Goal: Task Accomplishment & Management: Use online tool/utility

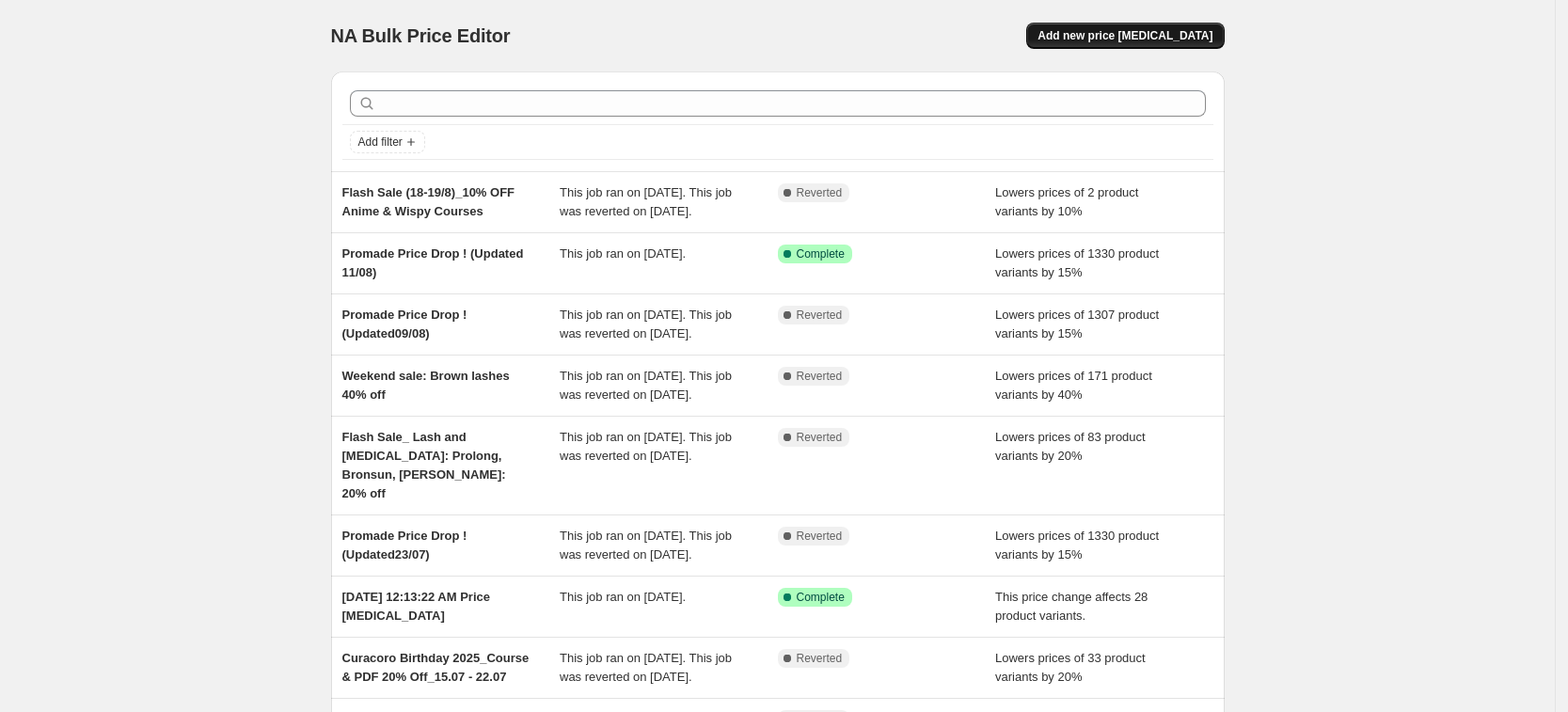
click at [1145, 30] on span "Add new price [MEDICAL_DATA]" at bounding box center [1126, 36] width 175 height 15
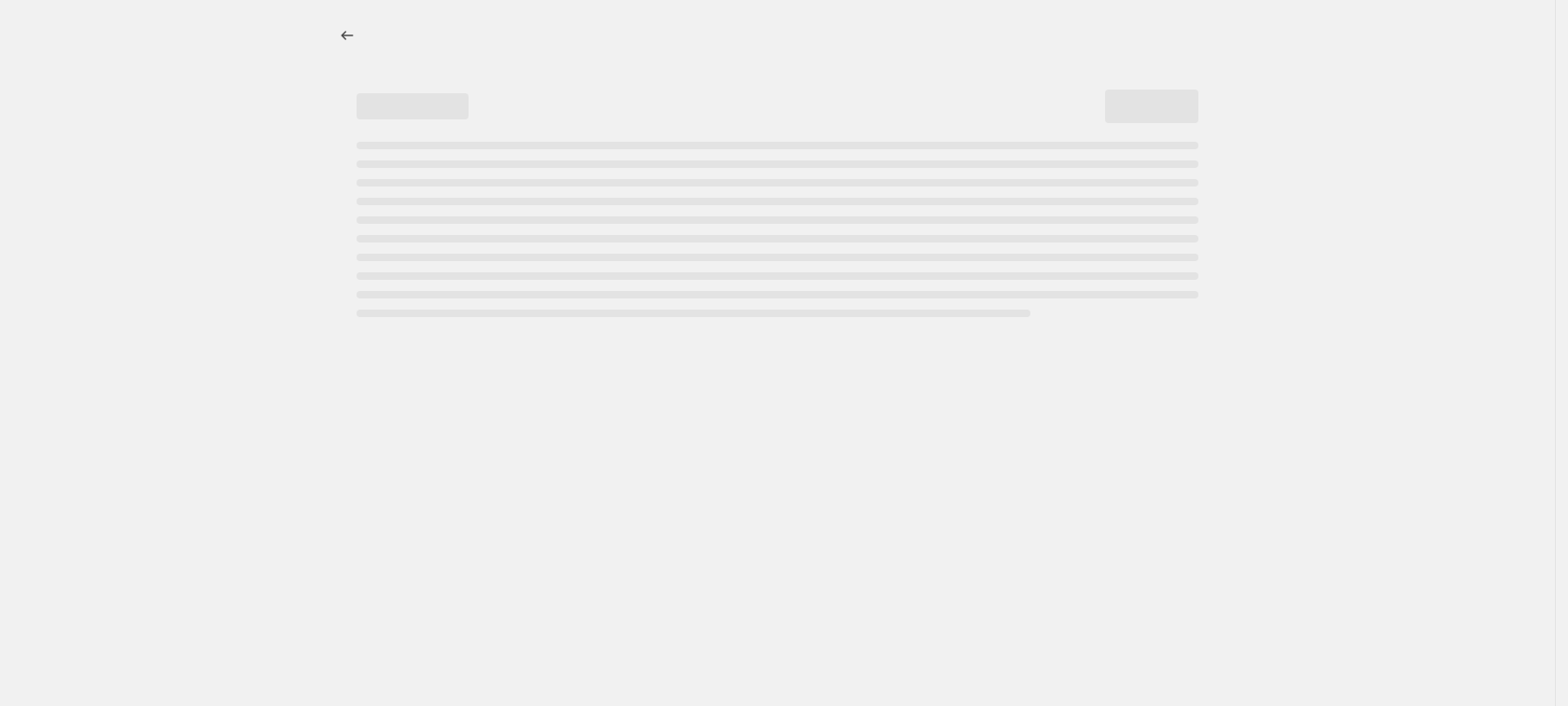
select select "percentage"
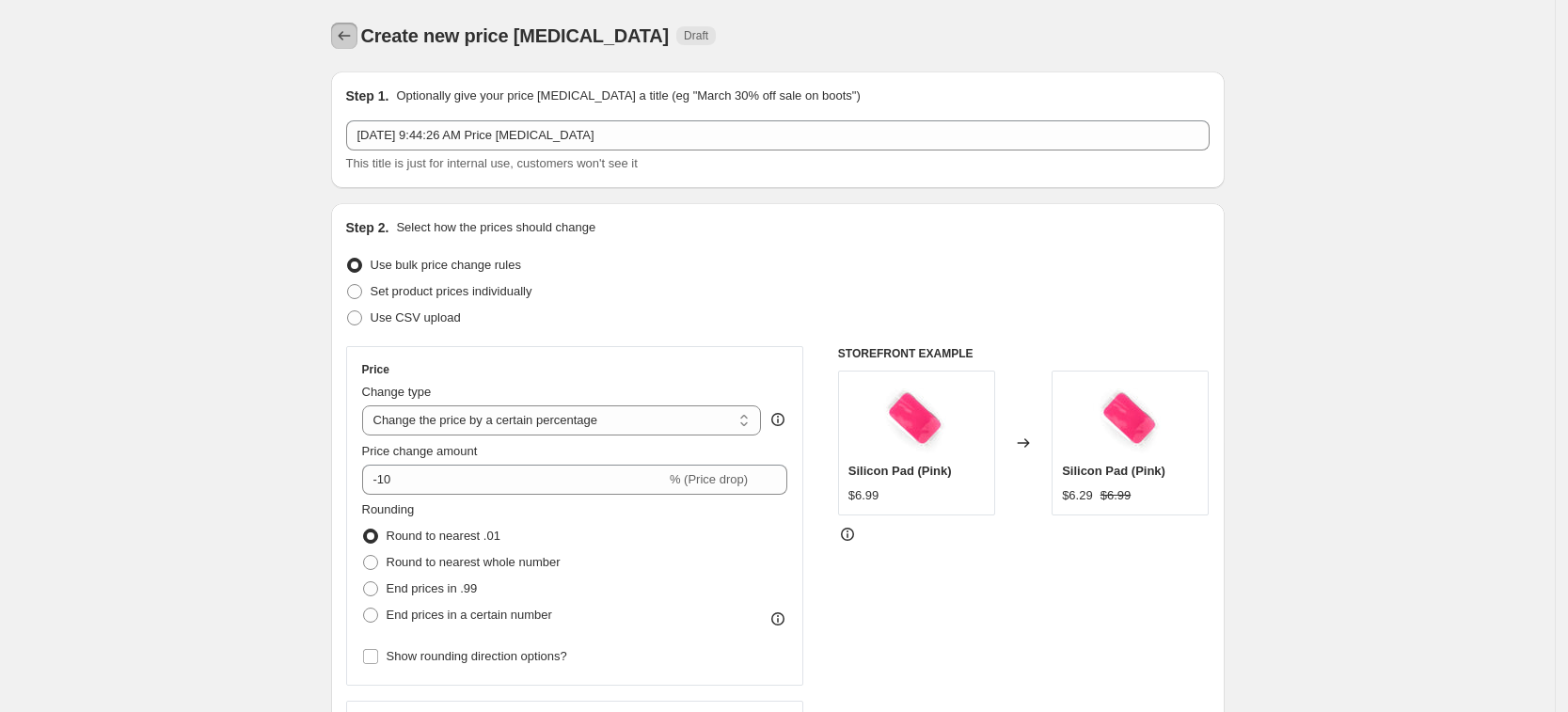
click at [354, 32] on icon "Price change jobs" at bounding box center [344, 36] width 19 height 19
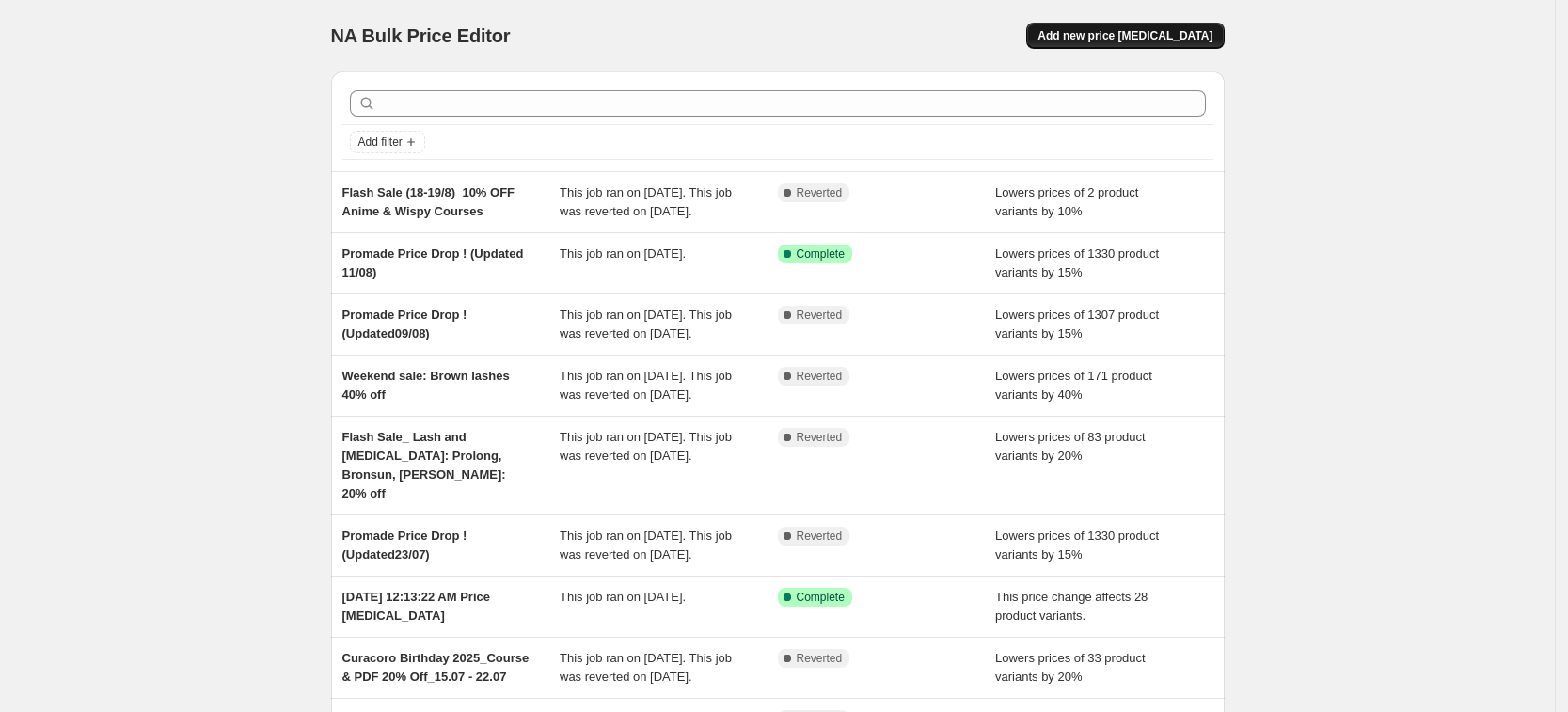
click at [1127, 38] on span "Add new price change job" at bounding box center [1126, 36] width 175 height 15
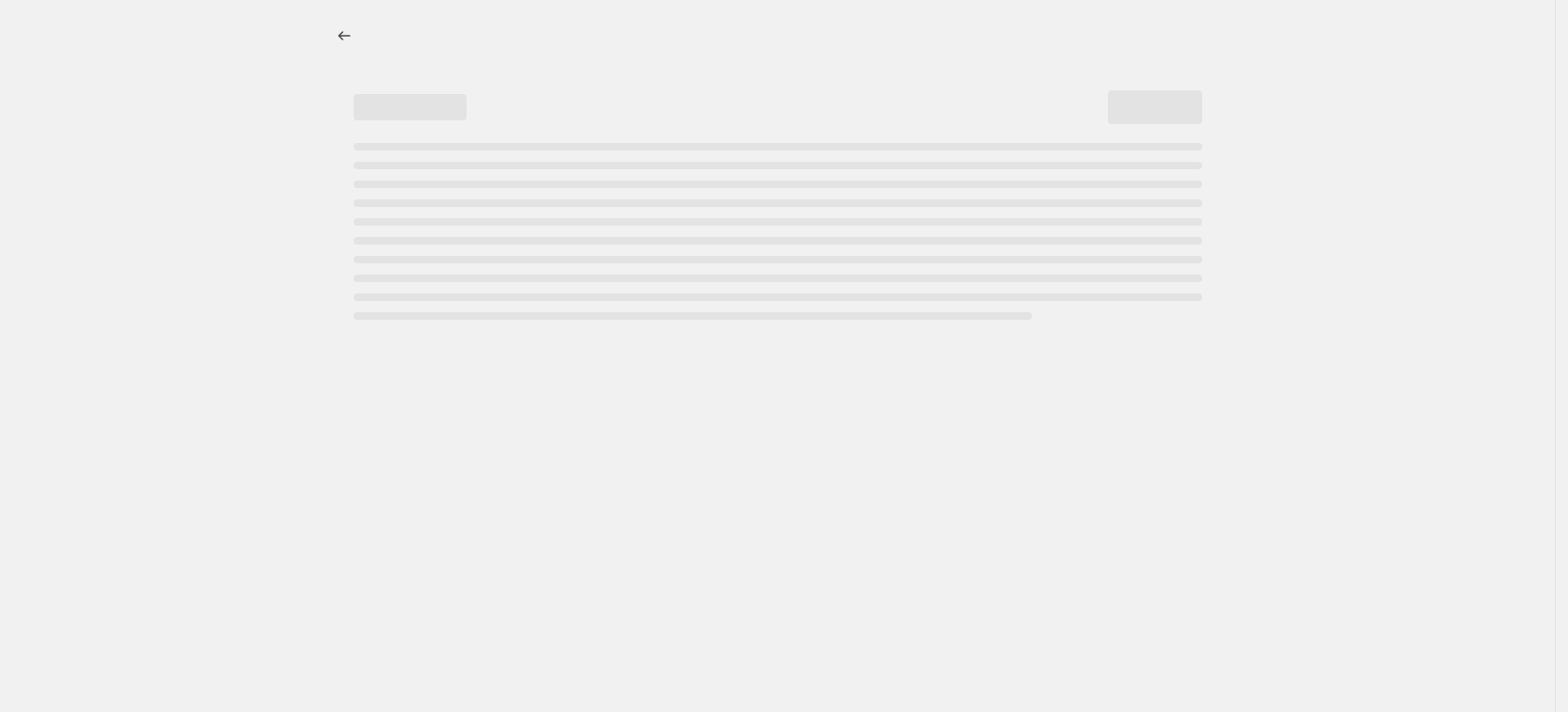
select select "percentage"
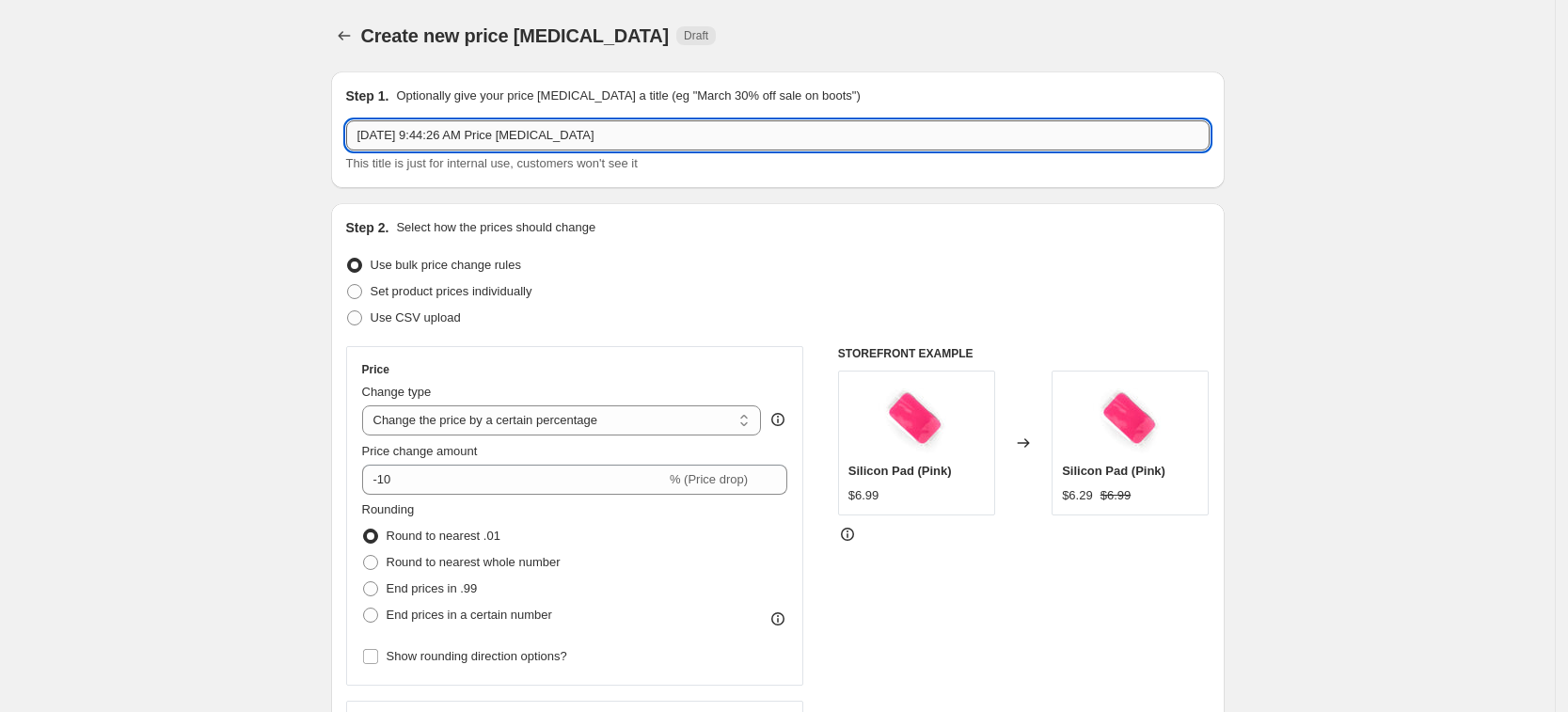
click at [517, 139] on input "Aug 21, 2025, 9:44:26 AM Price change job" at bounding box center [778, 136] width 864 height 30
paste input "Lash Like Royalty: $10/ tray Supermink"
type input "Lash Like Royalty: $10/ tray Supermink"
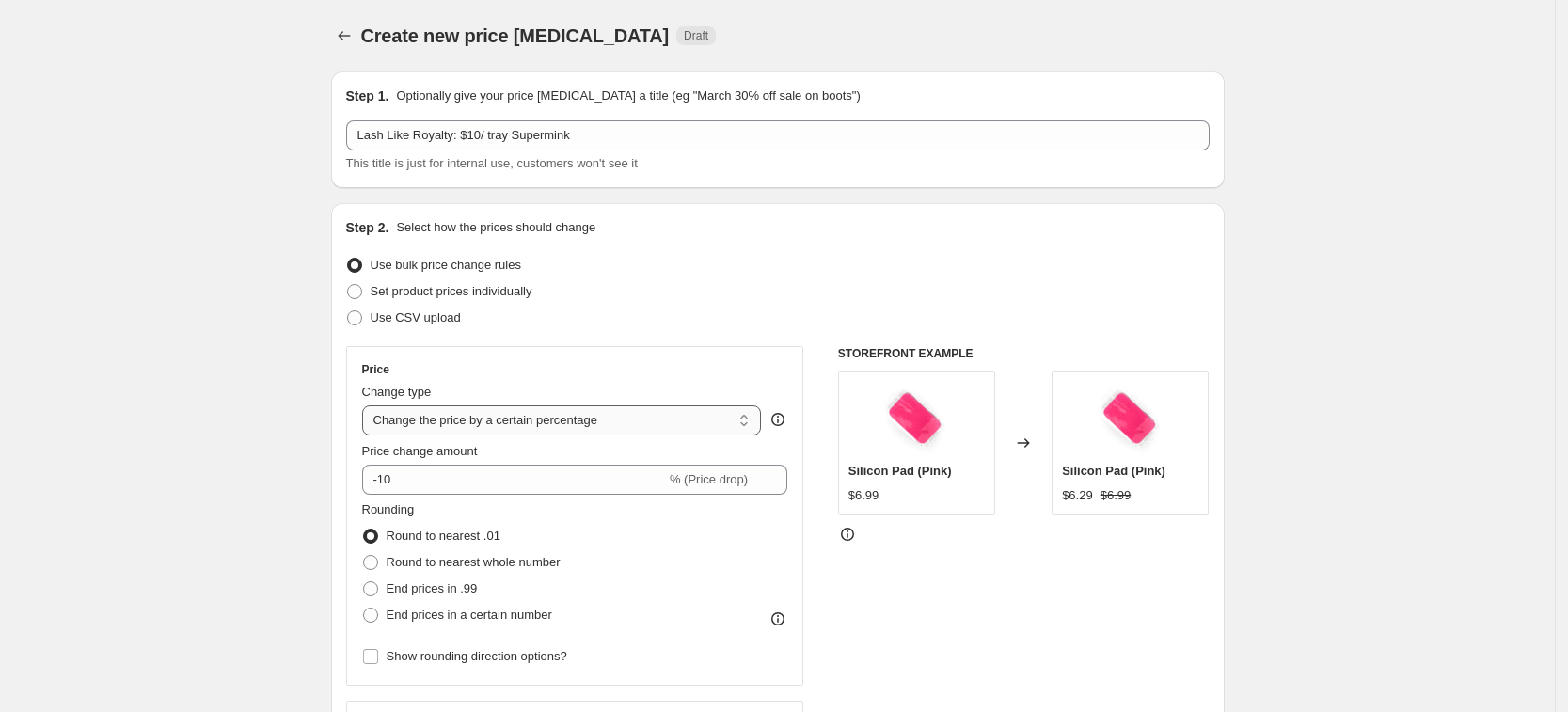
click at [487, 423] on select "Change the price to a certain amount Change the price by a certain amount Chang…" at bounding box center [562, 421] width 400 height 30
click at [517, 410] on select "Change the price to a certain amount Change the price by a certain amount Chang…" at bounding box center [562, 421] width 400 height 30
select select "to"
click at [368, 406] on select "Change the price to a certain amount Change the price by a certain amount Chang…" at bounding box center [562, 421] width 400 height 30
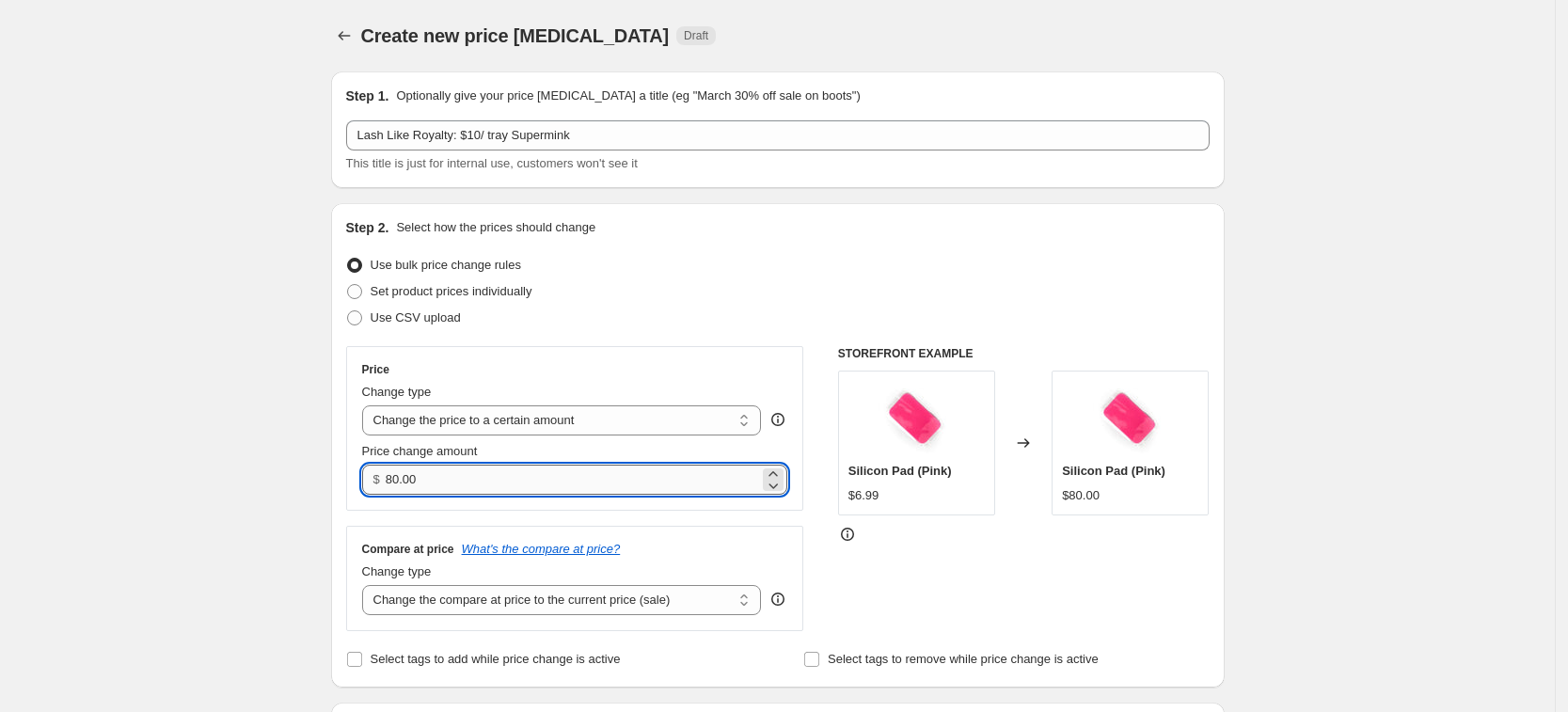
click at [523, 490] on input "80.00" at bounding box center [572, 480] width 373 height 30
drag, startPoint x: 497, startPoint y: 490, endPoint x: 381, endPoint y: 484, distance: 116.2
click at [381, 484] on div "$ 80.00" at bounding box center [575, 480] width 426 height 30
type input "10.00"
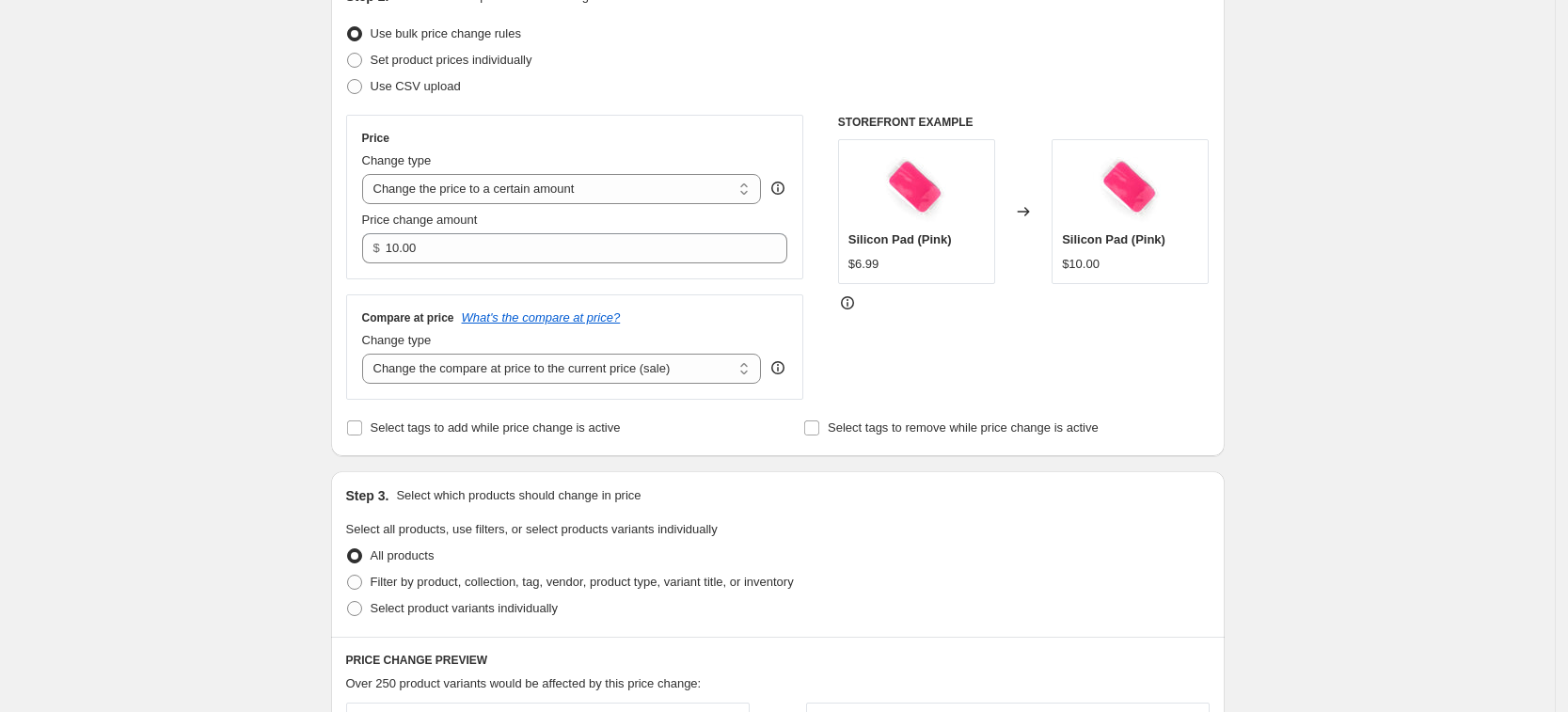
scroll to position [235, 0]
click at [361, 430] on input "Select tags to add while price change is active" at bounding box center [355, 424] width 15 height 15
checkbox input "true"
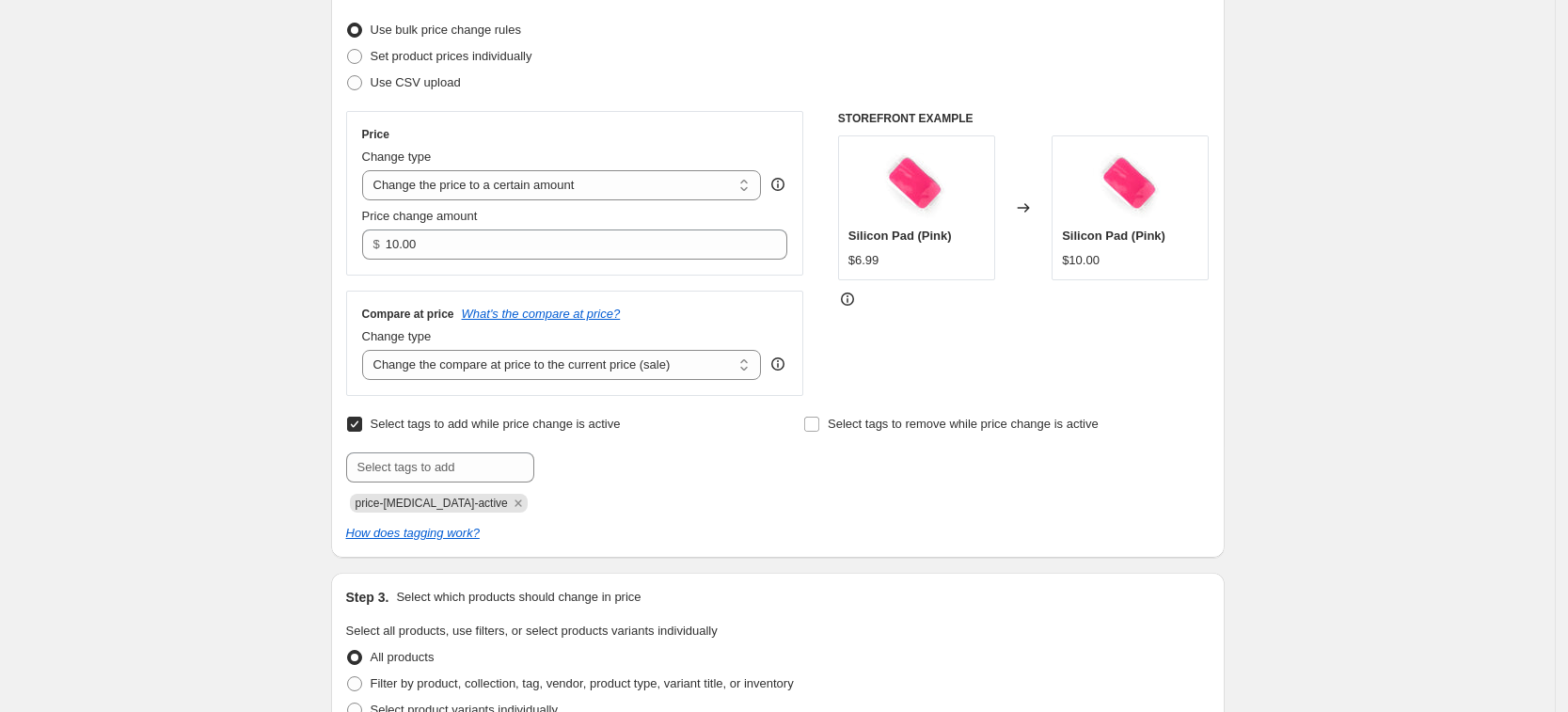
scroll to position [471, 0]
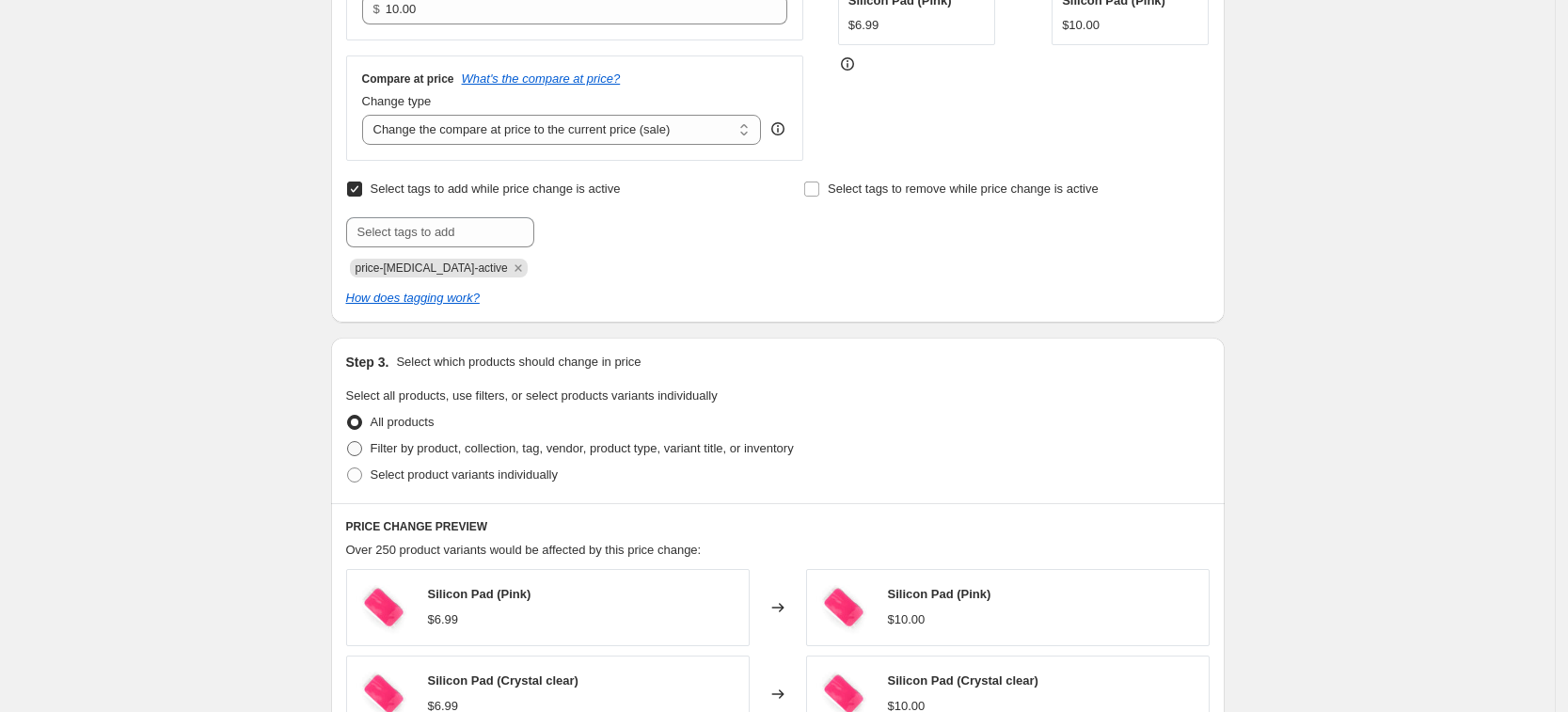
click at [402, 439] on span "Filter by product, collection, tag, vendor, product type, variant title, or inv…" at bounding box center [582, 449] width 423 height 19
click at [348, 441] on input "Filter by product, collection, tag, vendor, product type, variant title, or inv…" at bounding box center [347, 441] width 1 height 1
radio input "true"
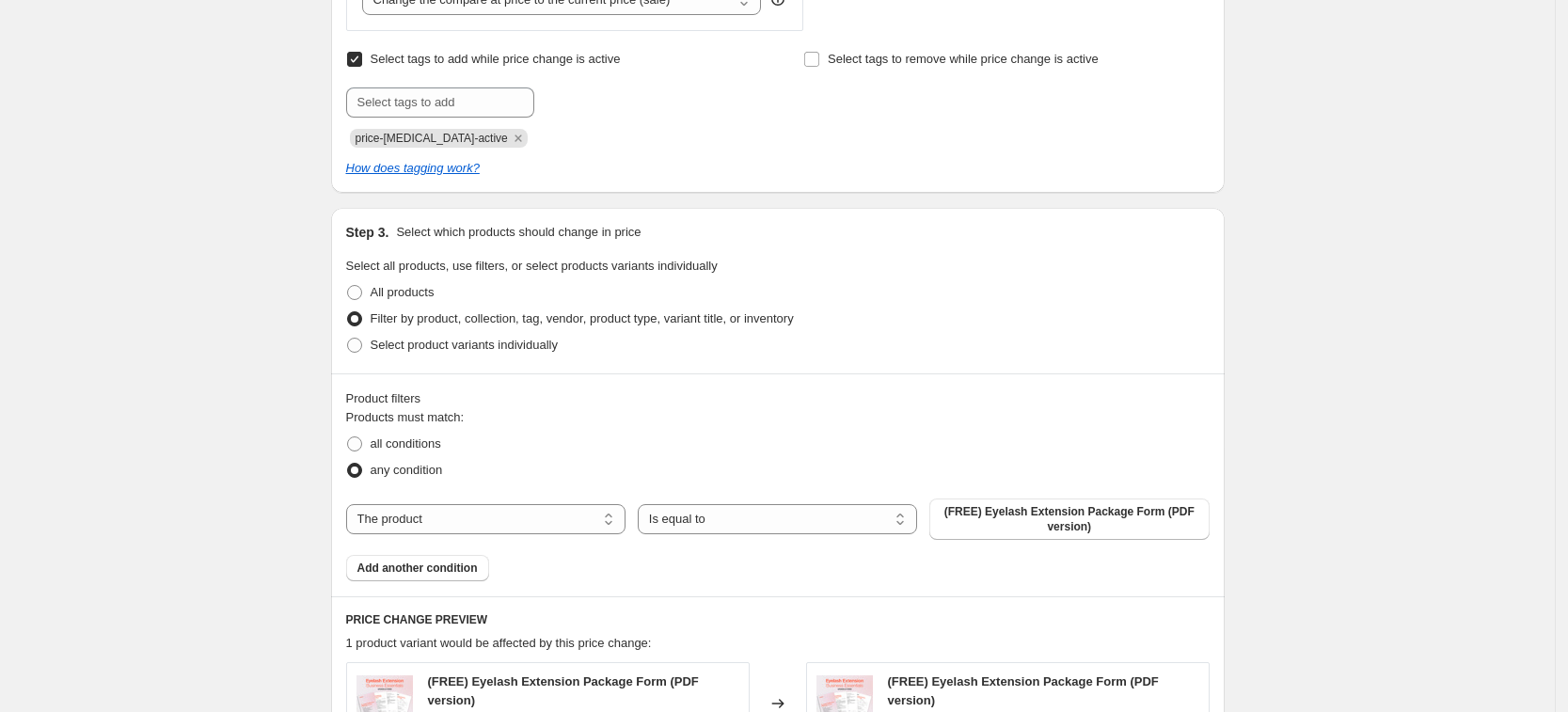
scroll to position [823, 0]
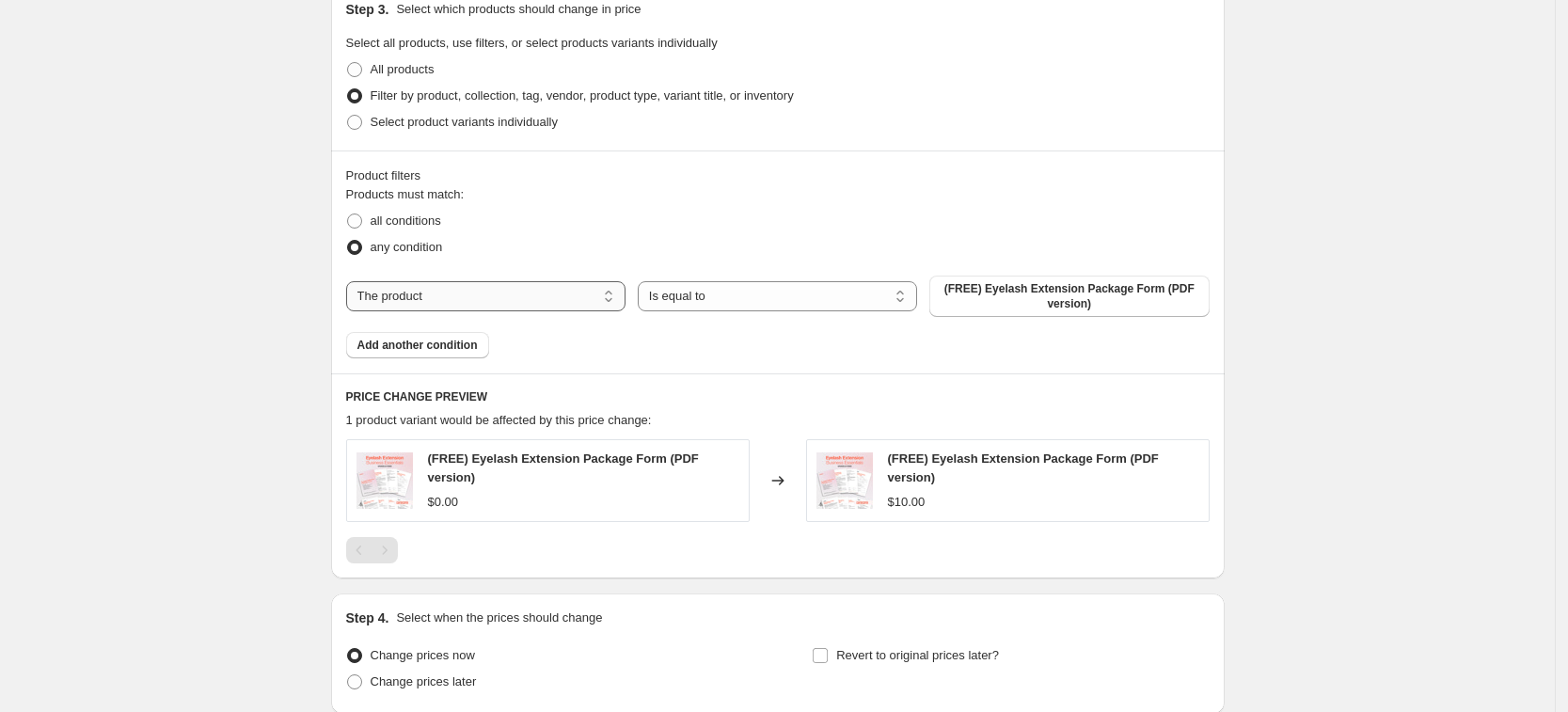
click at [522, 304] on select "The product The product's collection The product's tag The product's vendor The…" at bounding box center [486, 296] width 279 height 30
select select "product_type"
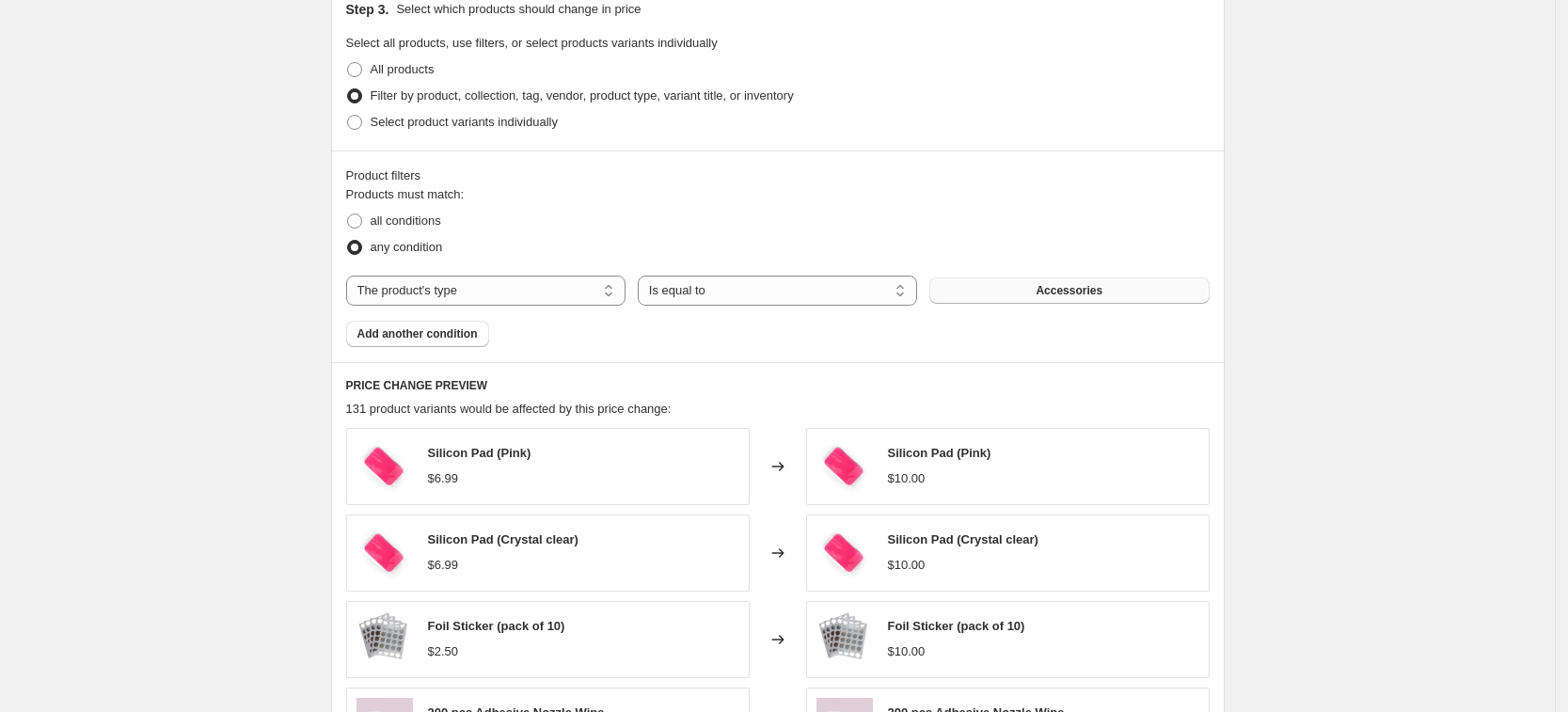
click at [1048, 303] on button "Accessories" at bounding box center [1069, 290] width 279 height 26
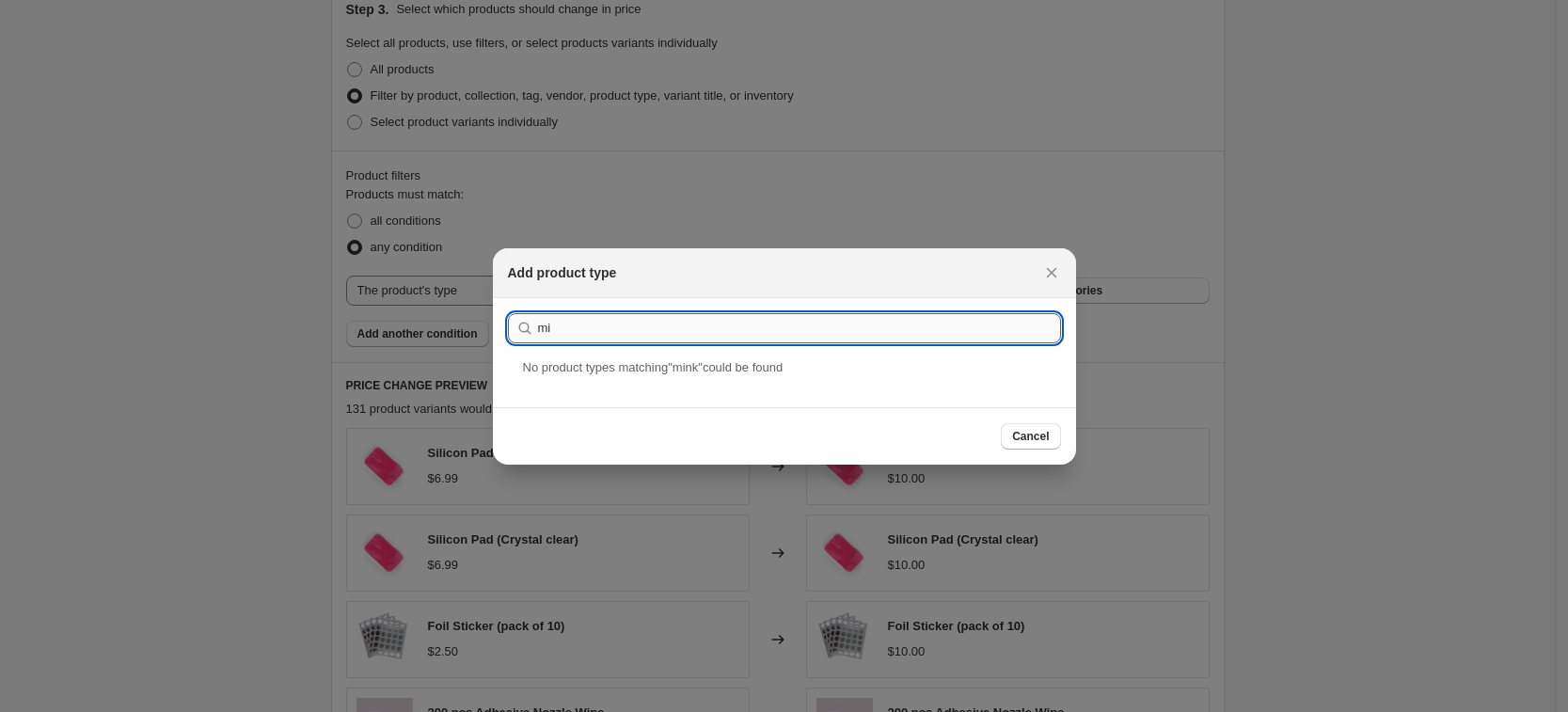
type input "m"
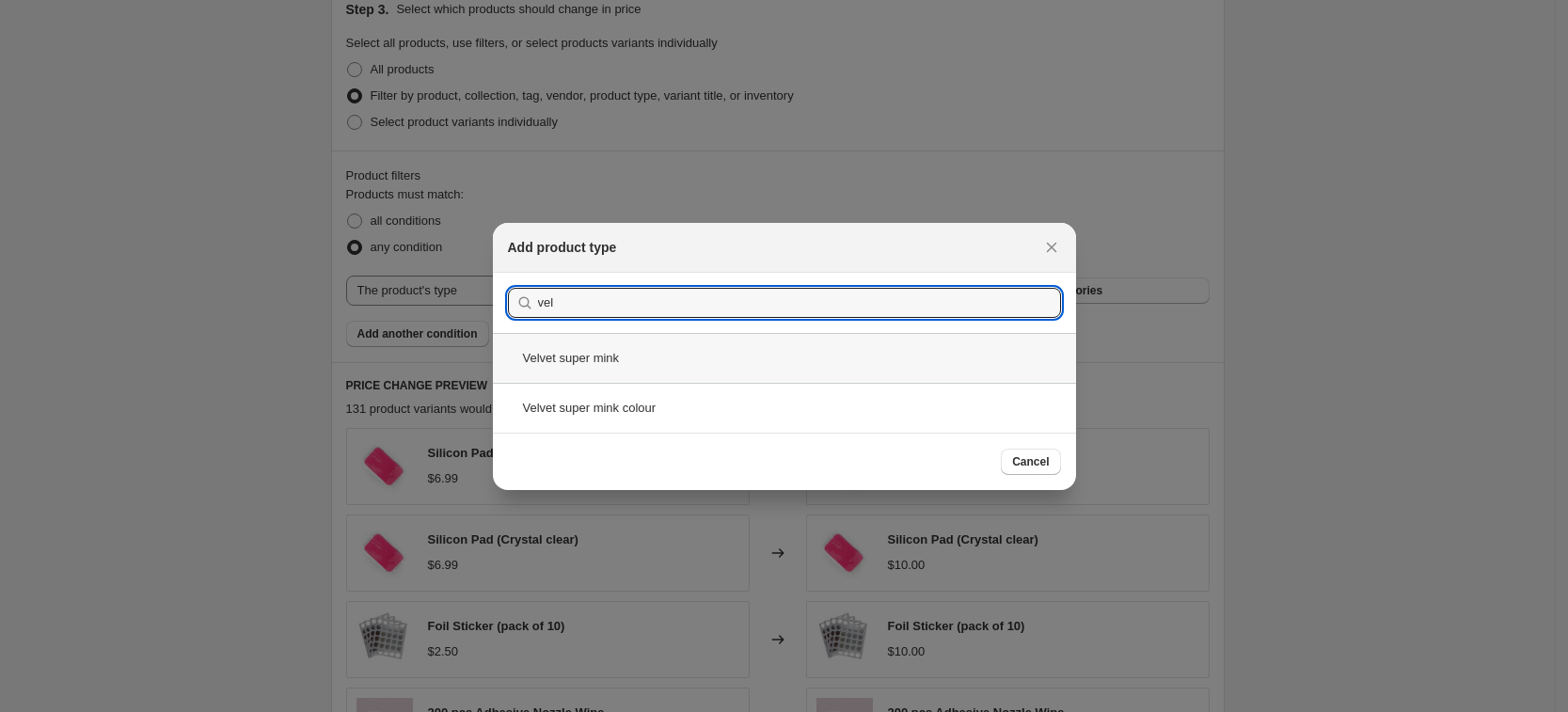
type input "vel"
click at [779, 363] on div "Velvet super mink" at bounding box center [784, 357] width 584 height 50
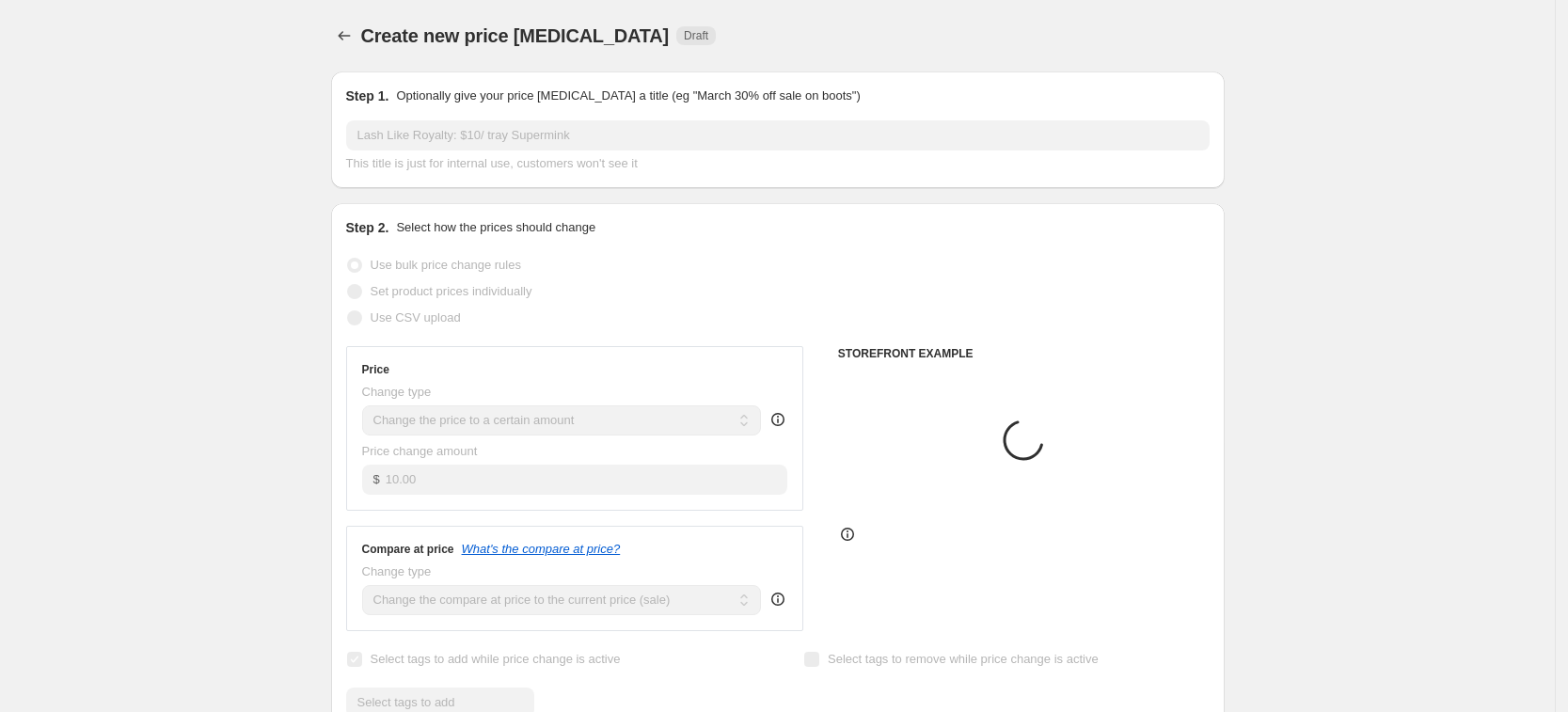
scroll to position [823, 0]
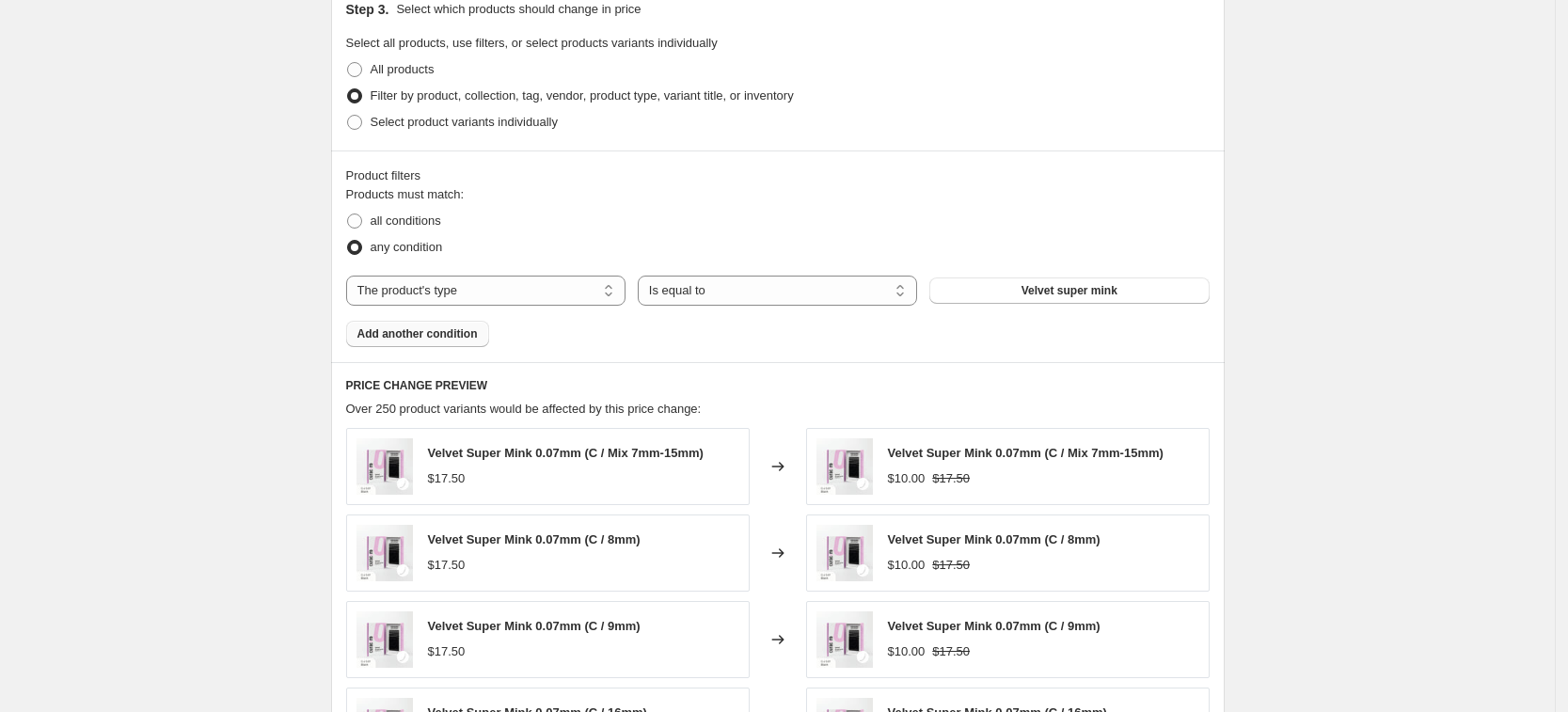
click at [457, 330] on span "Add another condition" at bounding box center [418, 334] width 121 height 15
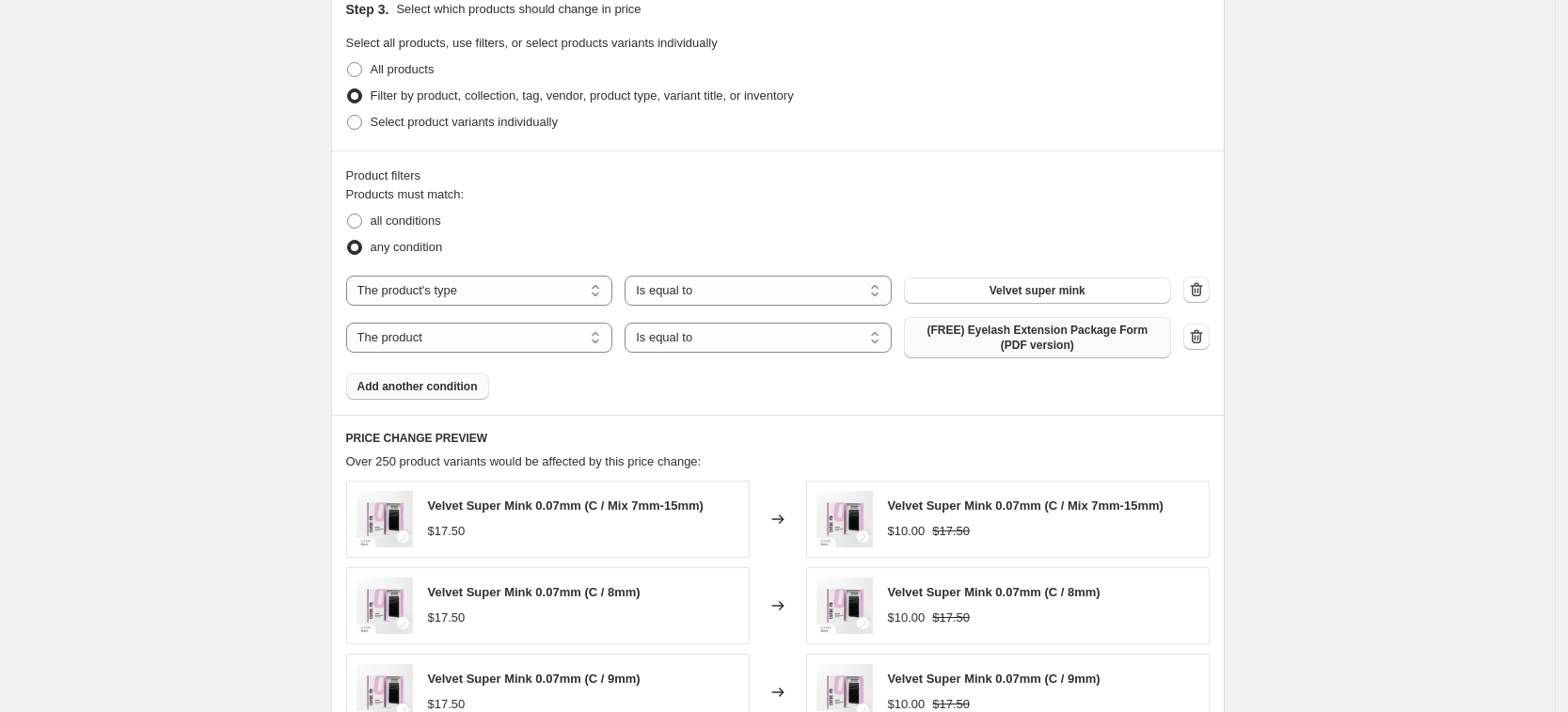
click at [1019, 340] on span "(FREE) Eyelash Extension Package Form (PDF version)" at bounding box center [1037, 338] width 244 height 30
click at [426, 331] on select "The product The product's collection The product's tag The product's vendor The…" at bounding box center [479, 338] width 267 height 30
select select "product_type"
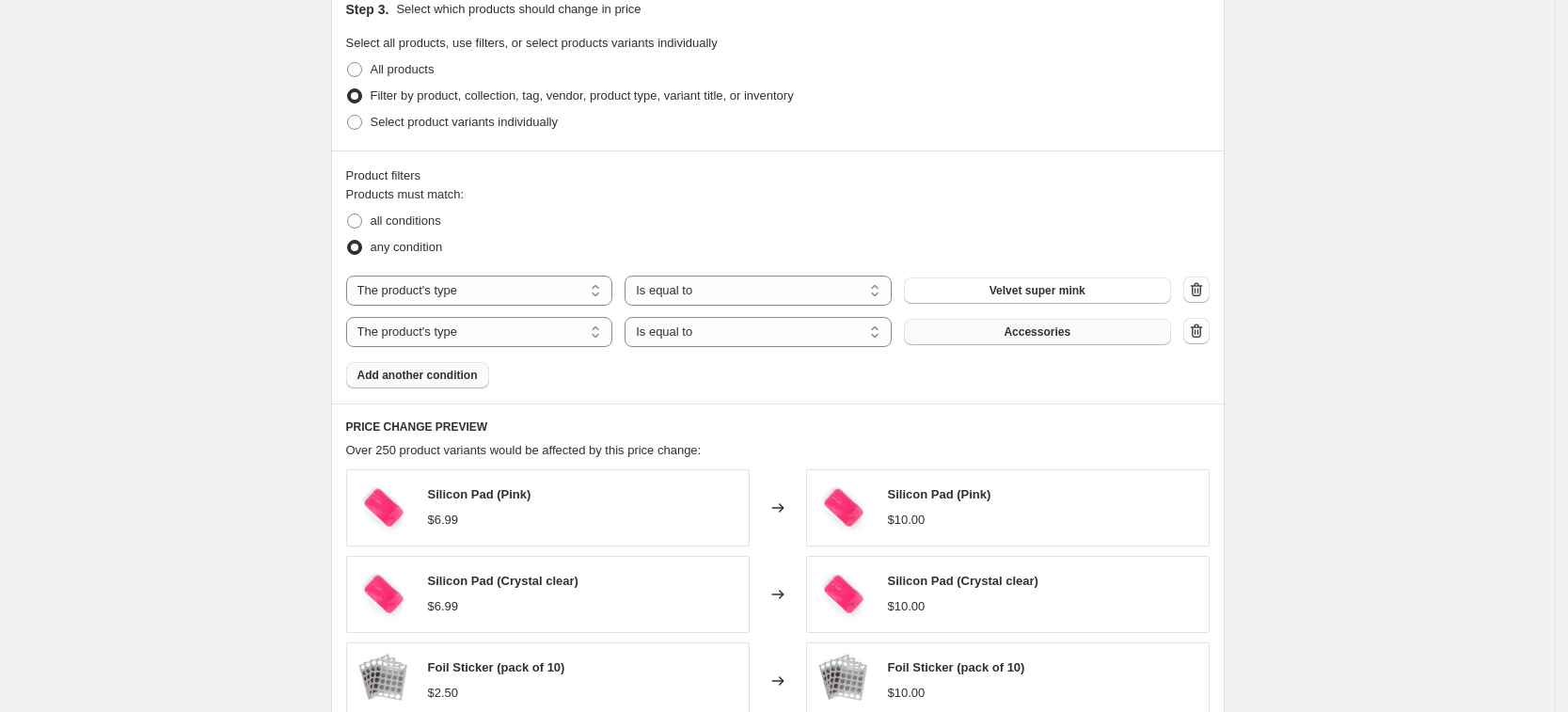
click at [1114, 327] on button "Accessories" at bounding box center [1037, 332] width 267 height 26
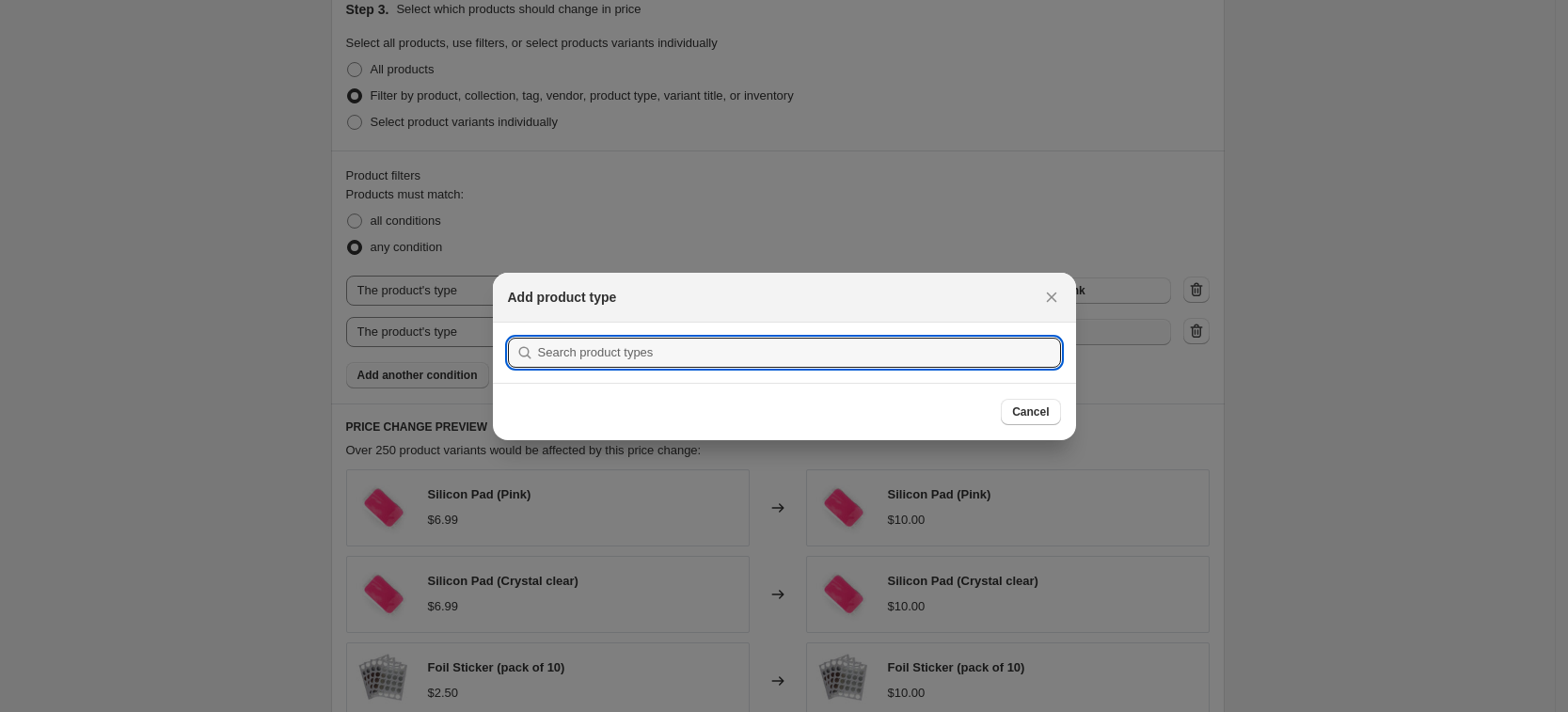
scroll to position [0, 0]
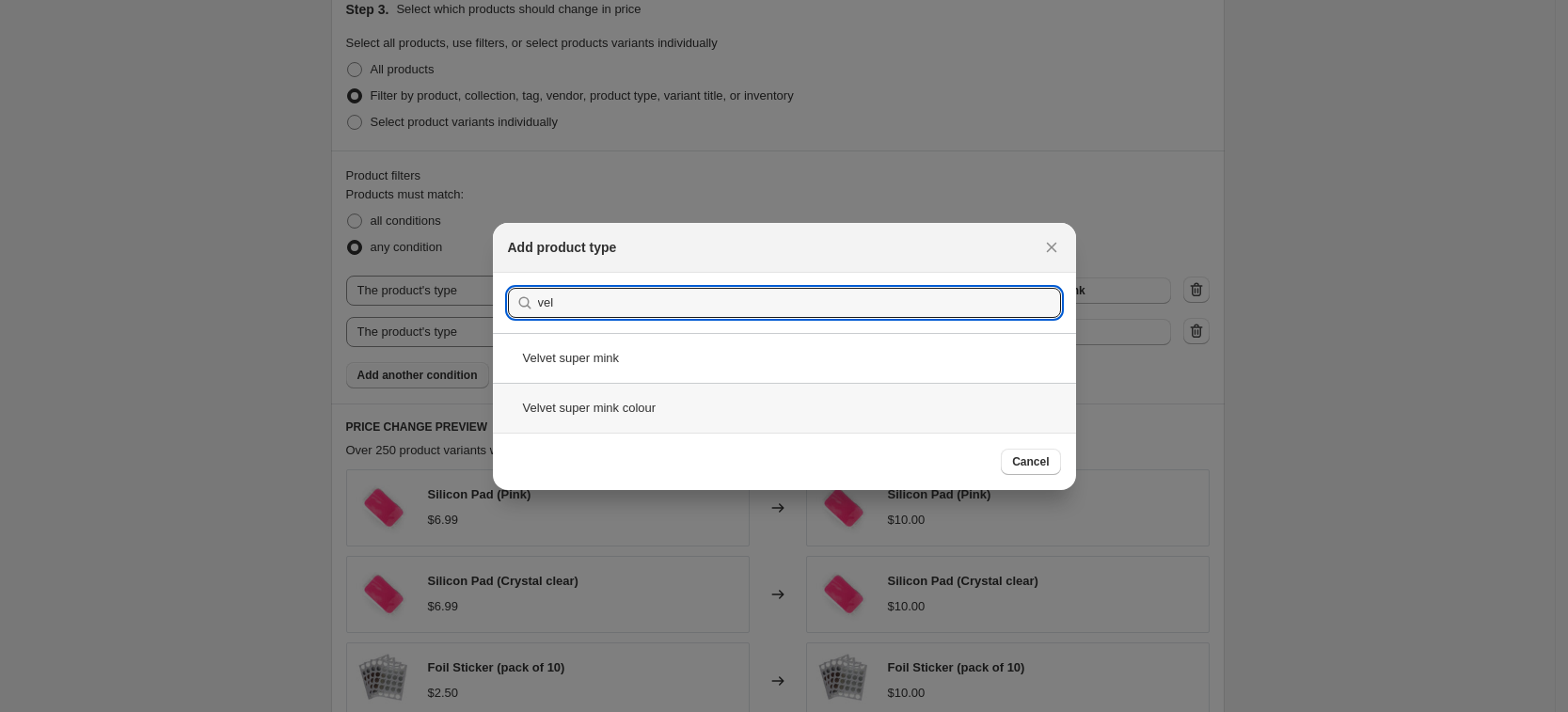
type input "vel"
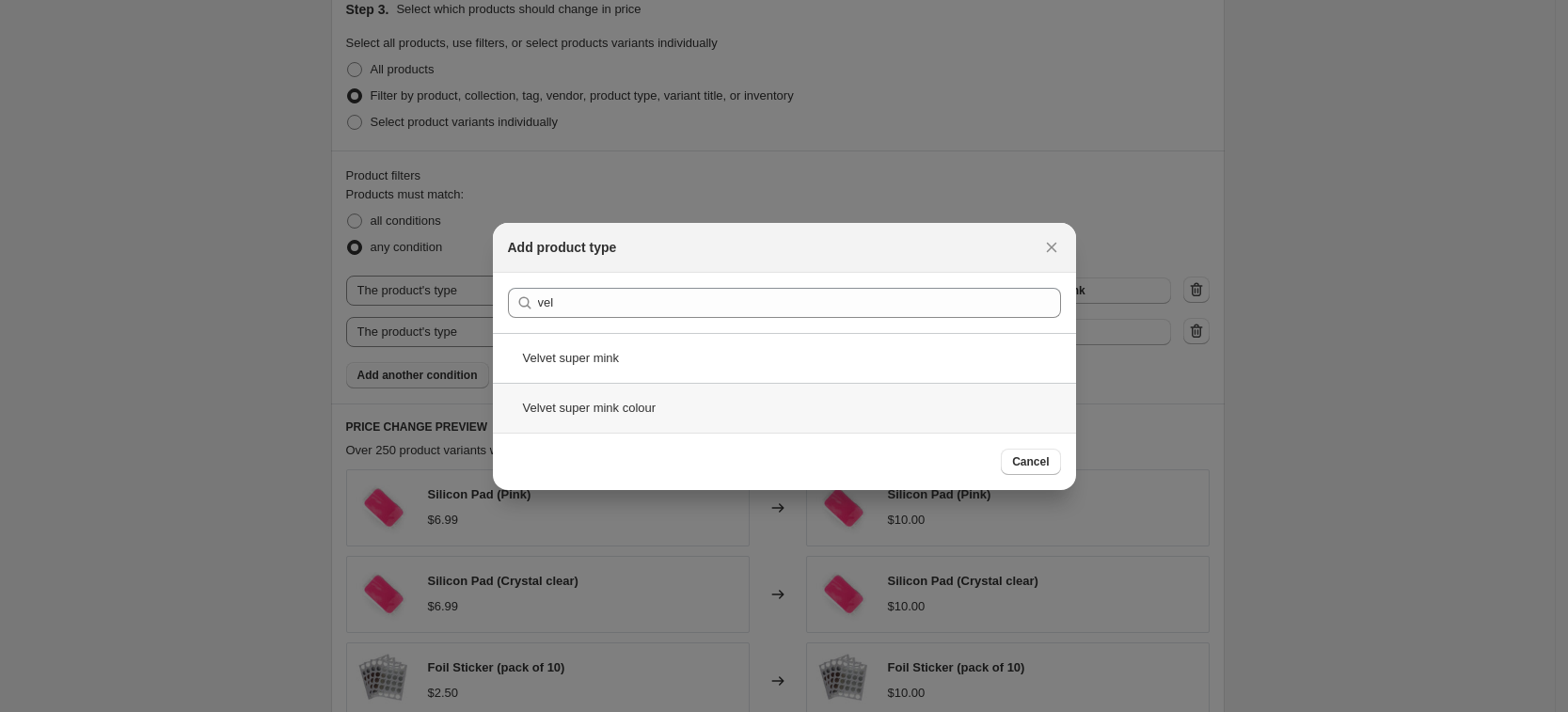
click at [779, 417] on div "Velvet super mink colour" at bounding box center [784, 407] width 584 height 50
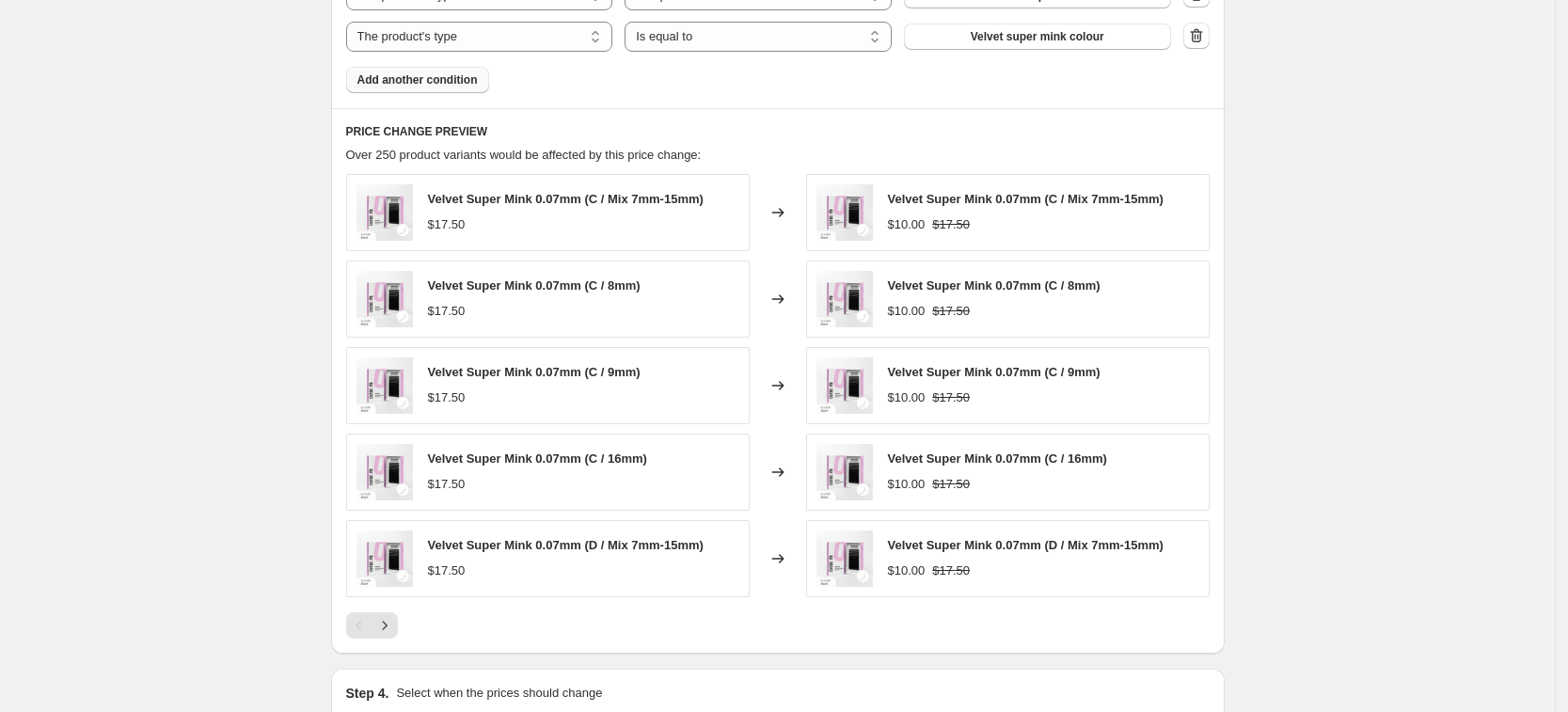
scroll to position [1118, 0]
click at [388, 629] on icon "Next" at bounding box center [385, 627] width 19 height 19
click at [387, 631] on icon "Next" at bounding box center [384, 626] width 5 height 8
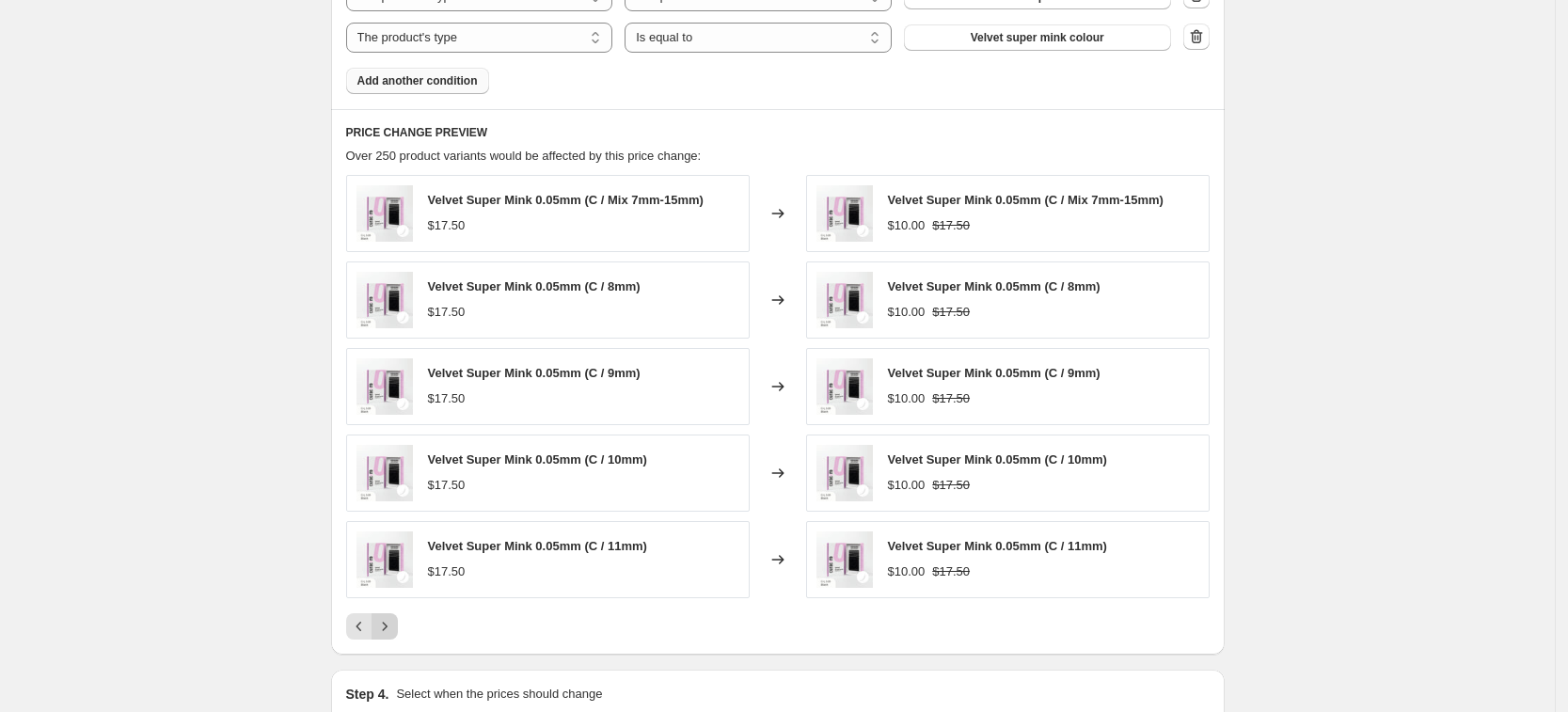
click at [387, 631] on icon "Next" at bounding box center [384, 626] width 5 height 8
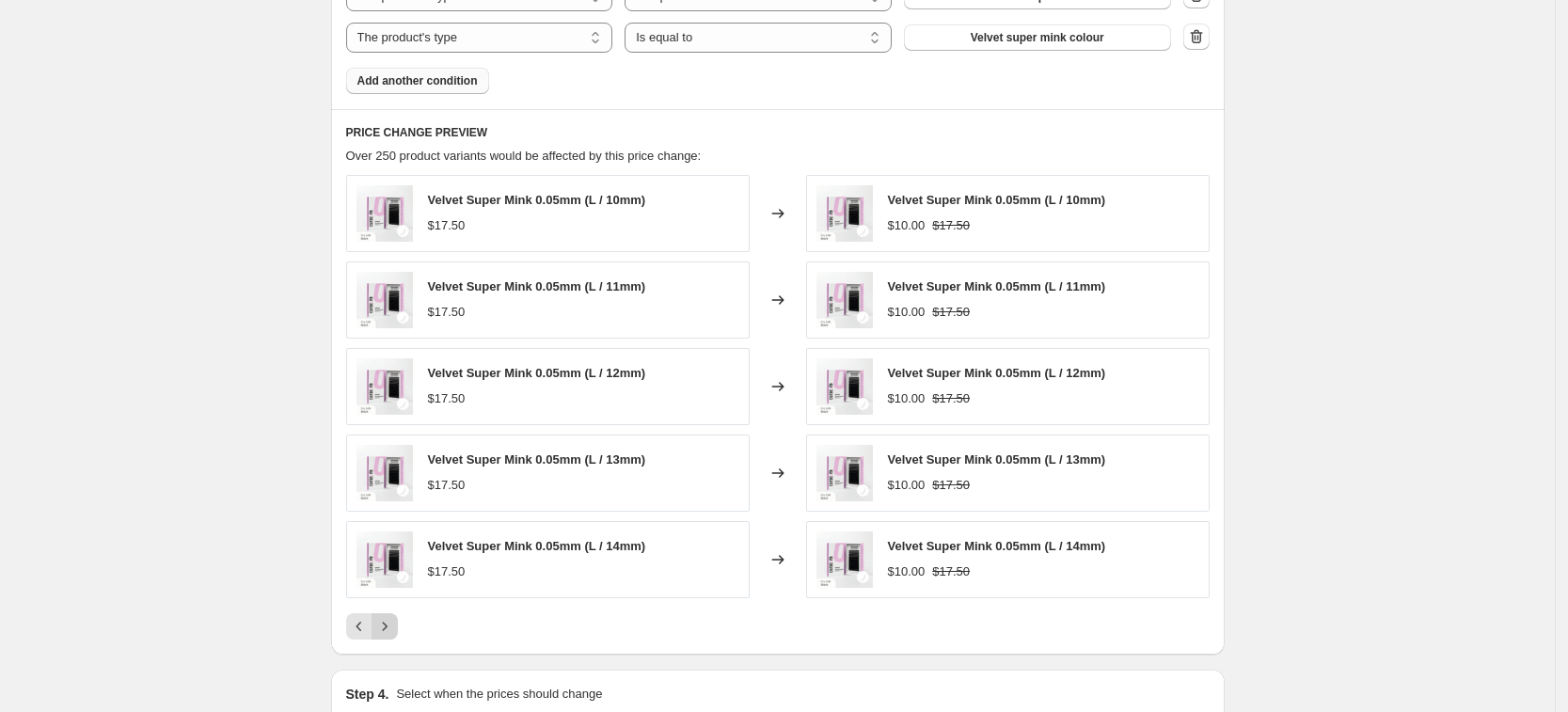
click at [387, 631] on icon "Next" at bounding box center [384, 626] width 5 height 8
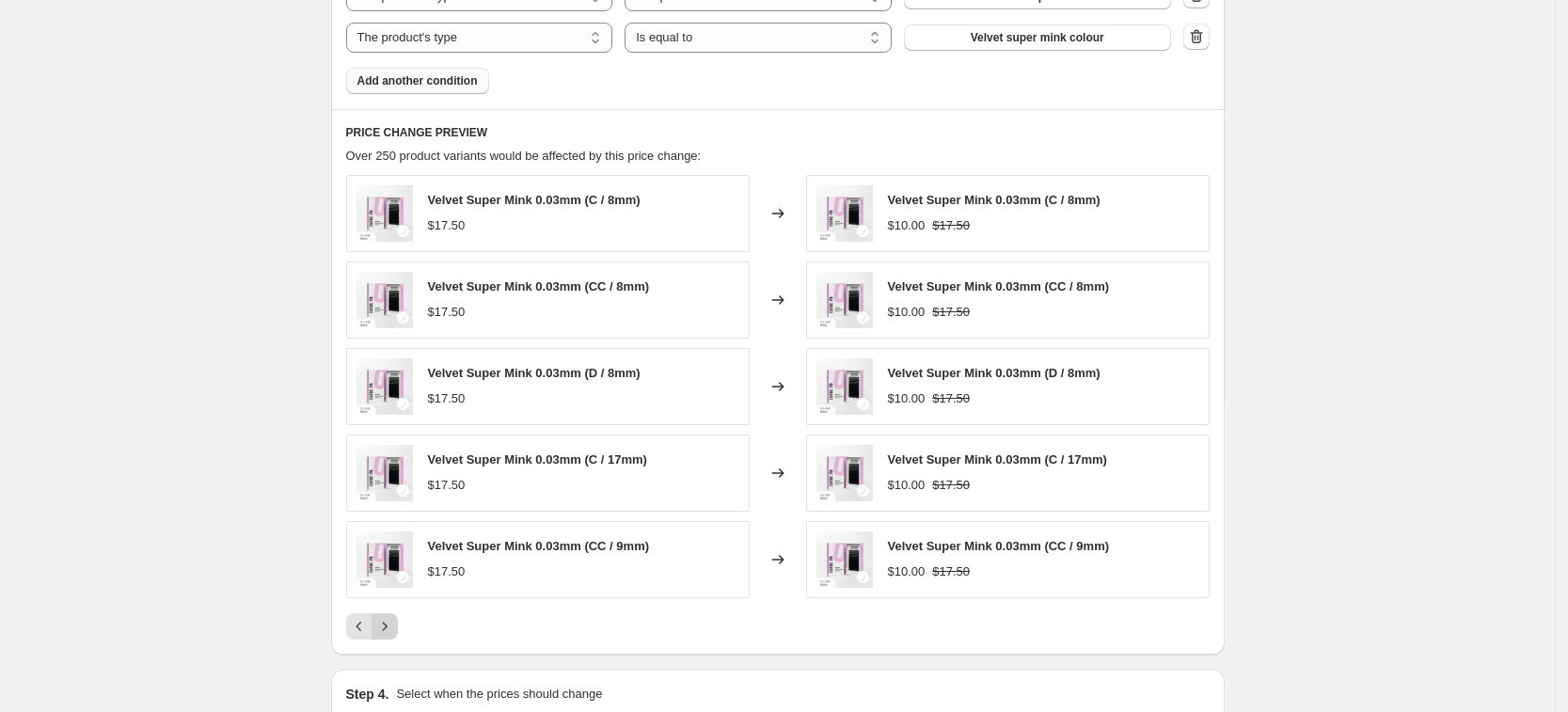
click at [387, 631] on icon "Next" at bounding box center [384, 626] width 5 height 8
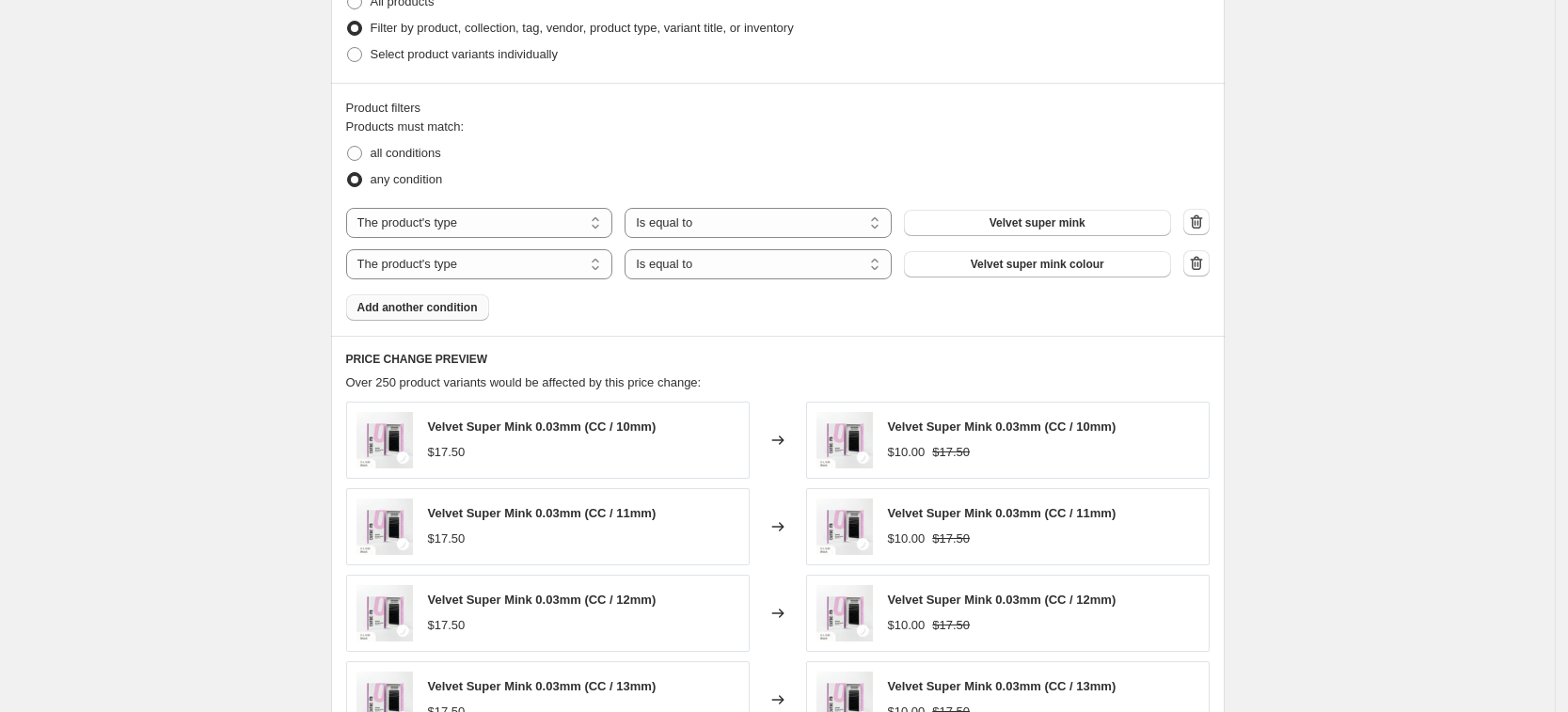
scroll to position [883, 0]
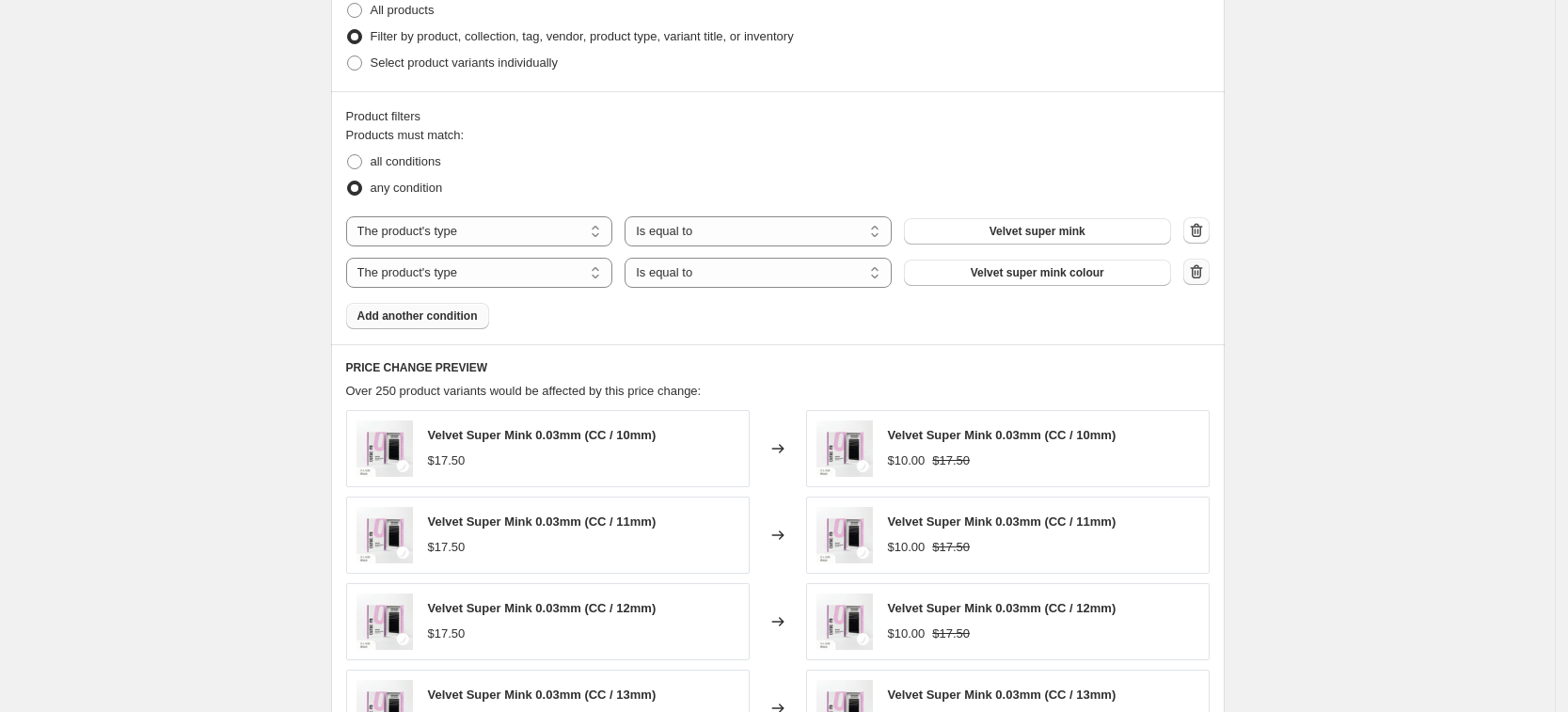
click at [1210, 276] on button "button" at bounding box center [1197, 272] width 26 height 26
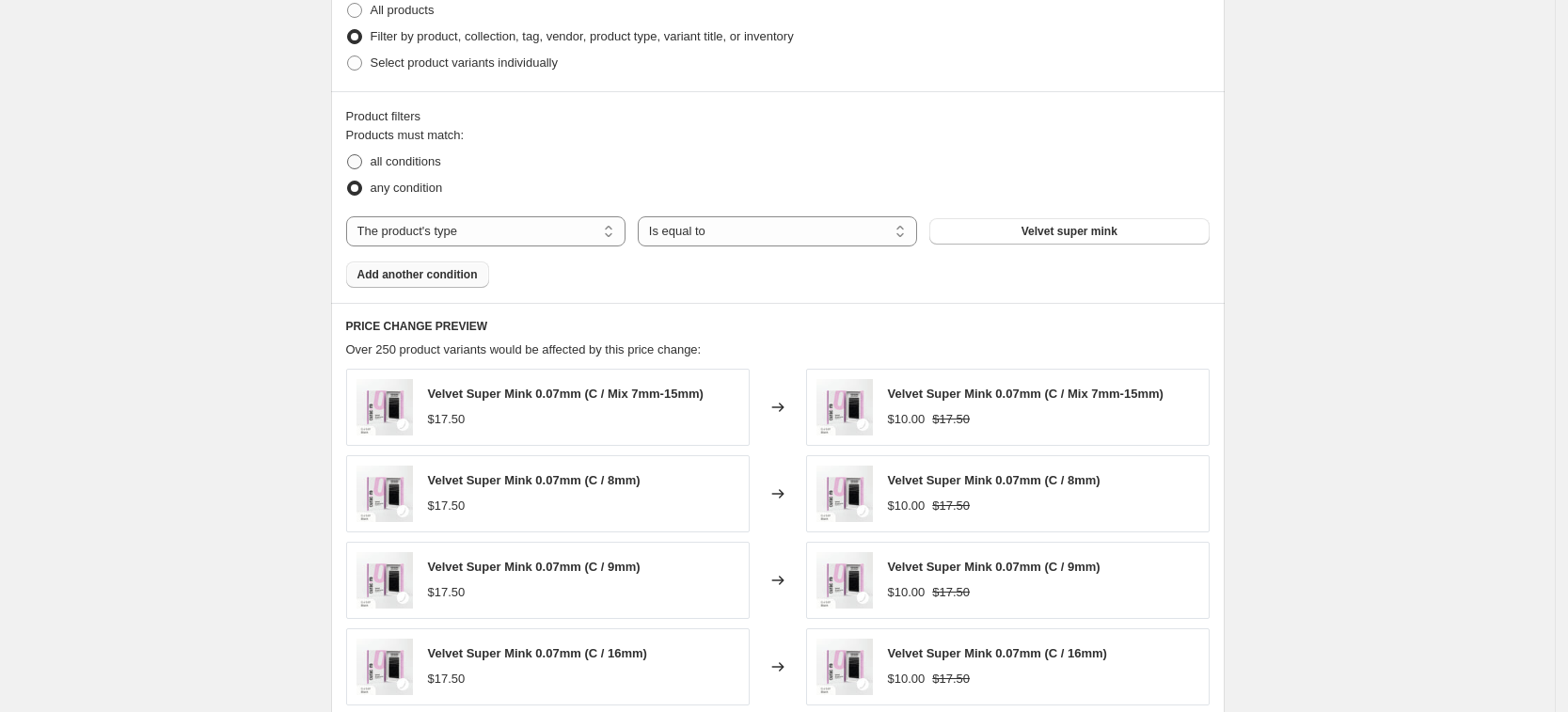
click at [387, 169] on span "all conditions" at bounding box center [405, 161] width 71 height 14
click at [348, 156] on input "all conditions" at bounding box center [347, 155] width 1 height 1
radio input "true"
click at [470, 237] on select "The product The product's collection The product's tag The product's vendor The…" at bounding box center [486, 231] width 279 height 30
select select "collection"
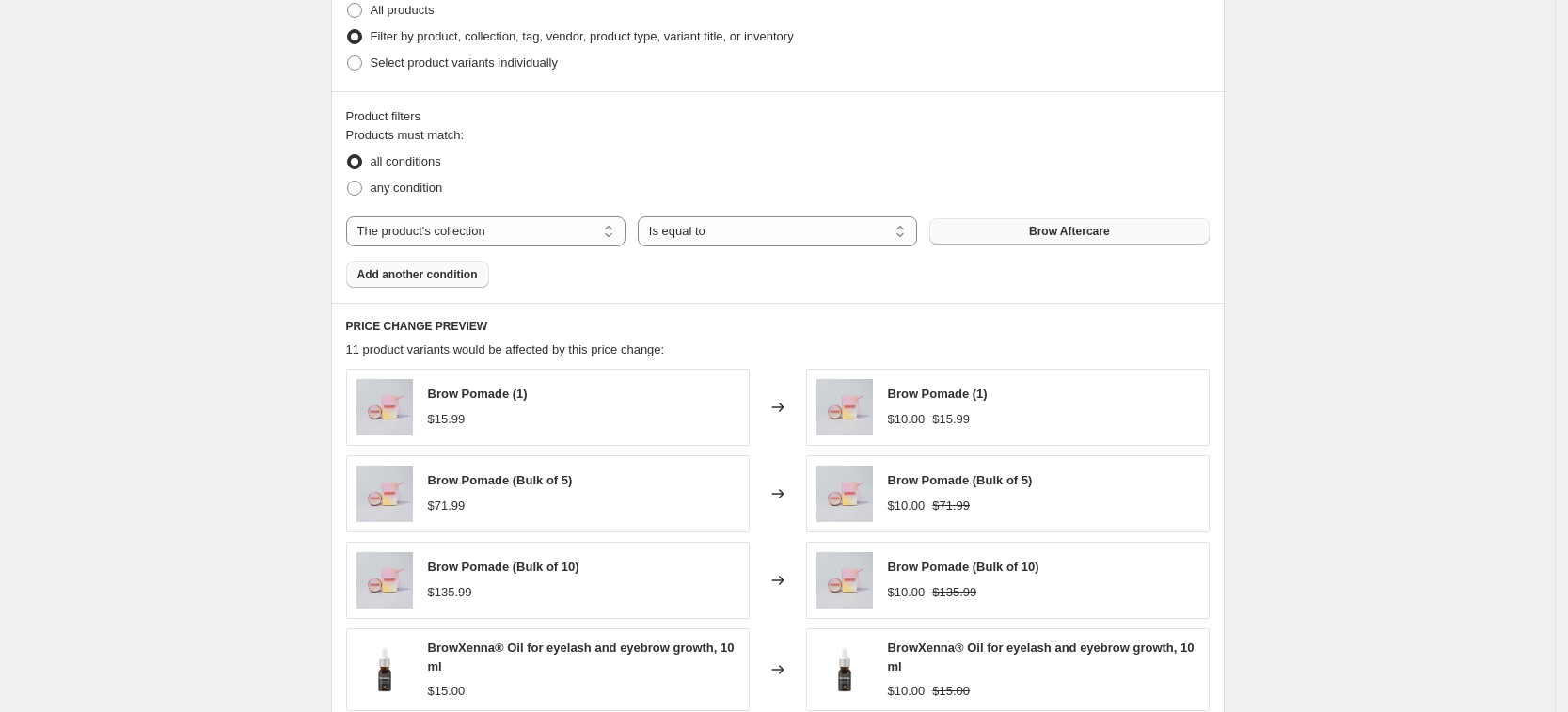
click at [1054, 238] on span "Brow Aftercare" at bounding box center [1070, 231] width 81 height 15
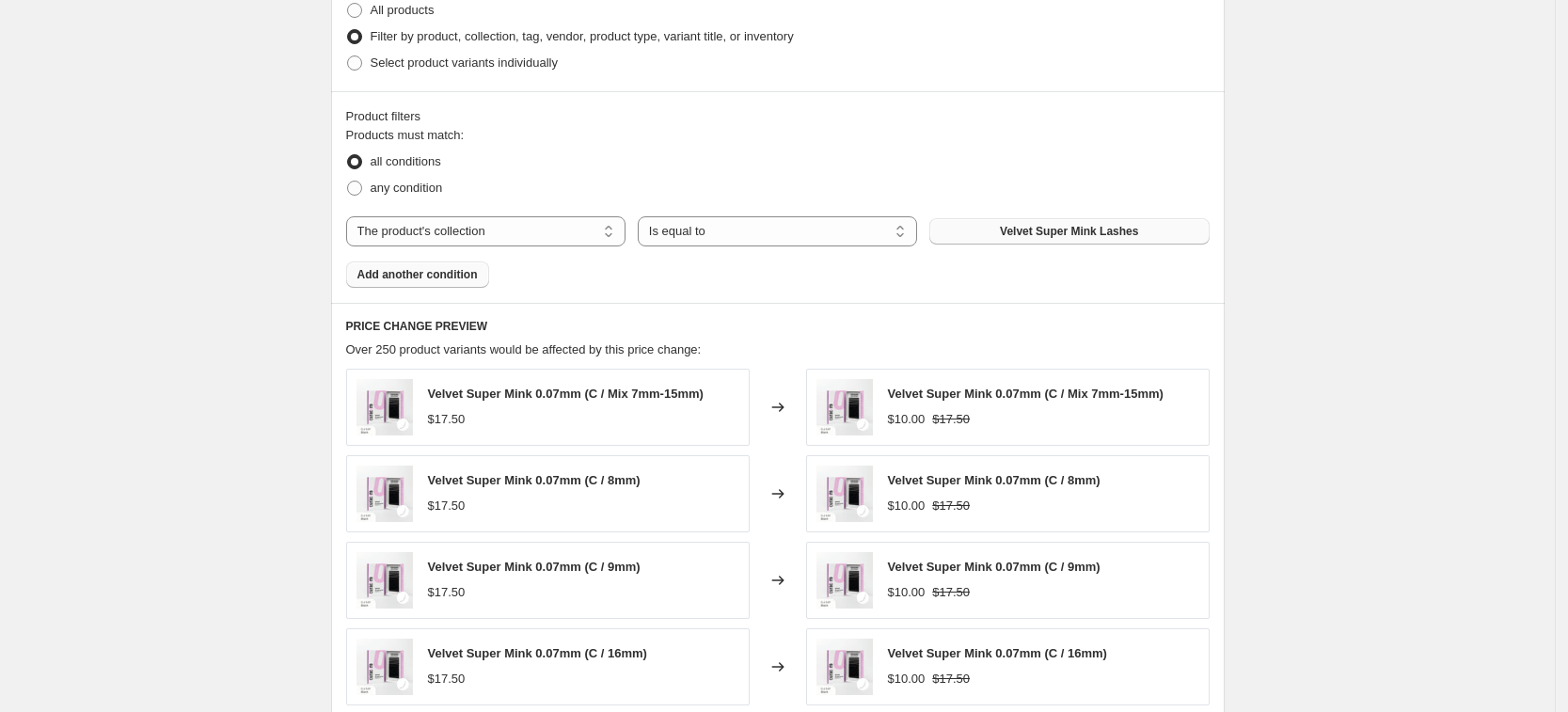
click at [393, 281] on span "Add another condition" at bounding box center [418, 274] width 121 height 15
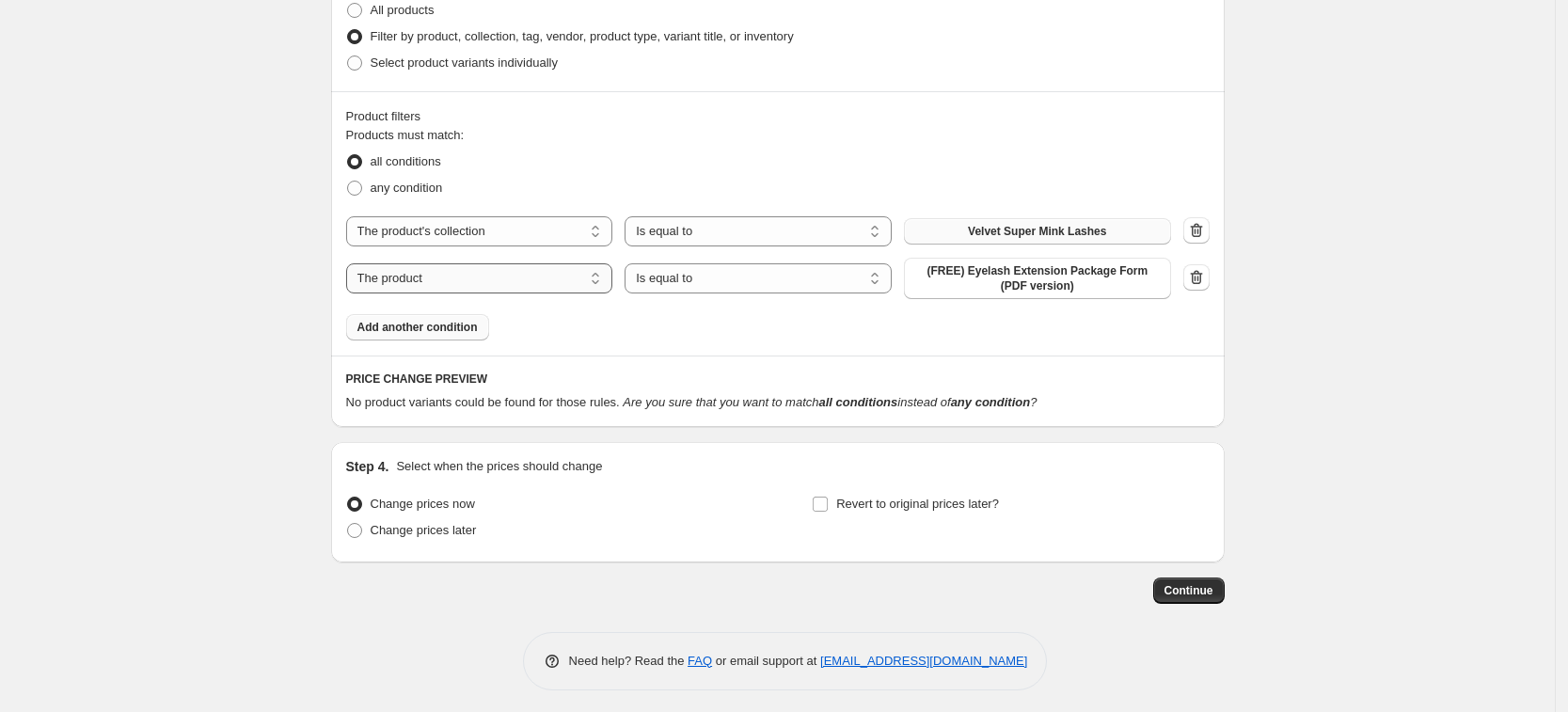
click at [531, 287] on select "The product The product's collection The product's tag The product's vendor The…" at bounding box center [479, 278] width 267 height 30
select select "title"
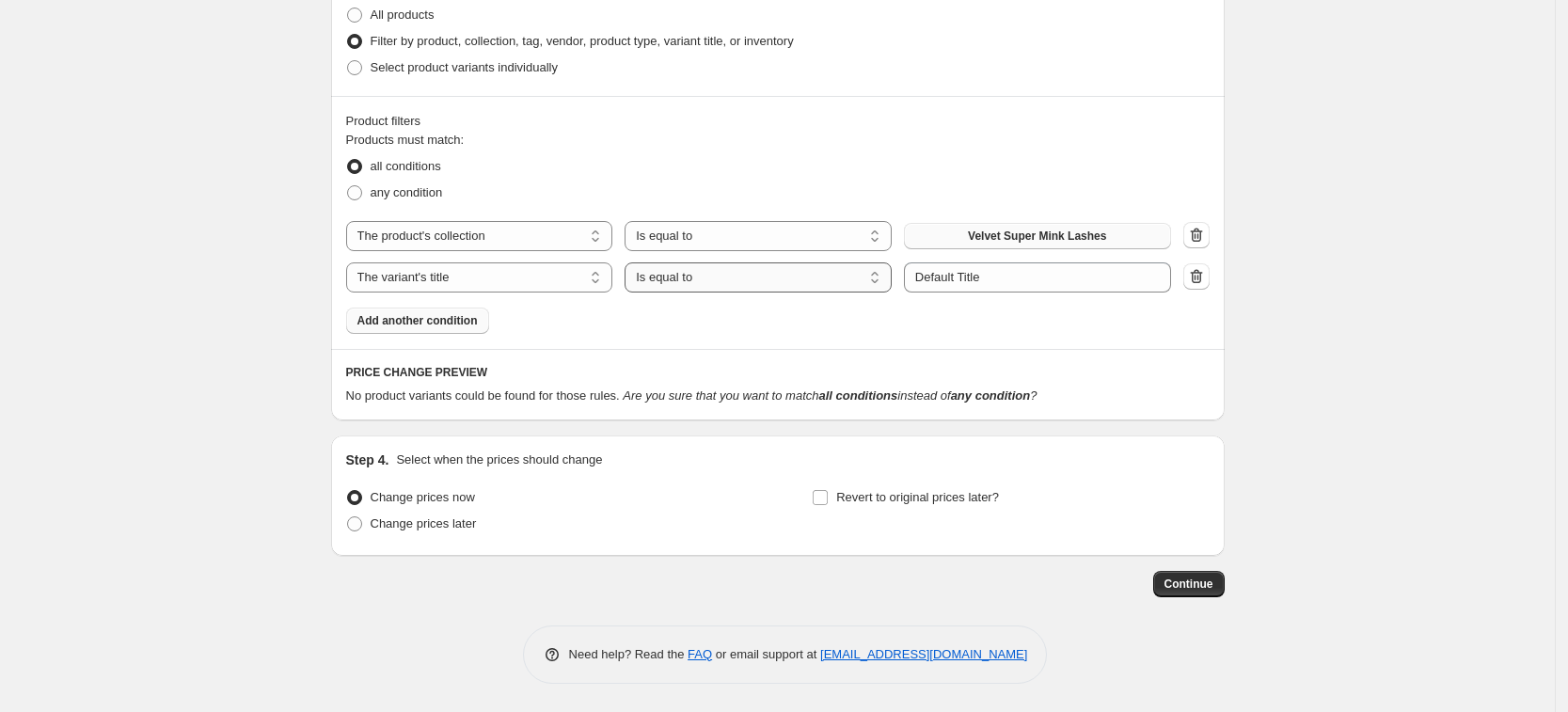
scroll to position [879, 0]
click at [738, 279] on select "Is equal to Is not equal to Contains" at bounding box center [758, 277] width 267 height 30
select select "not_equal"
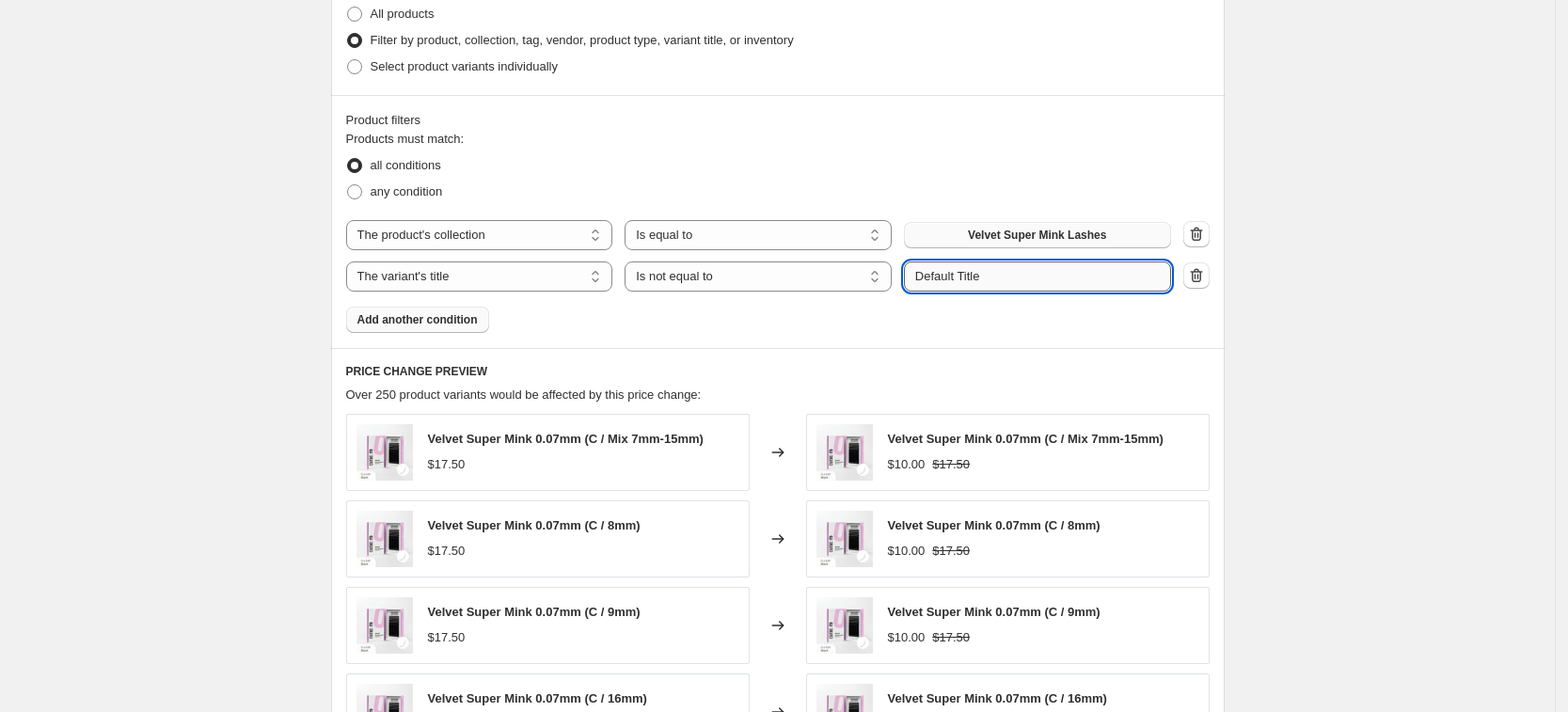
click at [1034, 287] on input "Default Title" at bounding box center [1037, 276] width 267 height 30
drag, startPoint x: 1034, startPoint y: 288, endPoint x: 812, endPoint y: 289, distance: 222.0
click at [812, 289] on div "The product The product's collection The product's tag The product's vendor The…" at bounding box center [758, 276] width 825 height 30
click at [991, 274] on input "camellia" at bounding box center [1037, 276] width 267 height 30
paste input "Camellia Super Mink Textured Lashes 0.07mm"
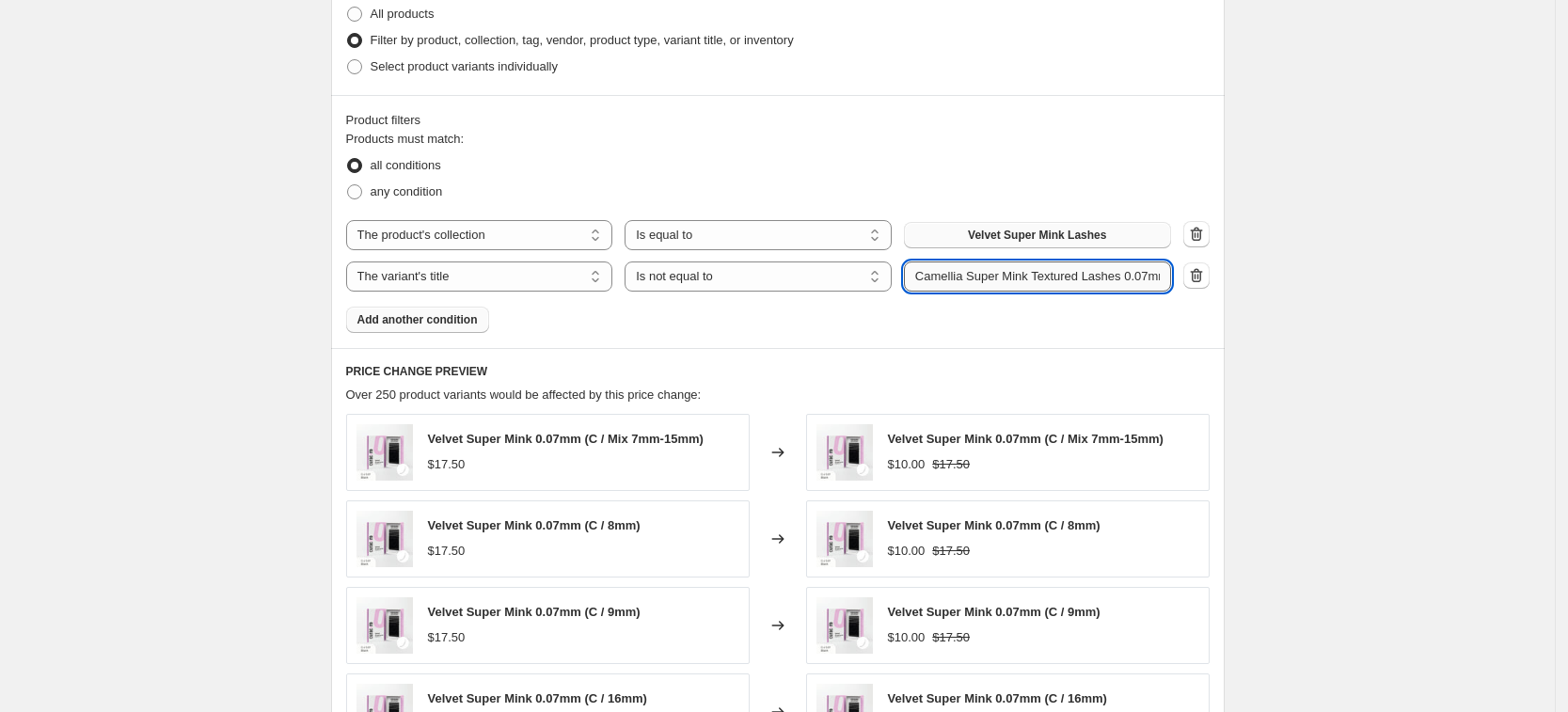
scroll to position [0, 2]
type input "Camellia Super Mink Textured Lashes 0.07mm"
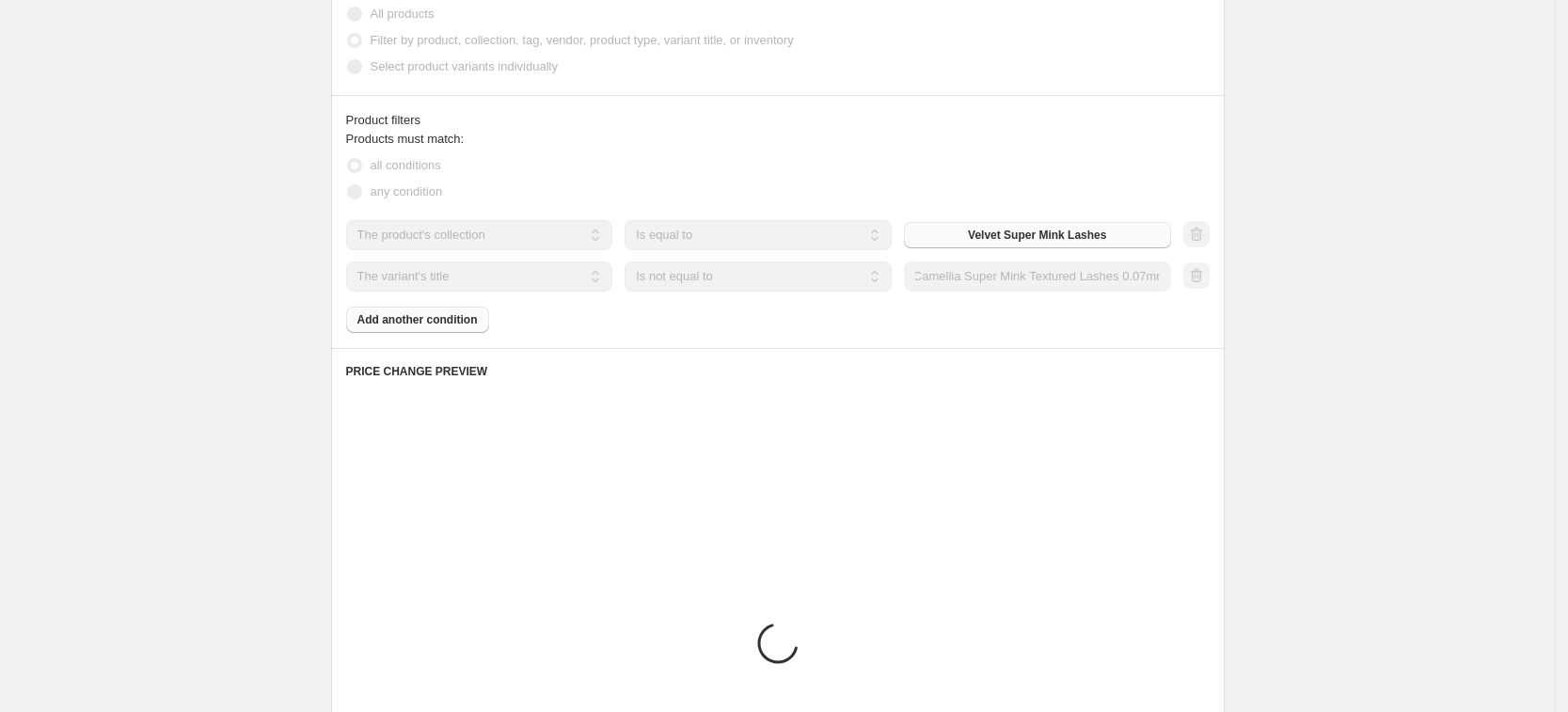
scroll to position [0, 0]
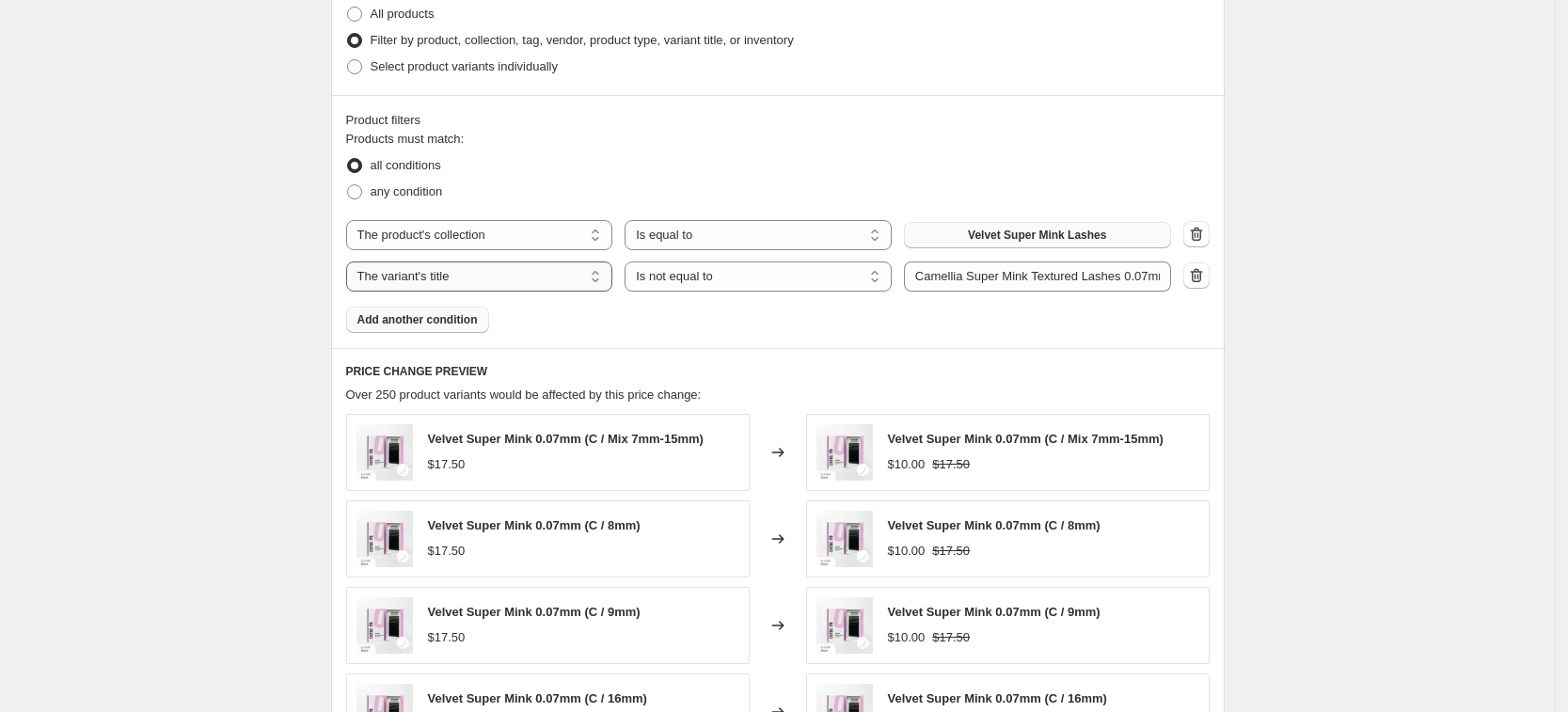
click at [511, 281] on select "The product The product's collection The product's tag The product's vendor The…" at bounding box center [479, 276] width 267 height 30
select select "product"
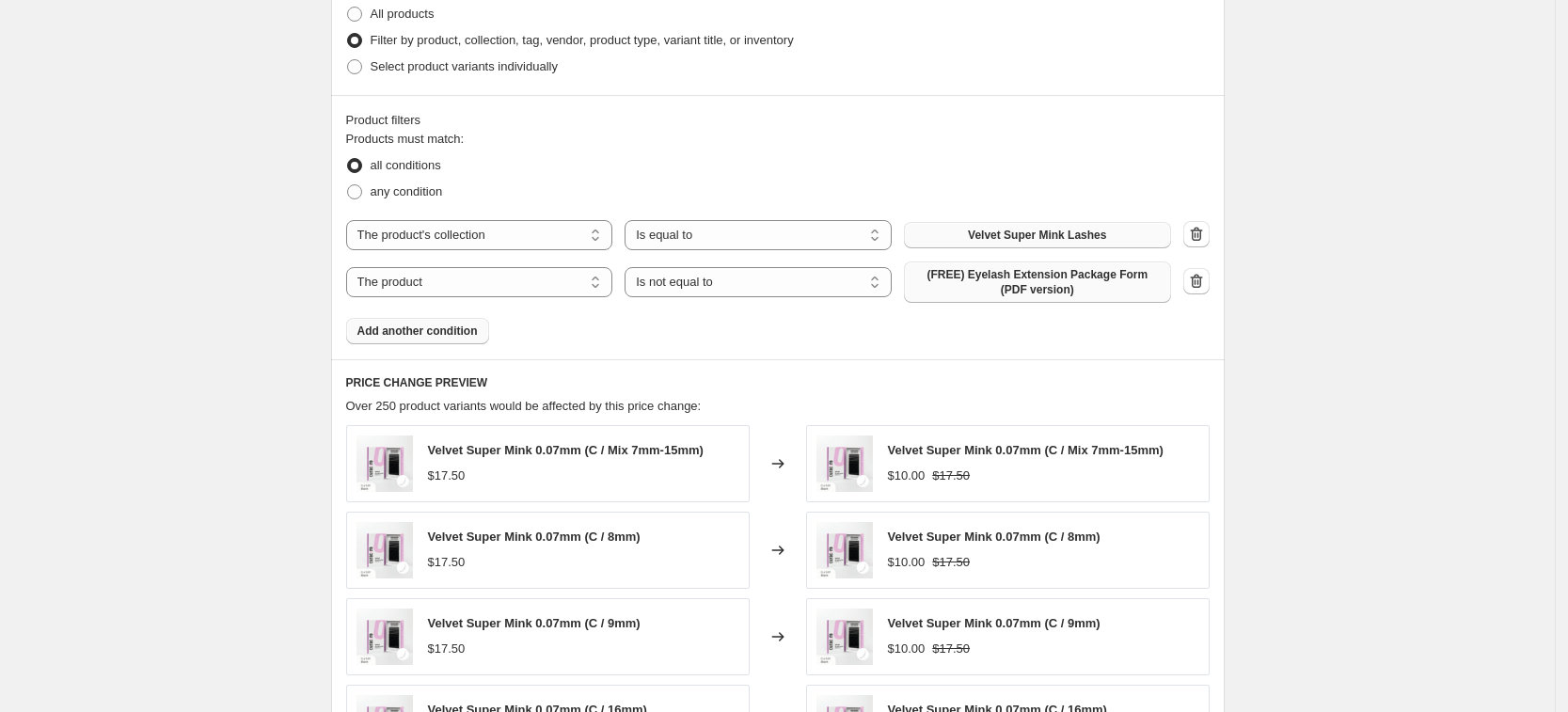
click at [1006, 278] on span "(FREE) Eyelash Extension Package Form (PDF version)" at bounding box center [1037, 282] width 244 height 30
click at [462, 335] on span "Add another condition" at bounding box center [418, 331] width 121 height 15
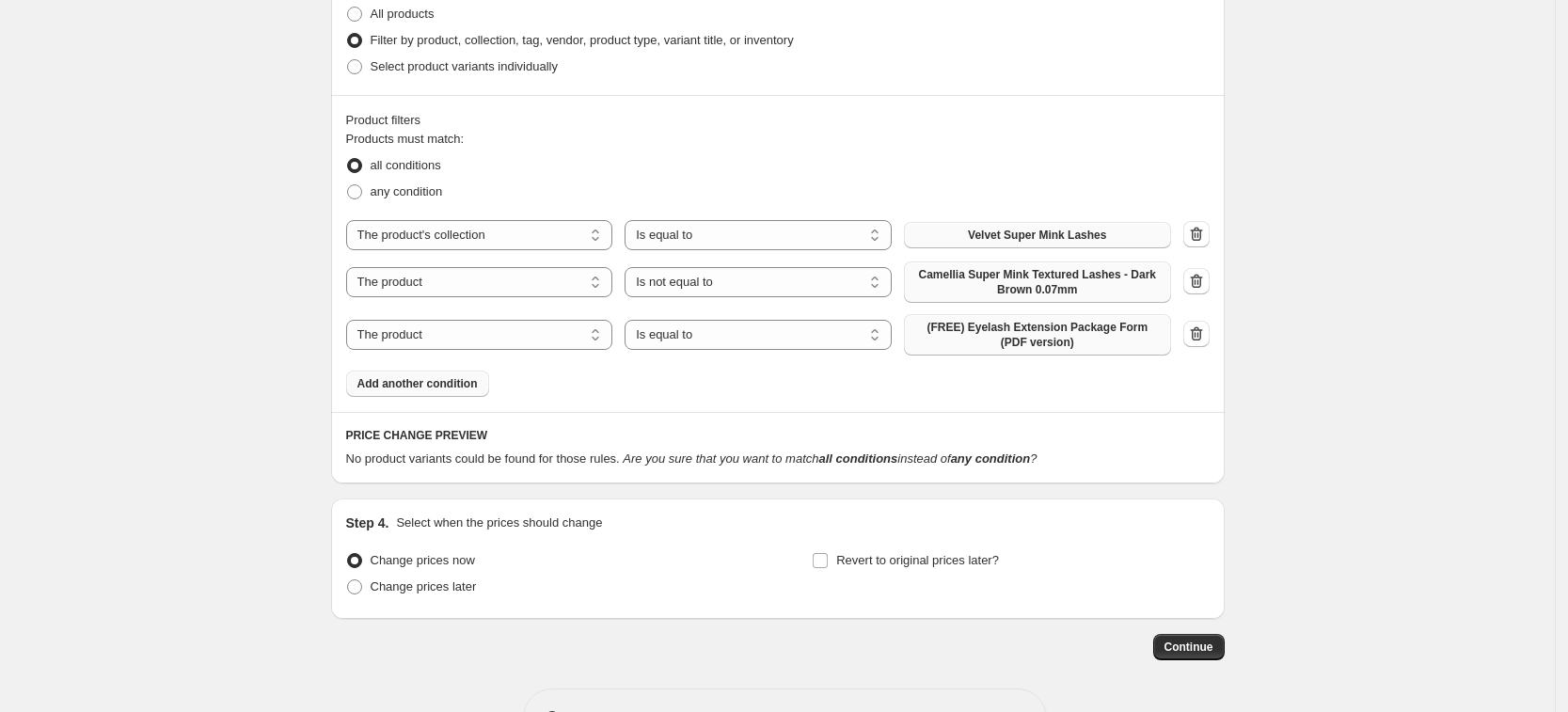
click at [1111, 336] on span "(FREE) Eyelash Extension Package Form (PDF version)" at bounding box center [1037, 335] width 244 height 30
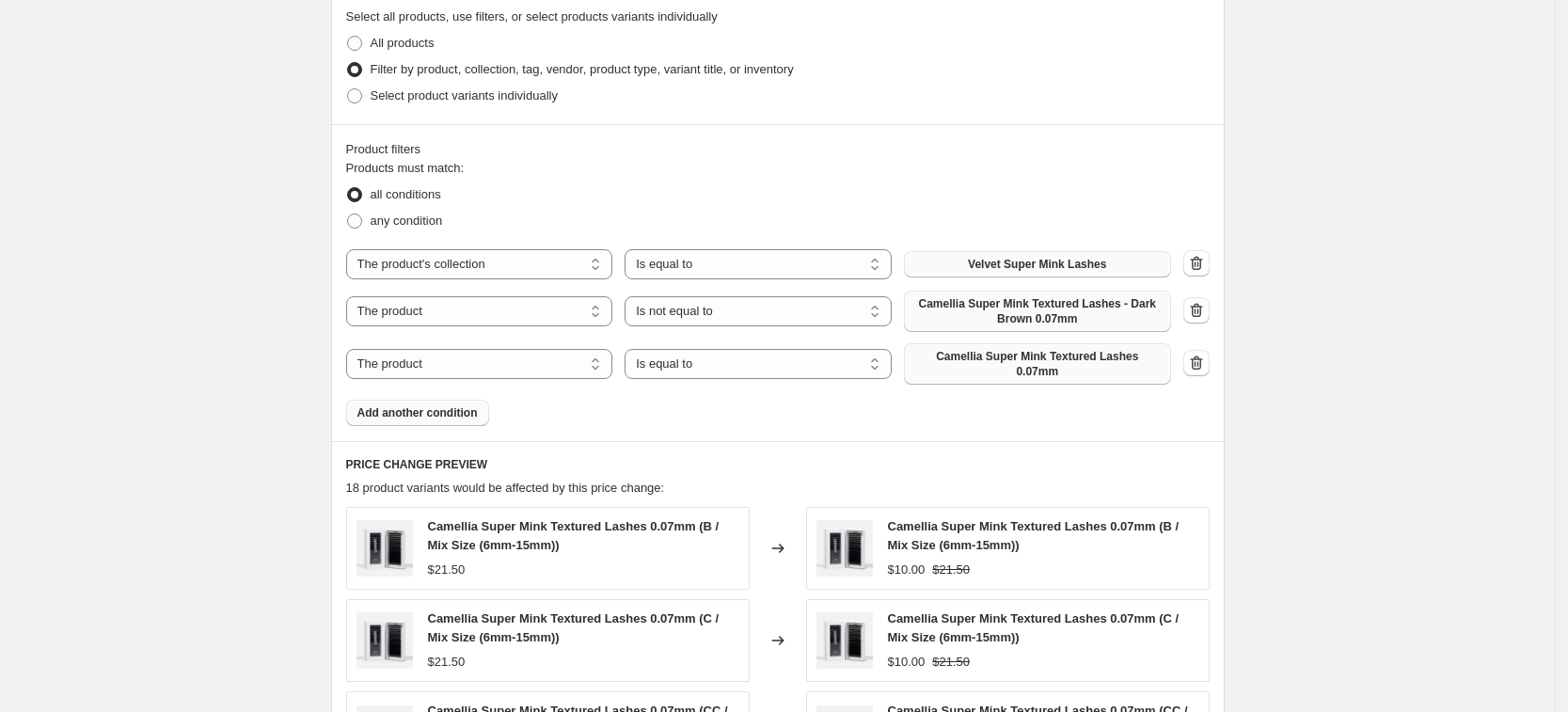
scroll to position [848, 0]
click at [762, 321] on select "Is equal to Is not equal to" at bounding box center [758, 313] width 267 height 30
click at [850, 393] on div "Products must match: all conditions any condition The product The product's col…" at bounding box center [778, 294] width 864 height 267
click at [806, 353] on select "Is equal to Is not equal to" at bounding box center [758, 366] width 267 height 30
select select "not_equal"
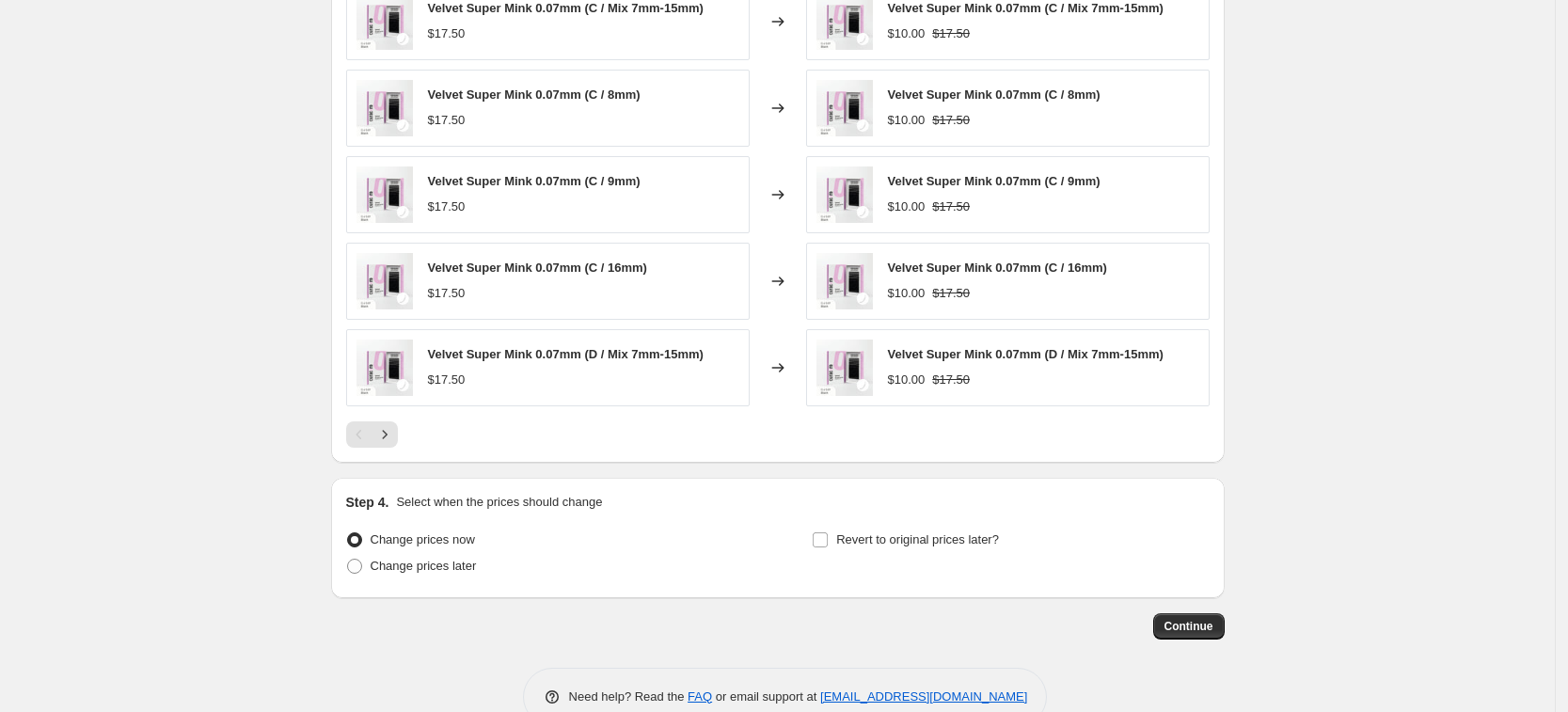
scroll to position [1406, 0]
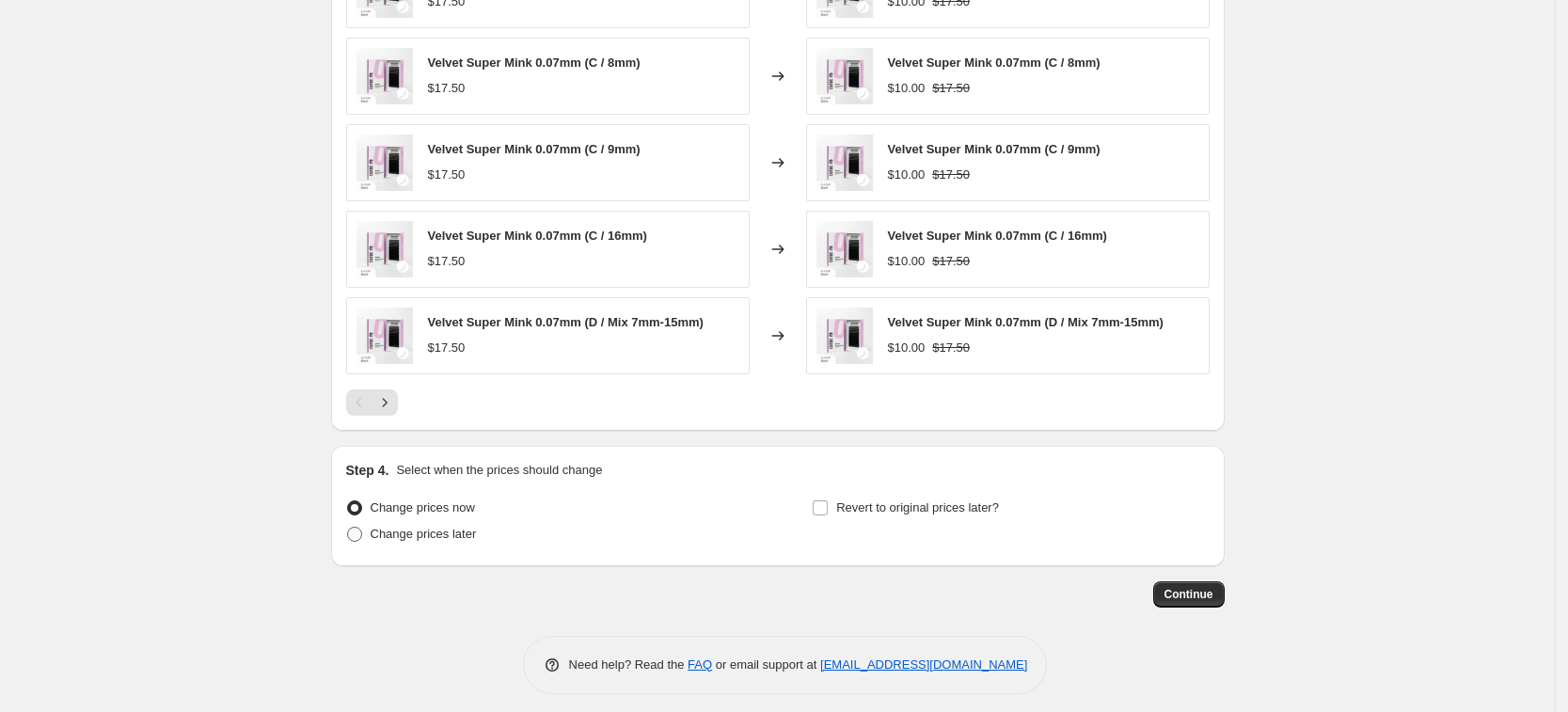
click at [465, 527] on span "Change prices later" at bounding box center [423, 534] width 107 height 14
click at [348, 527] on input "Change prices later" at bounding box center [347, 527] width 1 height 1
radio input "true"
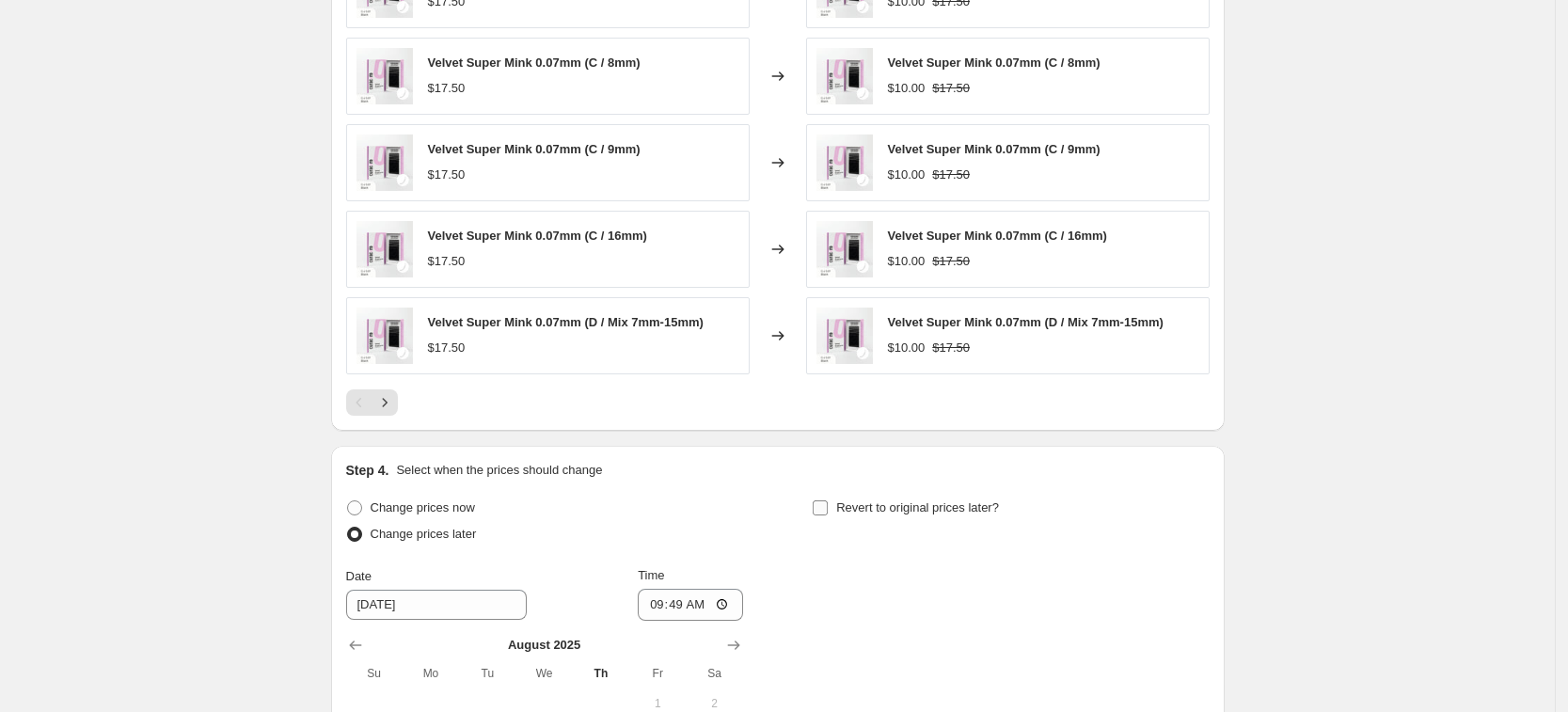
click at [965, 501] on span "Revert to original prices later?" at bounding box center [917, 507] width 163 height 14
click at [828, 501] on input "Revert to original prices later?" at bounding box center [820, 508] width 15 height 15
checkbox input "true"
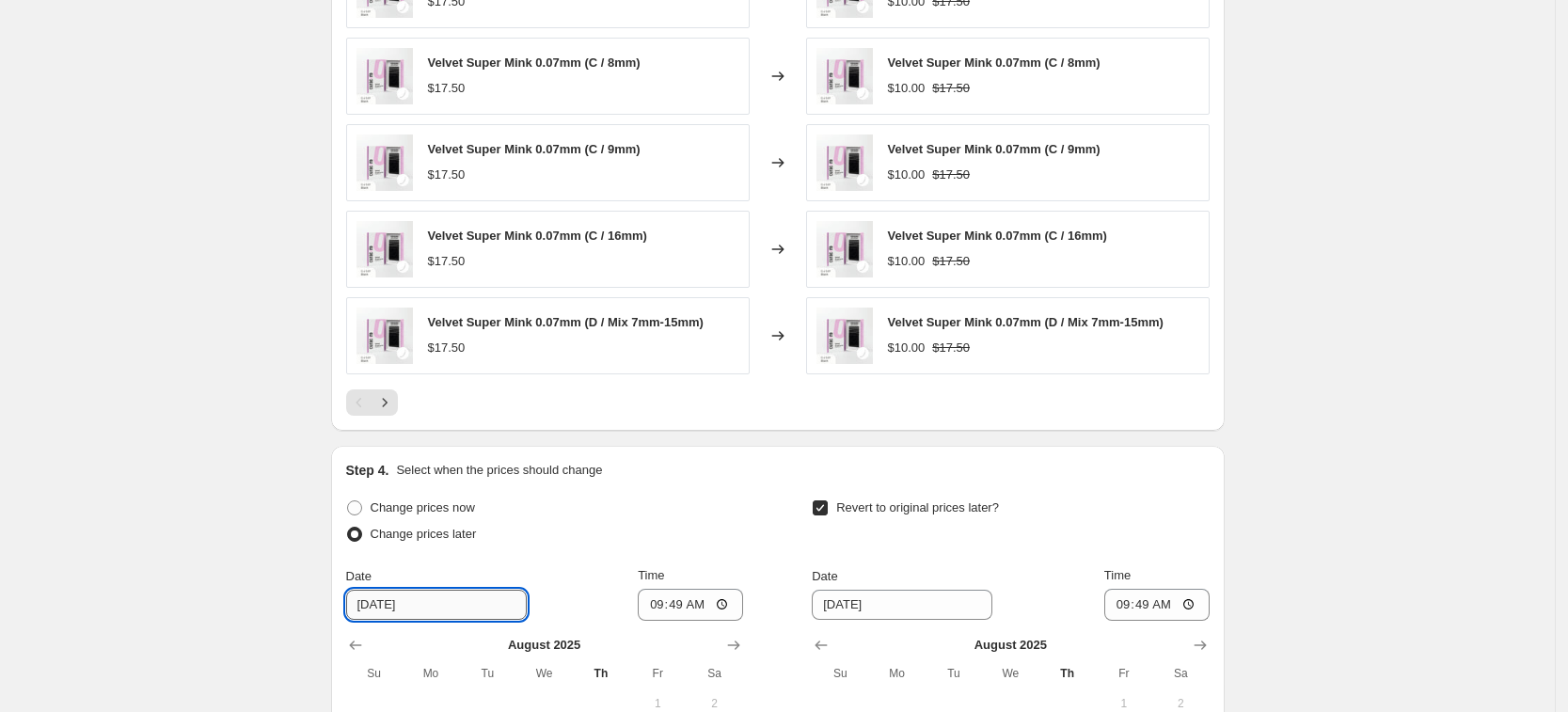
click at [427, 590] on input "8/22/2025" at bounding box center [437, 605] width 181 height 30
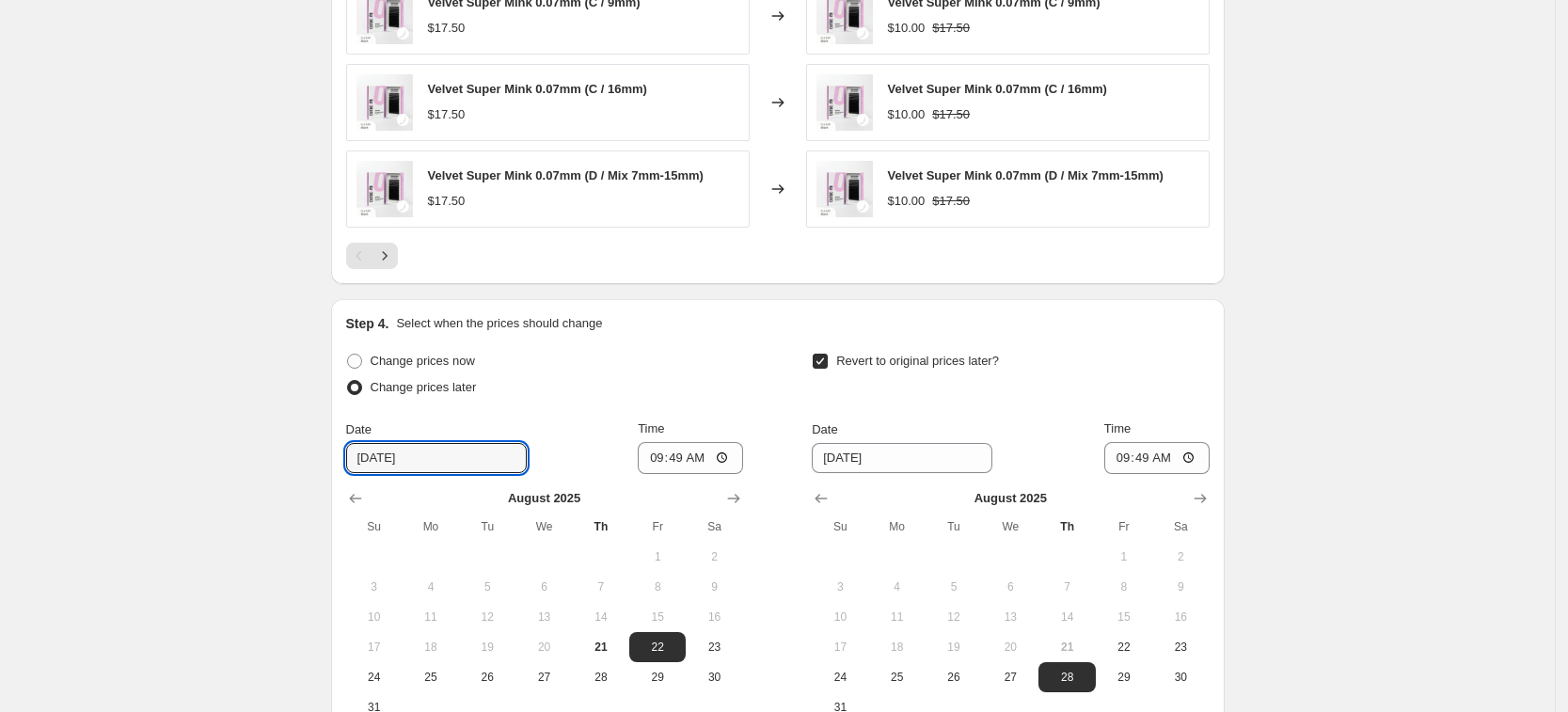
scroll to position [1641, 0]
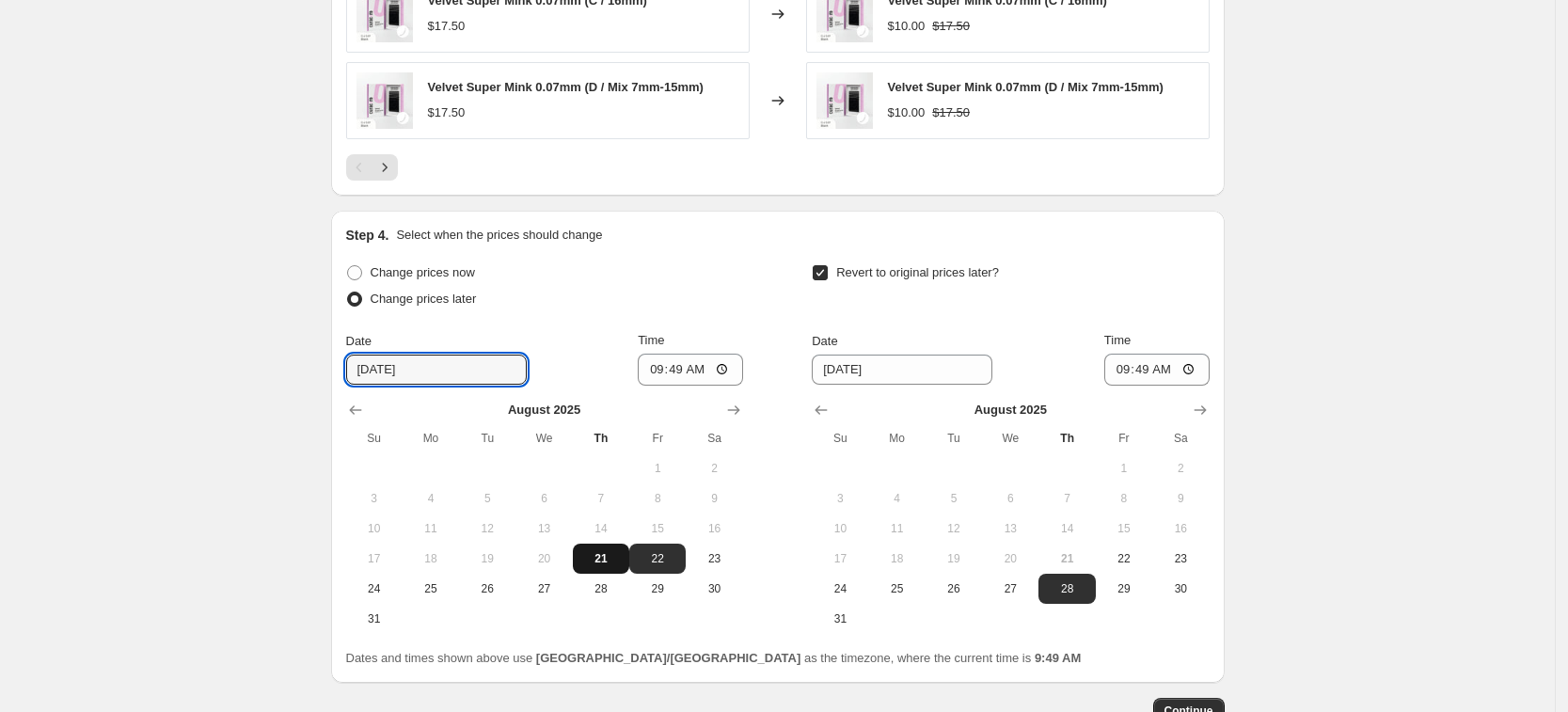
click at [602, 556] on button "21" at bounding box center [602, 559] width 57 height 30
type input "8/21/2025"
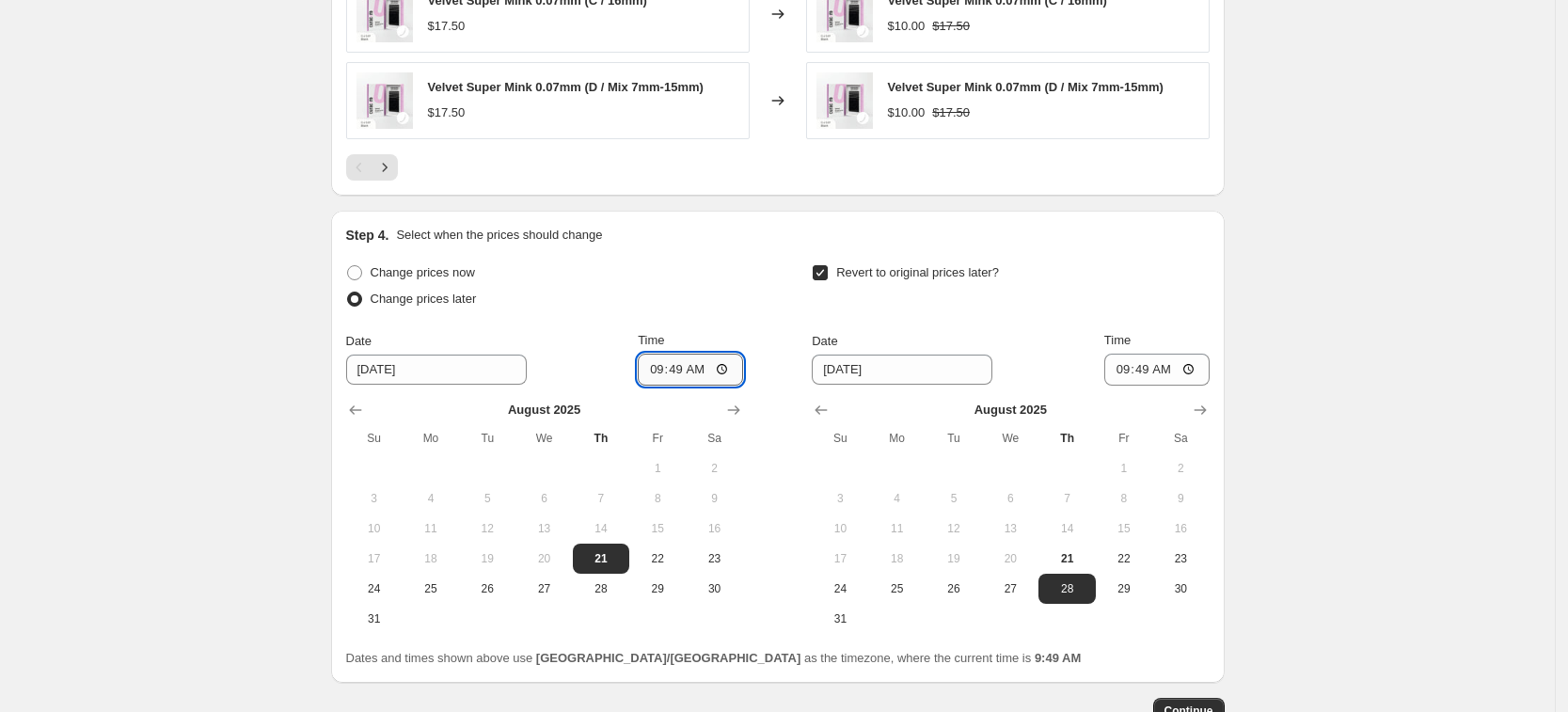
click at [683, 360] on input "09:49" at bounding box center [691, 370] width 106 height 32
type input "11:00"
click at [872, 355] on input "8/28/2025" at bounding box center [902, 370] width 181 height 30
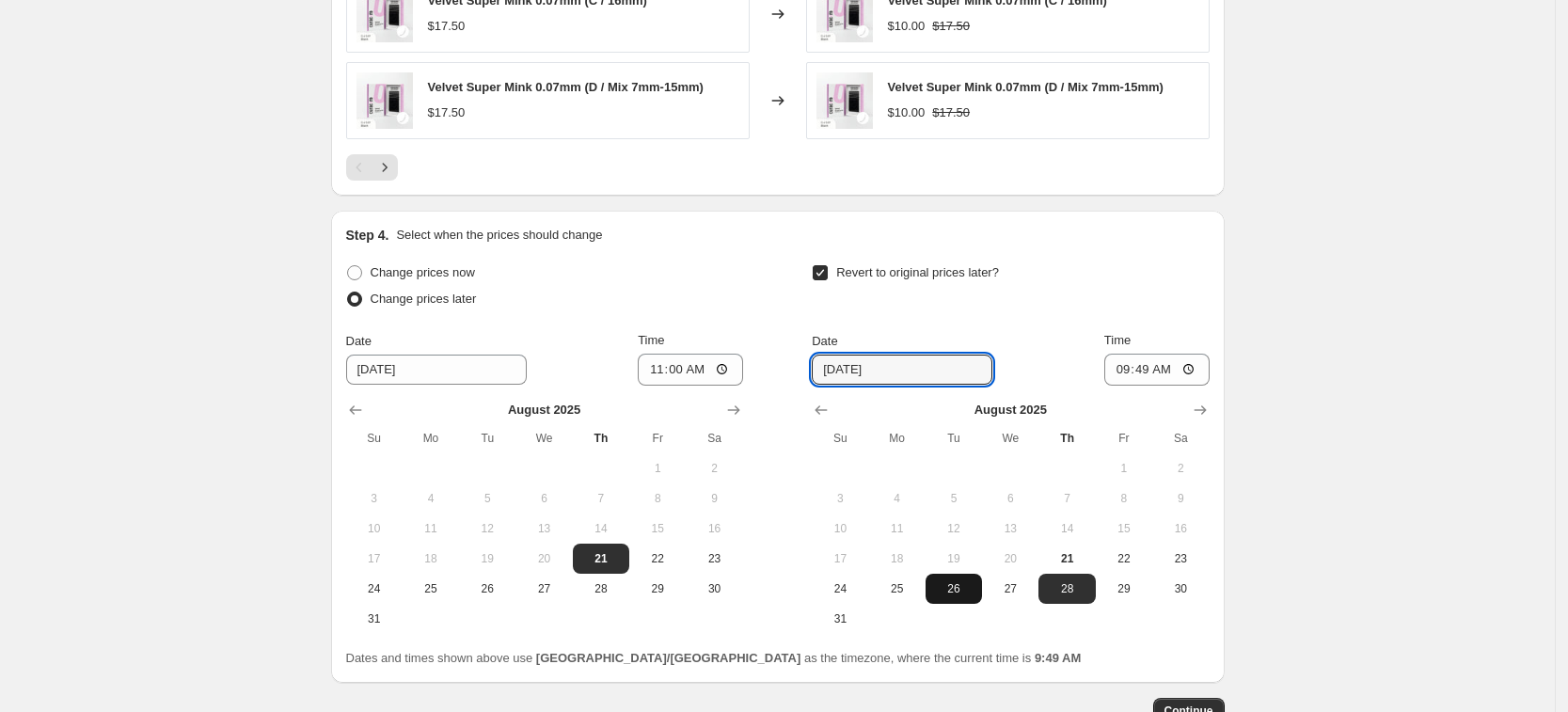
click at [949, 582] on span "26" at bounding box center [954, 589] width 41 height 15
type input "8/26/2025"
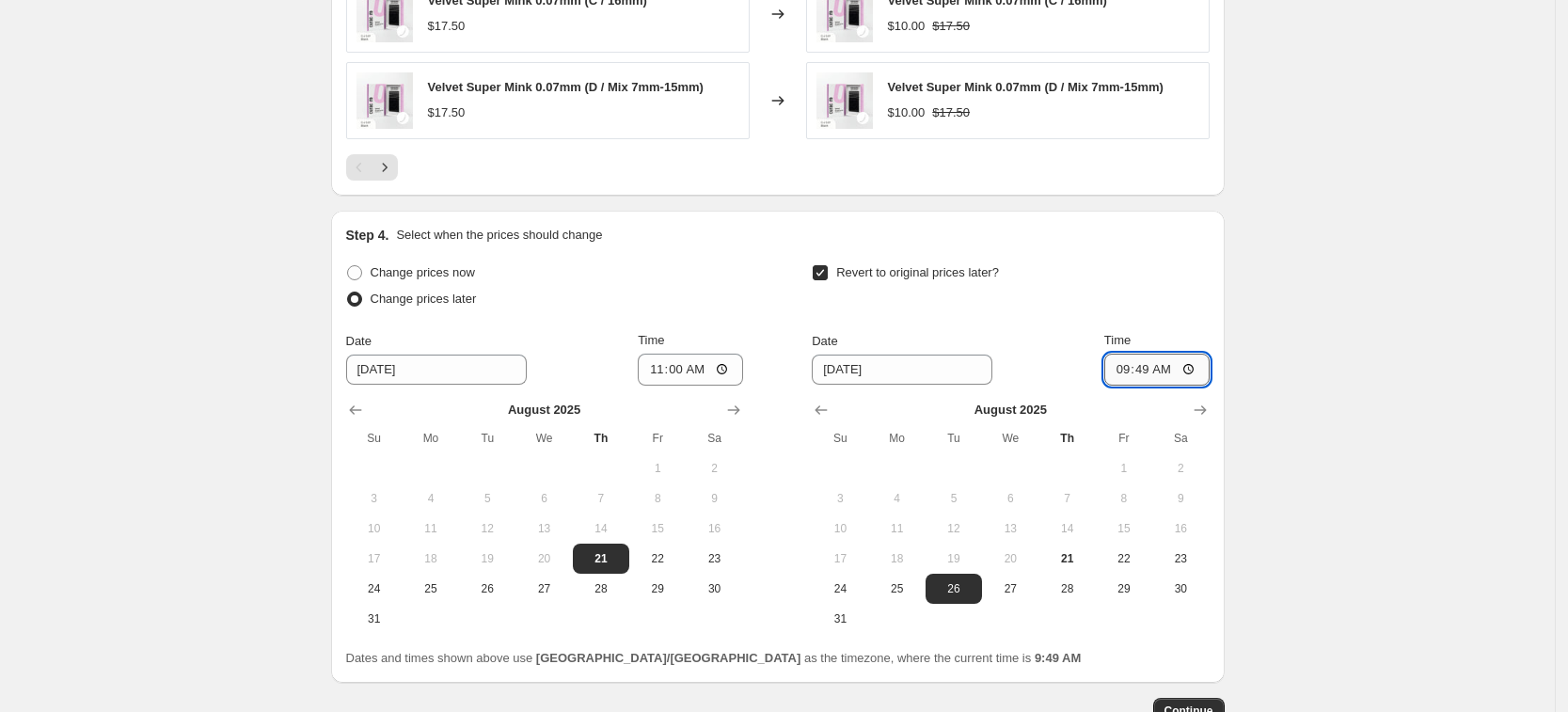
click at [1150, 357] on input "09:49" at bounding box center [1157, 370] width 106 height 32
type input "13:00"
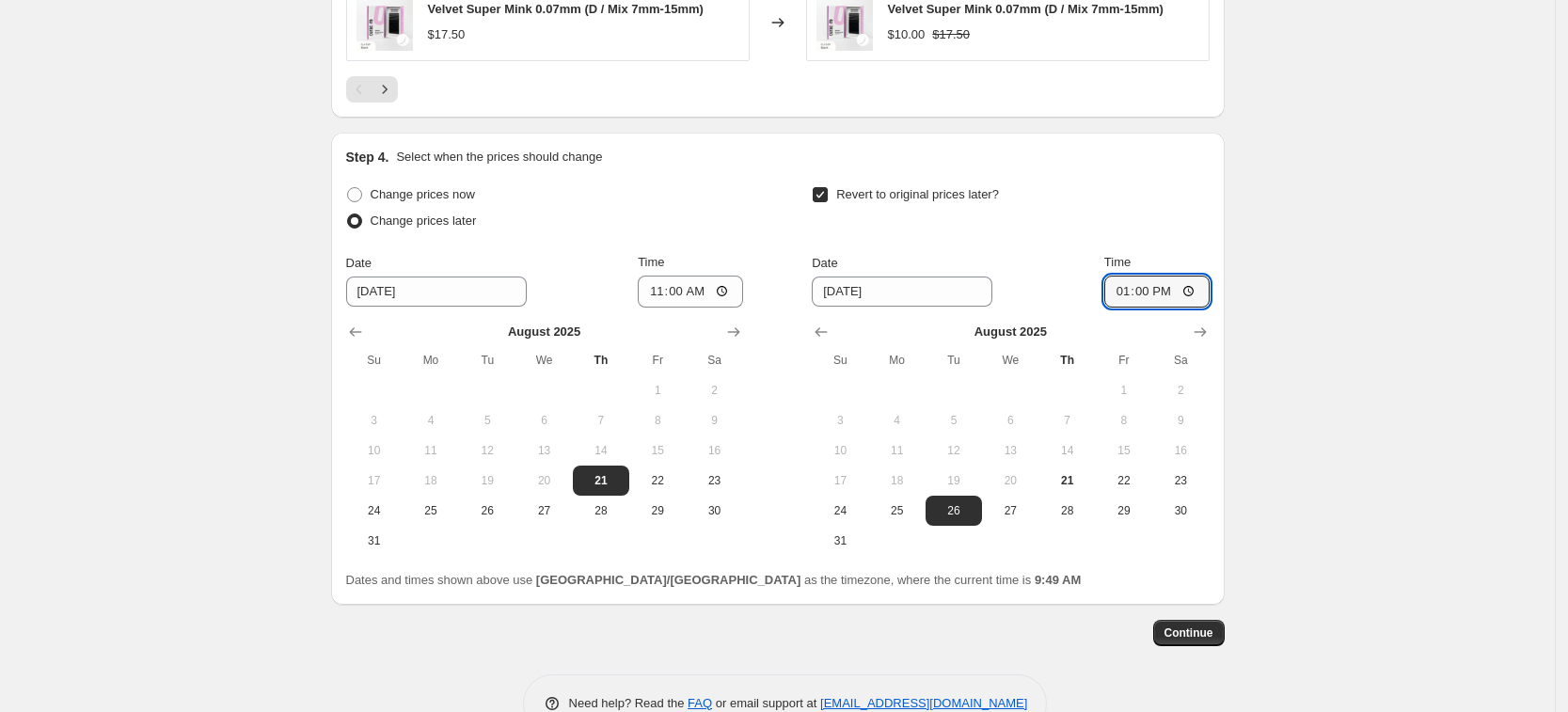
scroll to position [1758, 0]
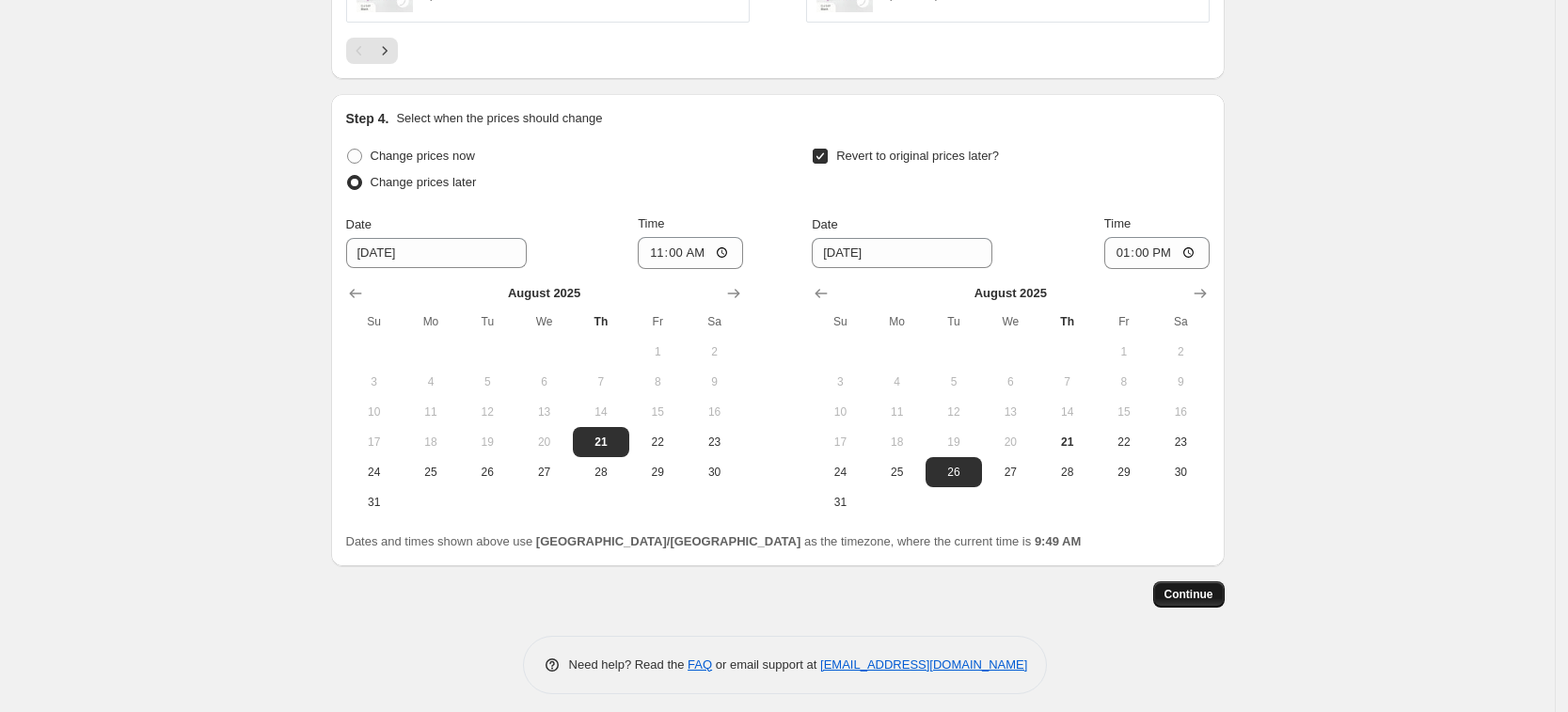
click at [1209, 588] on span "Continue" at bounding box center [1189, 595] width 49 height 15
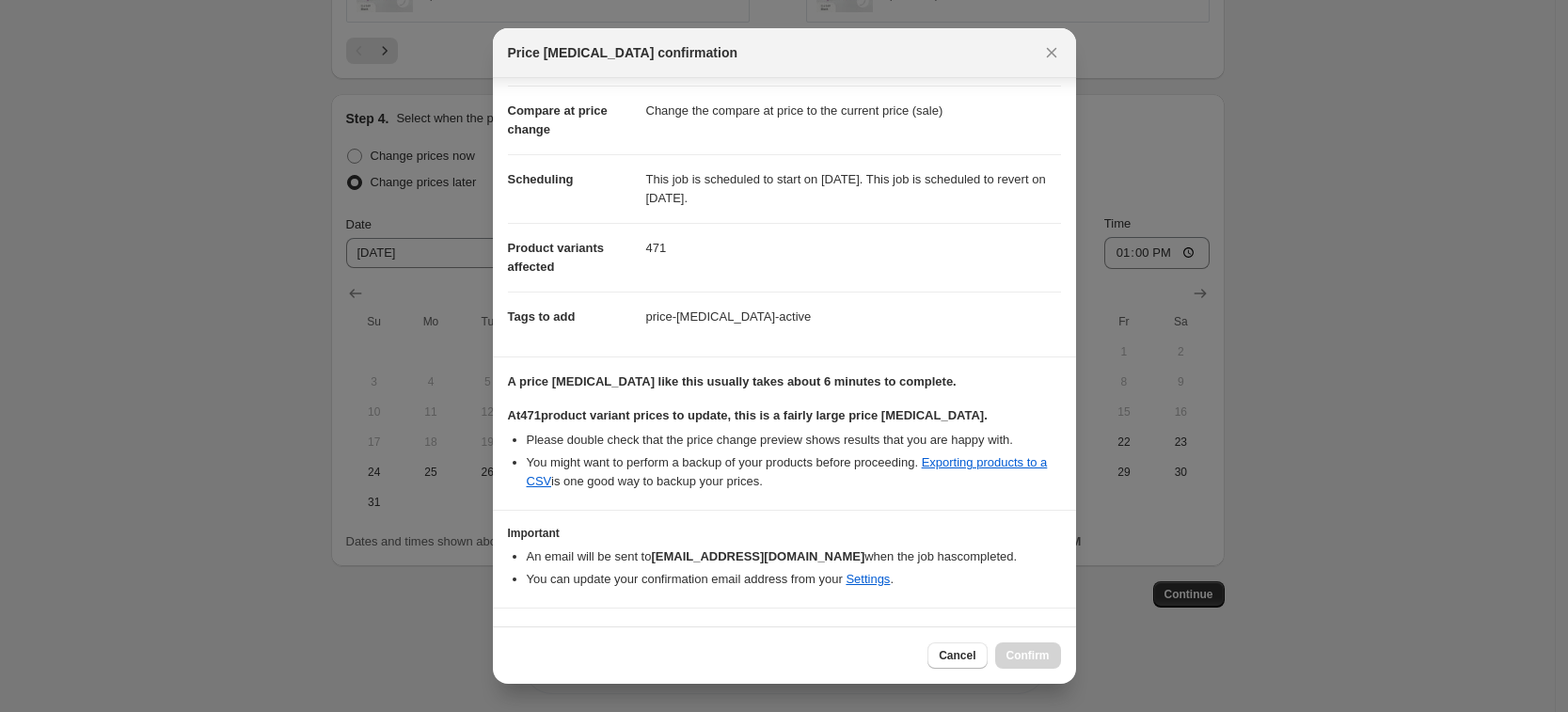
scroll to position [114, 0]
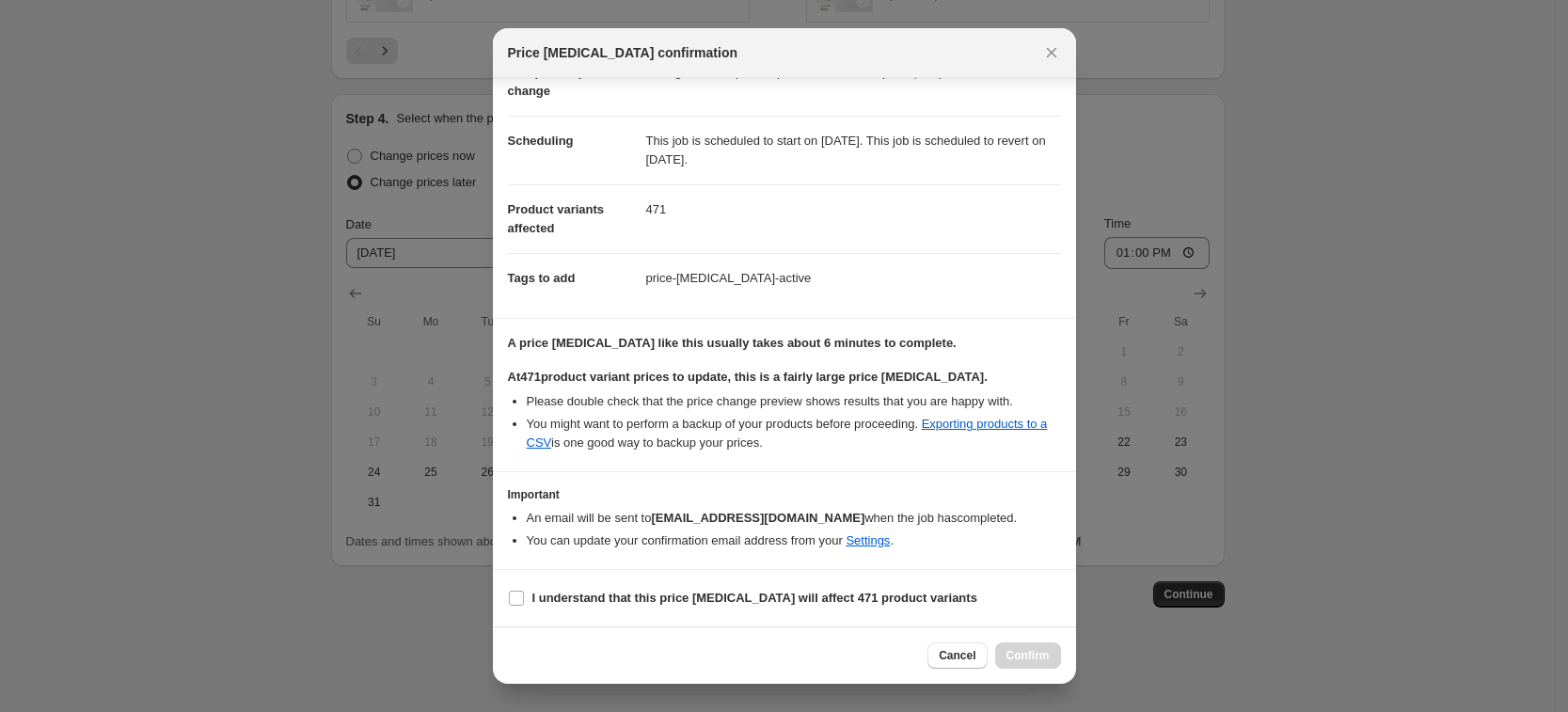
click at [701, 577] on section "I understand that this price change job will affect 471 product variants" at bounding box center [784, 599] width 584 height 57
click at [701, 594] on b "I understand that this price change job will affect 471 product variants" at bounding box center [755, 598] width 445 height 14
click at [524, 594] on input "I understand that this price change job will affect 471 product variants" at bounding box center [517, 599] width 15 height 15
checkbox input "true"
click at [1036, 650] on span "Confirm" at bounding box center [1029, 655] width 43 height 15
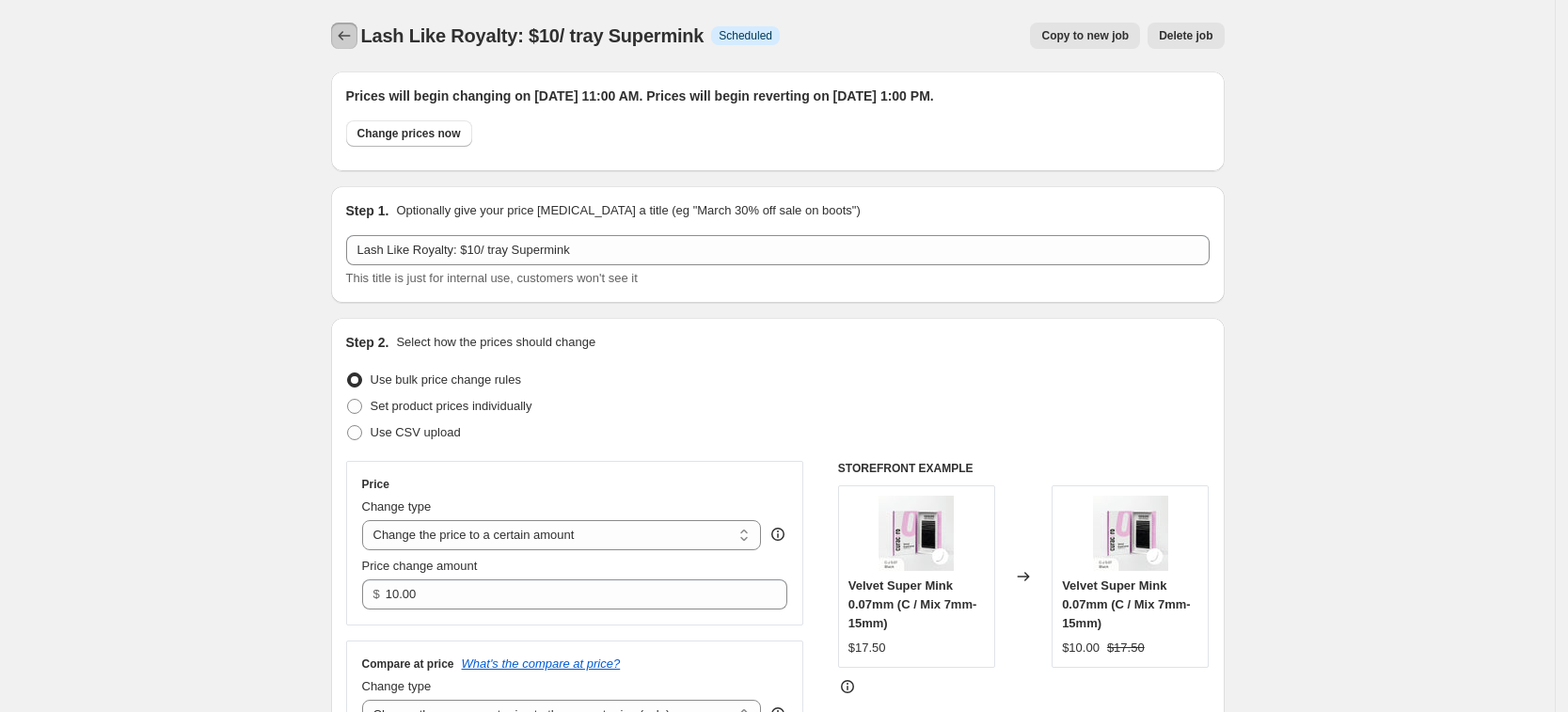
click at [350, 39] on icon "Price change jobs" at bounding box center [344, 36] width 19 height 19
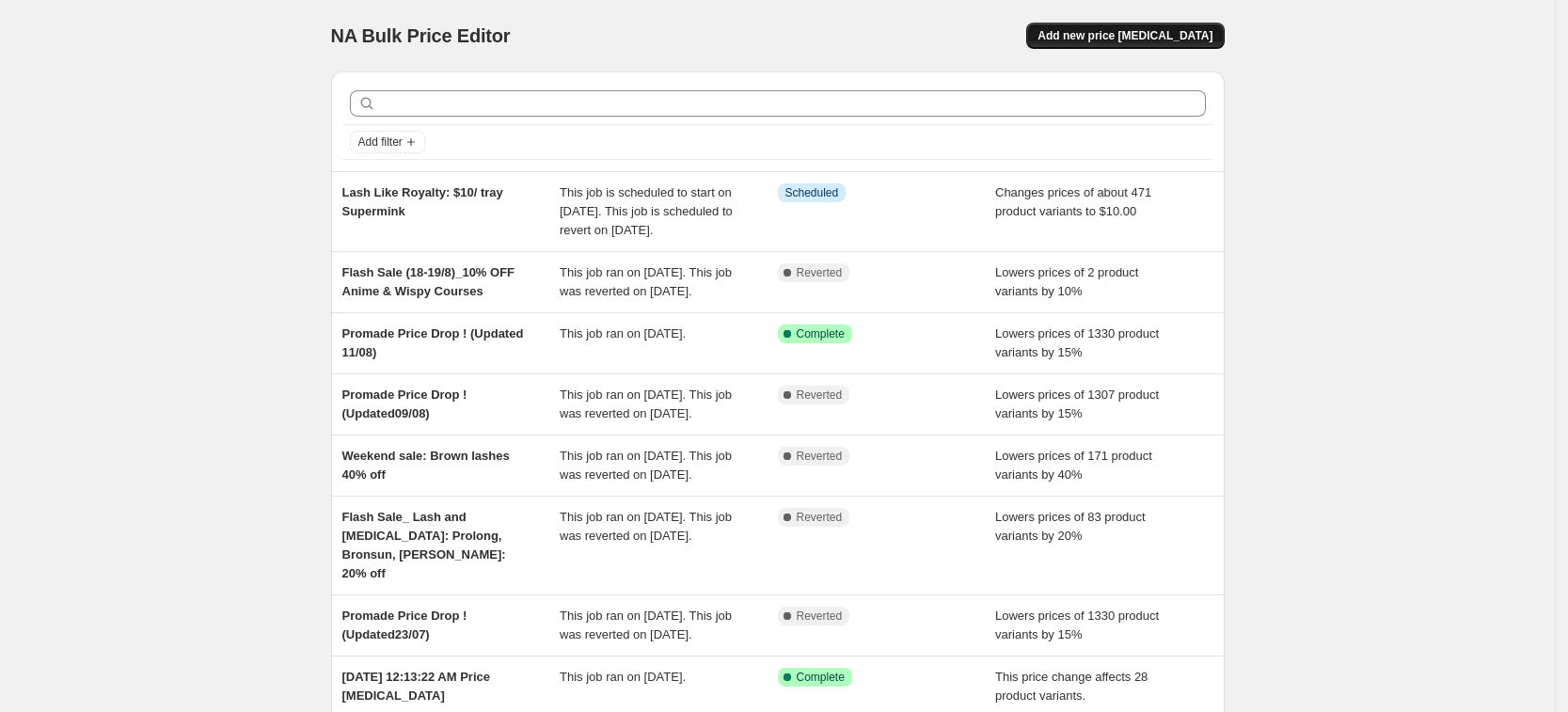
click at [1118, 28] on span "Add new price change job" at bounding box center [1126, 36] width 175 height 15
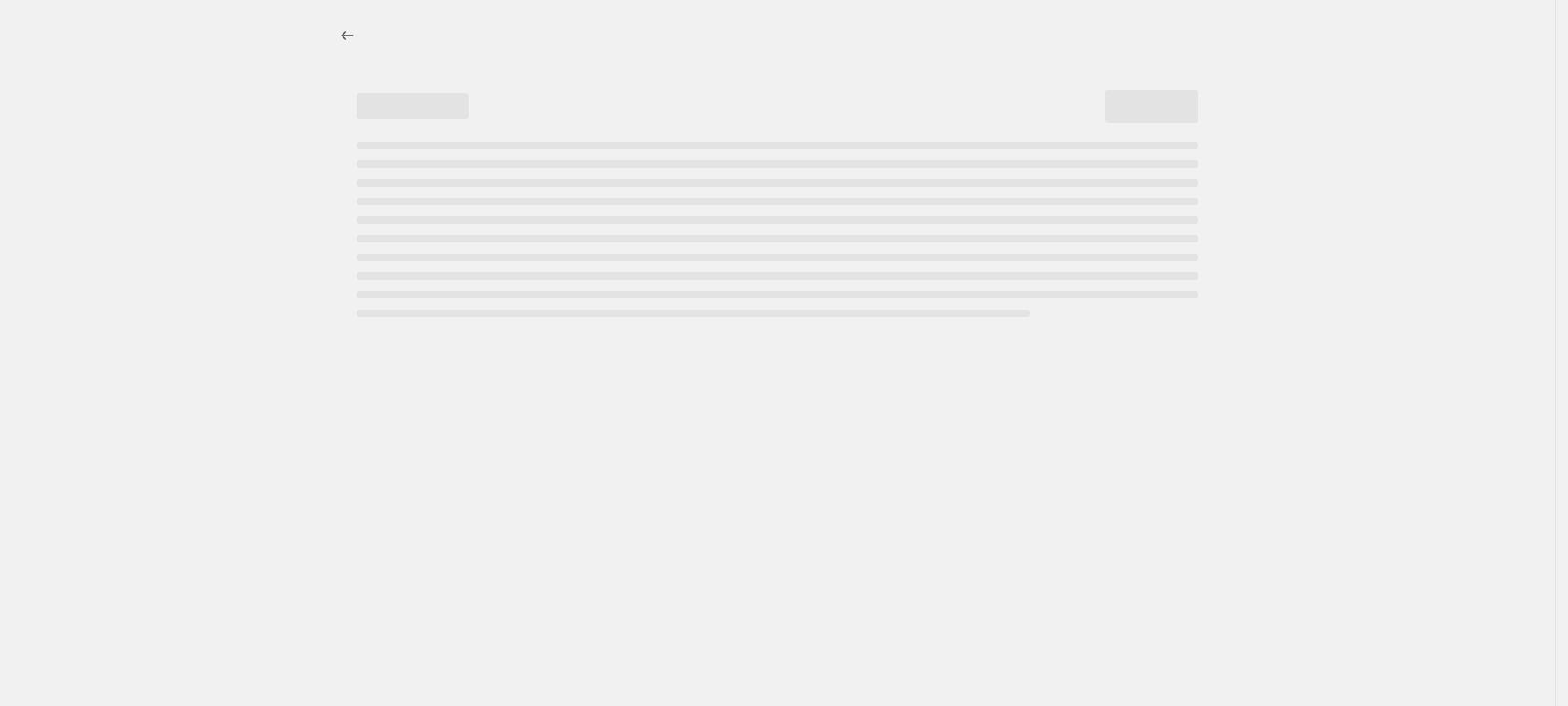
select select "percentage"
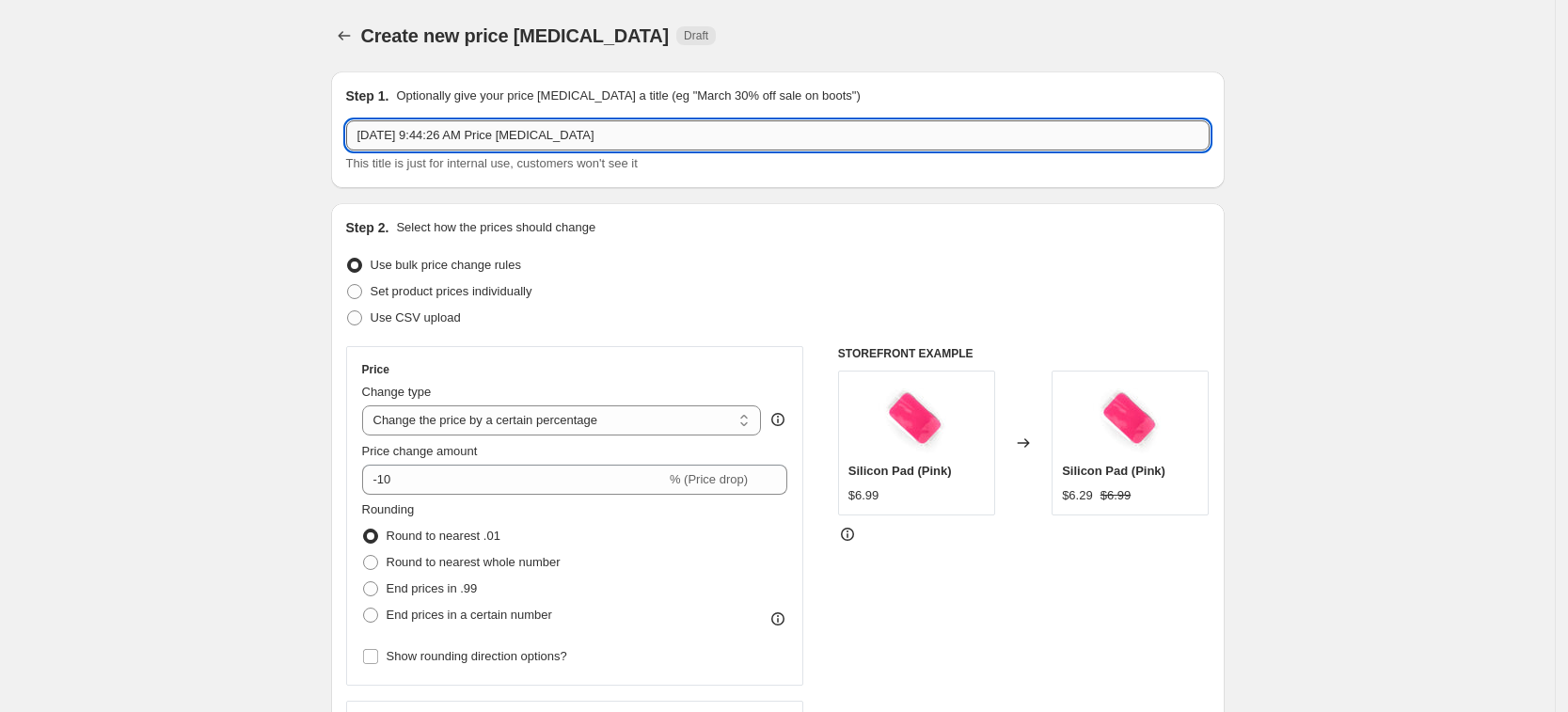
click at [542, 138] on input "Aug 21, 2025, 9:44:26 AM Price change job" at bounding box center [778, 136] width 864 height 30
paste input "Lash Like Royalty: $15/ tray YY, W, Fairy, Clover, flat"
type input "Lash Like Royalty: $15/ tray YY, W, Fairy, Clover, flat"
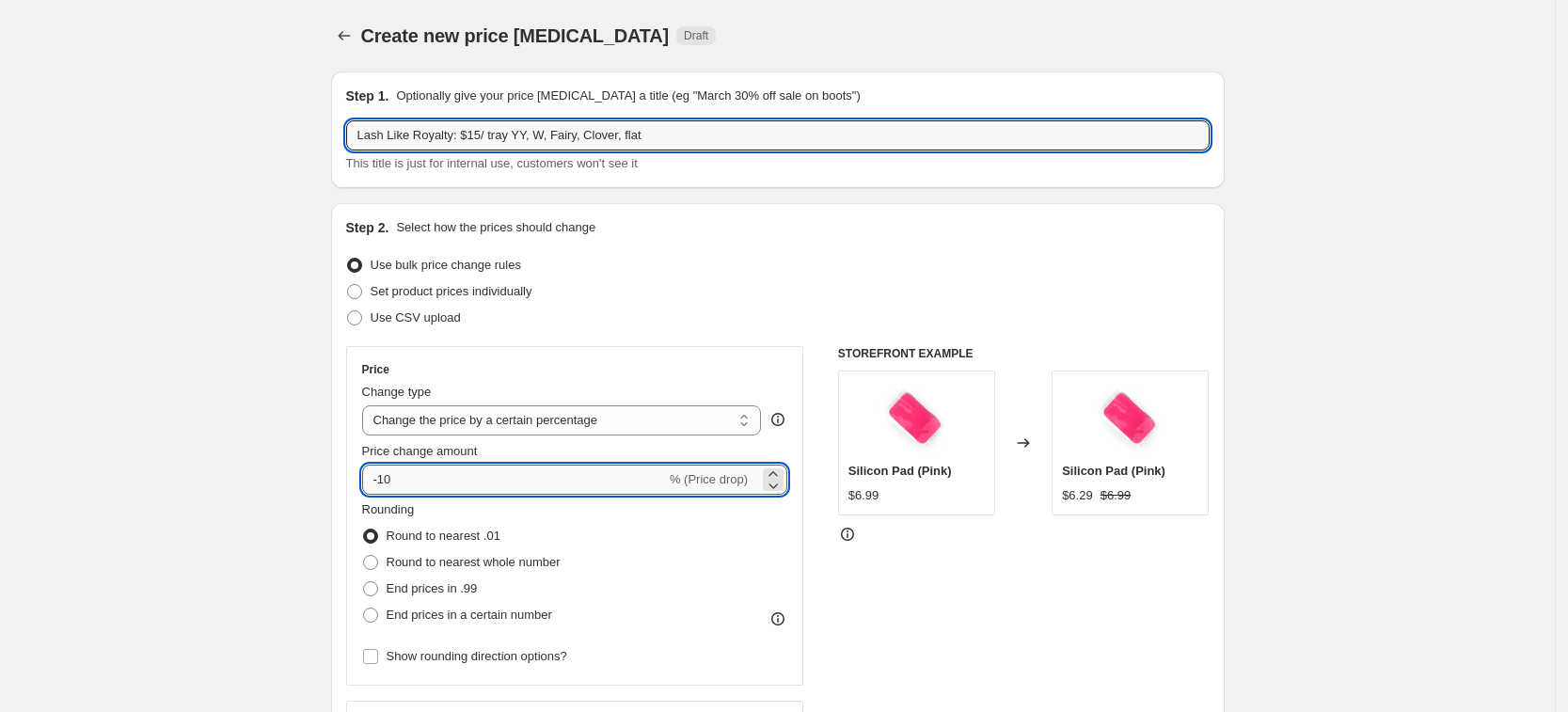
click at [560, 473] on input "-10" at bounding box center [514, 480] width 304 height 30
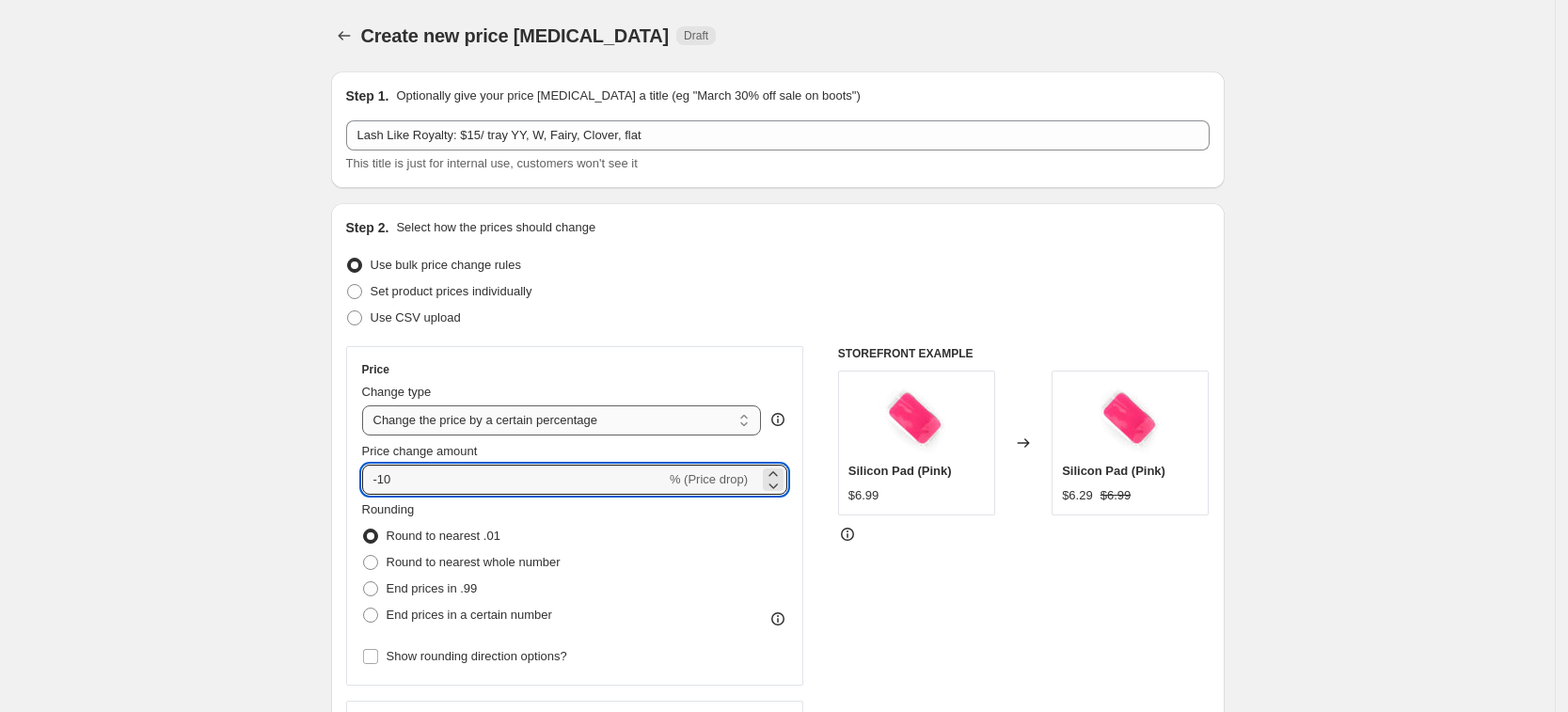
click at [520, 426] on select "Change the price to a certain amount Change the price by a certain amount Chang…" at bounding box center [562, 421] width 400 height 30
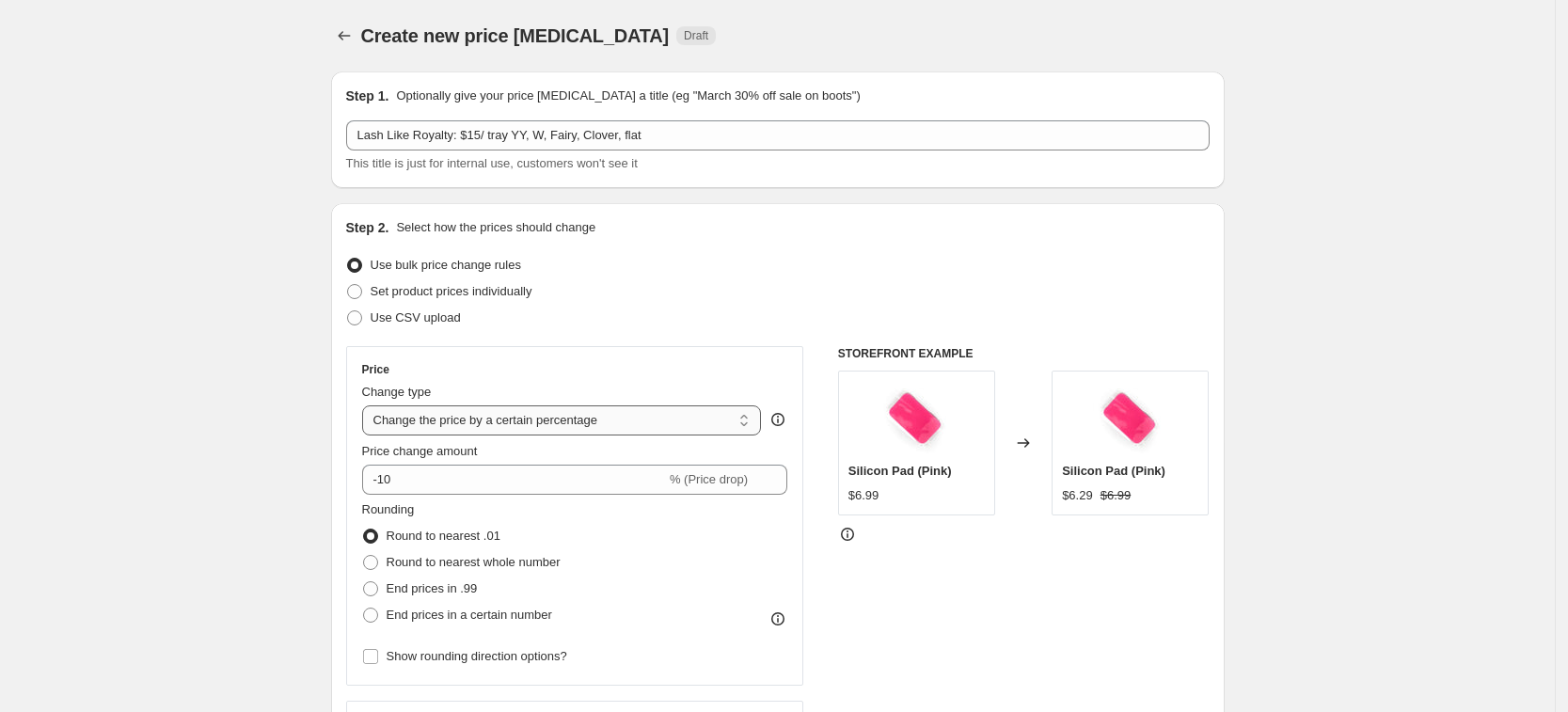
select select "to"
click at [368, 406] on select "Change the price to a certain amount Change the price by a certain amount Chang…" at bounding box center [562, 421] width 400 height 30
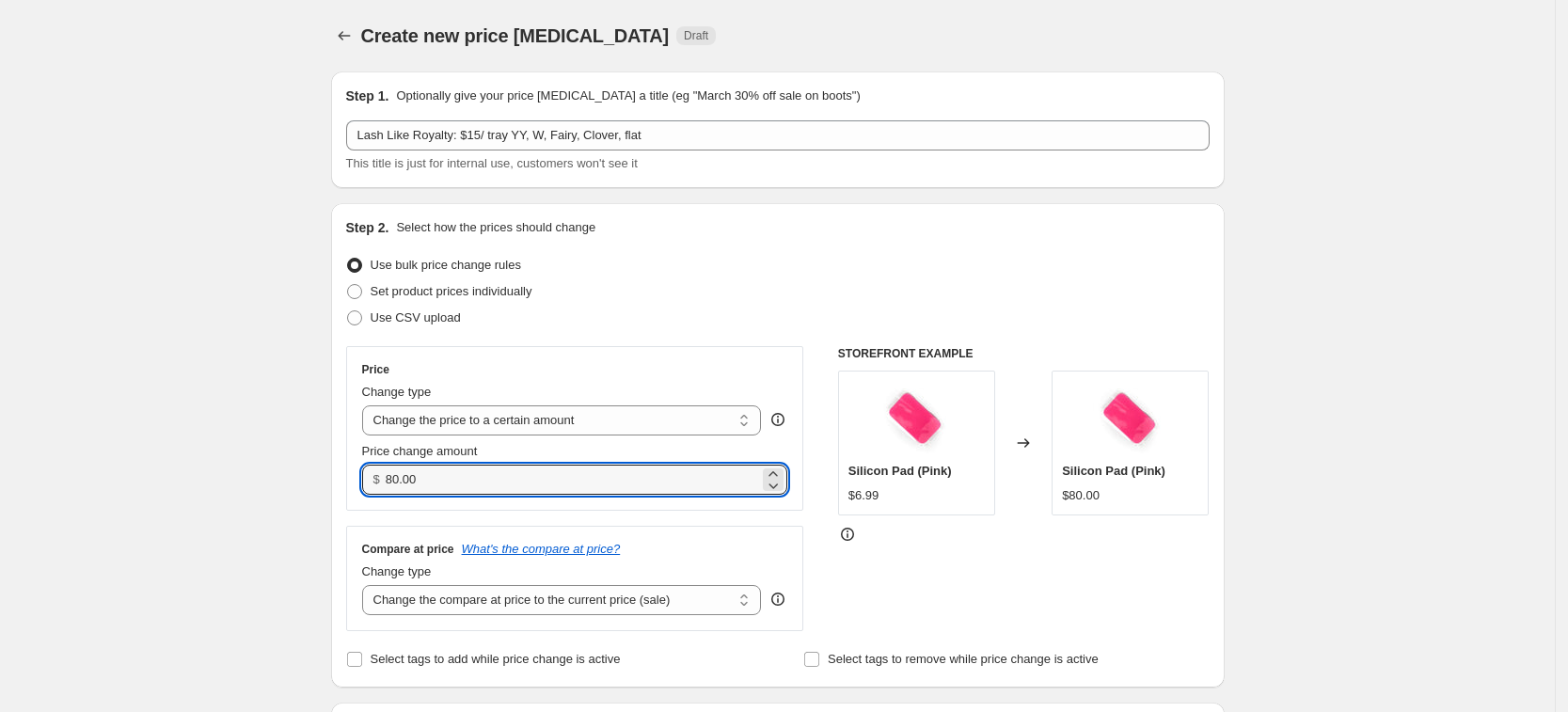
drag, startPoint x: 463, startPoint y: 482, endPoint x: 384, endPoint y: 471, distance: 79.8
click at [384, 471] on div "$ 80.00" at bounding box center [575, 480] width 426 height 30
type input "15.00"
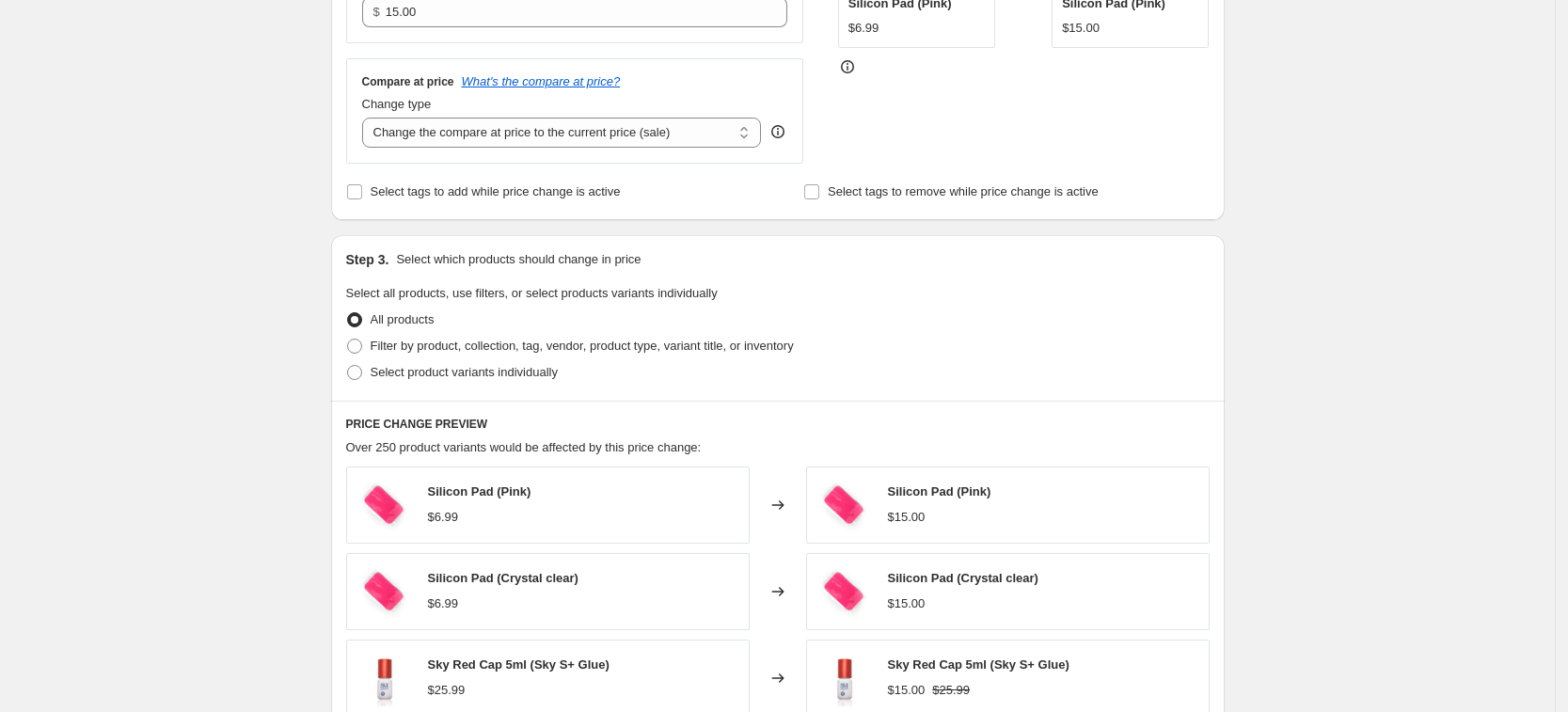
scroll to position [471, 0]
click at [401, 350] on span "Filter by product, collection, tag, vendor, product type, variant title, or inv…" at bounding box center [582, 342] width 423 height 14
click at [348, 337] on input "Filter by product, collection, tag, vendor, product type, variant title, or inv…" at bounding box center [347, 336] width 1 height 1
radio input "true"
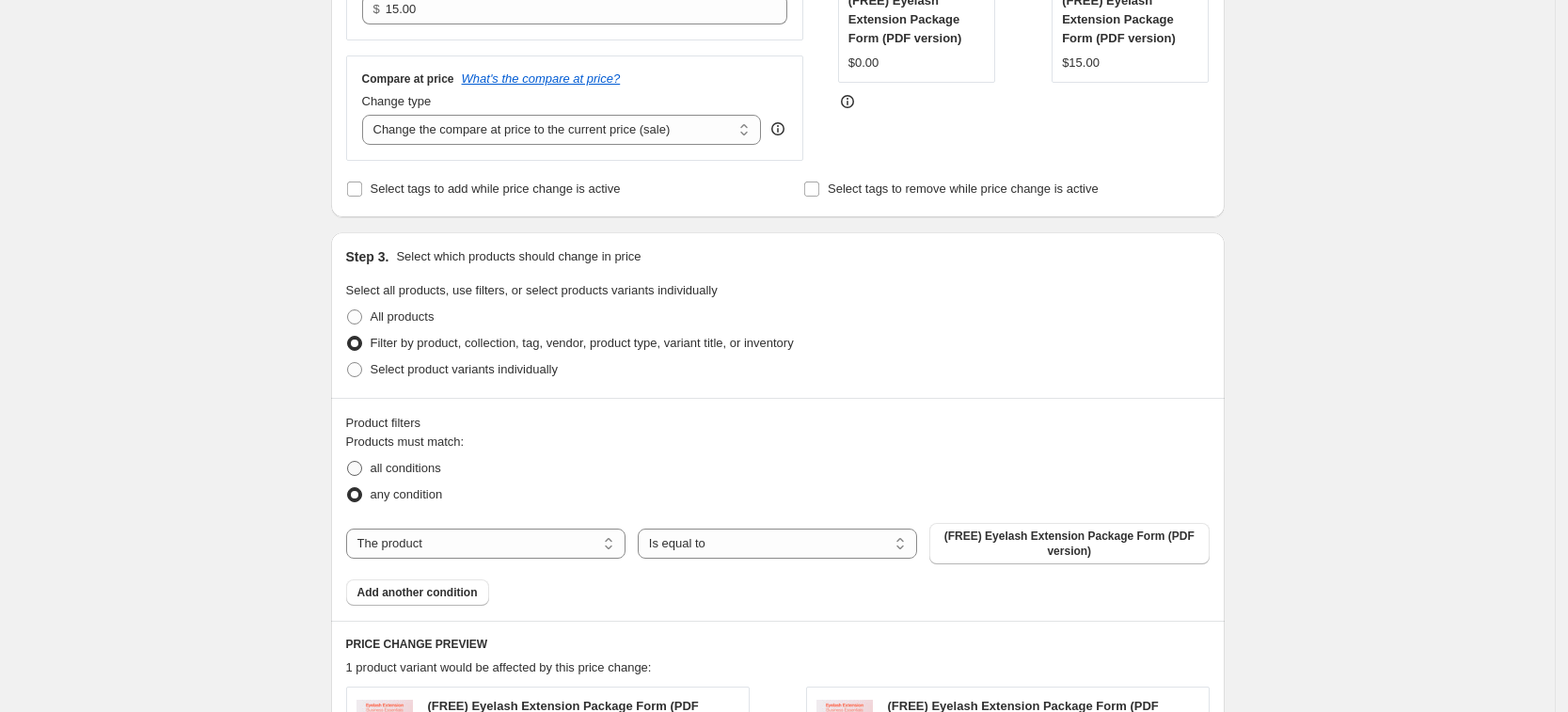
click at [388, 471] on span "all conditions" at bounding box center [405, 468] width 71 height 14
click at [348, 462] on input "all conditions" at bounding box center [347, 461] width 1 height 1
radio input "true"
click at [426, 502] on span "any condition" at bounding box center [406, 494] width 73 height 14
click at [348, 488] on input "any condition" at bounding box center [347, 488] width 1 height 1
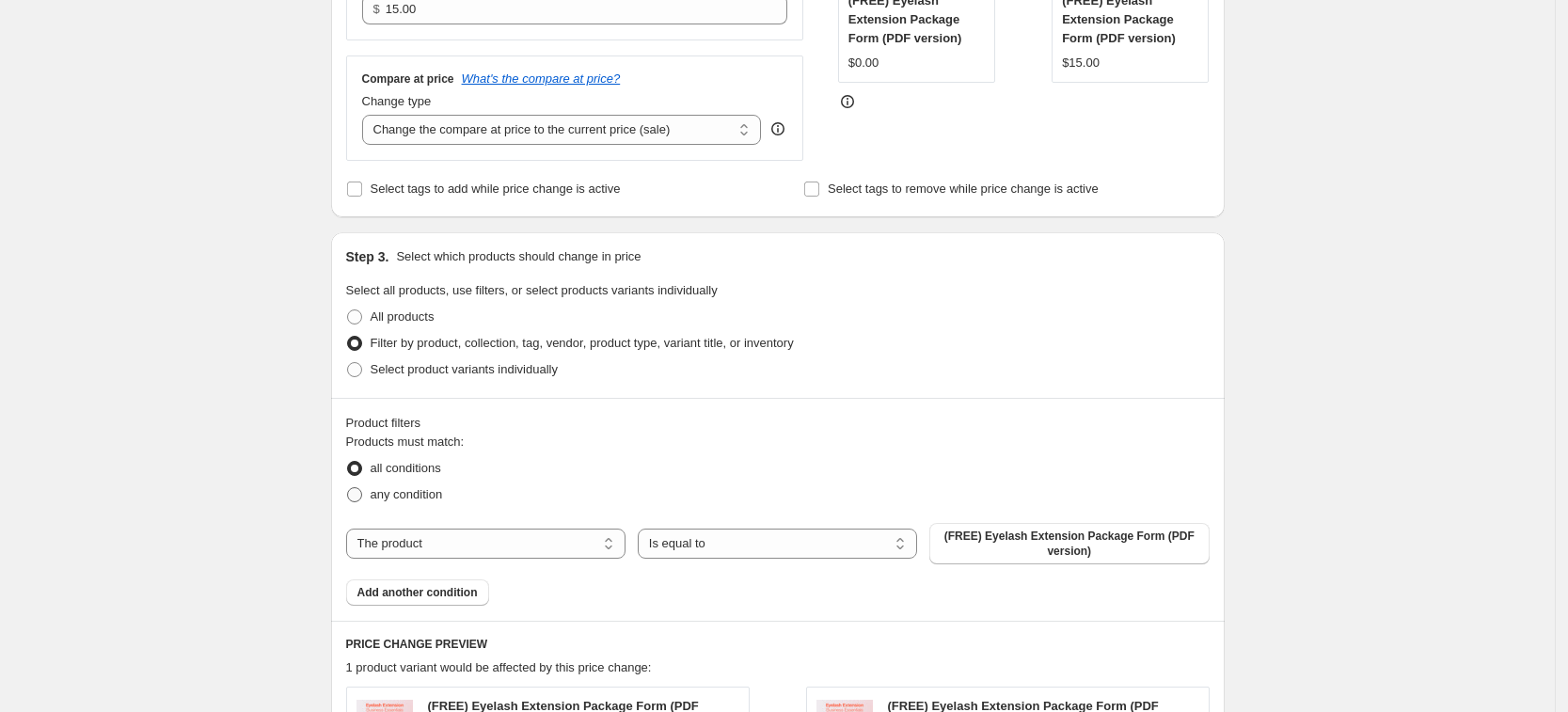
radio input "true"
click at [773, 547] on select "Is equal to Is not equal to" at bounding box center [778, 544] width 279 height 30
click at [513, 550] on select "The product The product's collection The product's tag The product's vendor The…" at bounding box center [486, 544] width 279 height 30
select select "product_type"
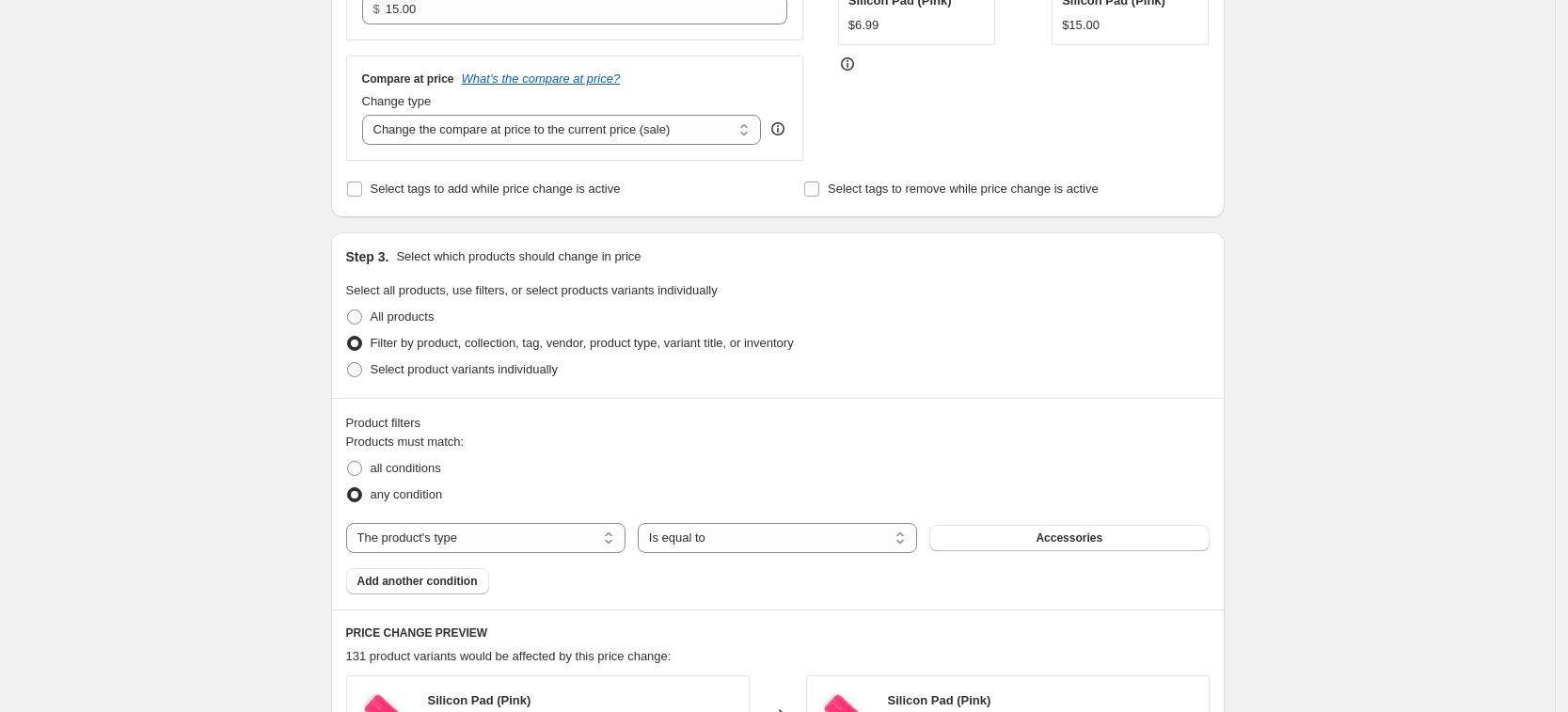
click at [1054, 553] on div "The product The product's collection The product's tag The product's vendor The…" at bounding box center [778, 538] width 864 height 30
click at [1050, 543] on span "Accessories" at bounding box center [1069, 538] width 67 height 15
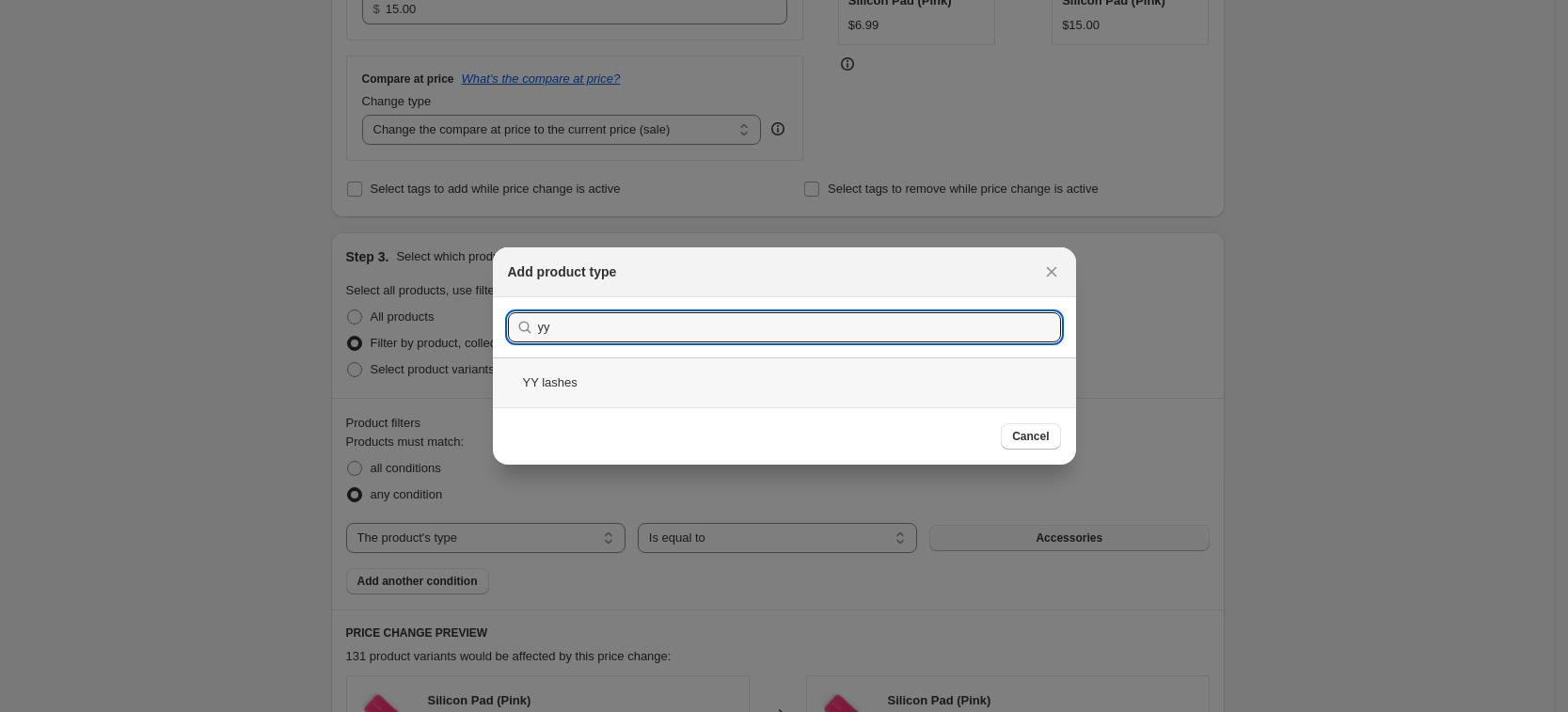
type input "yy"
click at [667, 395] on div "YY lashes" at bounding box center [784, 382] width 584 height 50
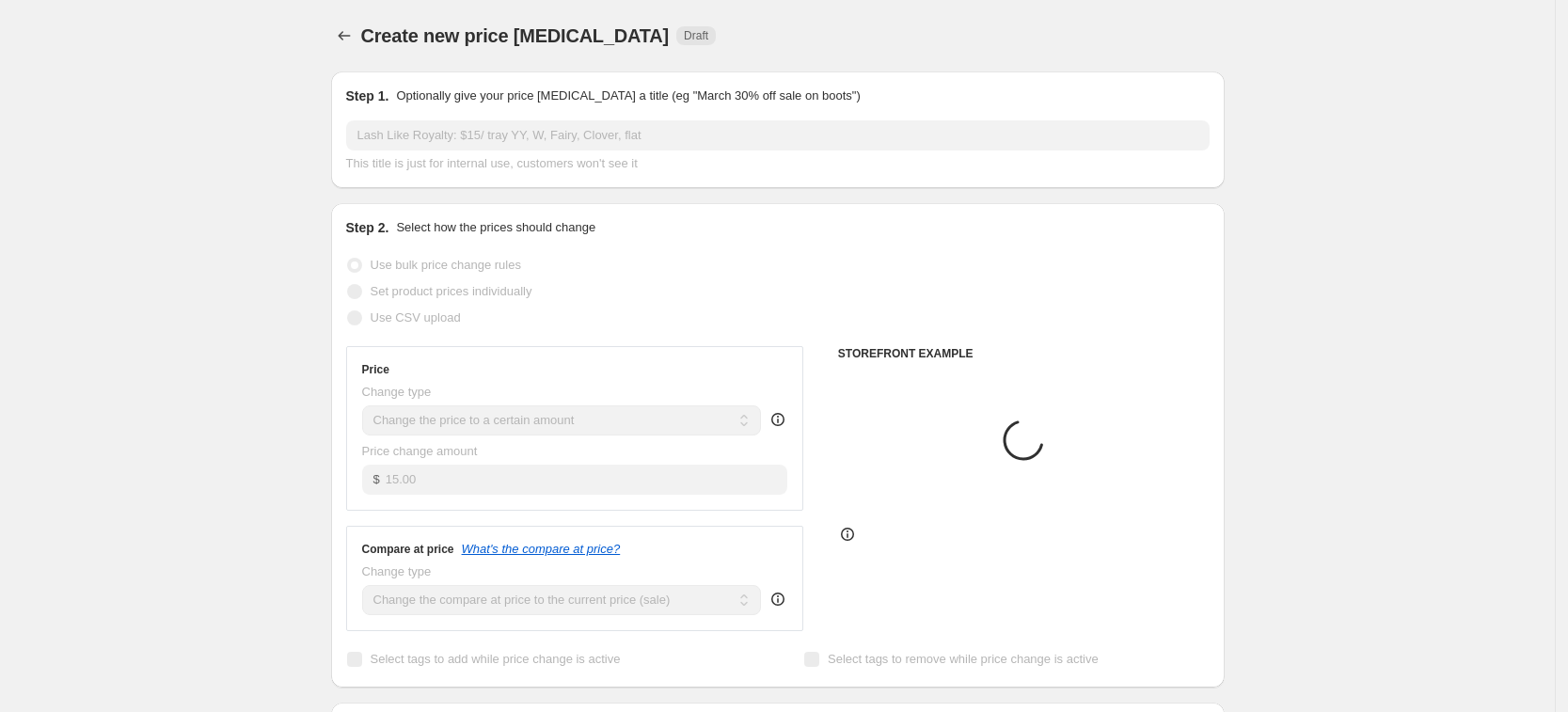
scroll to position [471, 0]
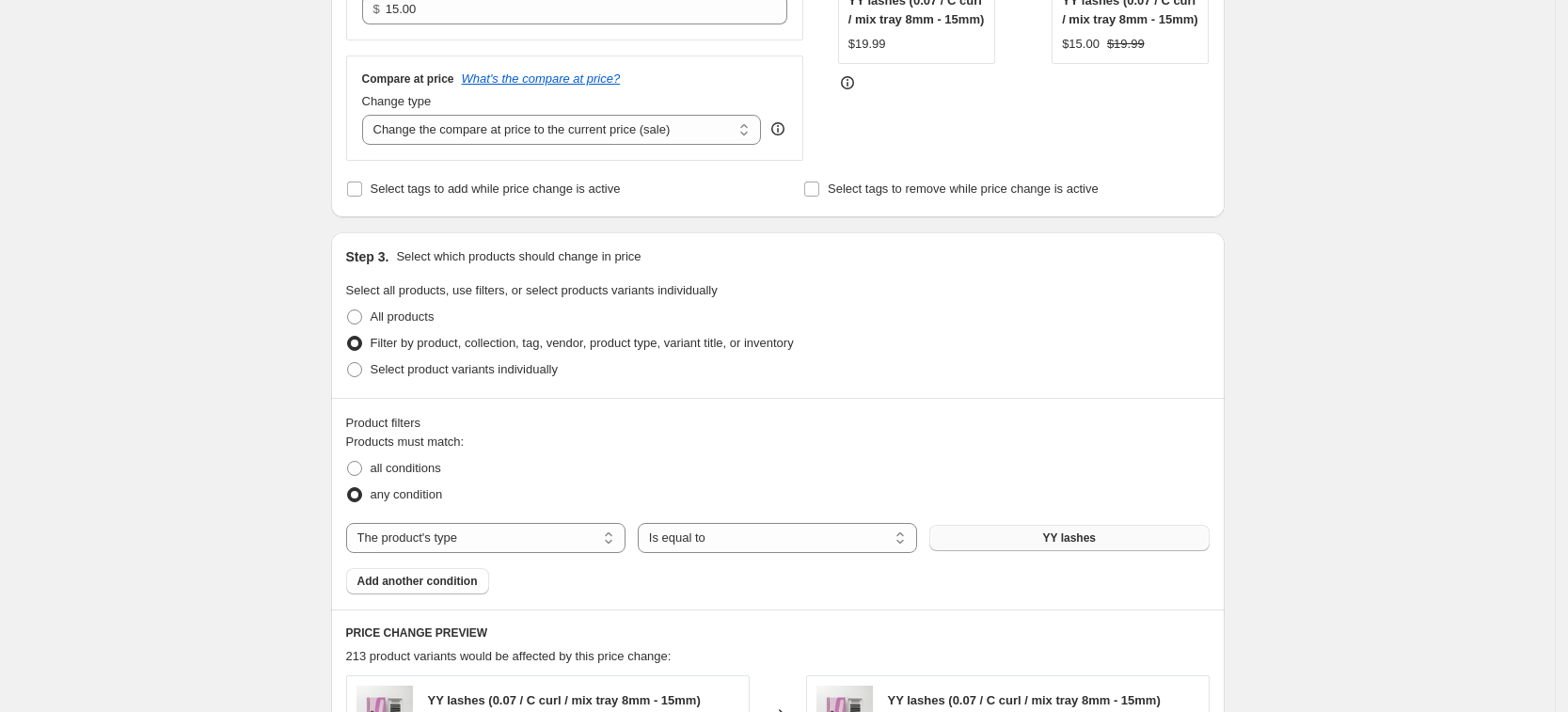
drag, startPoint x: 419, startPoint y: 582, endPoint x: 421, endPoint y: 609, distance: 27.1
click at [419, 581] on span "Add another condition" at bounding box center [418, 582] width 121 height 15
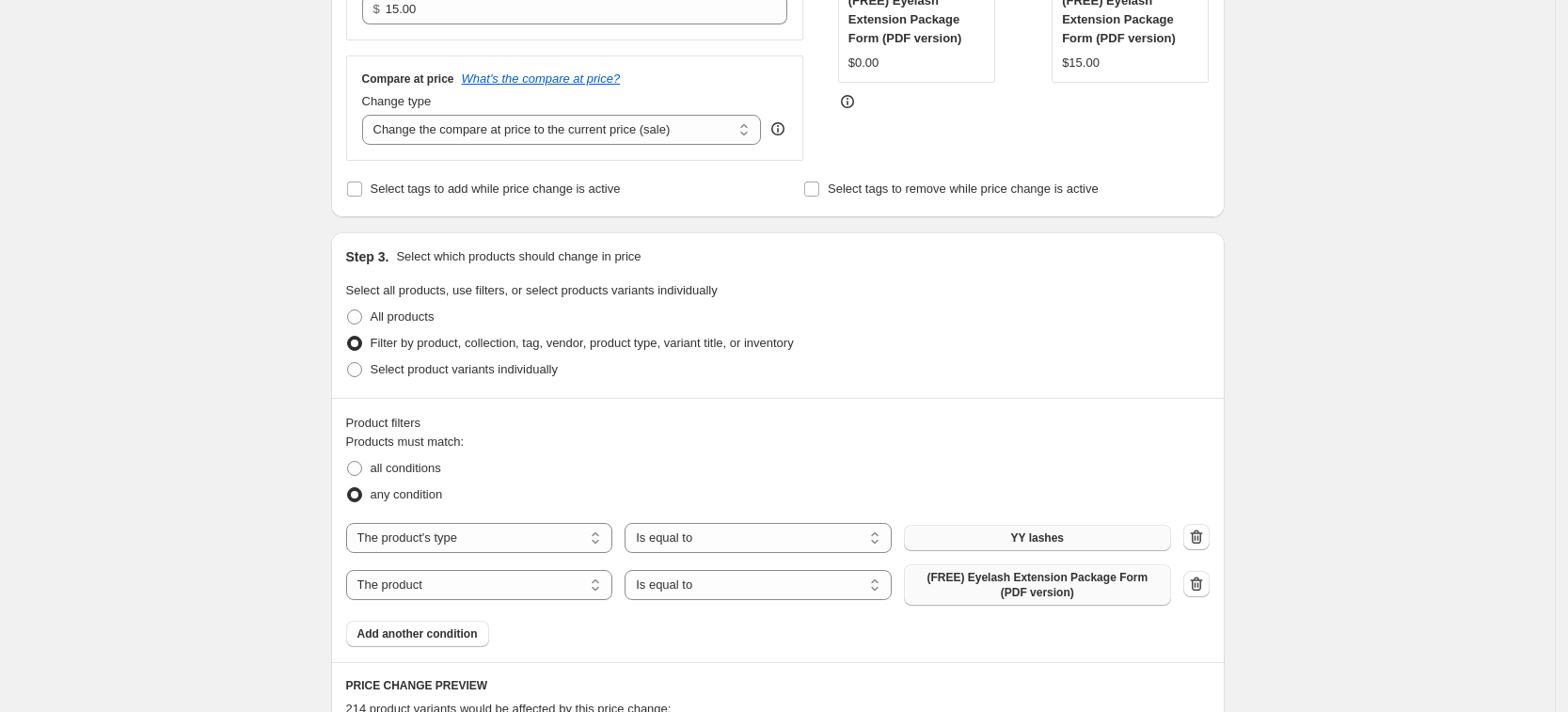
click at [1020, 571] on button "(FREE) Eyelash Extension Package Form (PDF version)" at bounding box center [1037, 586] width 267 height 41
click at [459, 581] on select "The product The product's collection The product's tag The product's vendor The…" at bounding box center [479, 586] width 267 height 30
select select "product_type"
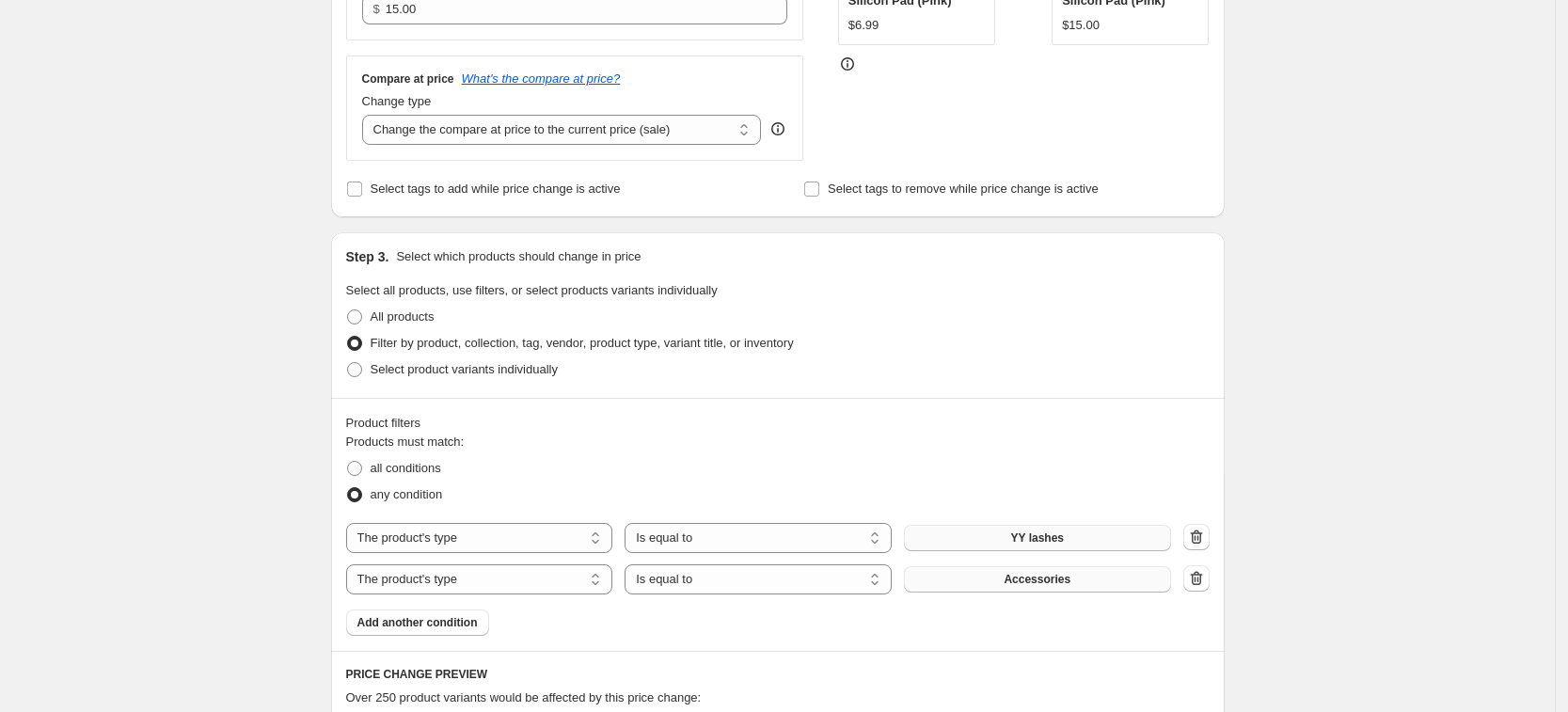
click at [1034, 583] on span "Accessories" at bounding box center [1037, 580] width 67 height 15
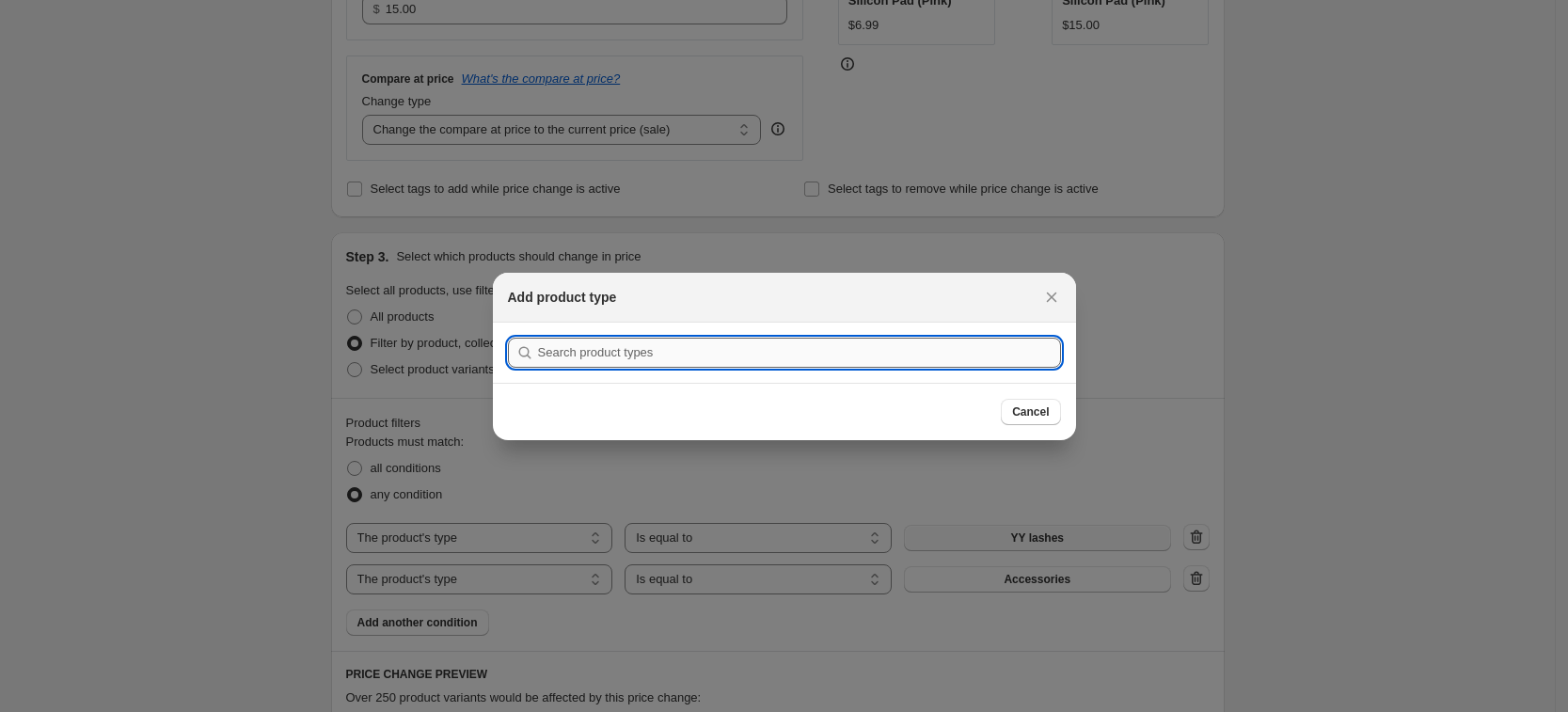
type input "ư"
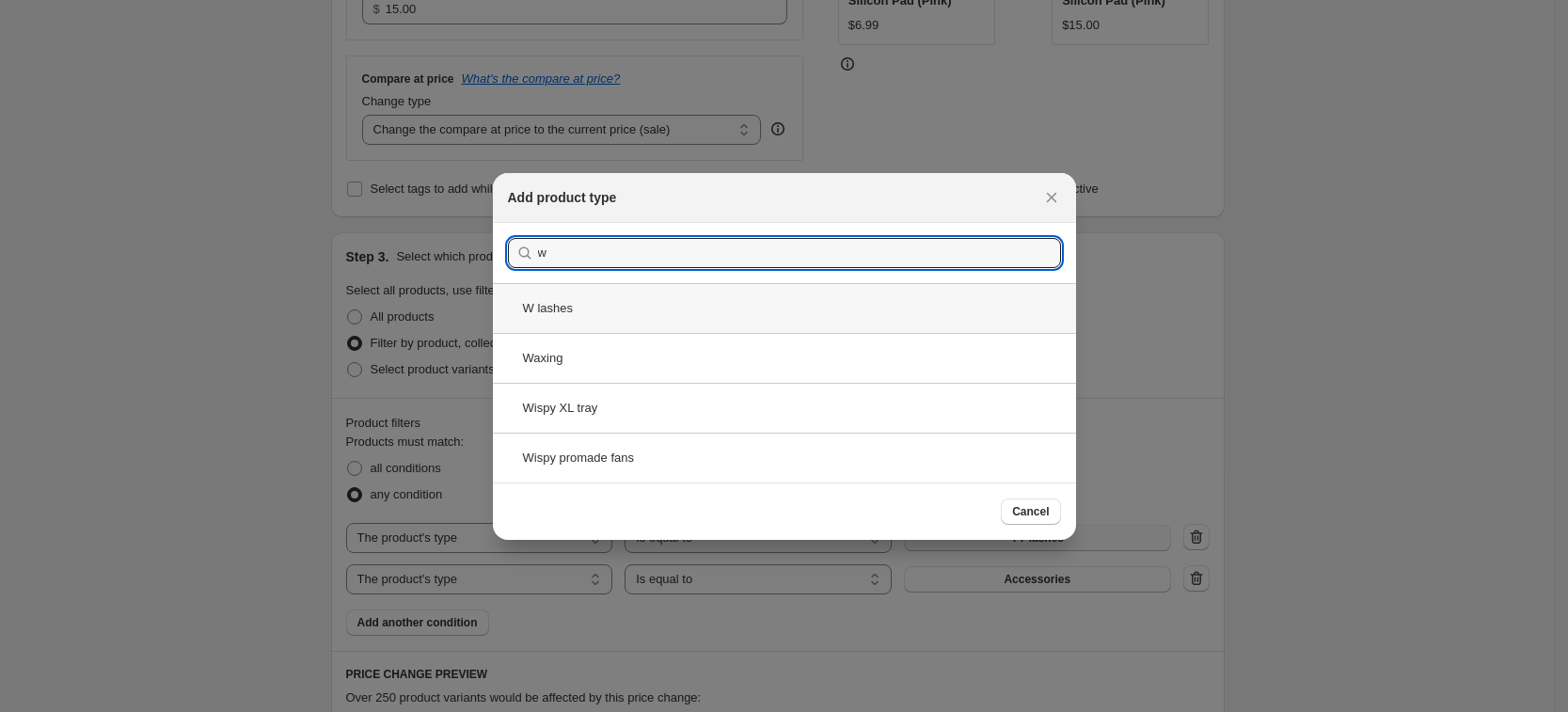
type input "w"
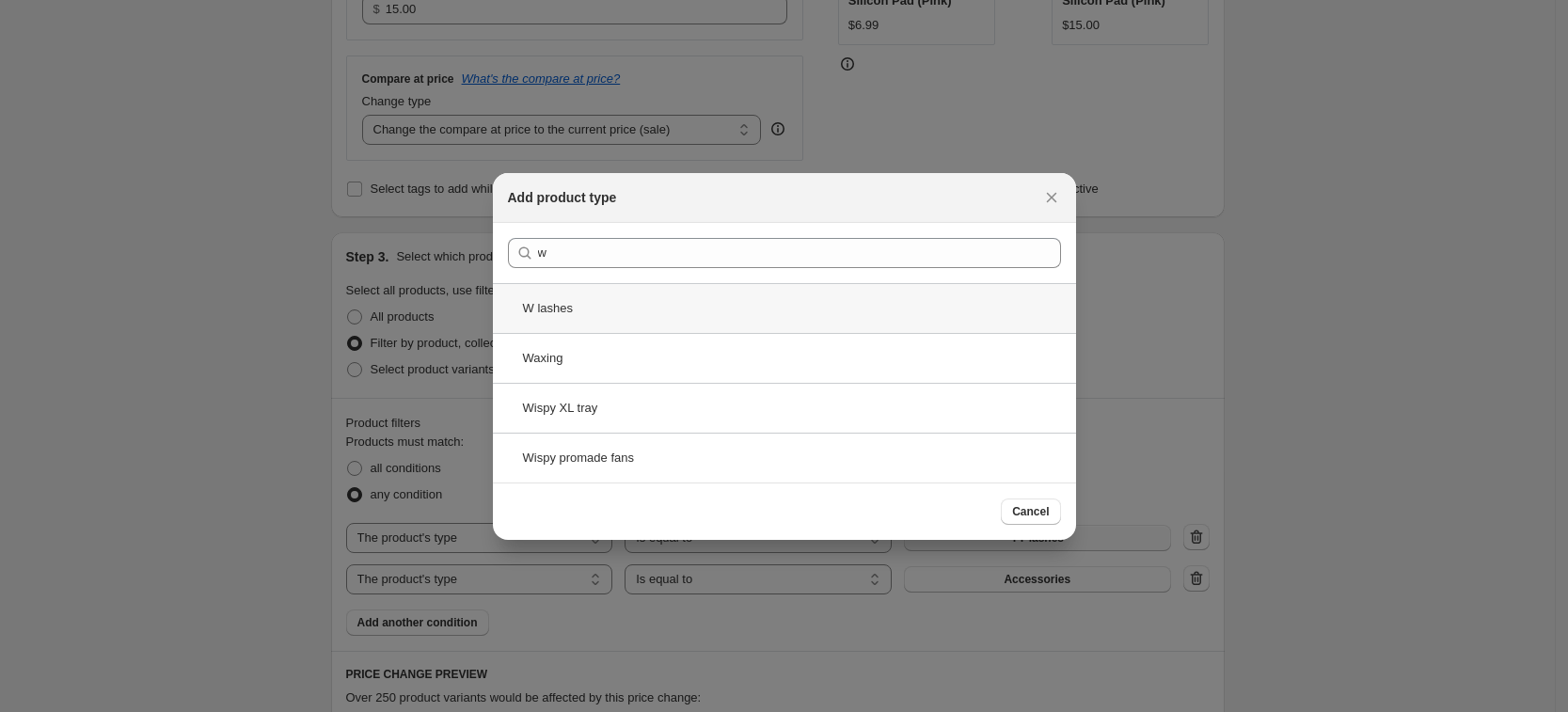
click at [830, 317] on div "W lashes" at bounding box center [784, 307] width 584 height 50
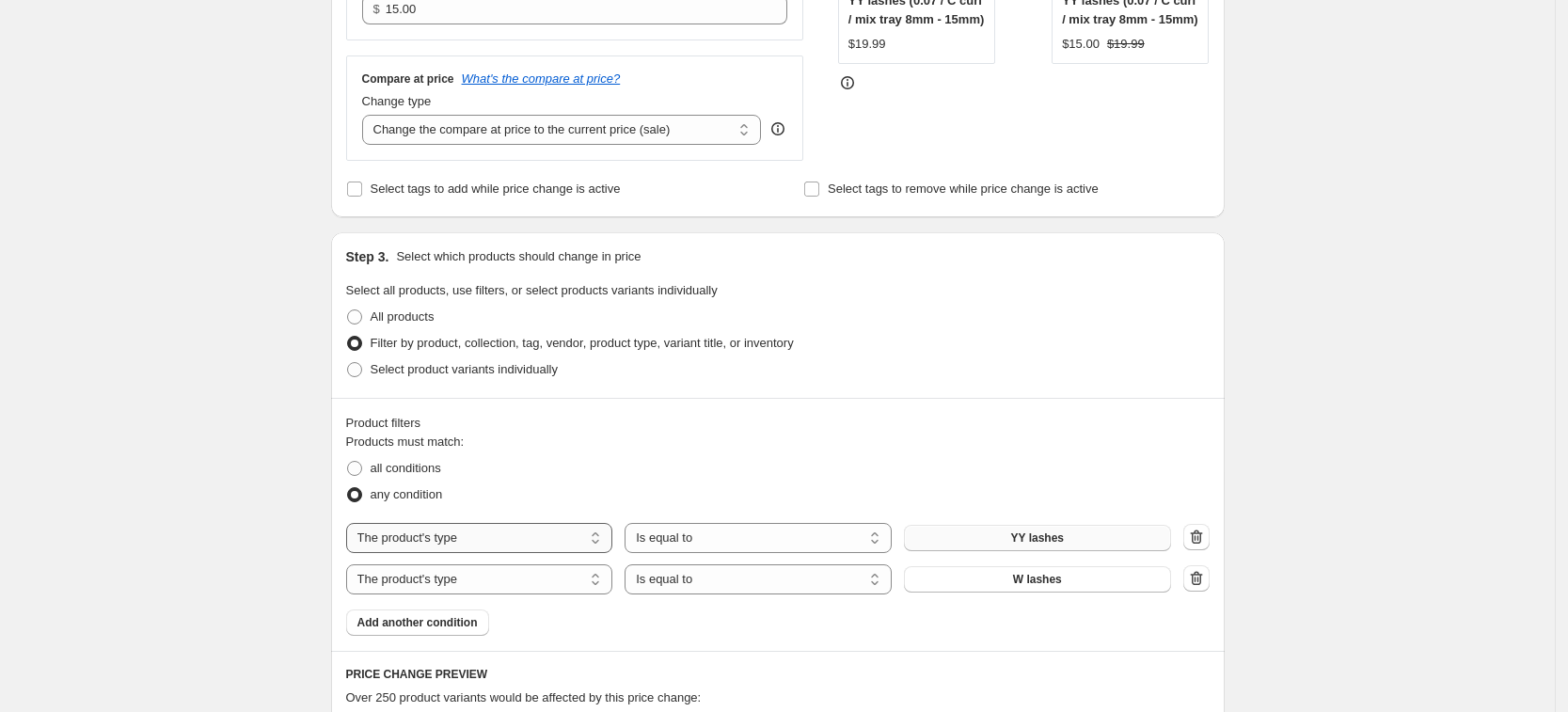
scroll to position [705, 0]
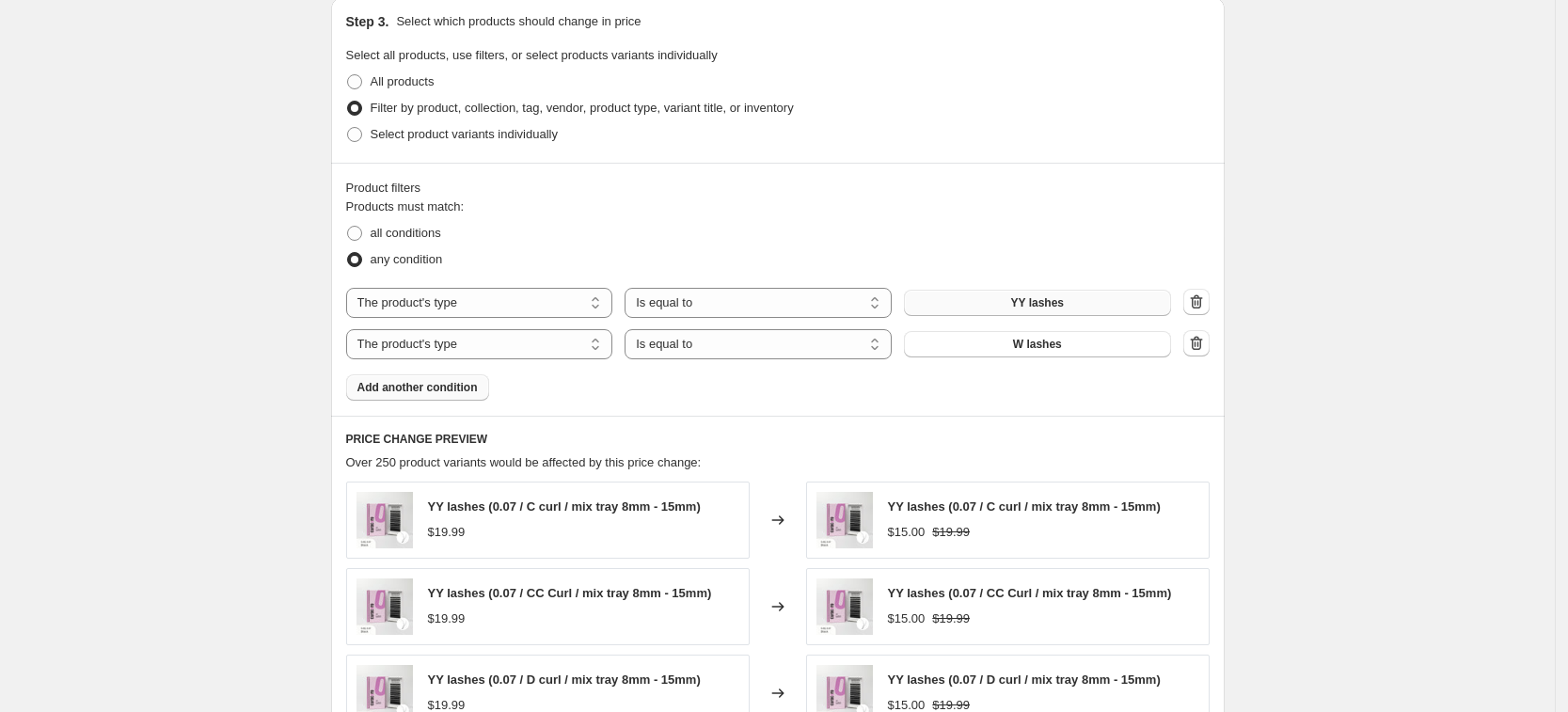
click at [410, 380] on button "Add another condition" at bounding box center [418, 388] width 143 height 26
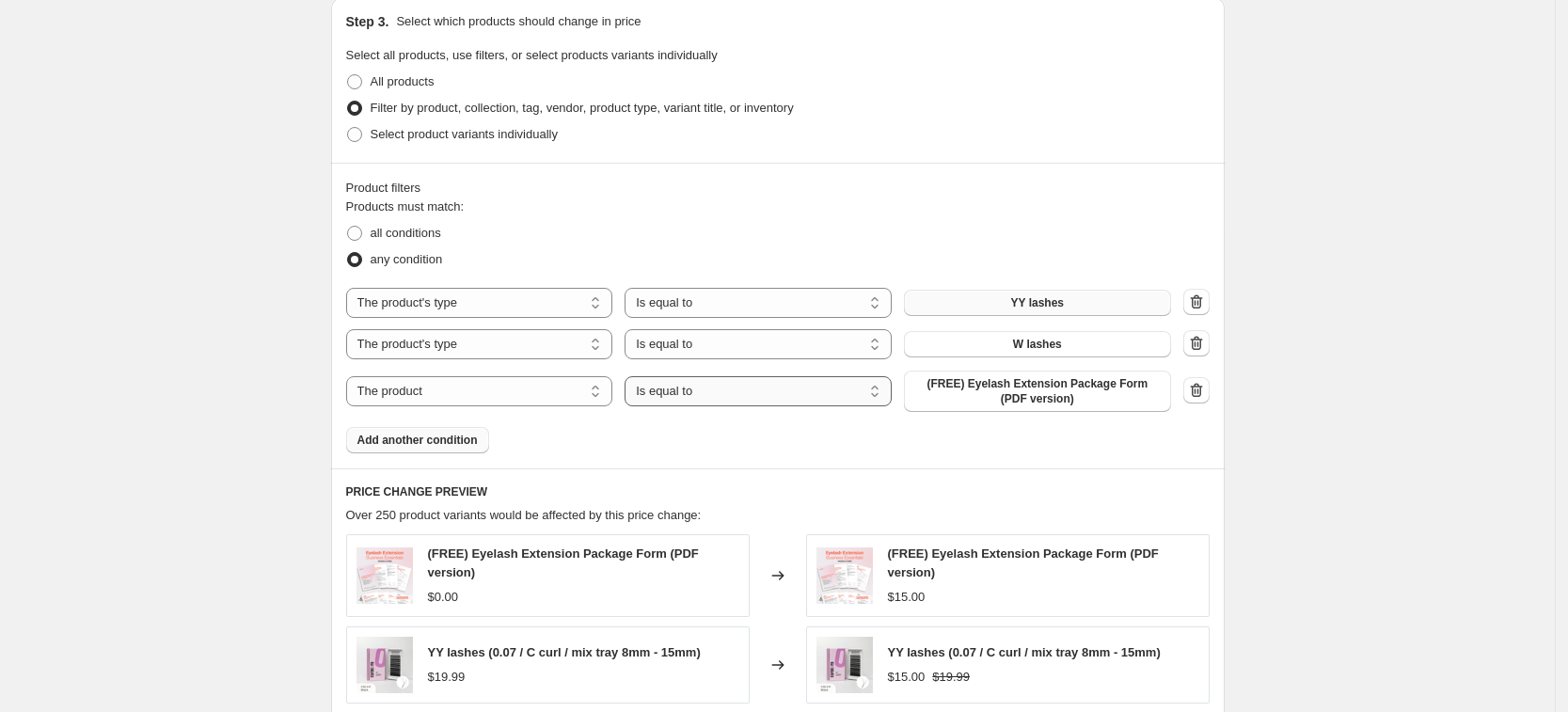
click at [696, 392] on select "Is equal to Is not equal to" at bounding box center [758, 391] width 267 height 30
click at [519, 399] on select "The product The product's collection The product's tag The product's vendor The…" at bounding box center [479, 391] width 267 height 30
select select "product_type"
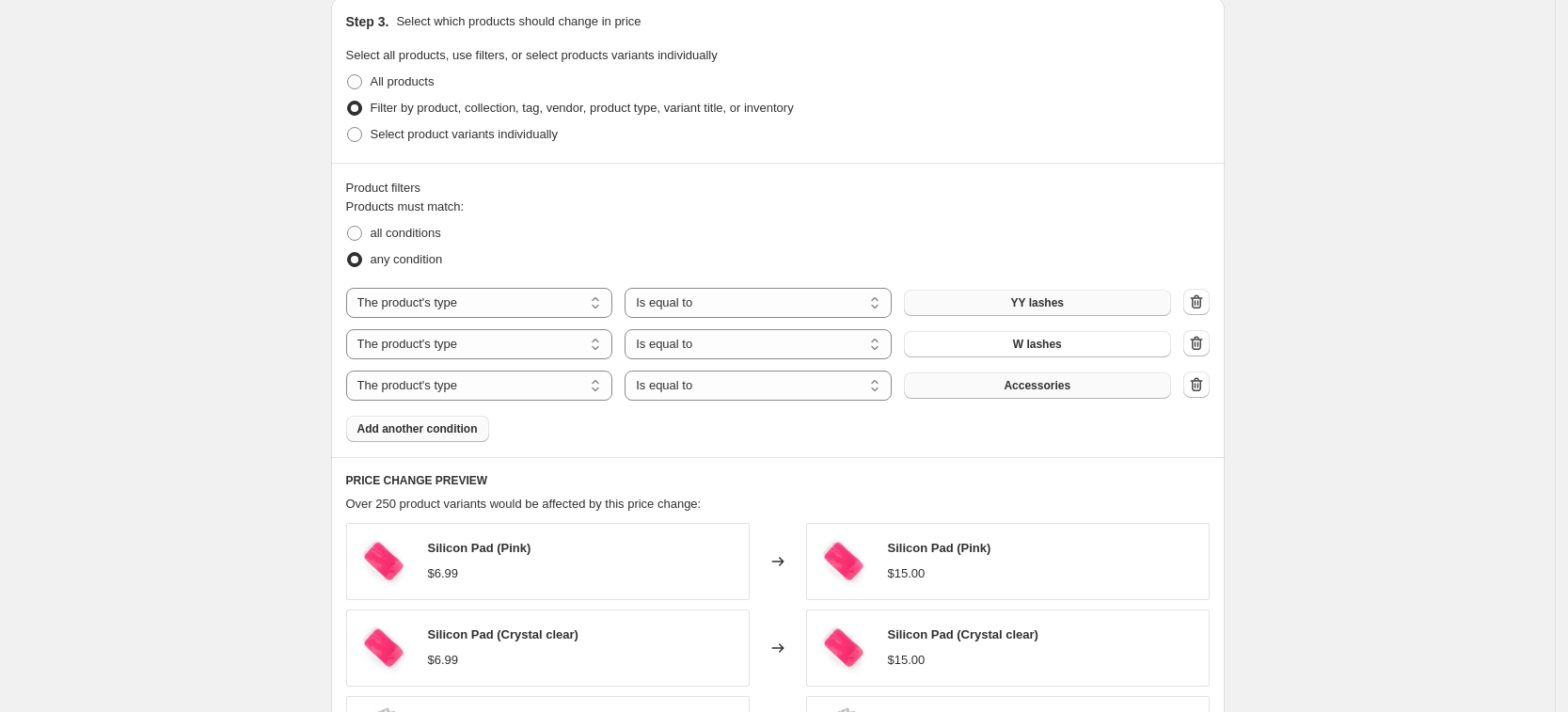
click at [1067, 391] on span "Accessories" at bounding box center [1037, 386] width 67 height 15
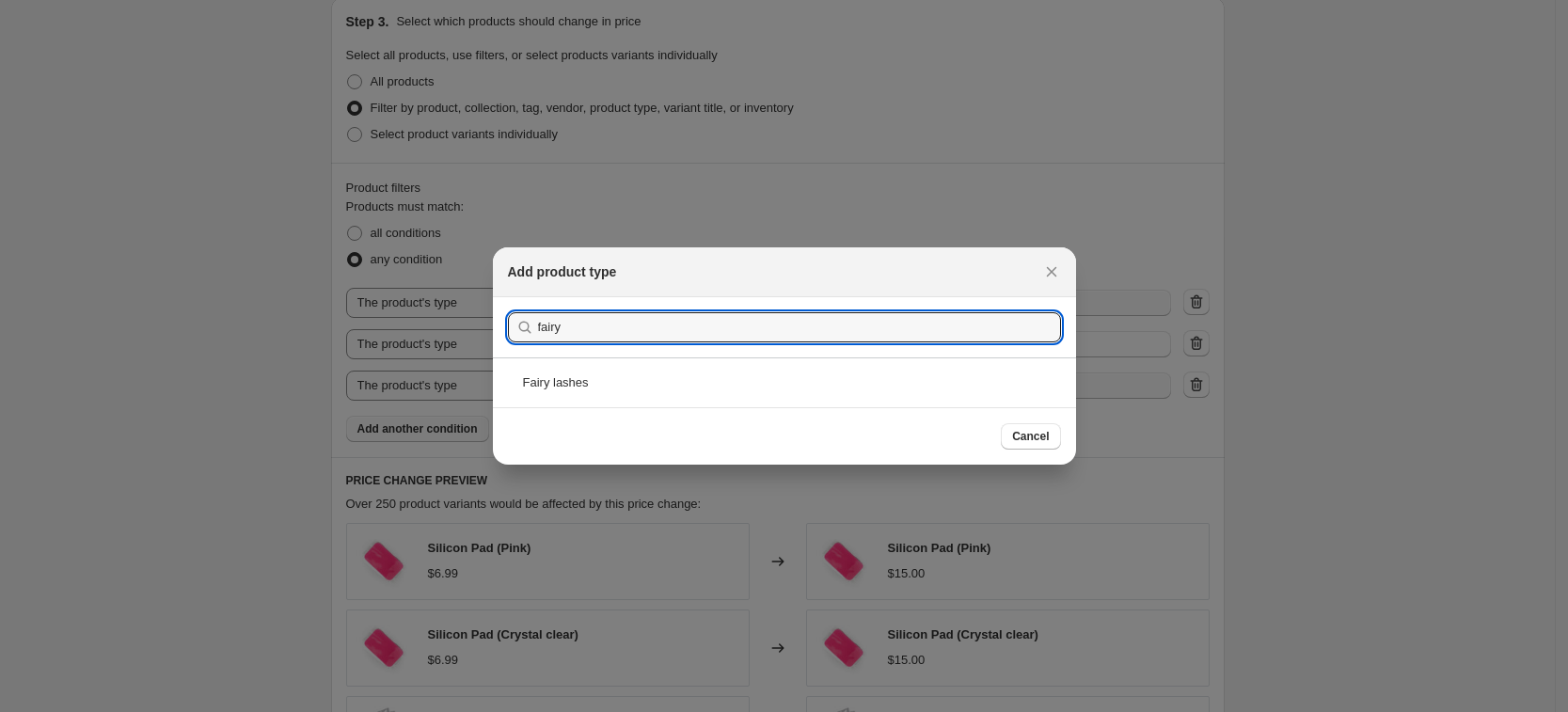
type input "fairy"
click at [614, 373] on div "Fairy lashes" at bounding box center [784, 382] width 584 height 50
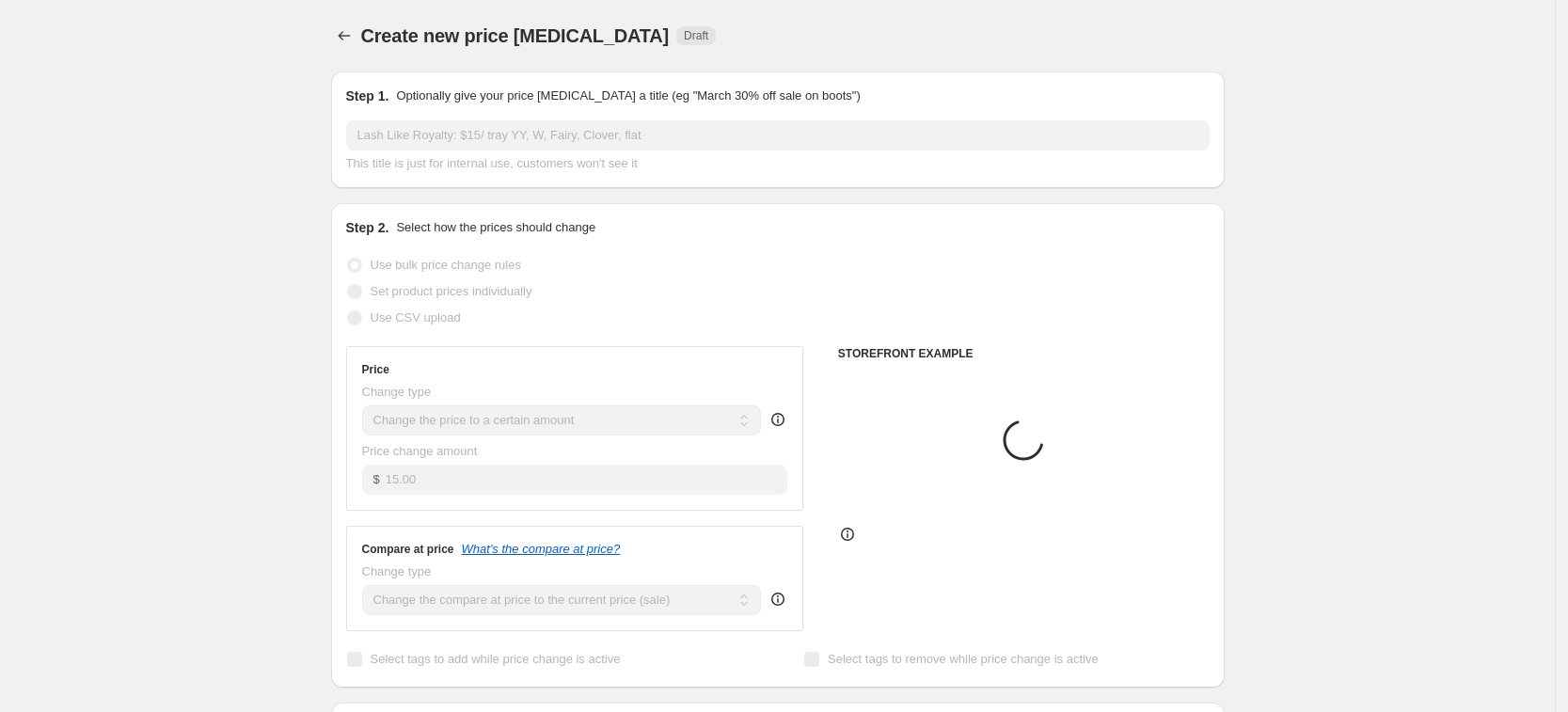
scroll to position [705, 0]
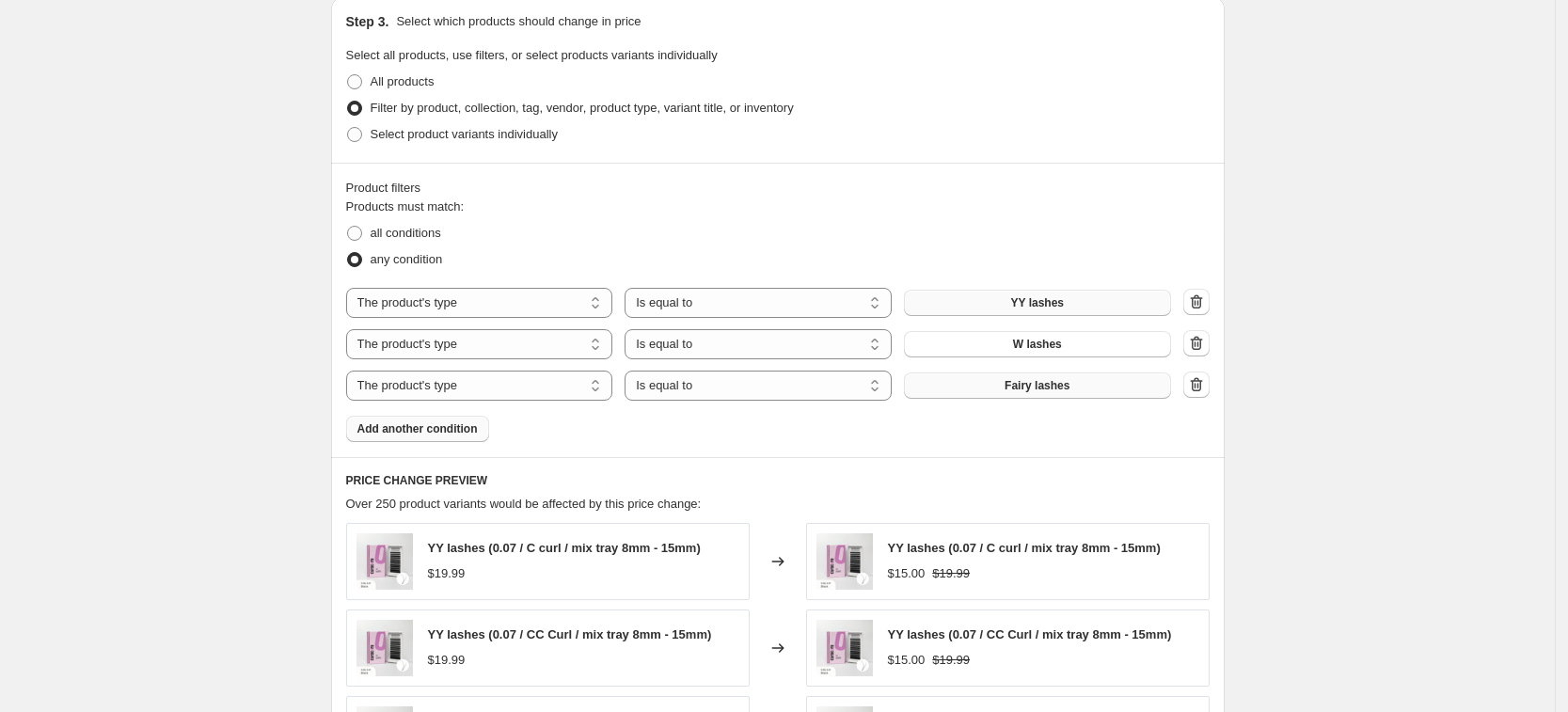
click at [454, 411] on div "Products must match: all conditions any condition The product The product's col…" at bounding box center [778, 320] width 864 height 244
click at [458, 426] on span "Add another condition" at bounding box center [418, 429] width 121 height 15
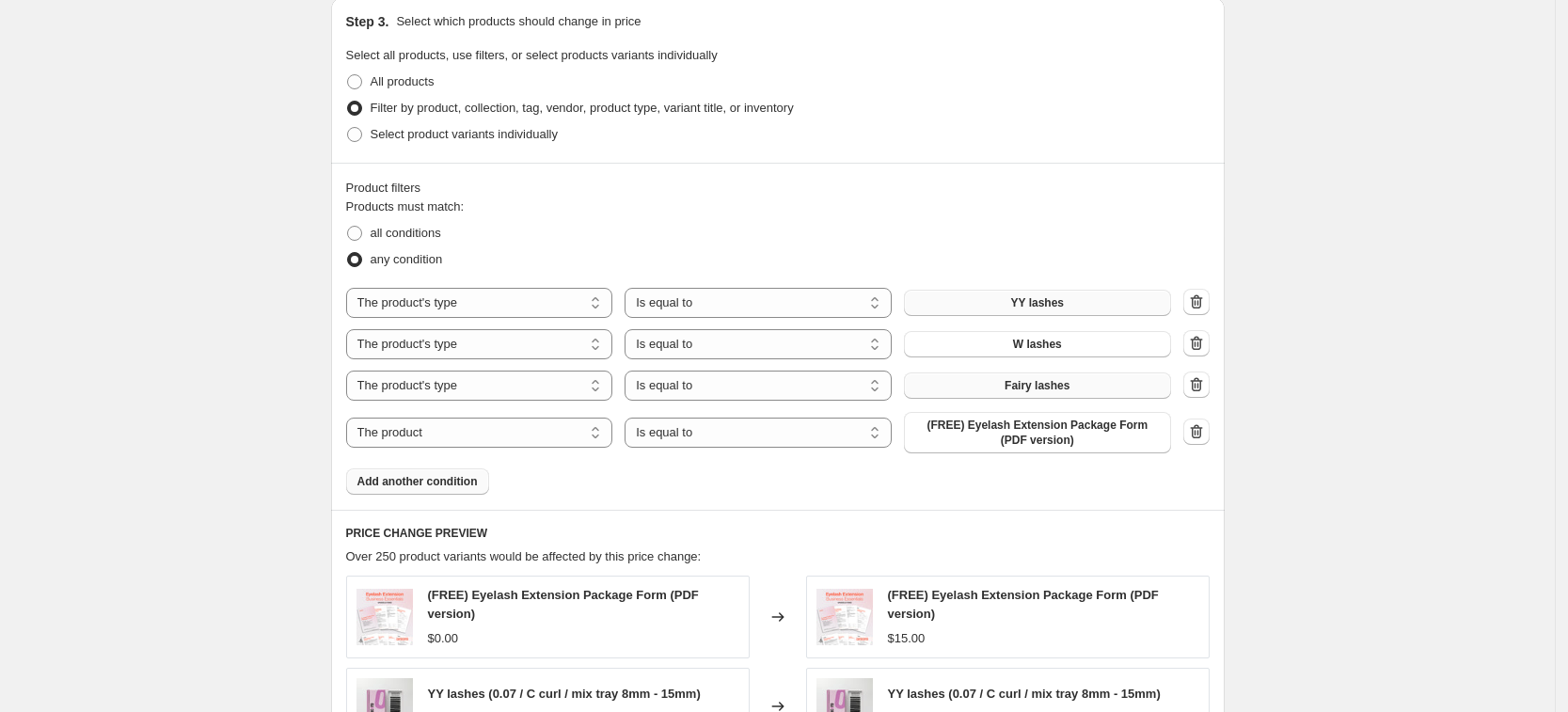
click at [513, 453] on div "The product The product's collection The product's tag The product's vendor The…" at bounding box center [758, 433] width 825 height 41
click at [513, 435] on select "The product The product's collection The product's tag The product's vendor The…" at bounding box center [479, 433] width 267 height 30
select select "product_type"
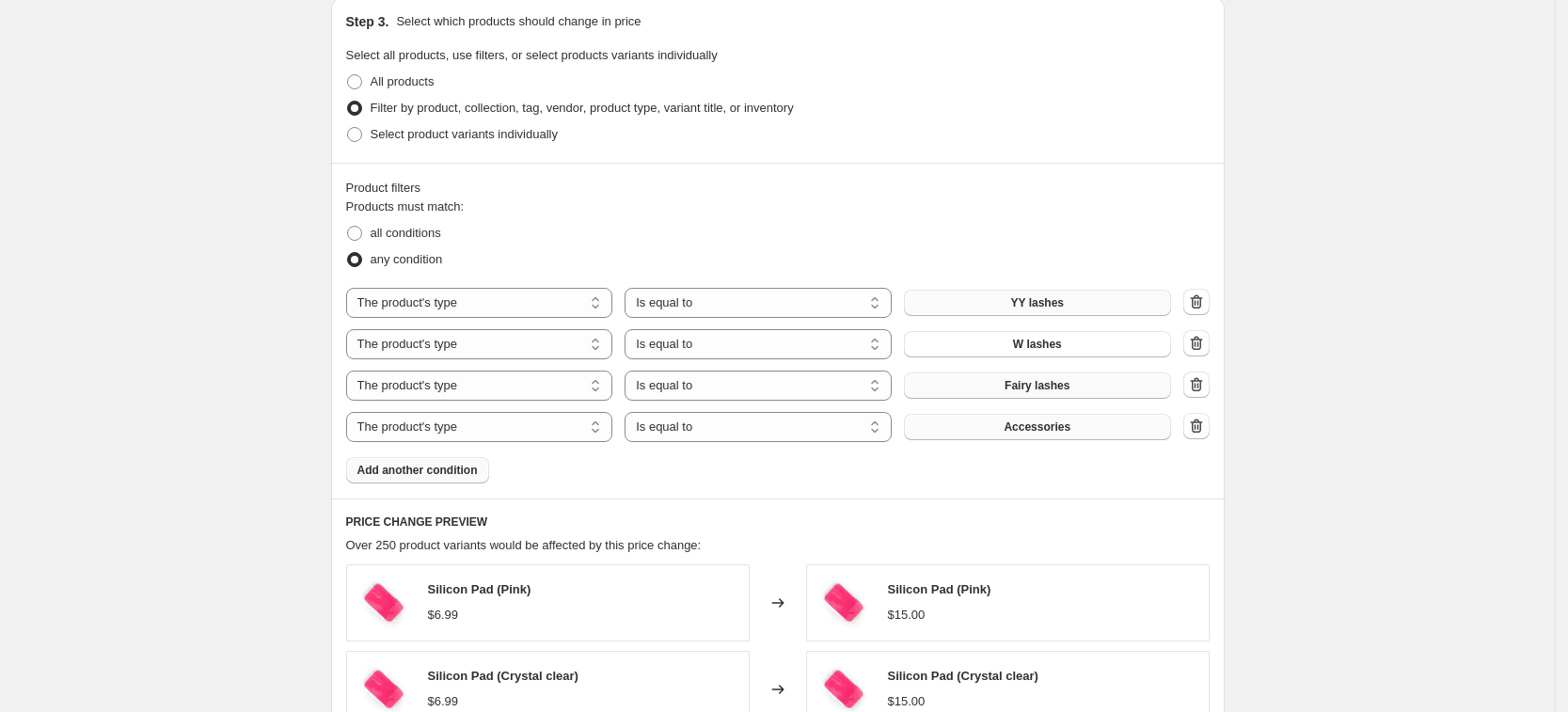
click at [1035, 424] on span "Accessories" at bounding box center [1037, 427] width 67 height 15
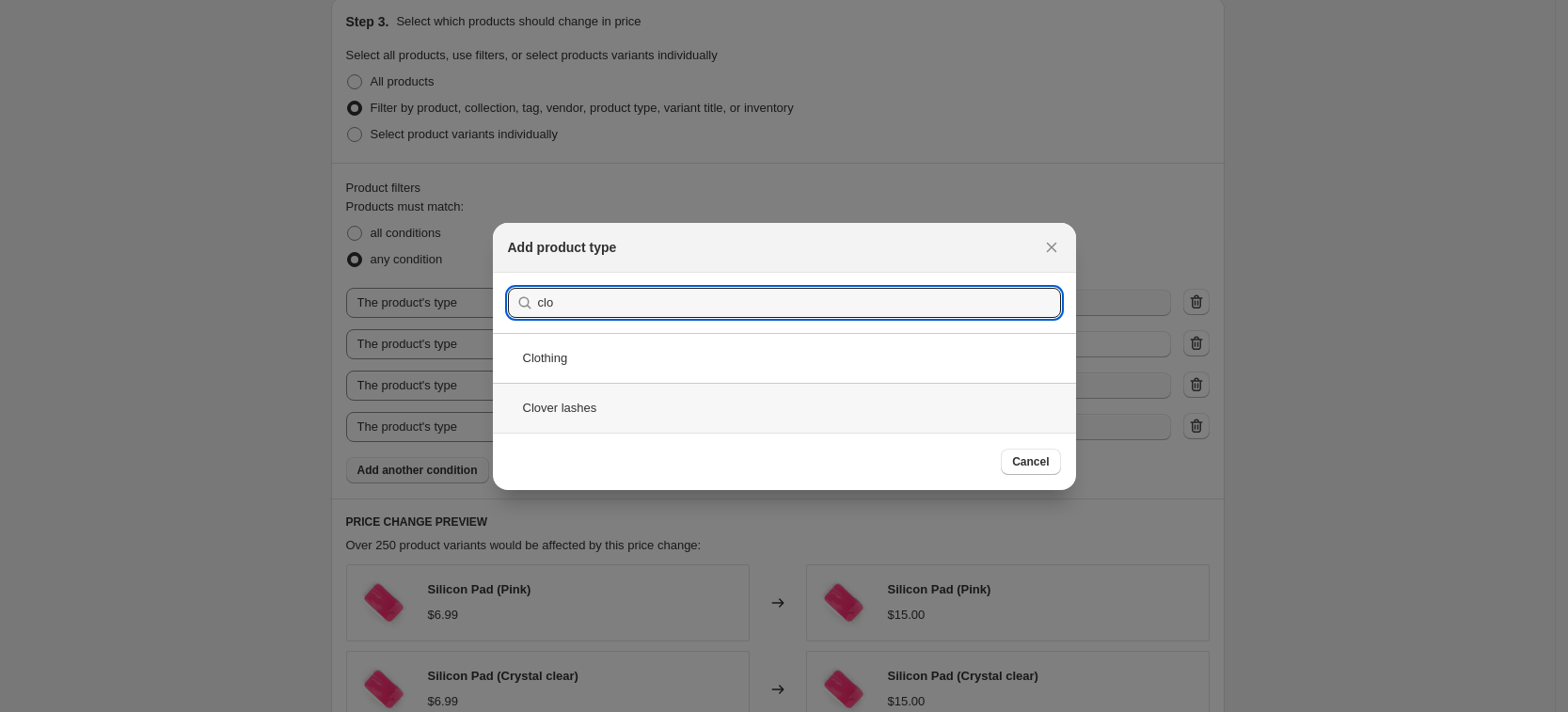
type input "clo"
click at [721, 427] on div "Clover lashes" at bounding box center [784, 407] width 584 height 50
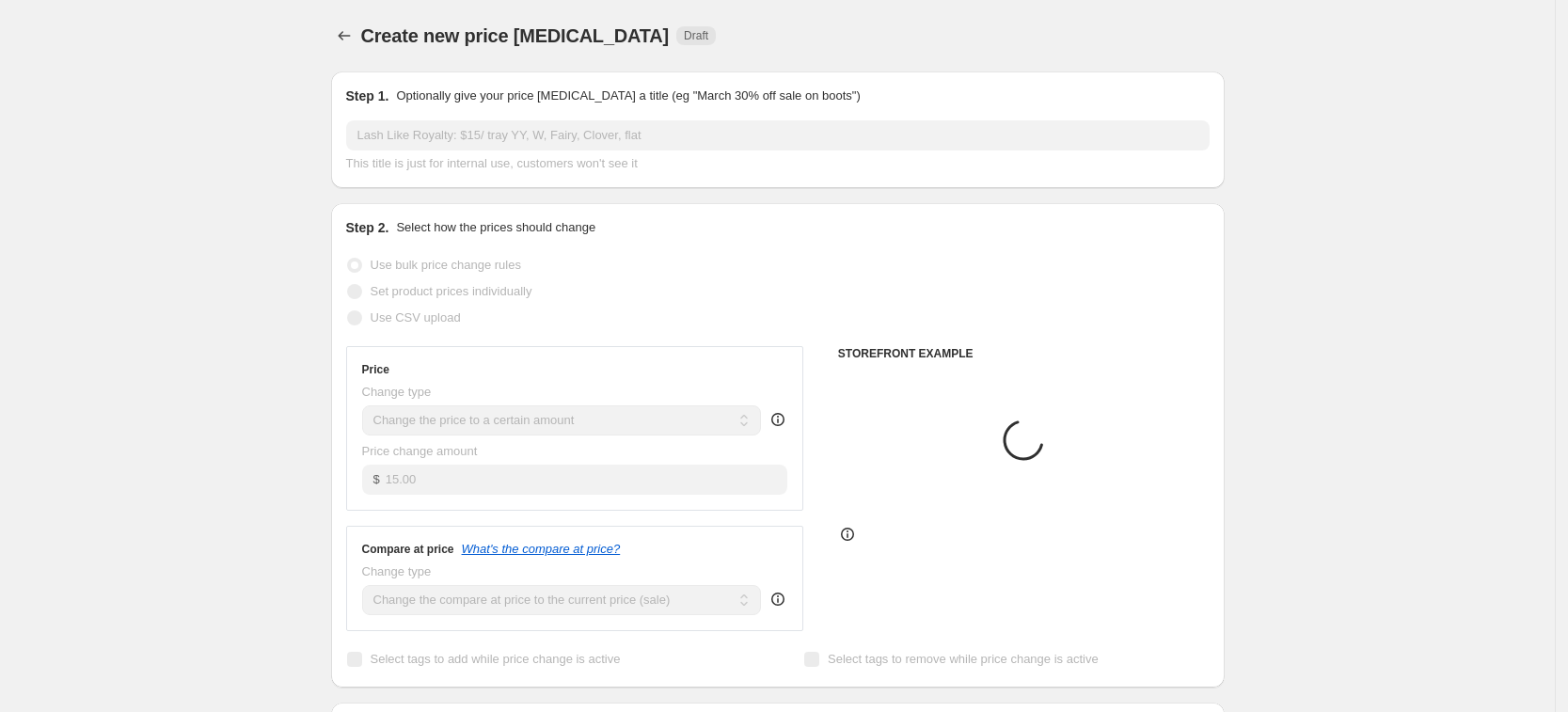
scroll to position [705, 0]
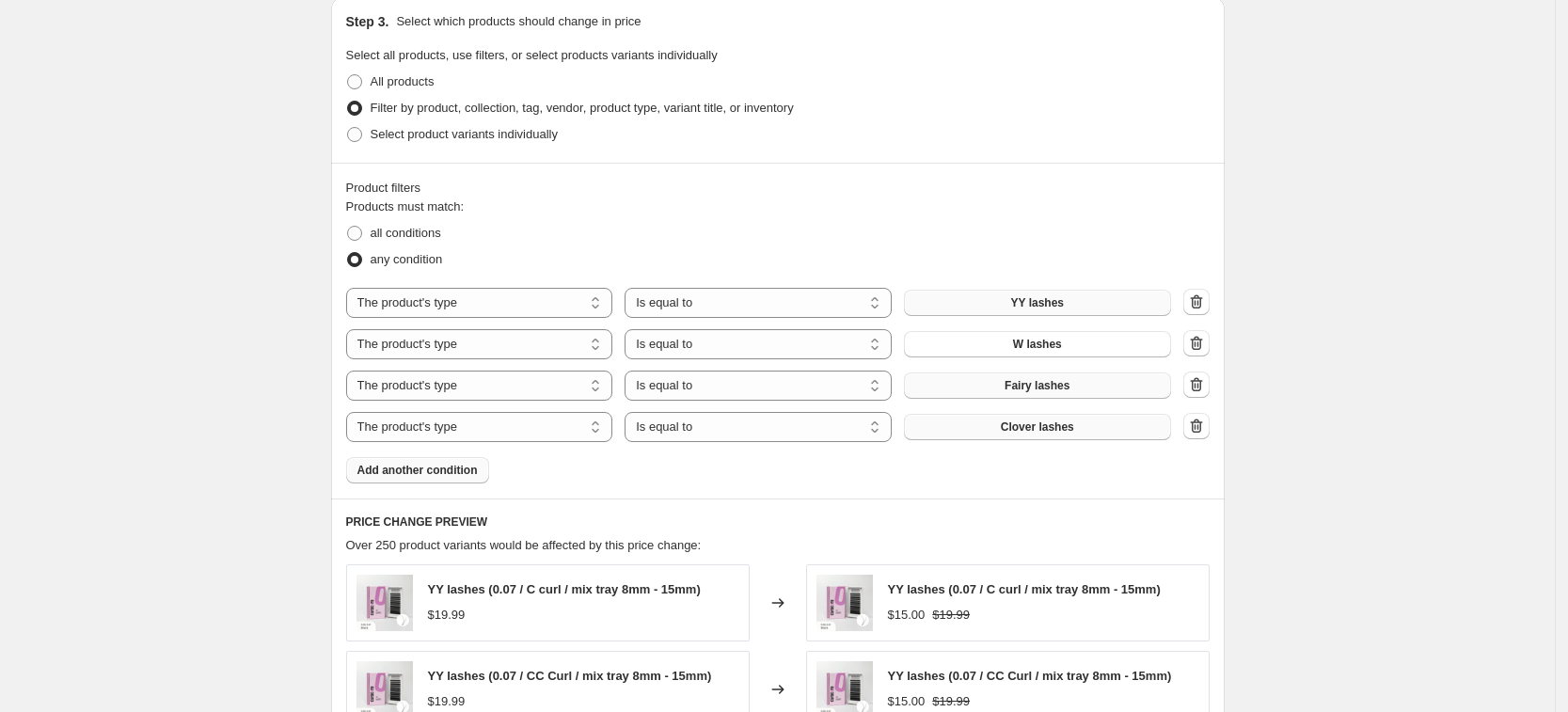
click at [400, 473] on span "Add another condition" at bounding box center [418, 471] width 121 height 15
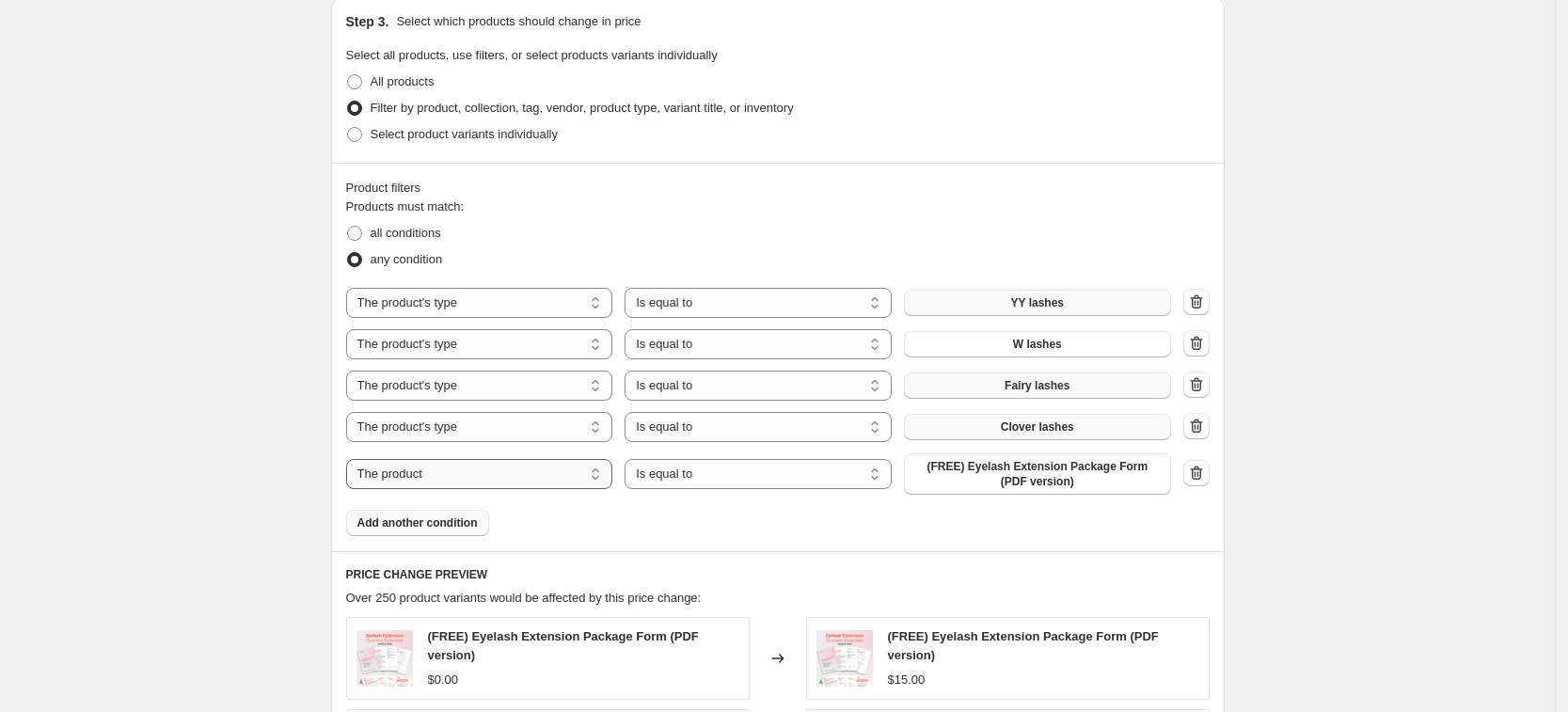
click at [541, 478] on select "The product The product's collection The product's tag The product's vendor The…" at bounding box center [479, 474] width 267 height 30
select select "product_type"
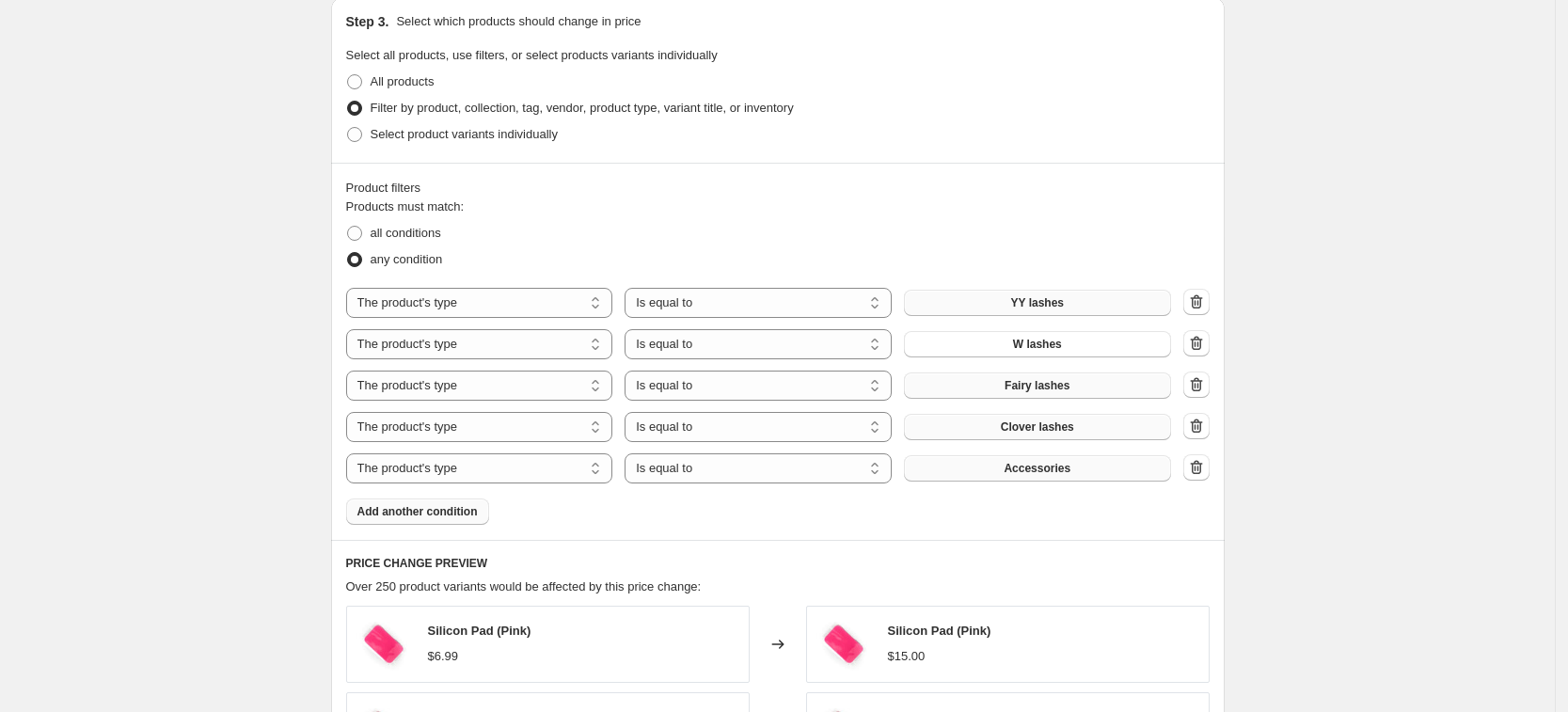
click at [1034, 470] on span "Accessories" at bounding box center [1037, 469] width 67 height 15
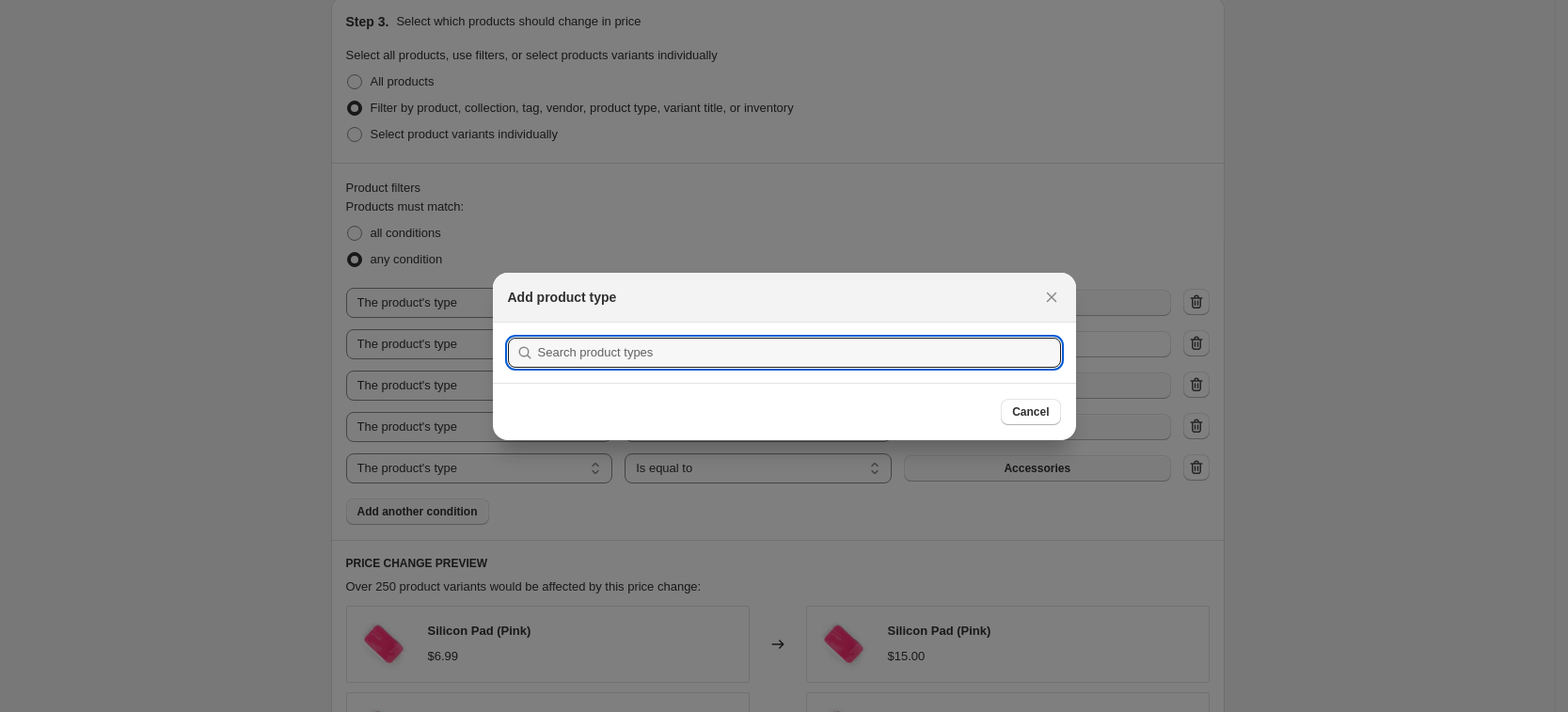
scroll to position [0, 0]
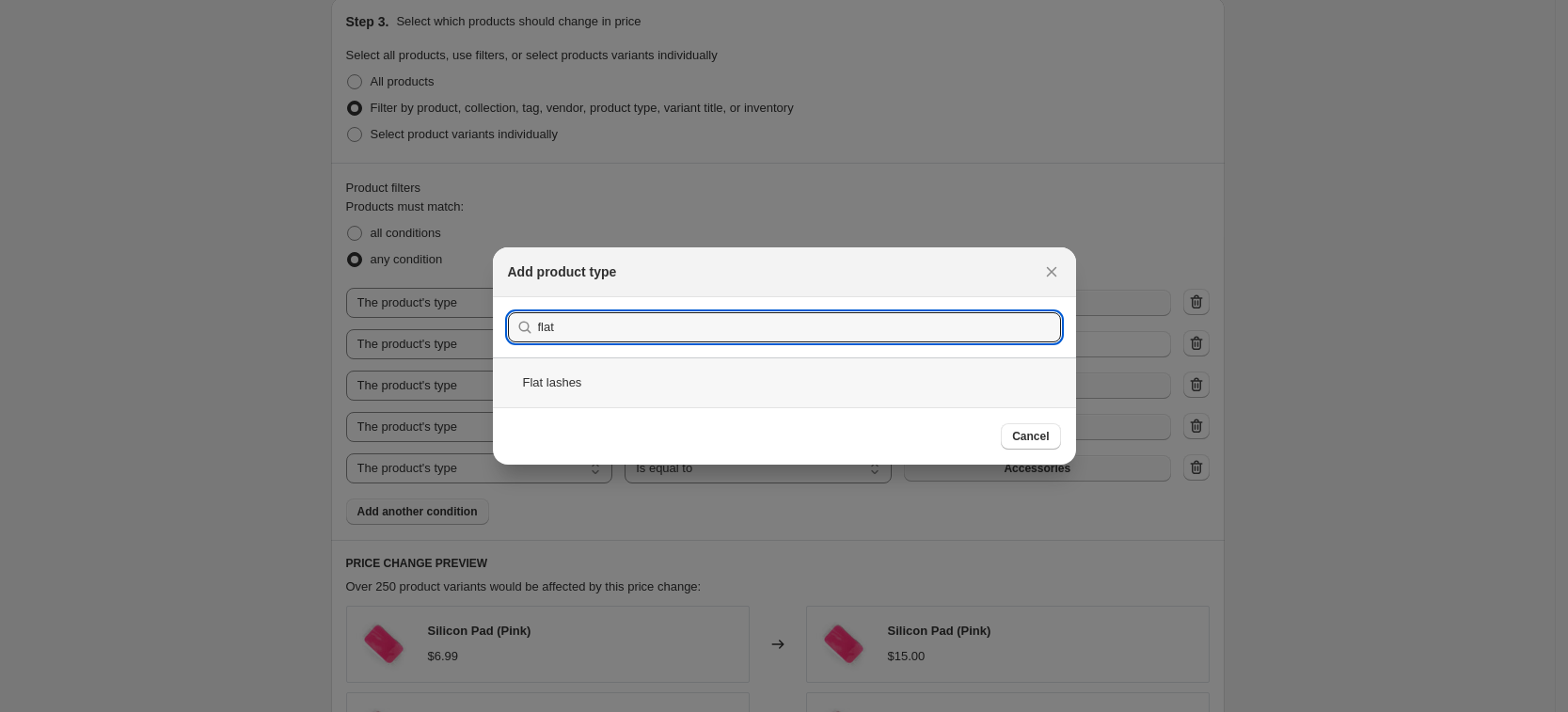
type input "flat"
click at [646, 386] on div "Flat lashes" at bounding box center [784, 382] width 584 height 50
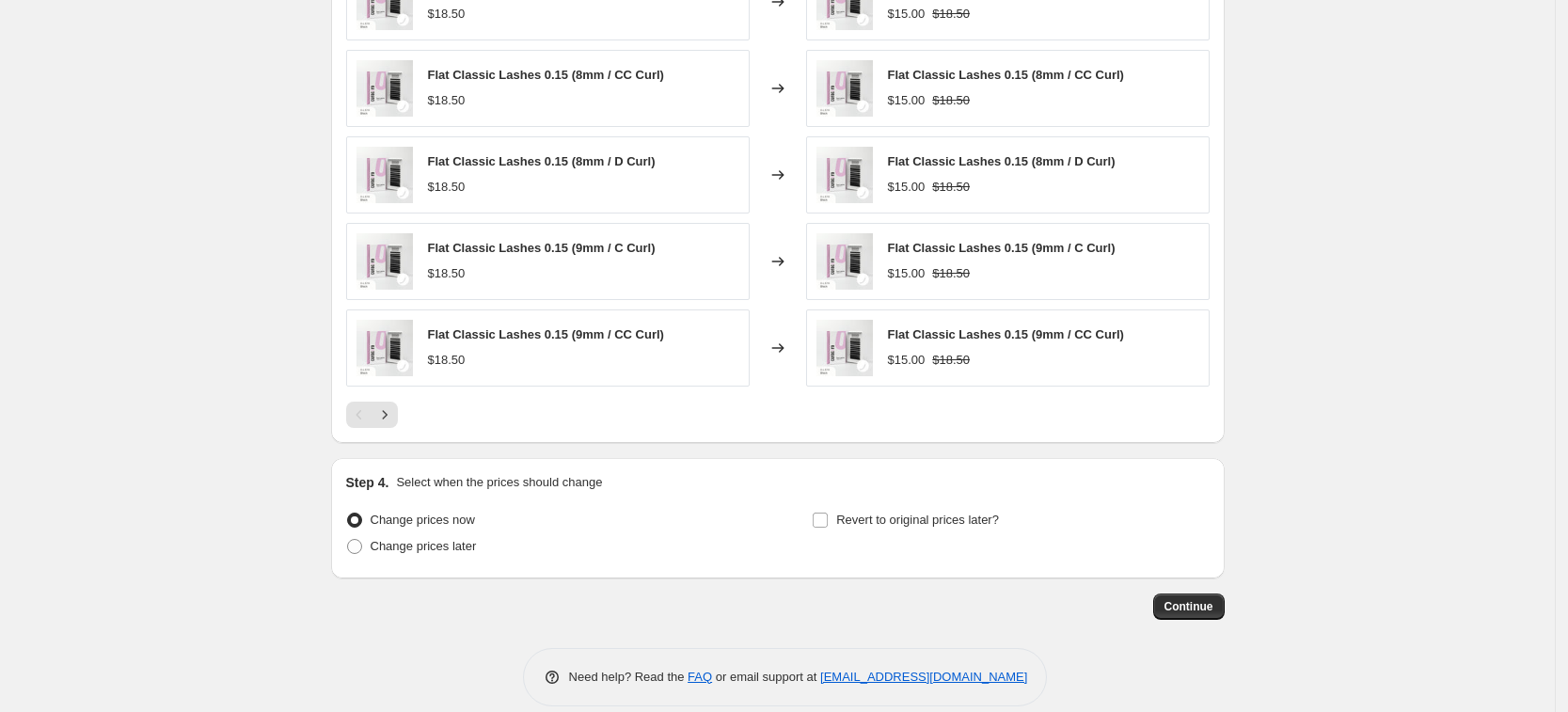
scroll to position [1372, 0]
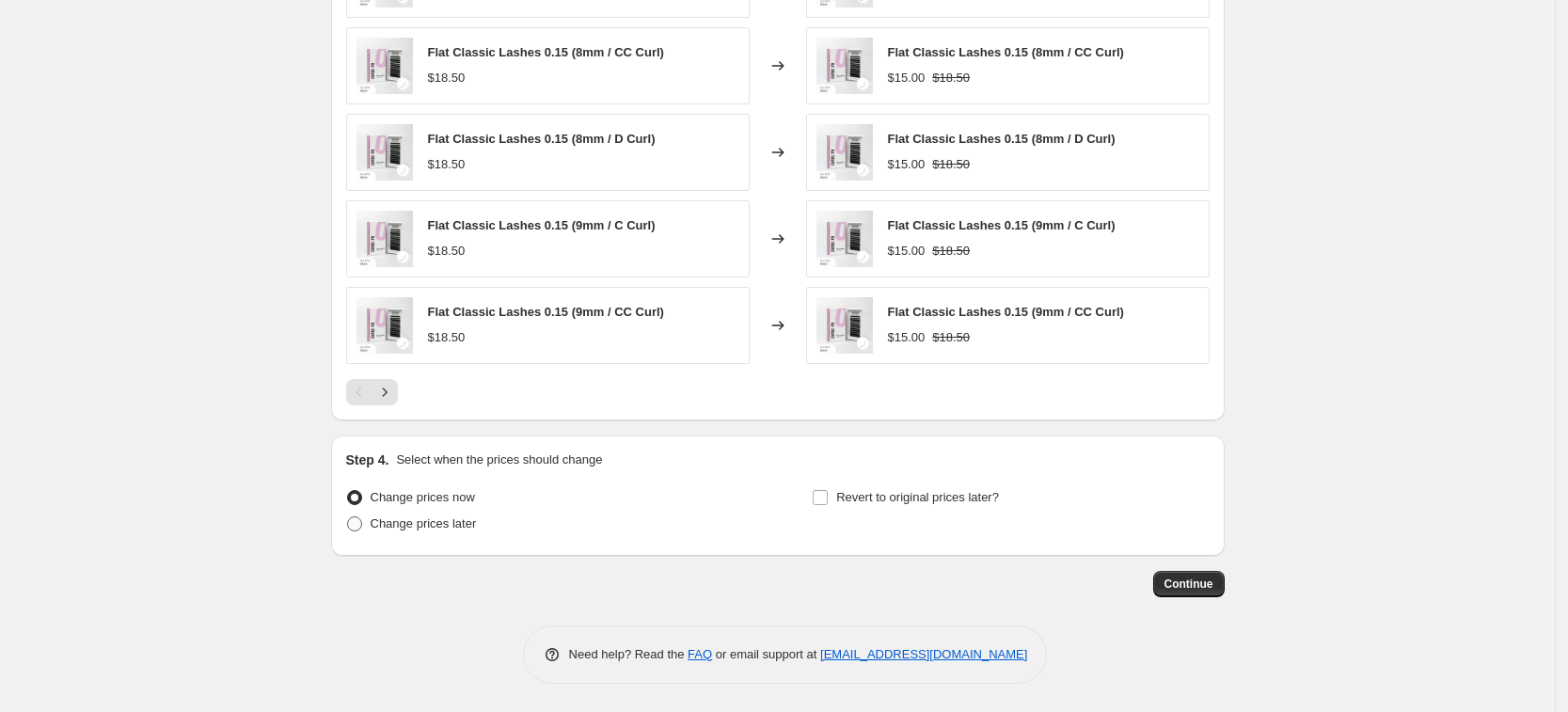
click at [420, 529] on span "Change prices later" at bounding box center [423, 523] width 107 height 14
click at [348, 518] on input "Change prices later" at bounding box center [347, 517] width 1 height 1
radio input "true"
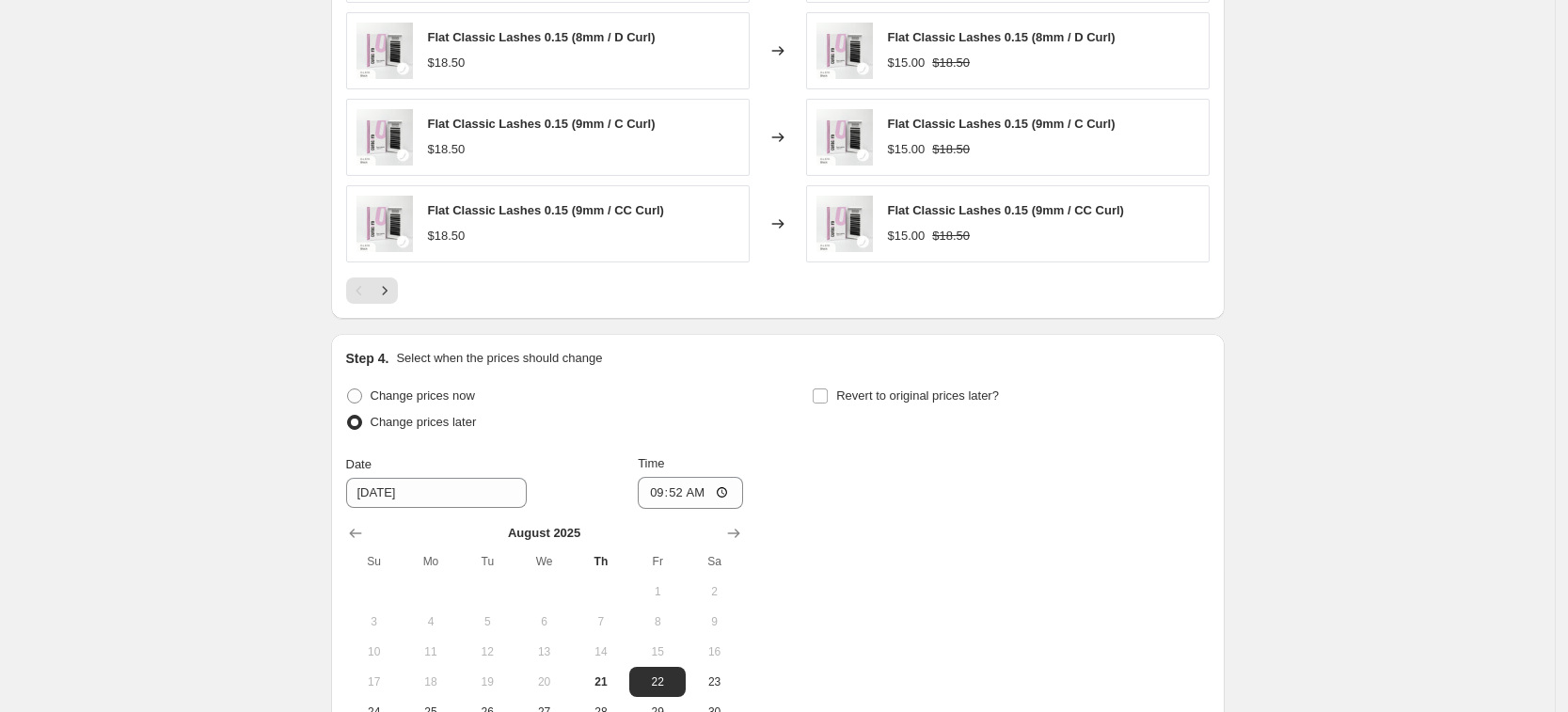
scroll to position [1607, 0]
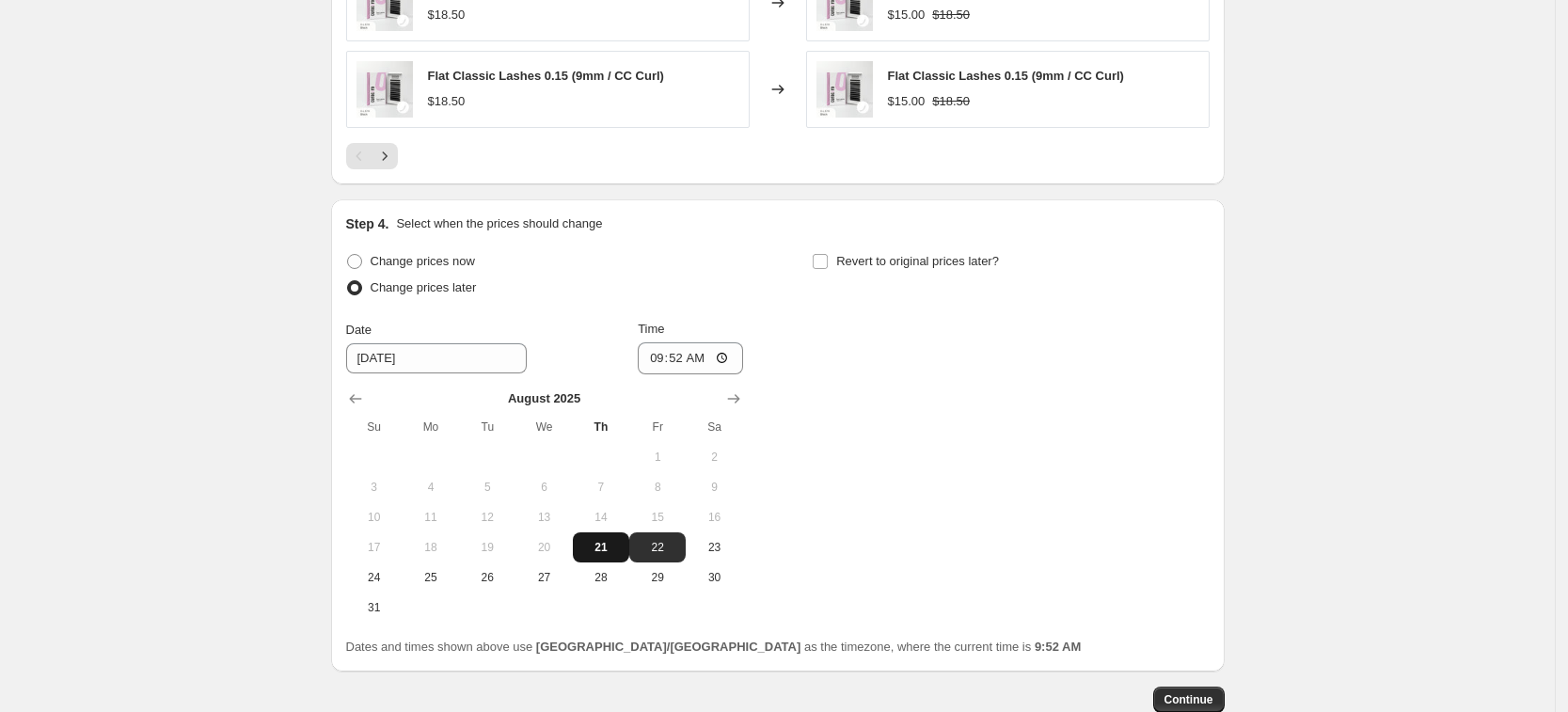
click at [599, 550] on span "21" at bounding box center [602, 548] width 41 height 15
type input "8/21/2025"
click at [689, 360] on input "09:52" at bounding box center [691, 358] width 106 height 32
type input "11:00"
click at [852, 267] on span "Revert to original prices later?" at bounding box center [917, 260] width 163 height 14
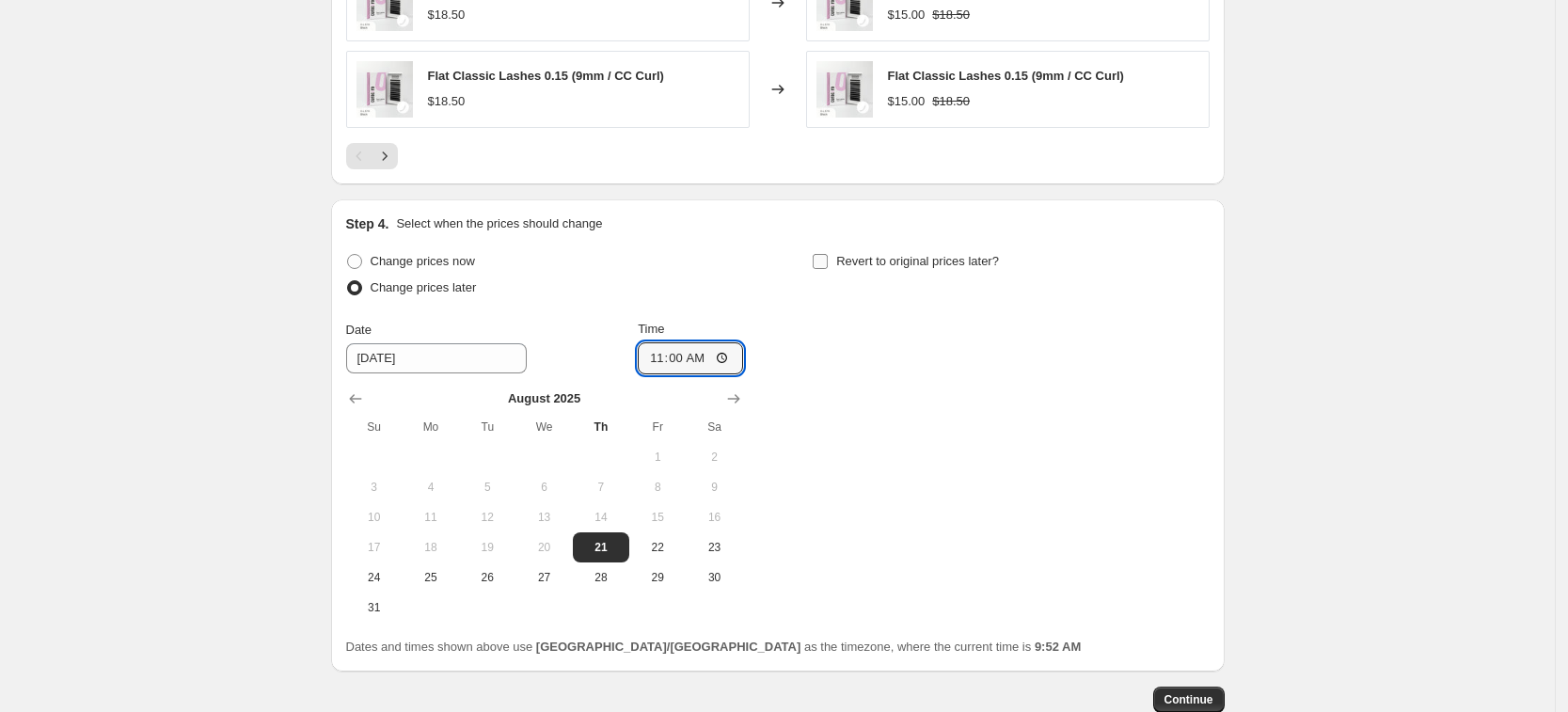
click at [828, 267] on input "Revert to original prices later?" at bounding box center [820, 261] width 15 height 15
checkbox input "true"
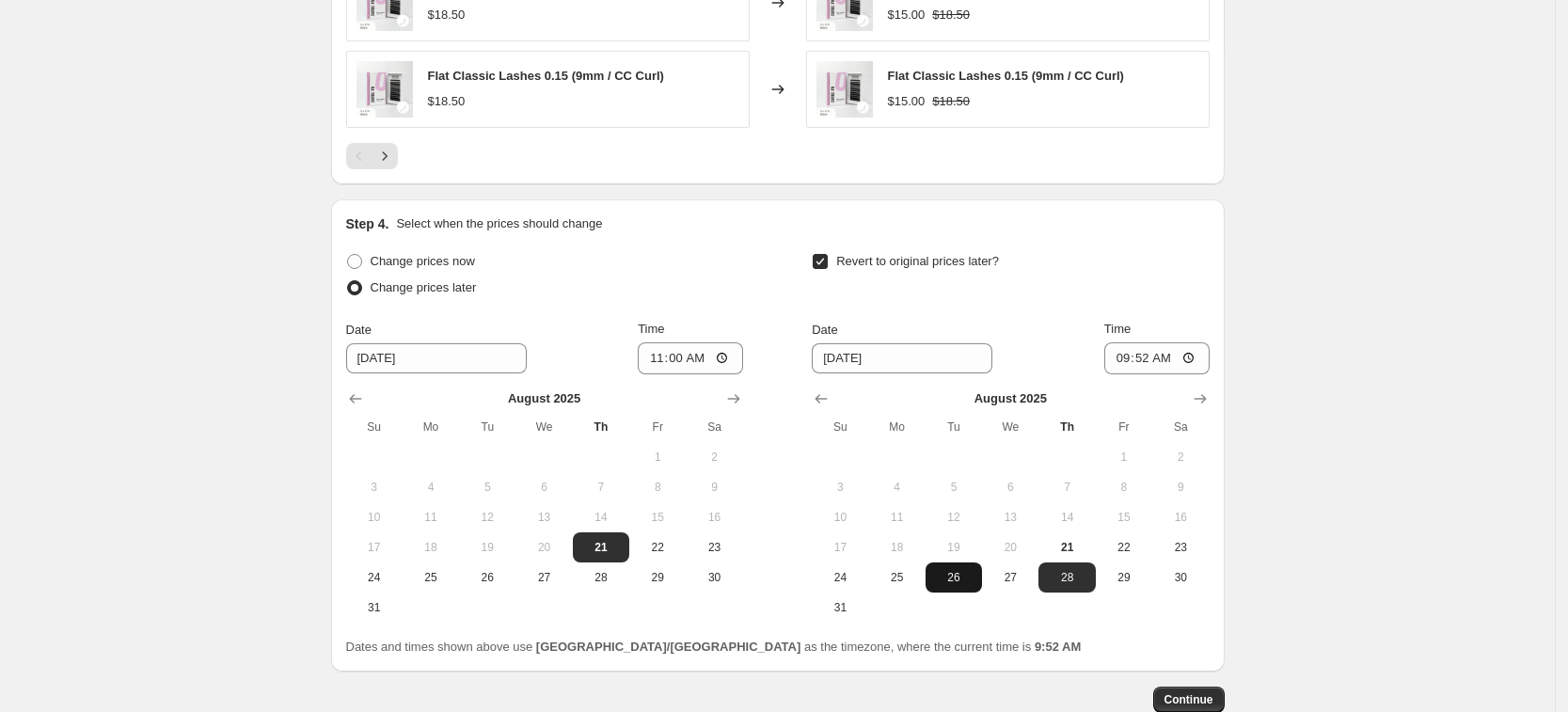
click at [974, 582] on span "26" at bounding box center [954, 578] width 41 height 15
type input "8/26/2025"
click at [1150, 358] on input "09:52" at bounding box center [1157, 358] width 106 height 32
type input "13:00"
click at [1205, 698] on span "Continue" at bounding box center [1189, 700] width 49 height 15
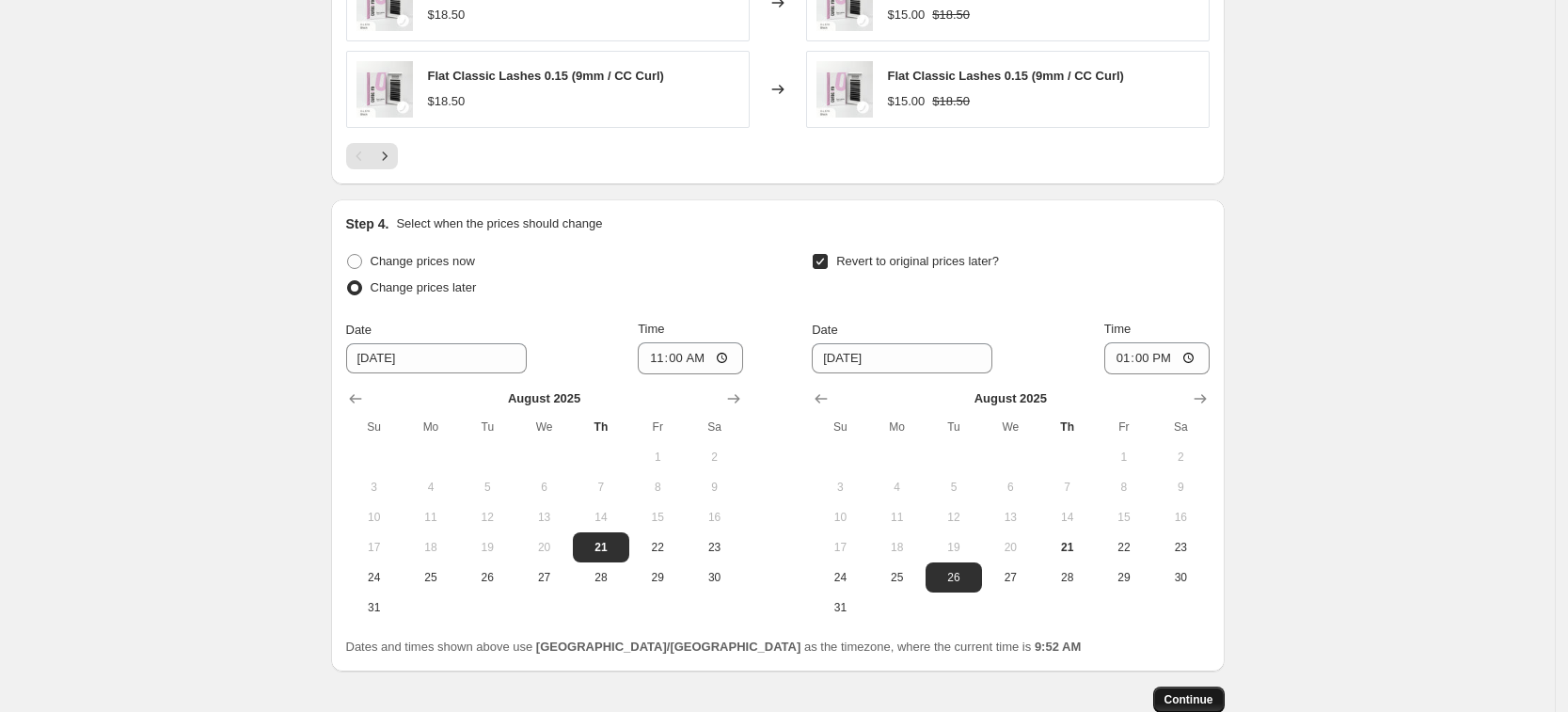
scroll to position [0, 0]
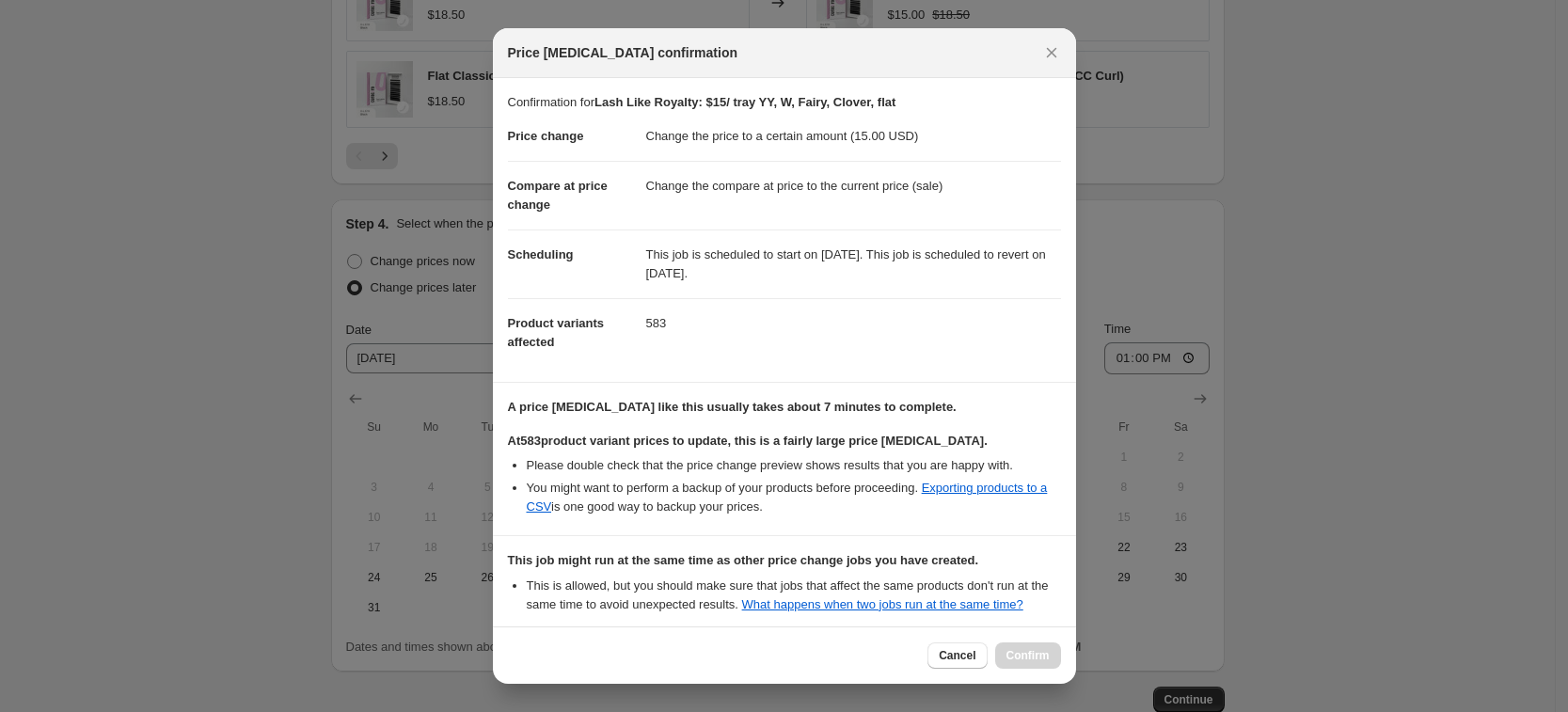
click at [1037, 44] on div "Price change job confirmation" at bounding box center [784, 53] width 553 height 19
click at [1045, 49] on icon "Close" at bounding box center [1052, 53] width 19 height 19
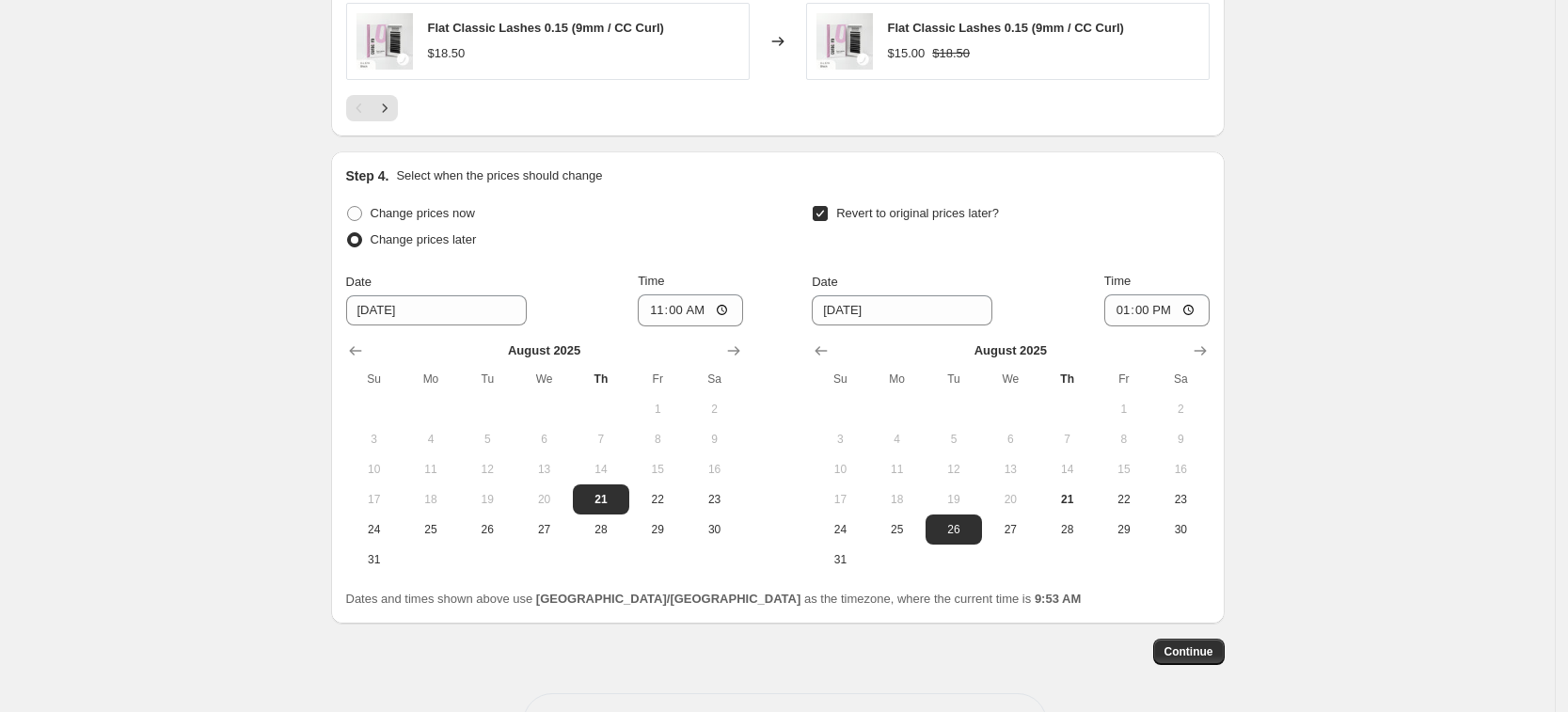
scroll to position [1724, 0]
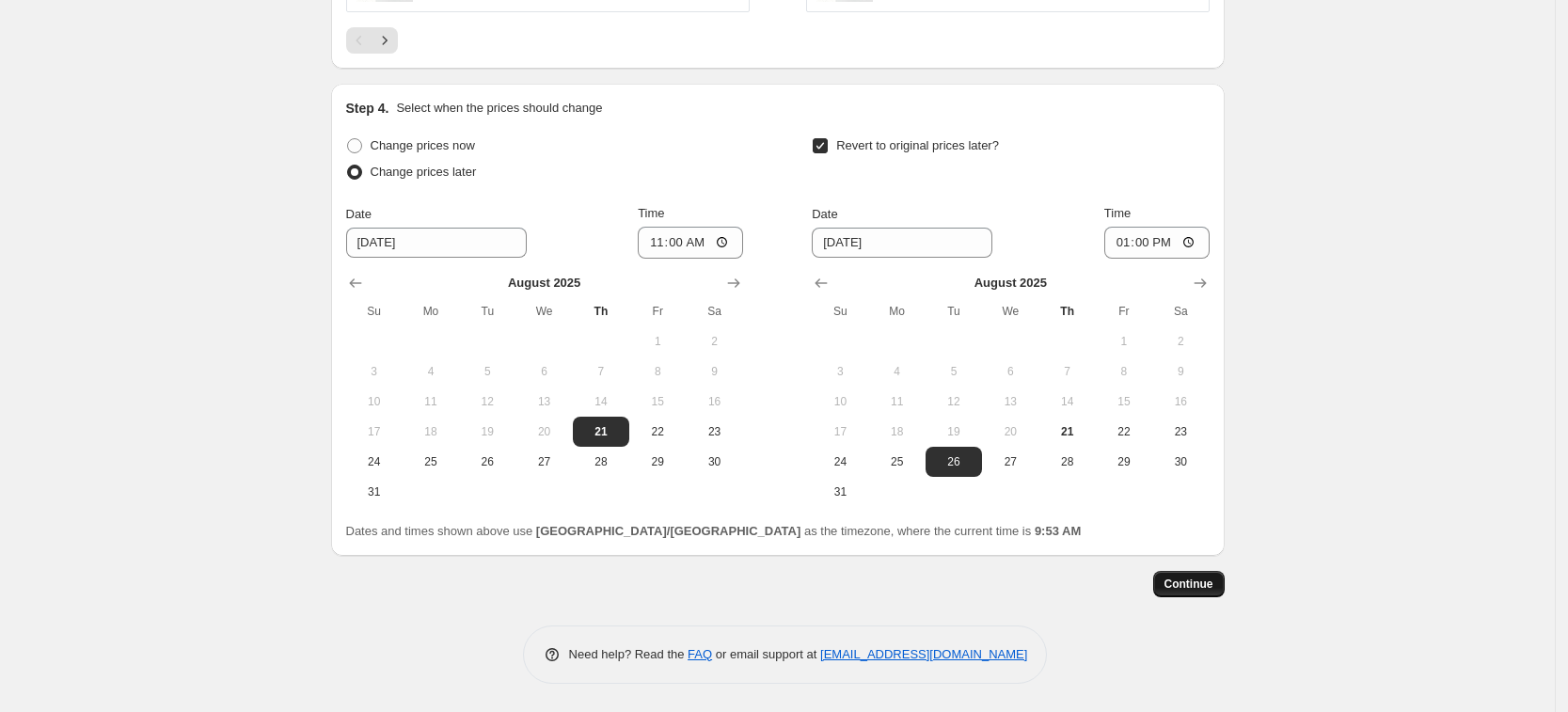
click at [1179, 587] on span "Continue" at bounding box center [1189, 585] width 49 height 15
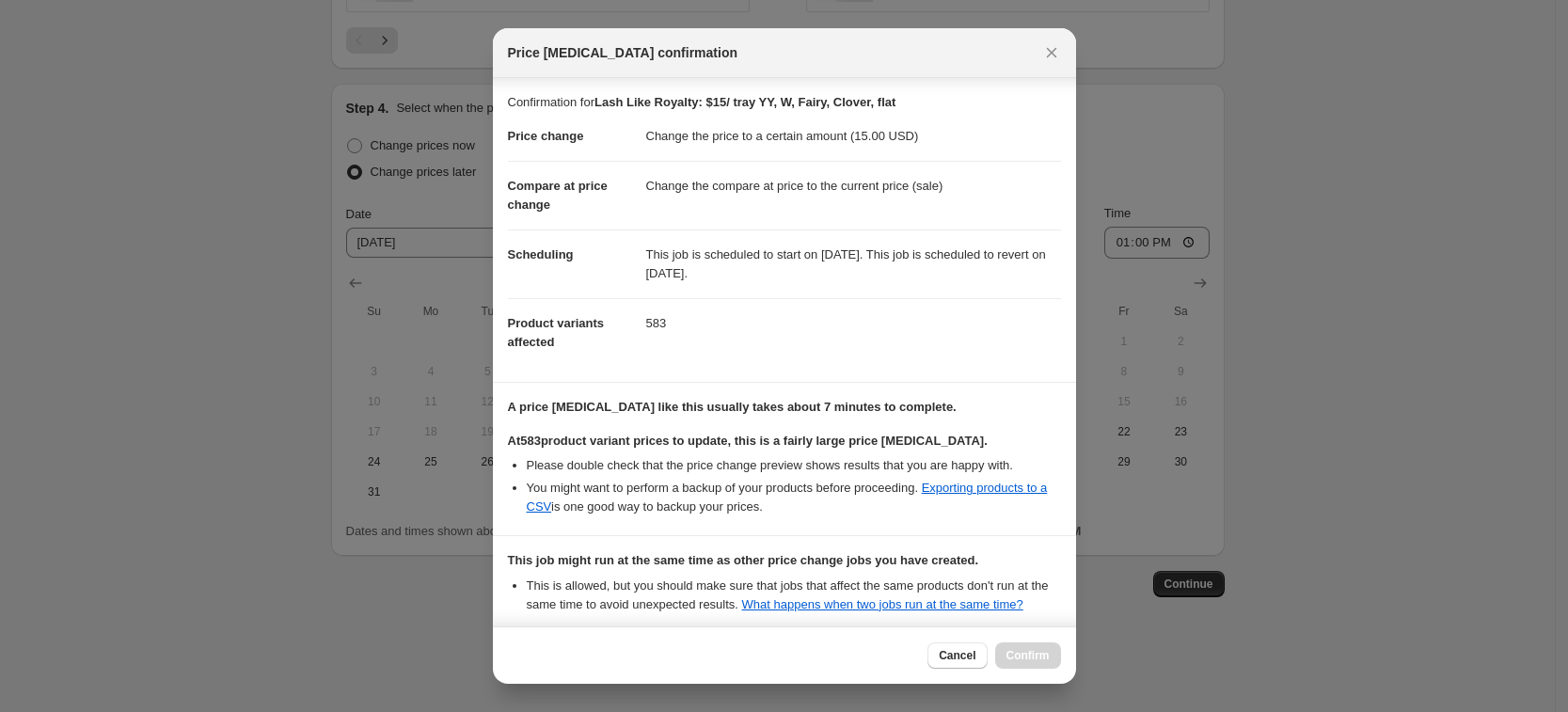
scroll to position [180, 0]
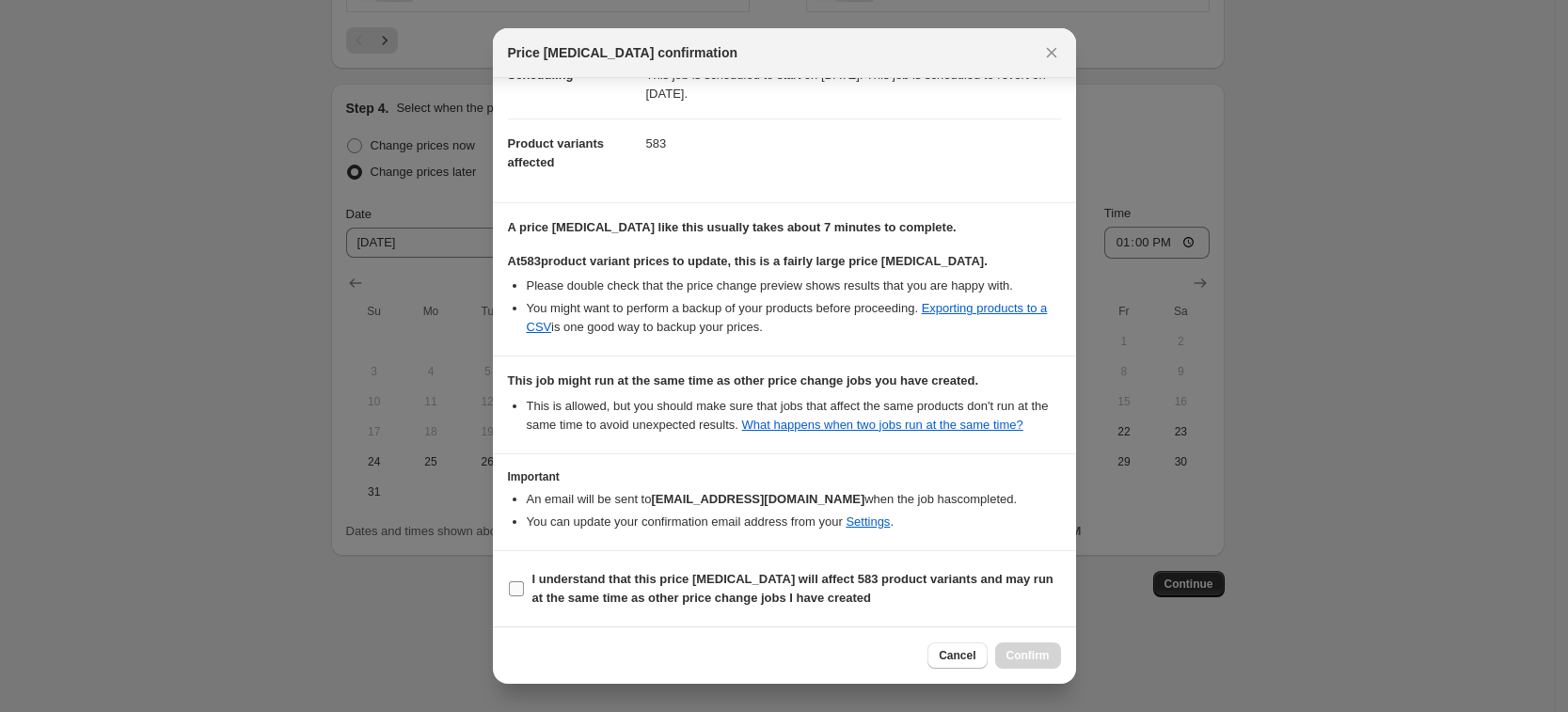
click at [553, 581] on b "I understand that this price change job will affect 583 product variants and ma…" at bounding box center [793, 588] width 521 height 33
click at [524, 582] on input "I understand that this price change job will affect 583 product variants and ma…" at bounding box center [517, 589] width 15 height 15
checkbox input "true"
click at [1013, 640] on div "Cancel Confirm" at bounding box center [784, 655] width 584 height 58
click at [1019, 661] on span "Confirm" at bounding box center [1029, 655] width 43 height 15
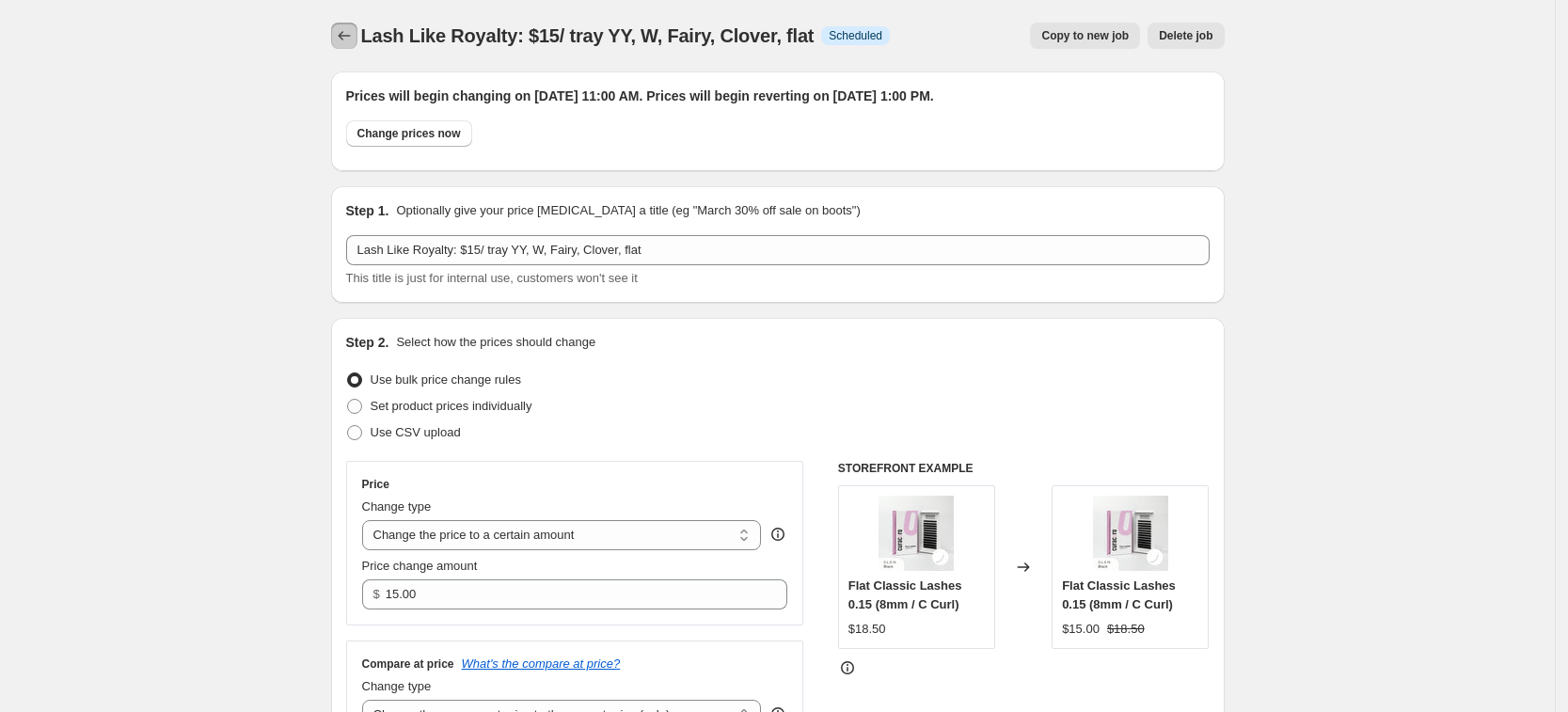
click at [351, 48] on button "Price change jobs" at bounding box center [344, 36] width 26 height 26
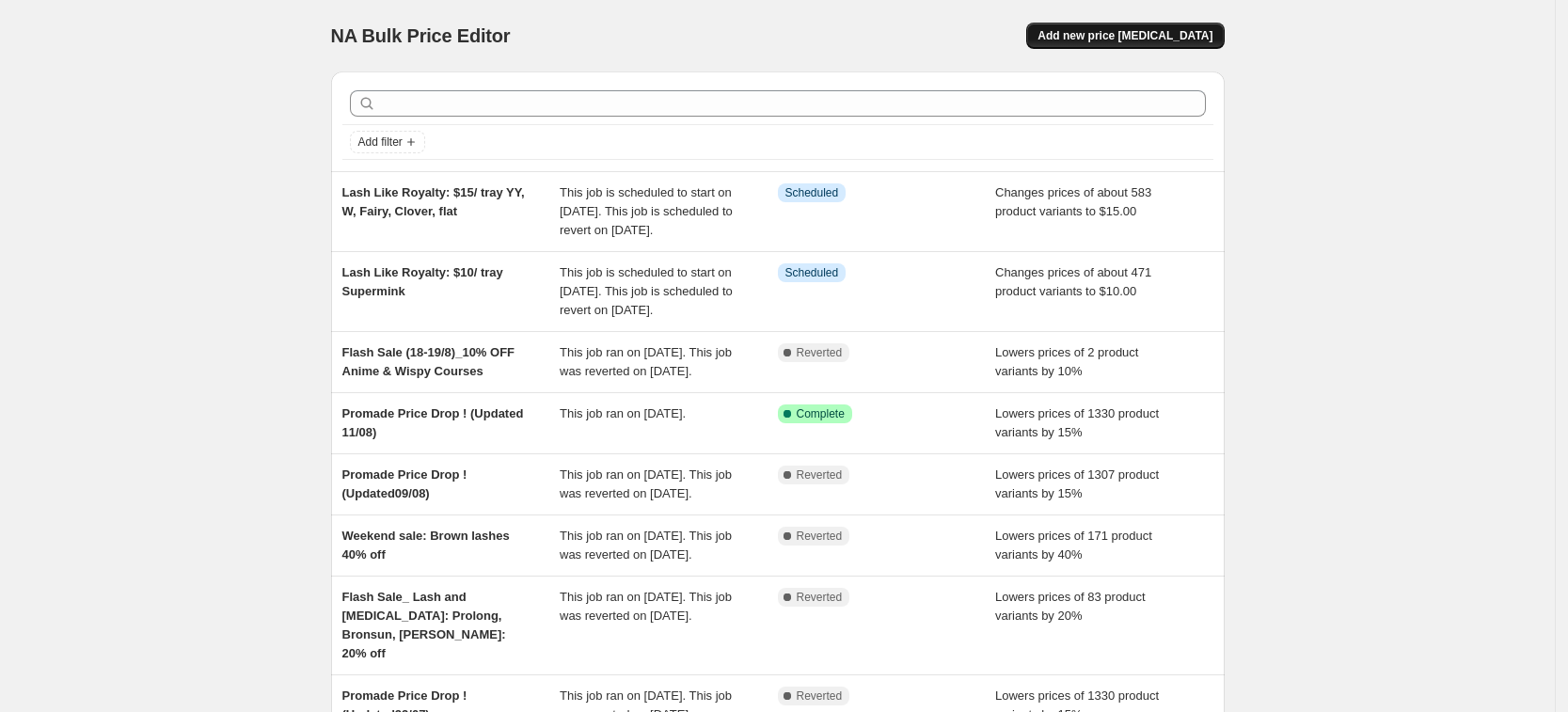
click at [1147, 40] on span "Add new price change job" at bounding box center [1126, 36] width 175 height 15
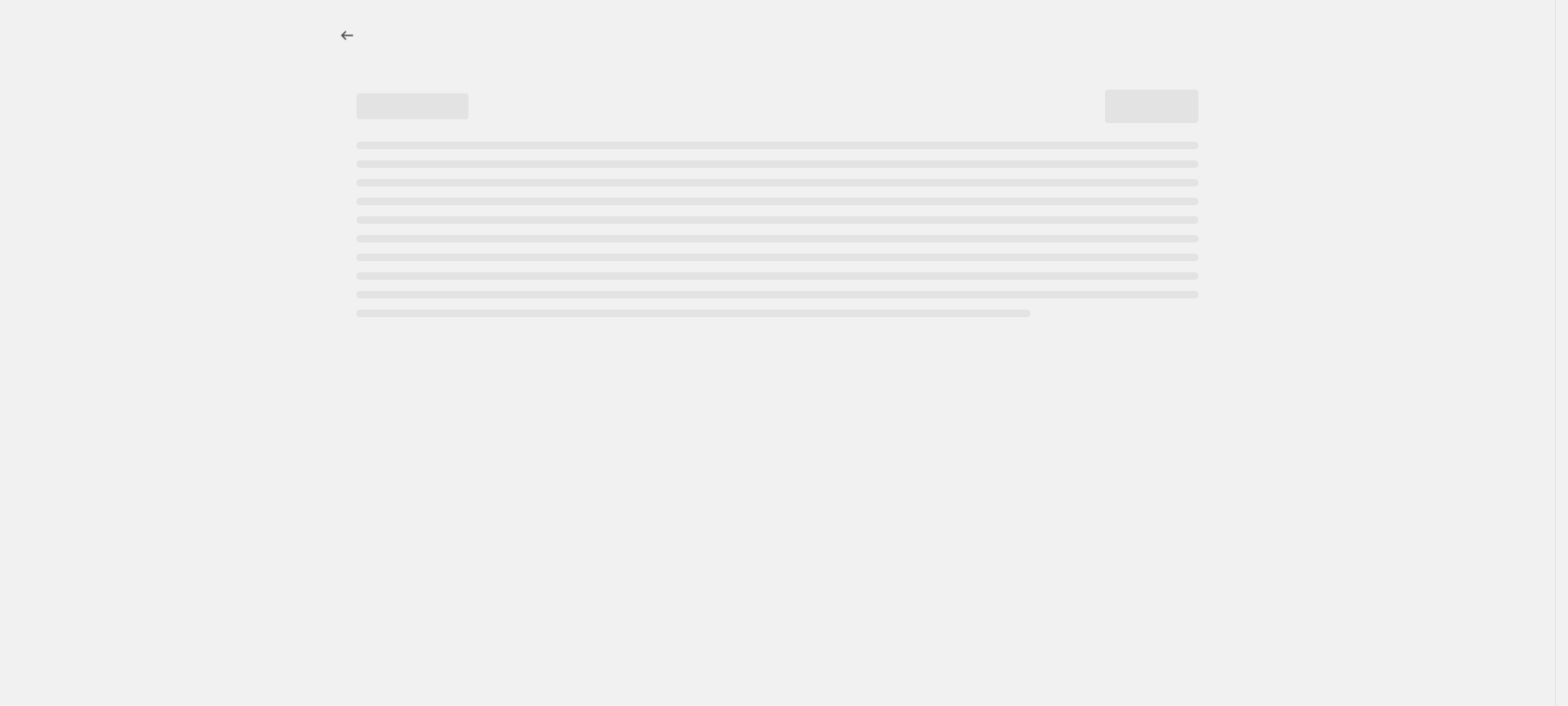
select select "percentage"
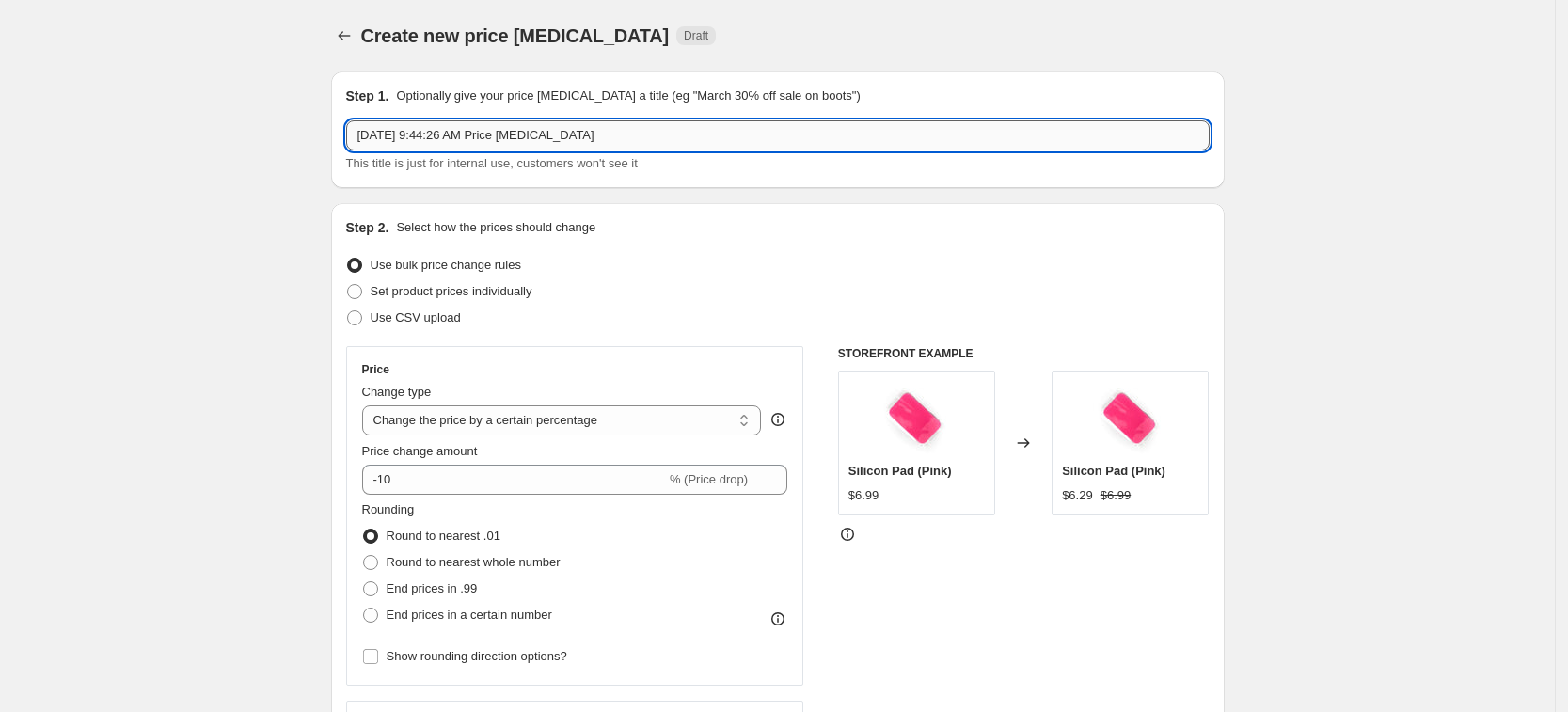
click at [526, 141] on input "Aug 21, 2025, 9:44:26 AM Price change job" at bounding box center [778, 136] width 864 height 30
paste input "Lash Like Royalty: 17.99$ all Tweezer"
type input "Lash Like Royalty: 17.99$ all Tweezer"
click at [477, 423] on select "Change the price to a certain amount Change the price by a certain amount Chang…" at bounding box center [562, 421] width 400 height 30
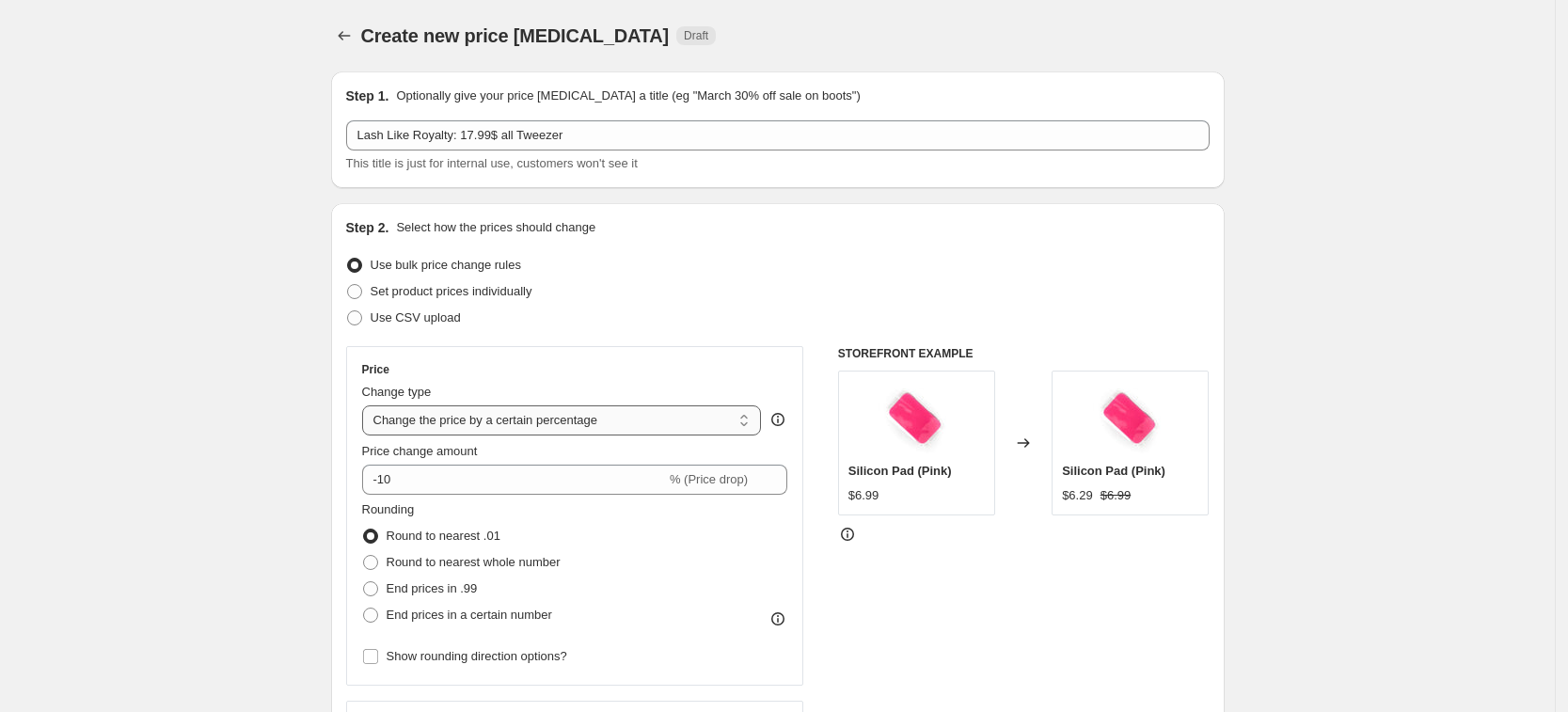
select select "to"
click at [368, 406] on select "Change the price to a certain amount Change the price by a certain amount Chang…" at bounding box center [562, 421] width 400 height 30
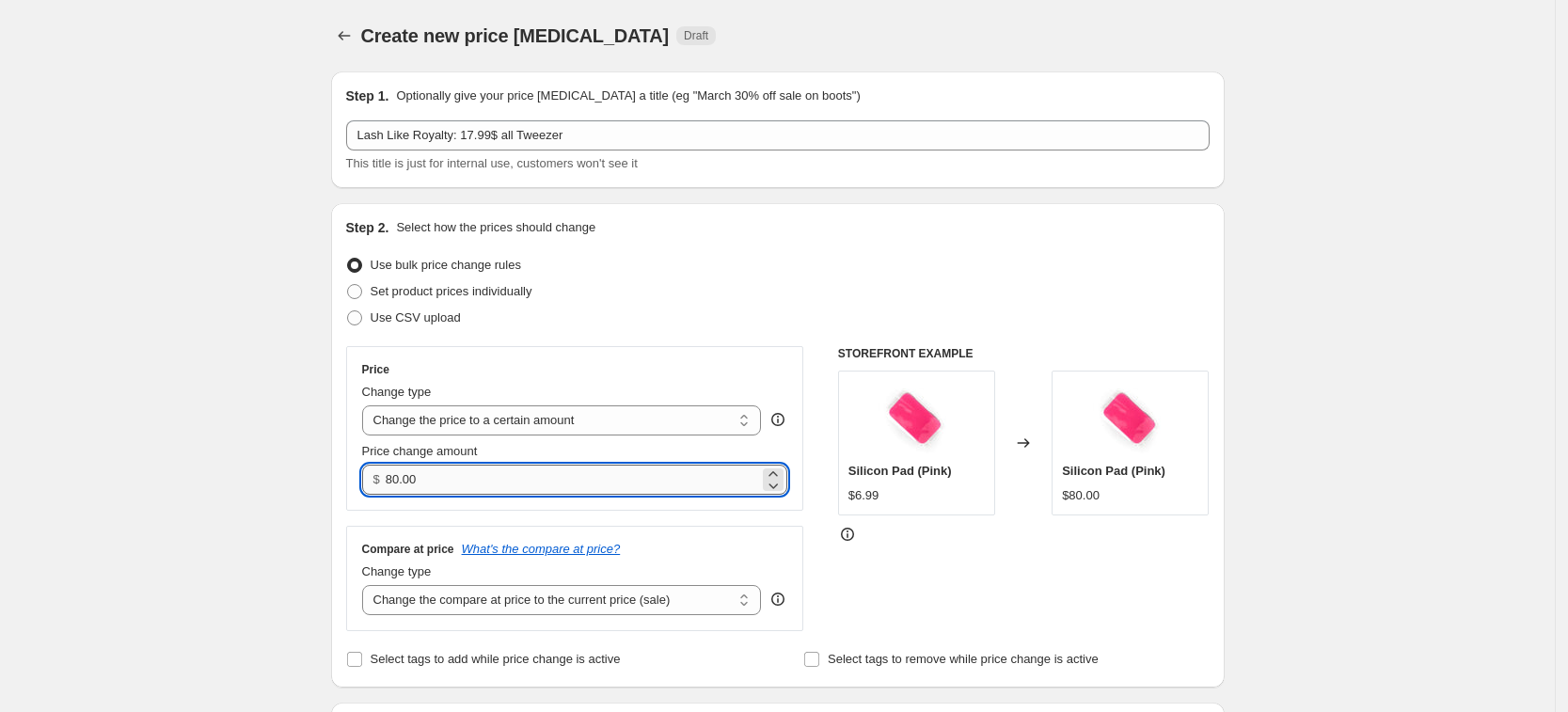
click at [477, 477] on input "80.00" at bounding box center [572, 480] width 373 height 30
click at [410, 476] on input "80.00" at bounding box center [572, 480] width 373 height 30
drag, startPoint x: 432, startPoint y: 482, endPoint x: 388, endPoint y: 479, distance: 44.1
click at [388, 479] on div "$ 80.00" at bounding box center [575, 480] width 426 height 30
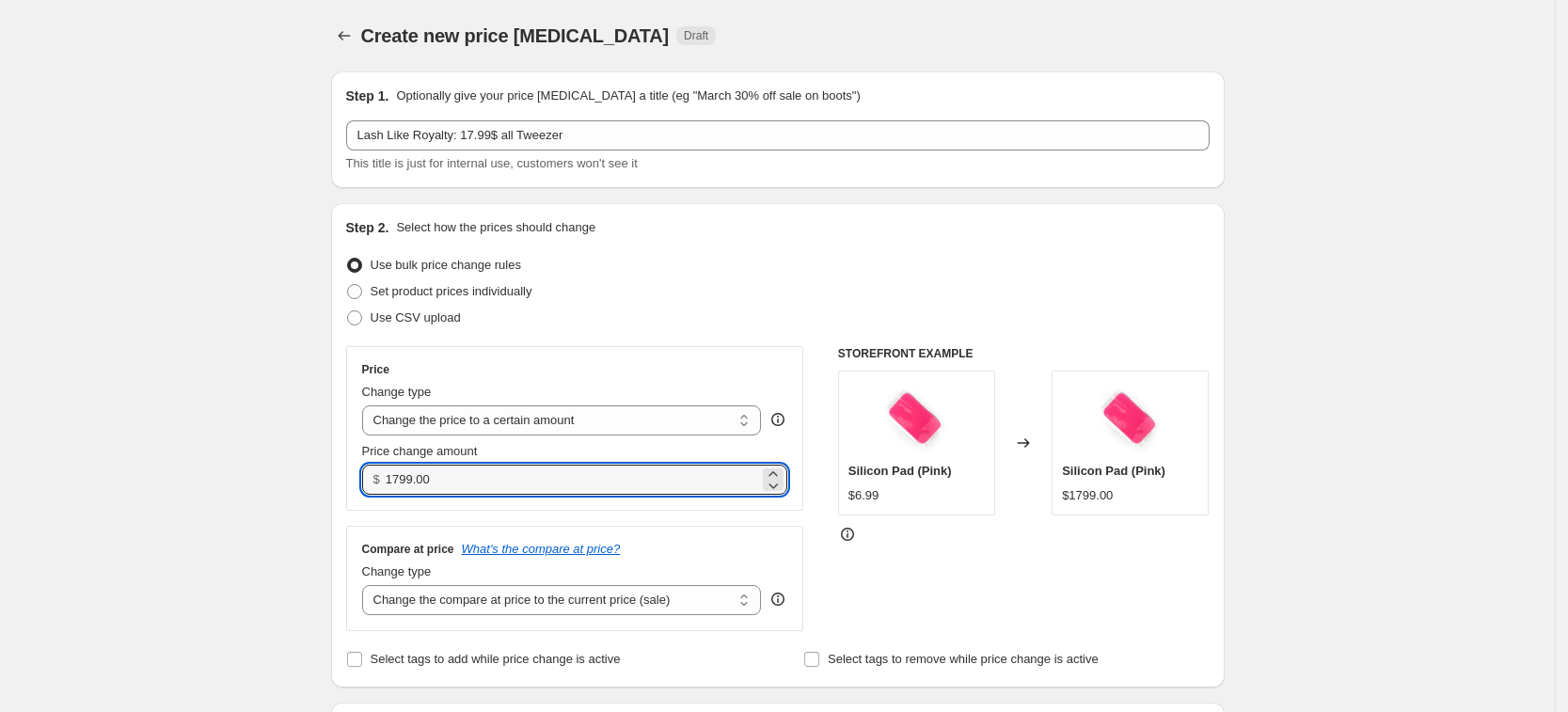
drag, startPoint x: 452, startPoint y: 483, endPoint x: 388, endPoint y: 485, distance: 64.0
click at [388, 485] on div "$ 1799.00" at bounding box center [575, 480] width 426 height 30
type input "17.99"
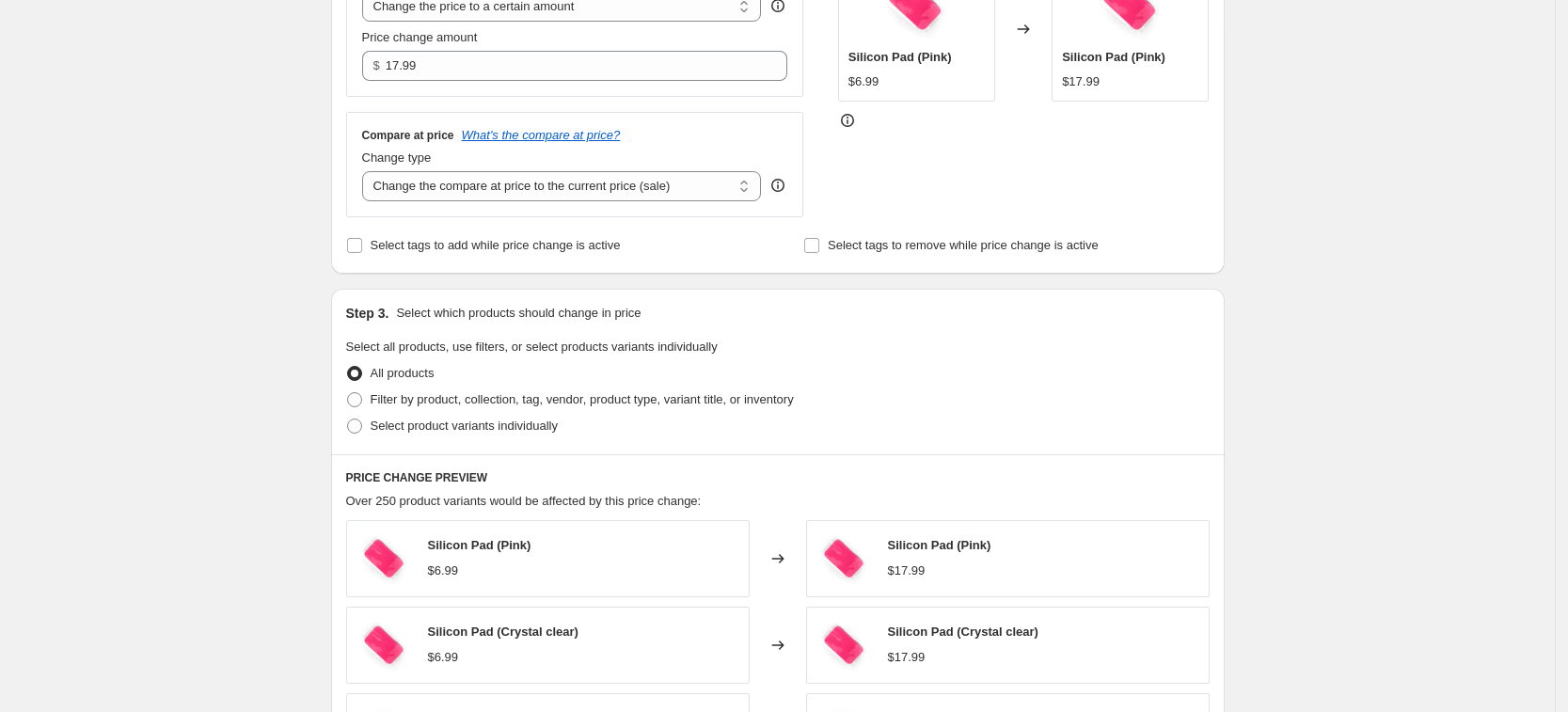
scroll to position [471, 0]
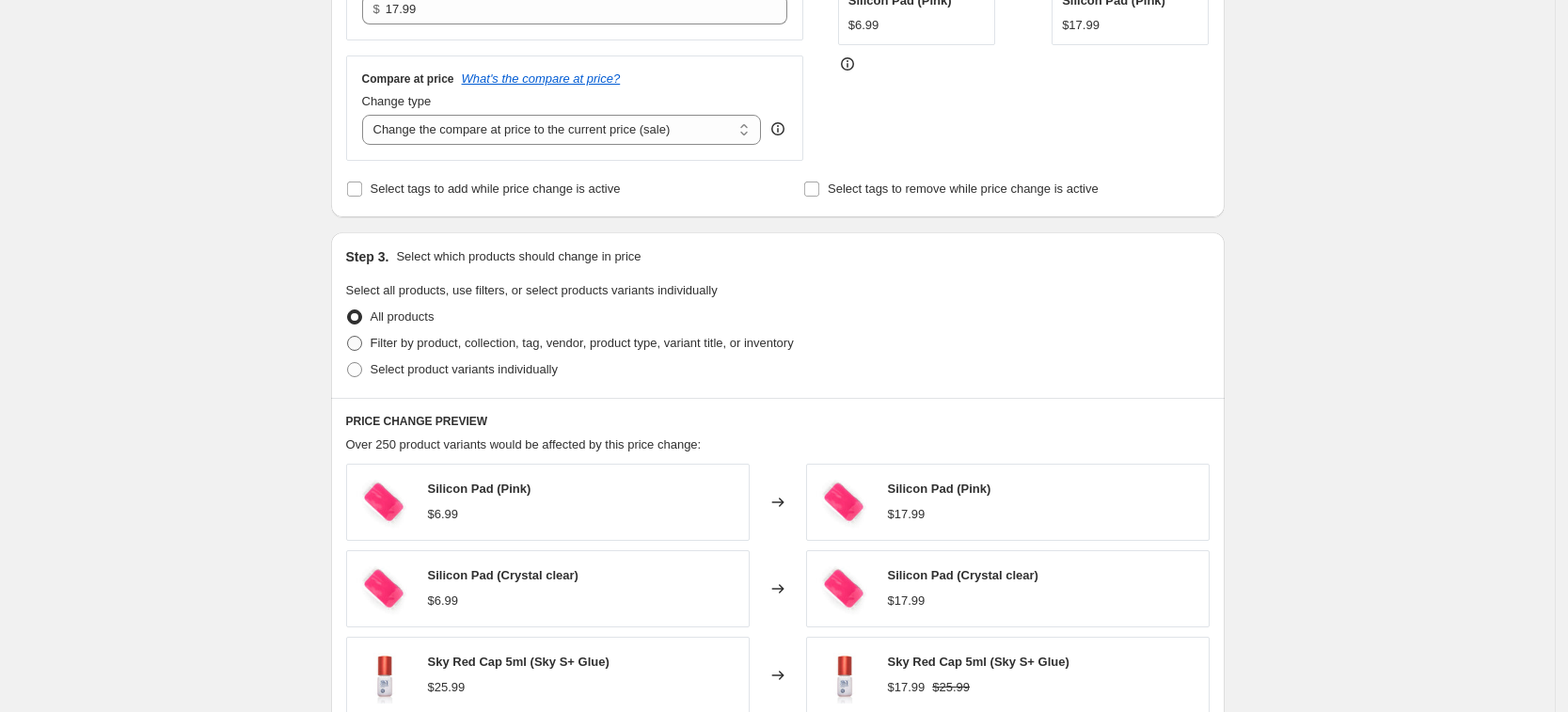
click at [441, 352] on span "Filter by product, collection, tag, vendor, product type, variant title, or inv…" at bounding box center [582, 343] width 423 height 19
click at [348, 337] on input "Filter by product, collection, tag, vendor, product type, variant title, or inv…" at bounding box center [347, 336] width 1 height 1
radio input "true"
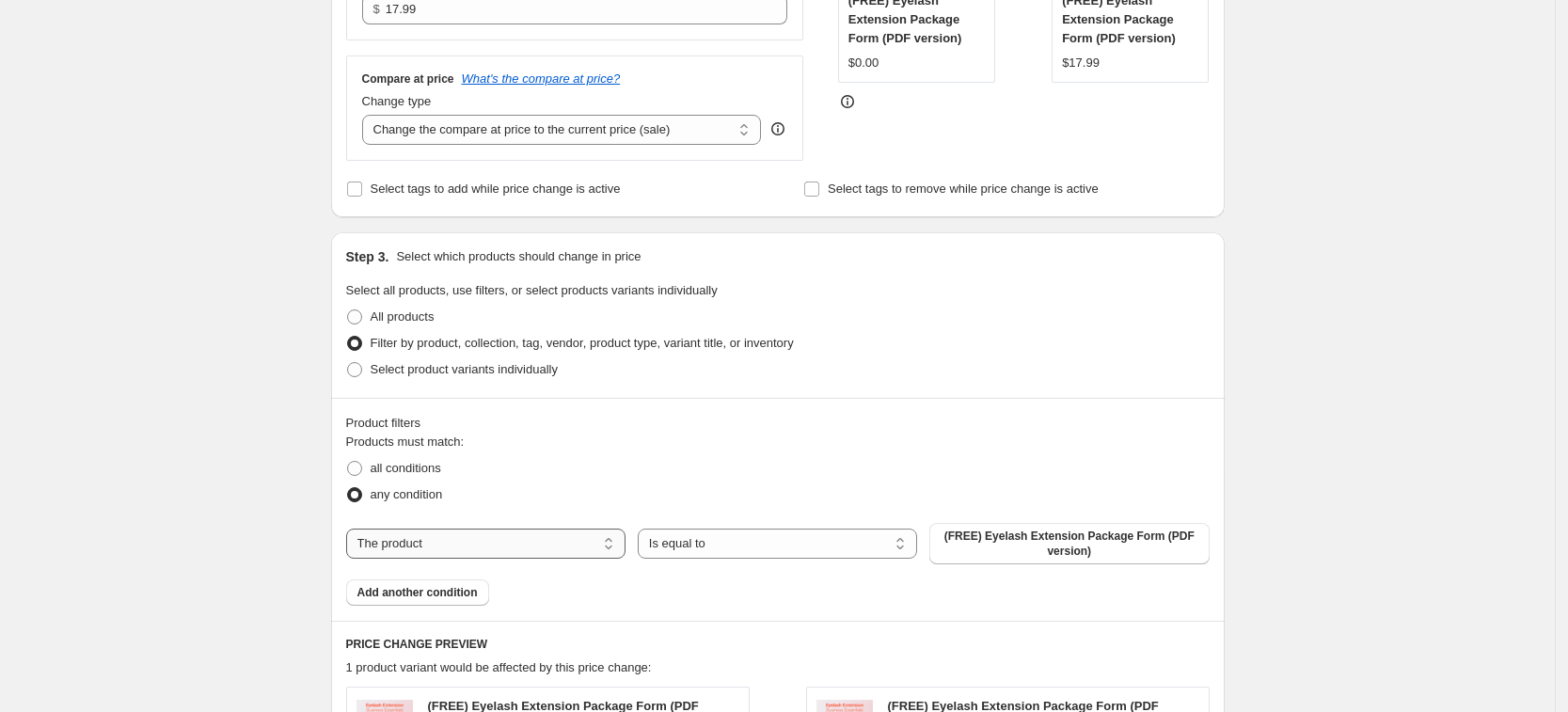
scroll to position [705, 0]
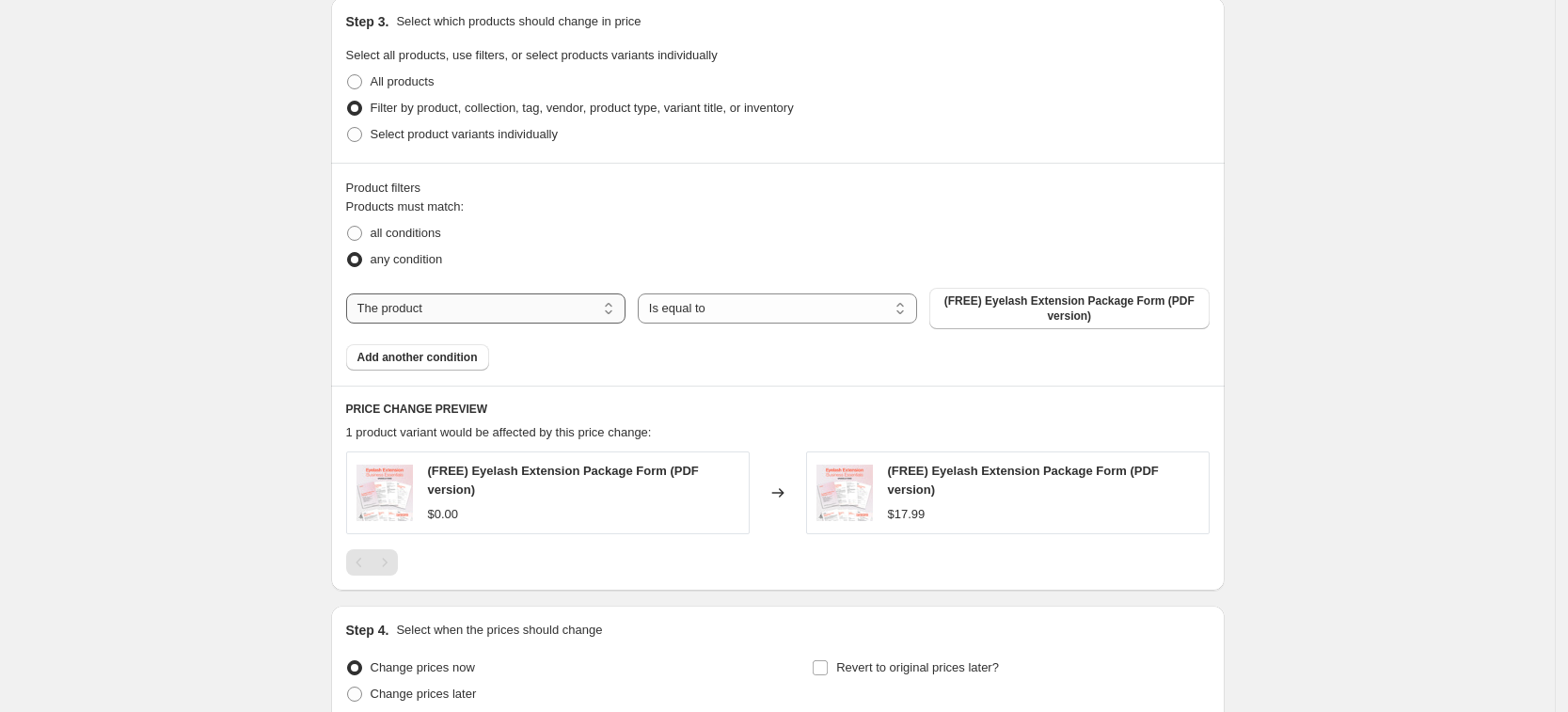
click at [477, 322] on select "The product The product's collection The product's tag The product's vendor The…" at bounding box center [486, 308] width 279 height 30
click at [279, 328] on div "Create new price change job. This page is ready Create new price change job Dra…" at bounding box center [777, 89] width 1555 height 1588
click at [510, 306] on select "The product The product's collection The product's tag The product's vendor The…" at bounding box center [486, 308] width 279 height 30
select select "product_type"
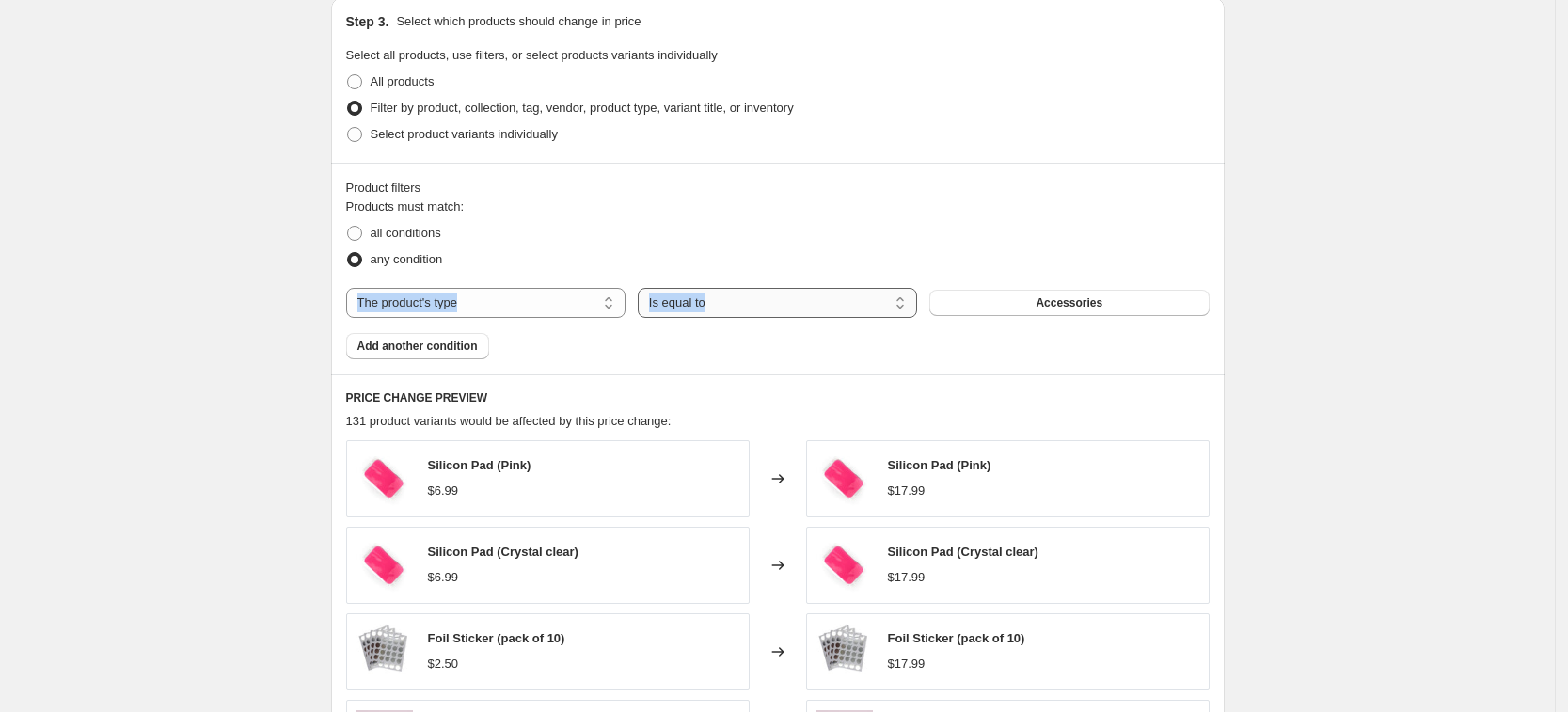
click at [800, 296] on select "Is equal to Is not equal to" at bounding box center [778, 303] width 279 height 30
click at [207, 316] on div "Create new price change job. This page is ready Create new price change job Dra…" at bounding box center [777, 254] width 1555 height 1918
click at [999, 307] on button "Accessories" at bounding box center [1069, 303] width 279 height 26
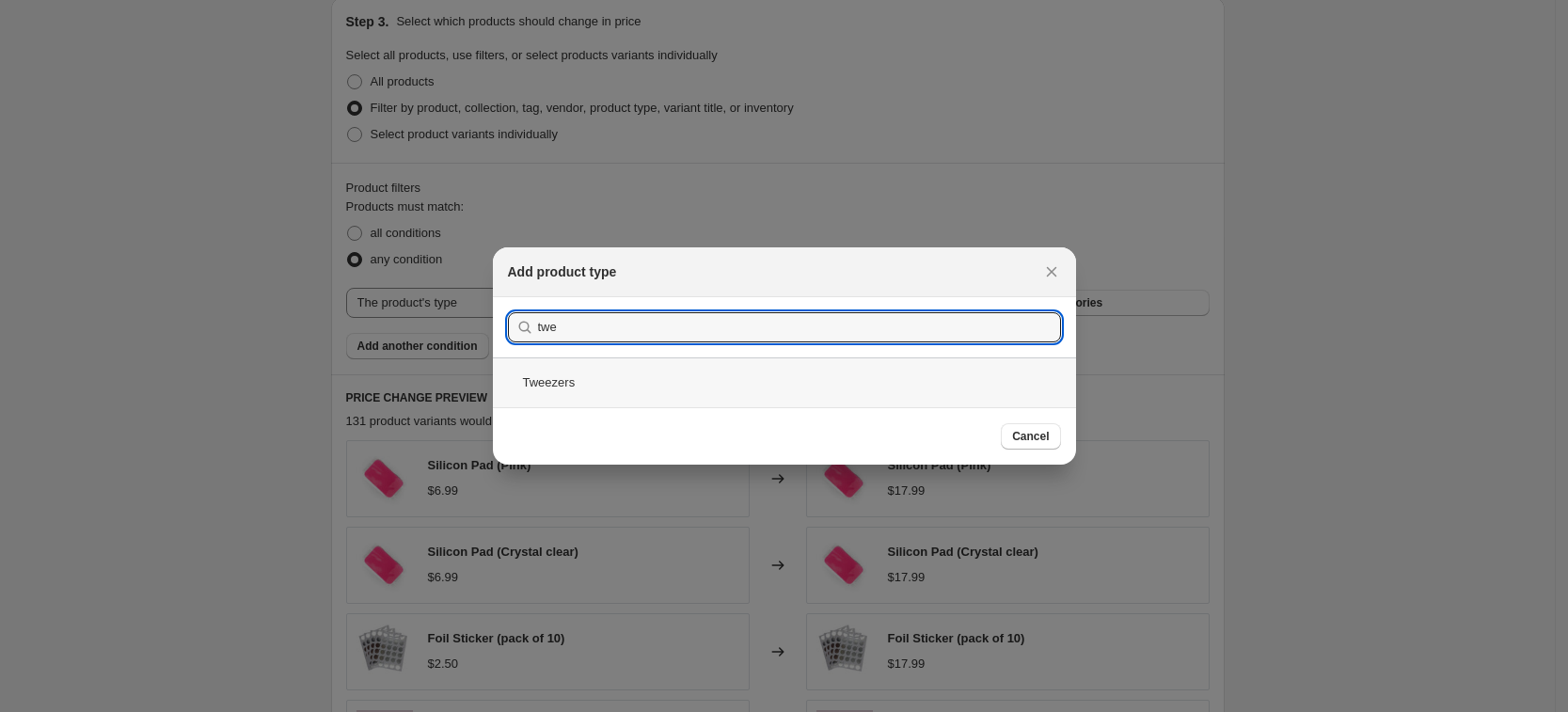
type input "twe"
click at [634, 389] on div "Tweezers" at bounding box center [784, 382] width 584 height 50
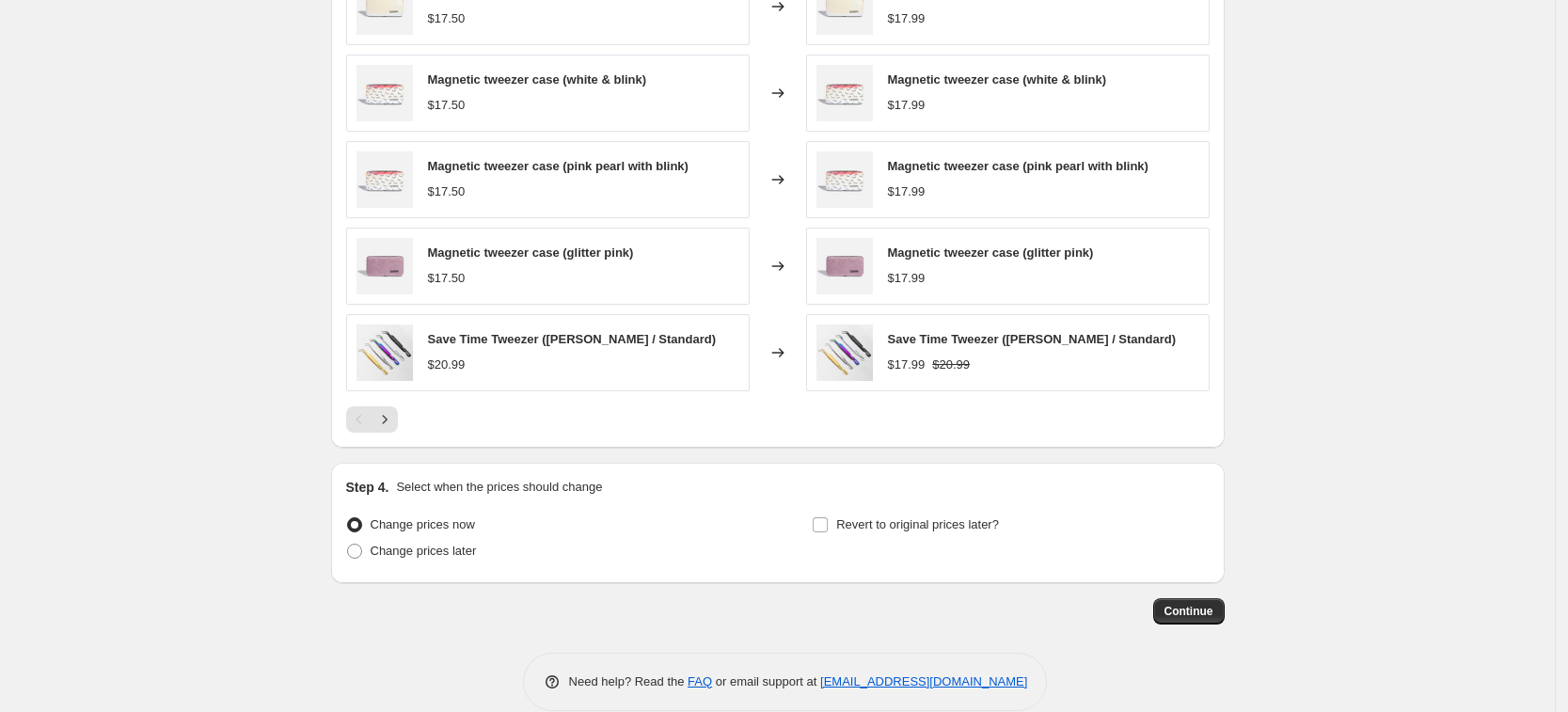
scroll to position [1206, 0]
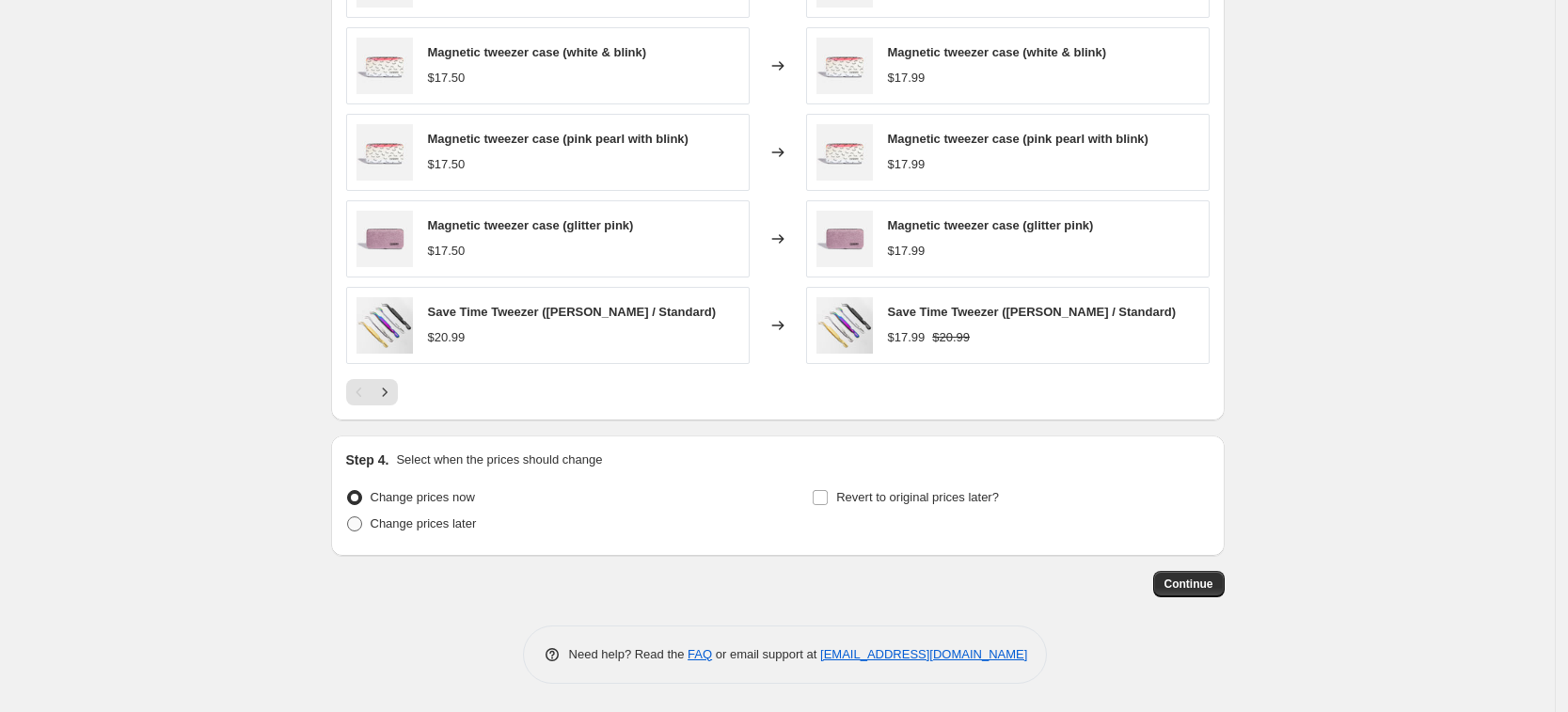
click at [459, 521] on span "Change prices later" at bounding box center [423, 523] width 107 height 14
click at [348, 518] on input "Change prices later" at bounding box center [347, 517] width 1 height 1
radio input "true"
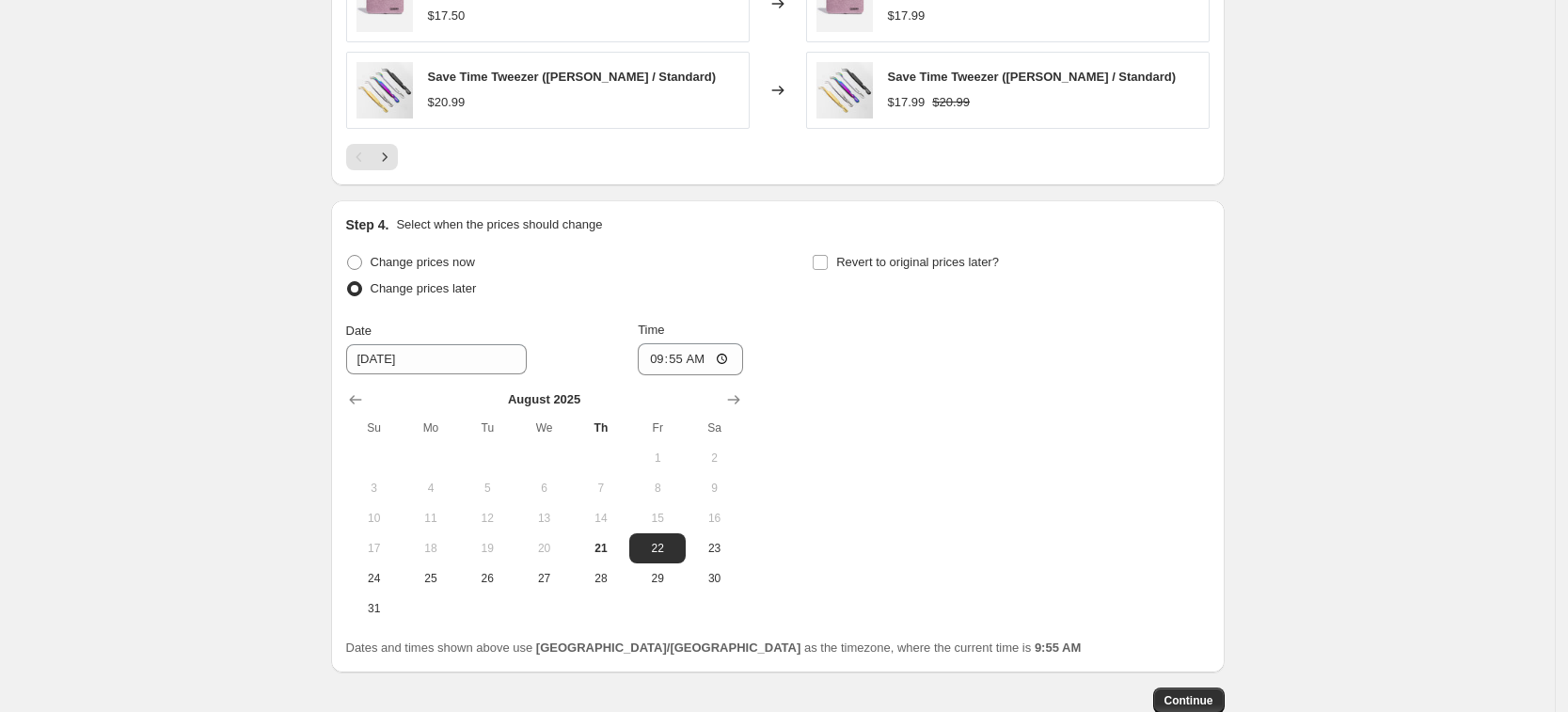
scroll to position [1442, 0]
click at [619, 549] on span "21" at bounding box center [602, 548] width 41 height 15
type input "8/21/2025"
click at [682, 364] on input "09:55" at bounding box center [691, 358] width 106 height 32
type input "11:00"
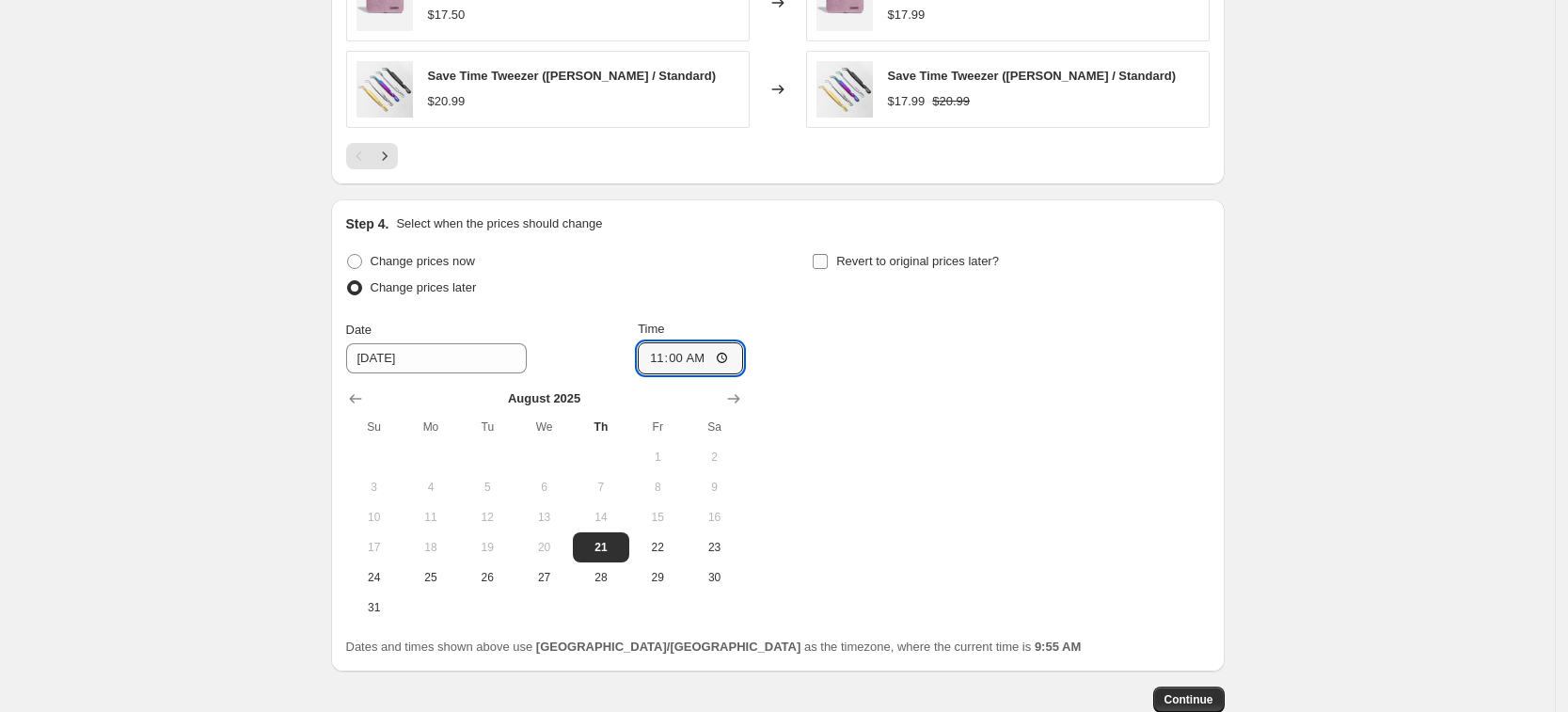
click at [895, 257] on span "Revert to original prices later?" at bounding box center [917, 260] width 163 height 14
click at [828, 257] on input "Revert to original prices later?" at bounding box center [820, 261] width 15 height 15
checkbox input "true"
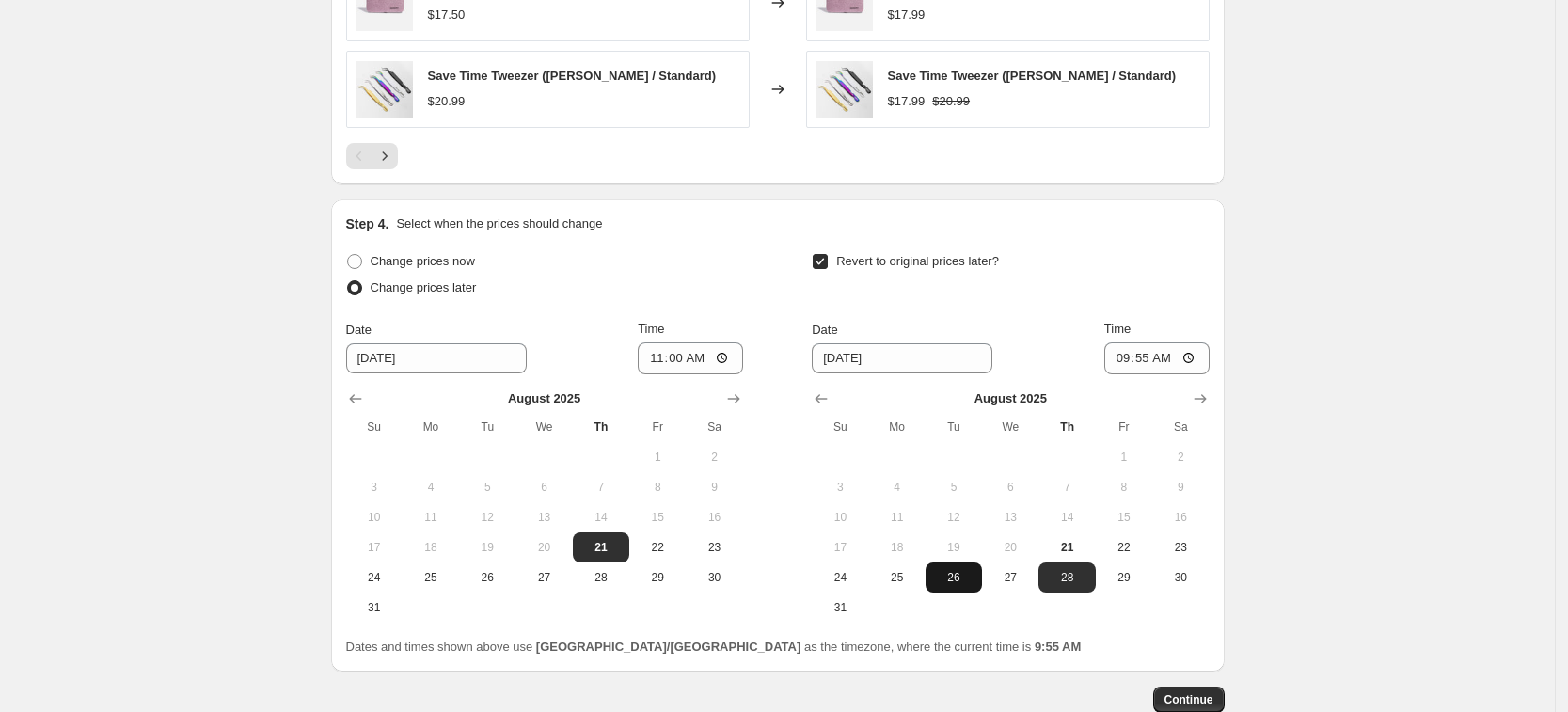
click at [965, 576] on span "26" at bounding box center [954, 578] width 41 height 15
type input "8/26/2025"
click at [1147, 360] on input "09:55" at bounding box center [1157, 358] width 106 height 32
type input "13:00"
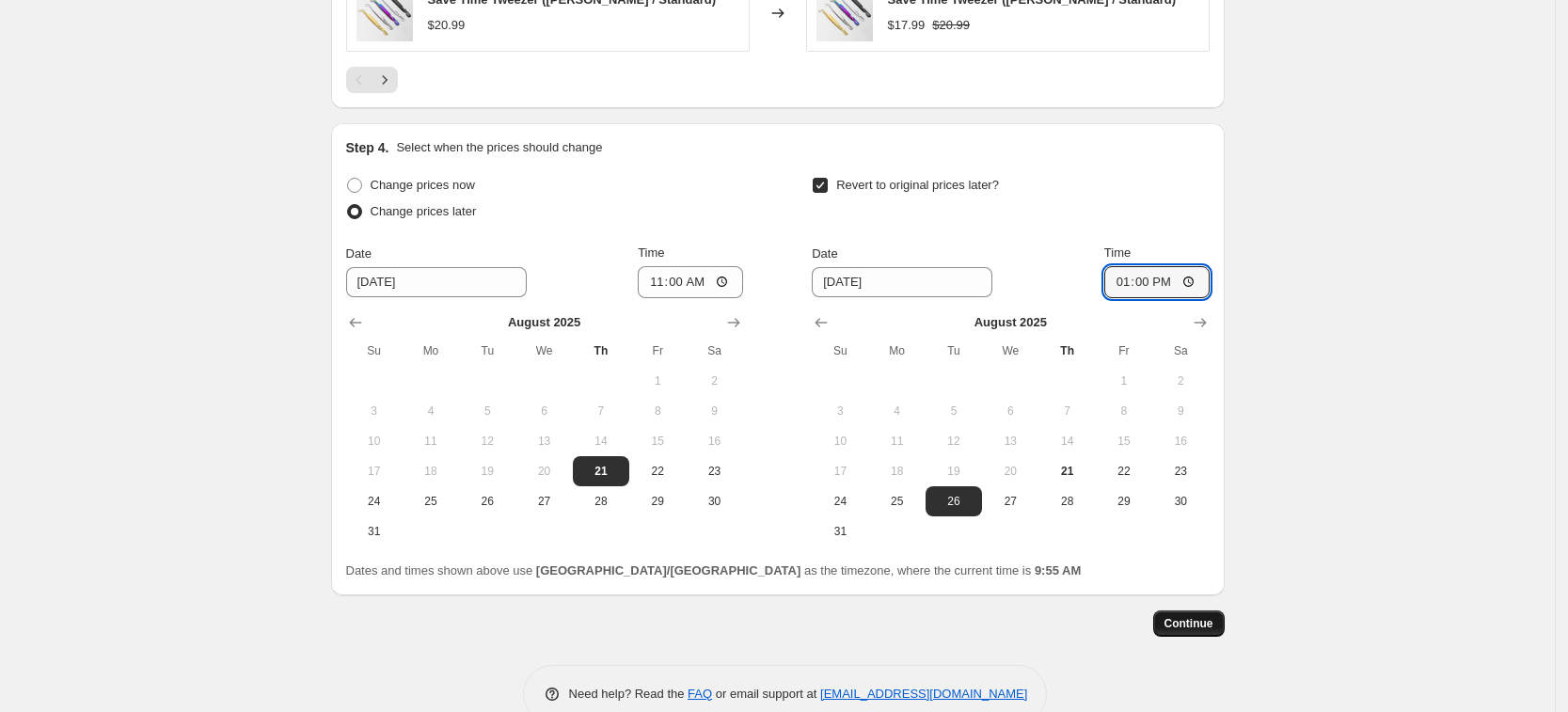
scroll to position [1558, 0]
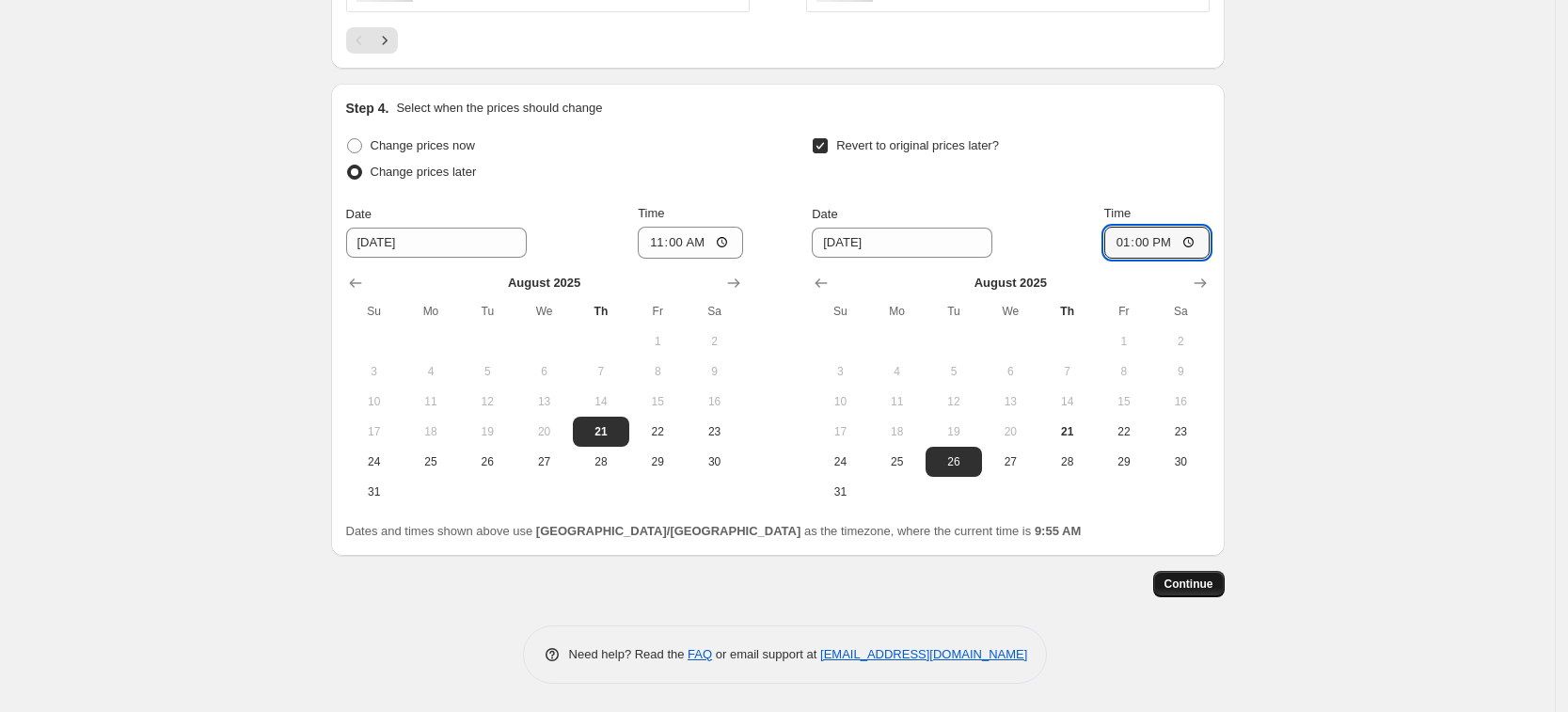
click at [1204, 579] on span "Continue" at bounding box center [1189, 585] width 49 height 15
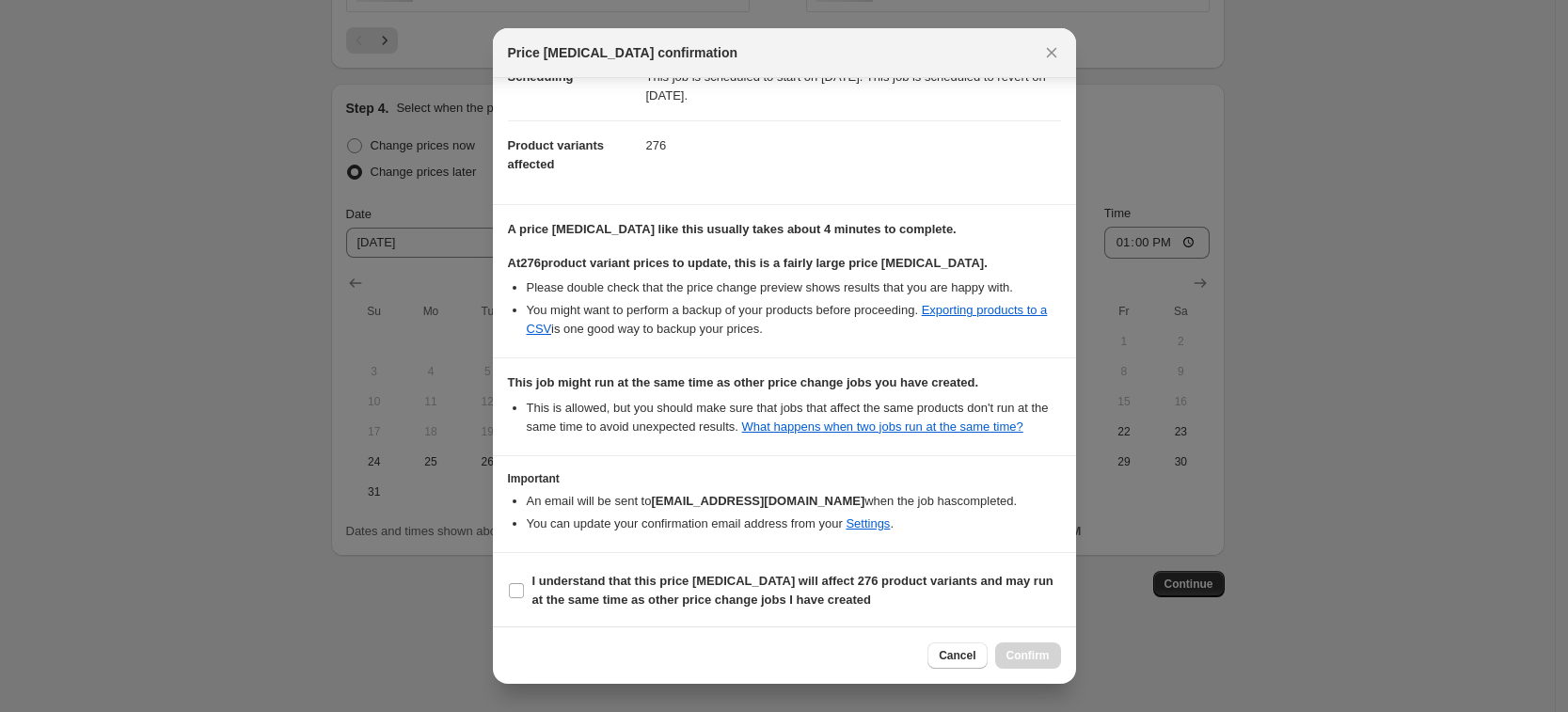
scroll to position [180, 0]
click at [513, 593] on input "I understand that this price change job will affect 276 product variants and ma…" at bounding box center [517, 589] width 15 height 15
checkbox input "true"
click at [1017, 654] on span "Confirm" at bounding box center [1029, 655] width 43 height 15
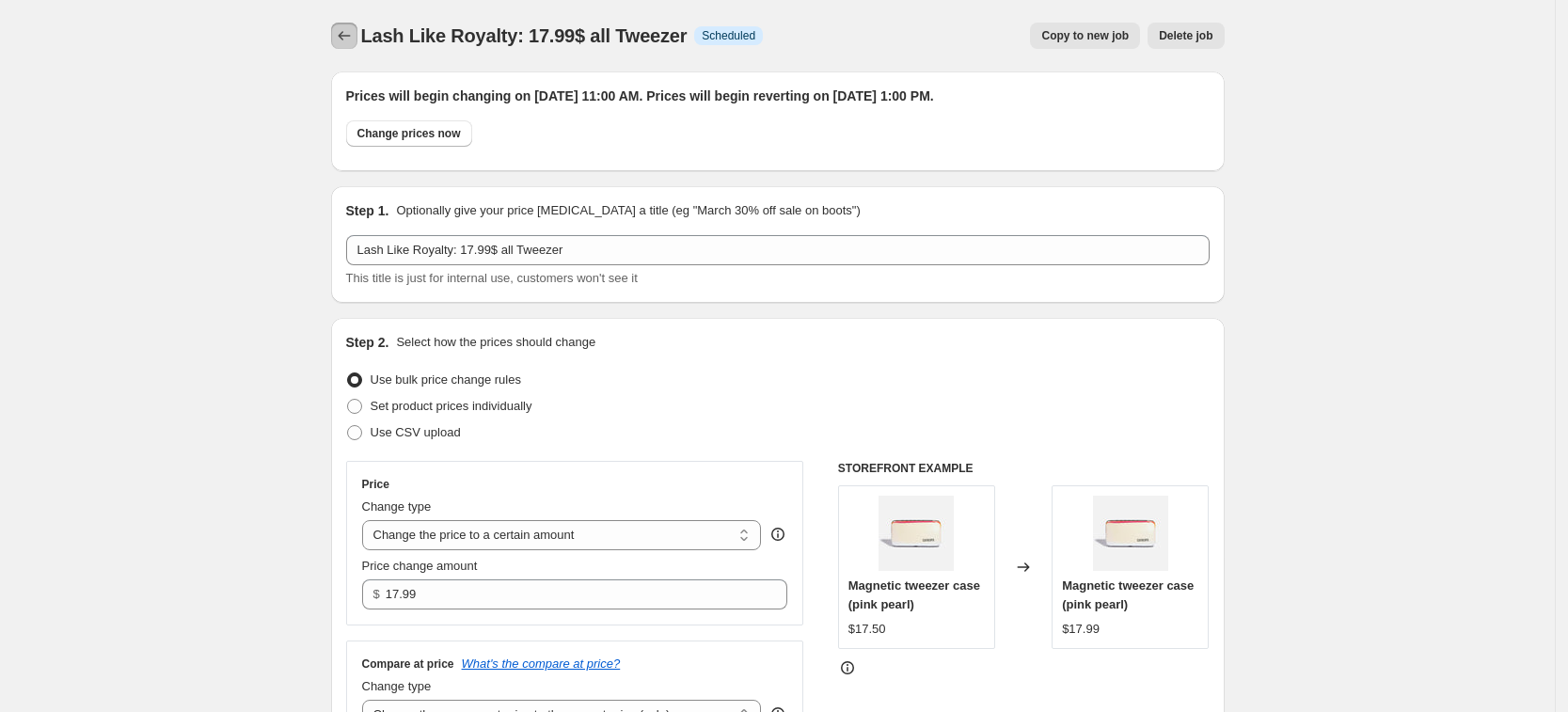
click at [338, 35] on button "Price change jobs" at bounding box center [344, 36] width 26 height 26
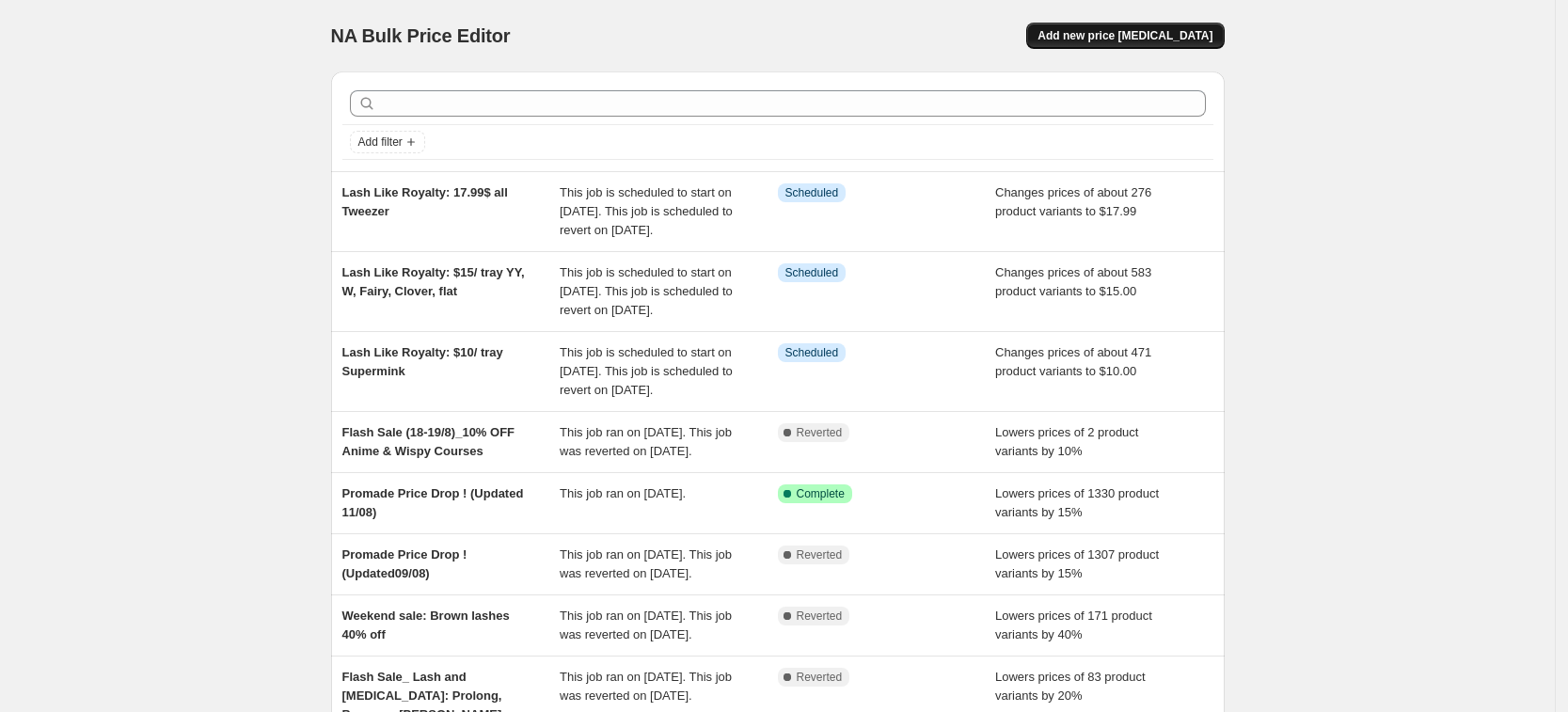
click at [1161, 28] on span "Add new price change job" at bounding box center [1126, 36] width 175 height 15
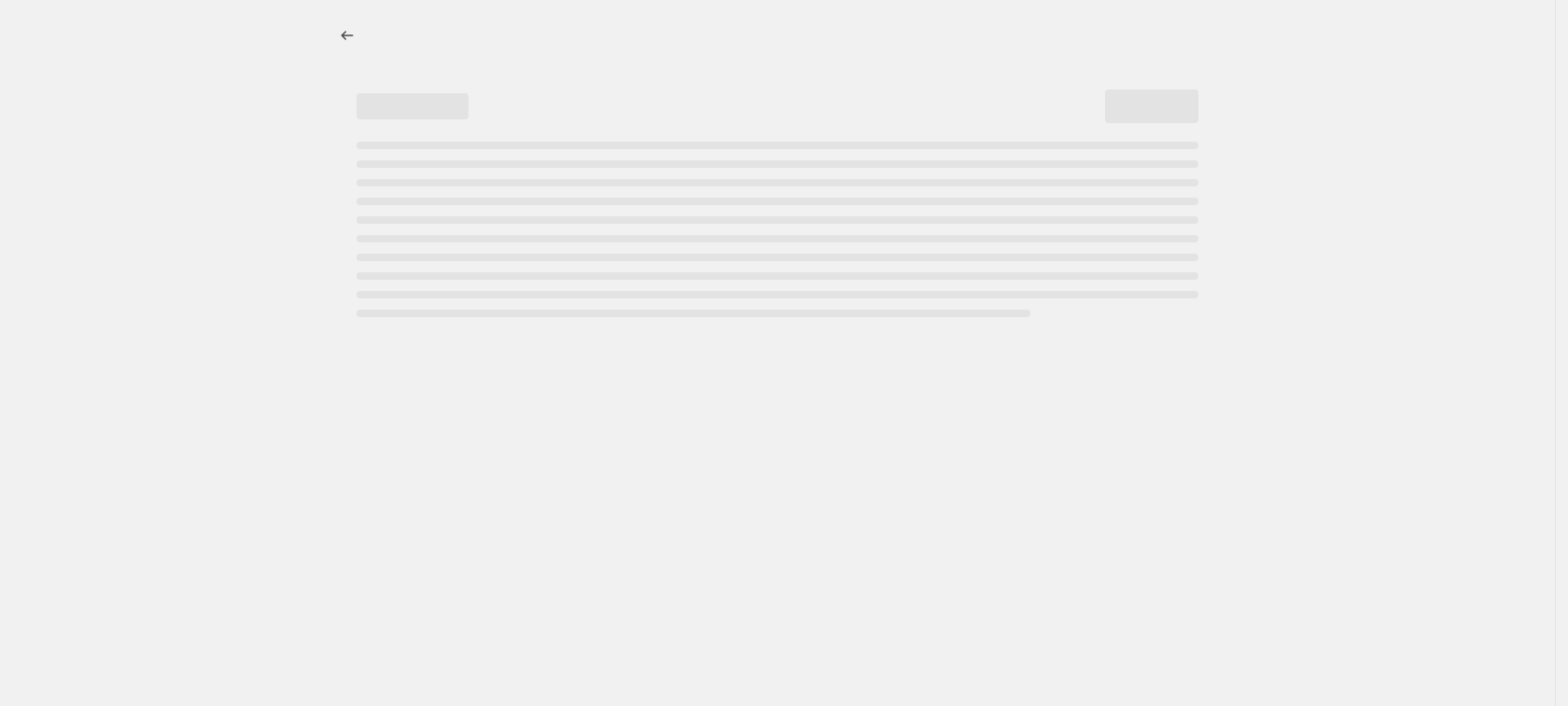
select select "percentage"
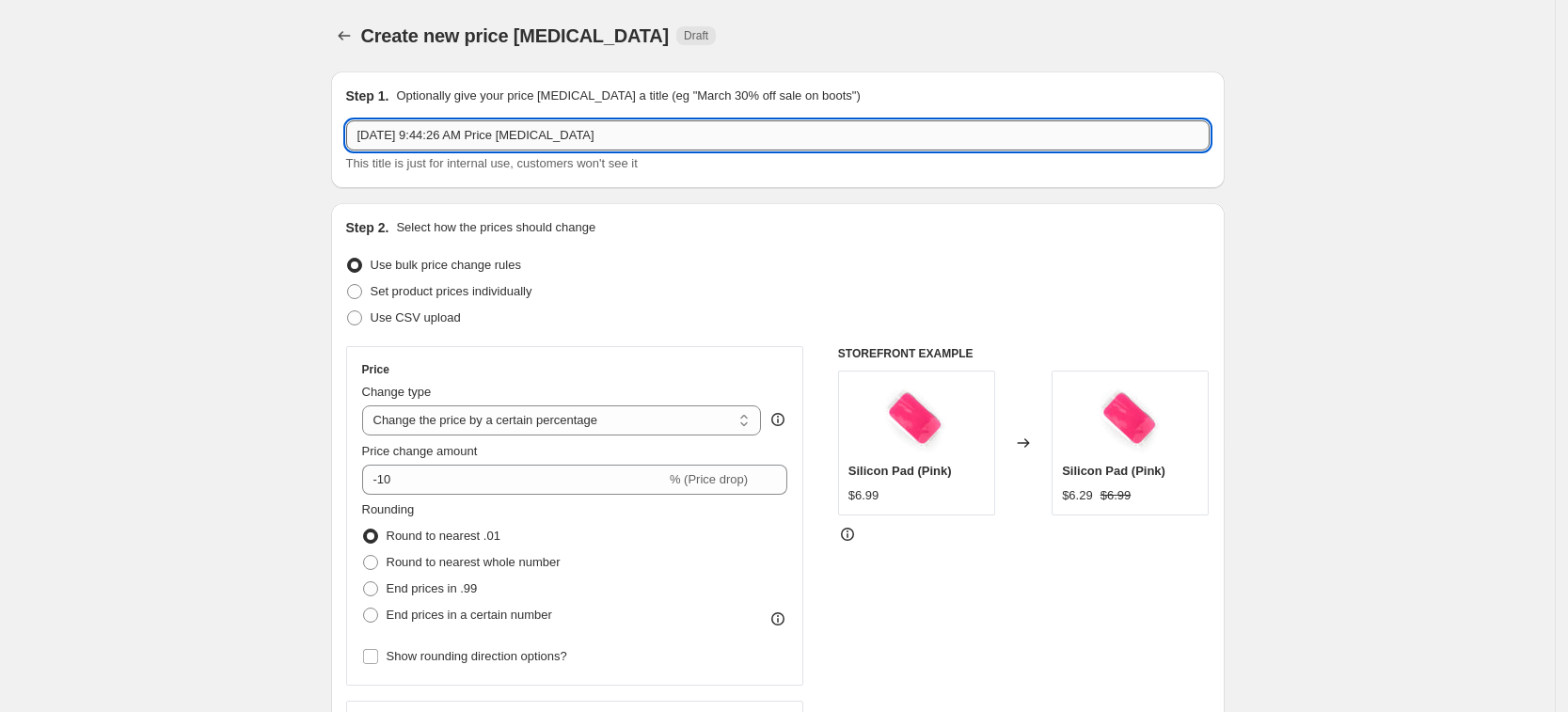
click at [544, 136] on input "Aug 21, 2025, 9:44:26 AM Price change job" at bounding box center [778, 136] width 864 height 30
paste input "Lash Like Royalty: CRCR signature glue 25% off"
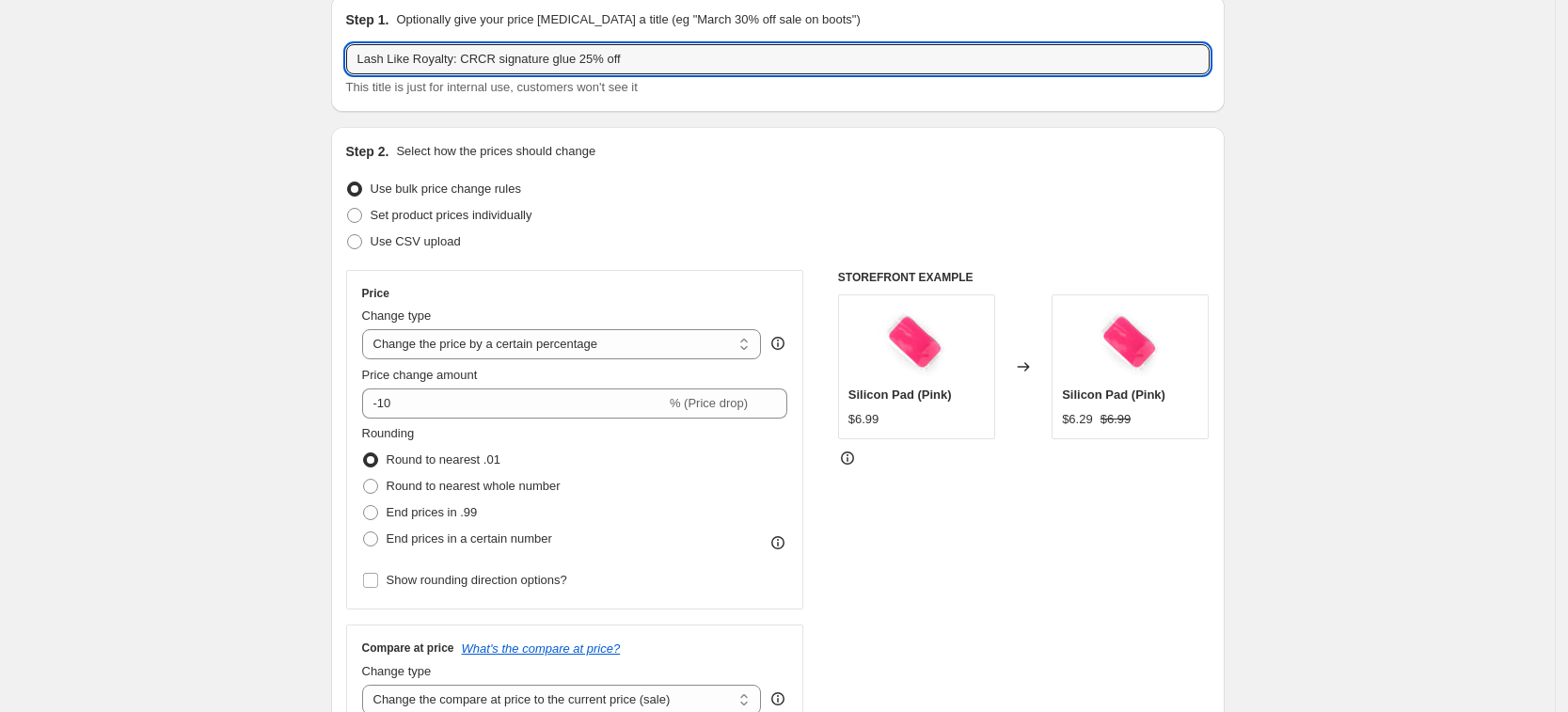
scroll to position [118, 0]
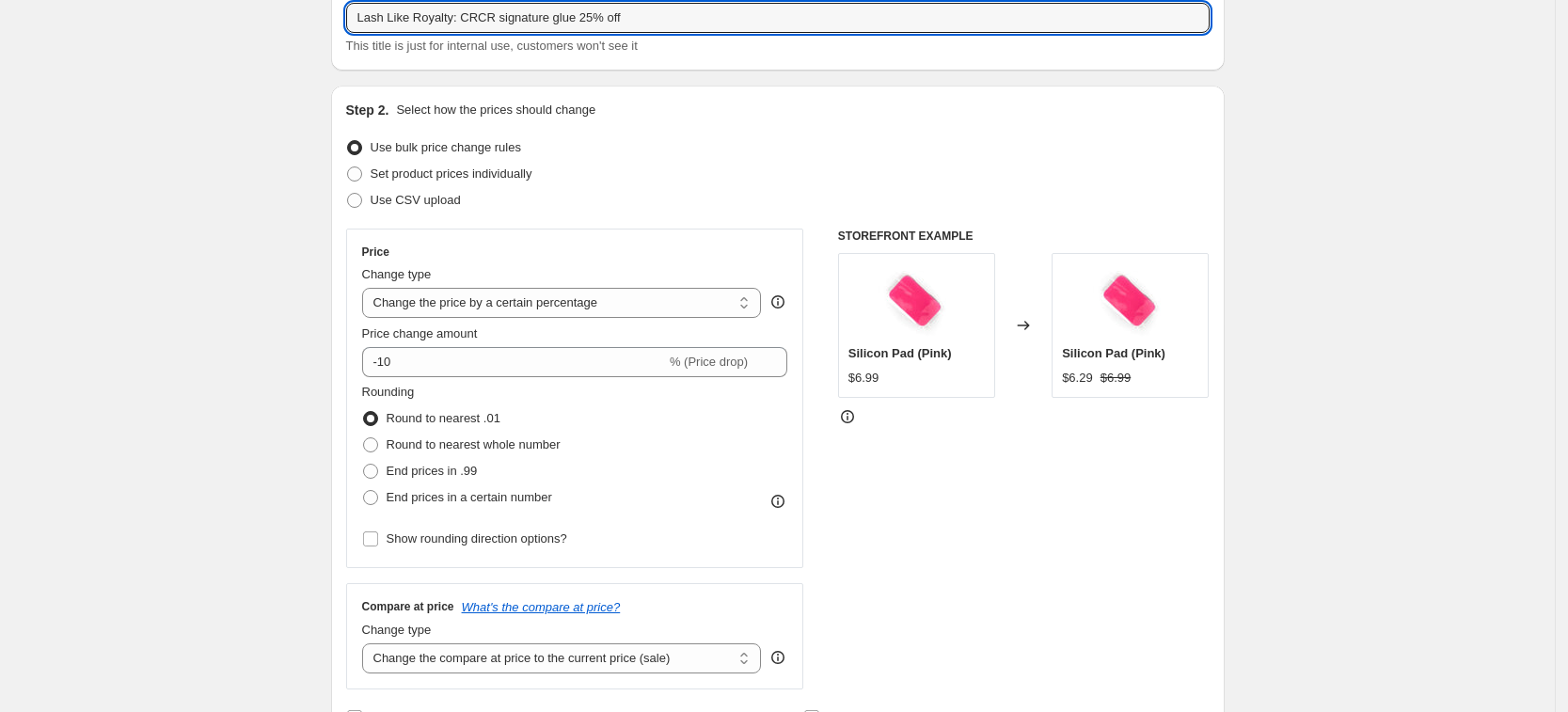
type input "Lash Like Royalty: CRCR signature glue 25% off"
click at [457, 380] on div "Price Change type Change the price to a certain amount Change the price by a ce…" at bounding box center [575, 398] width 426 height 307
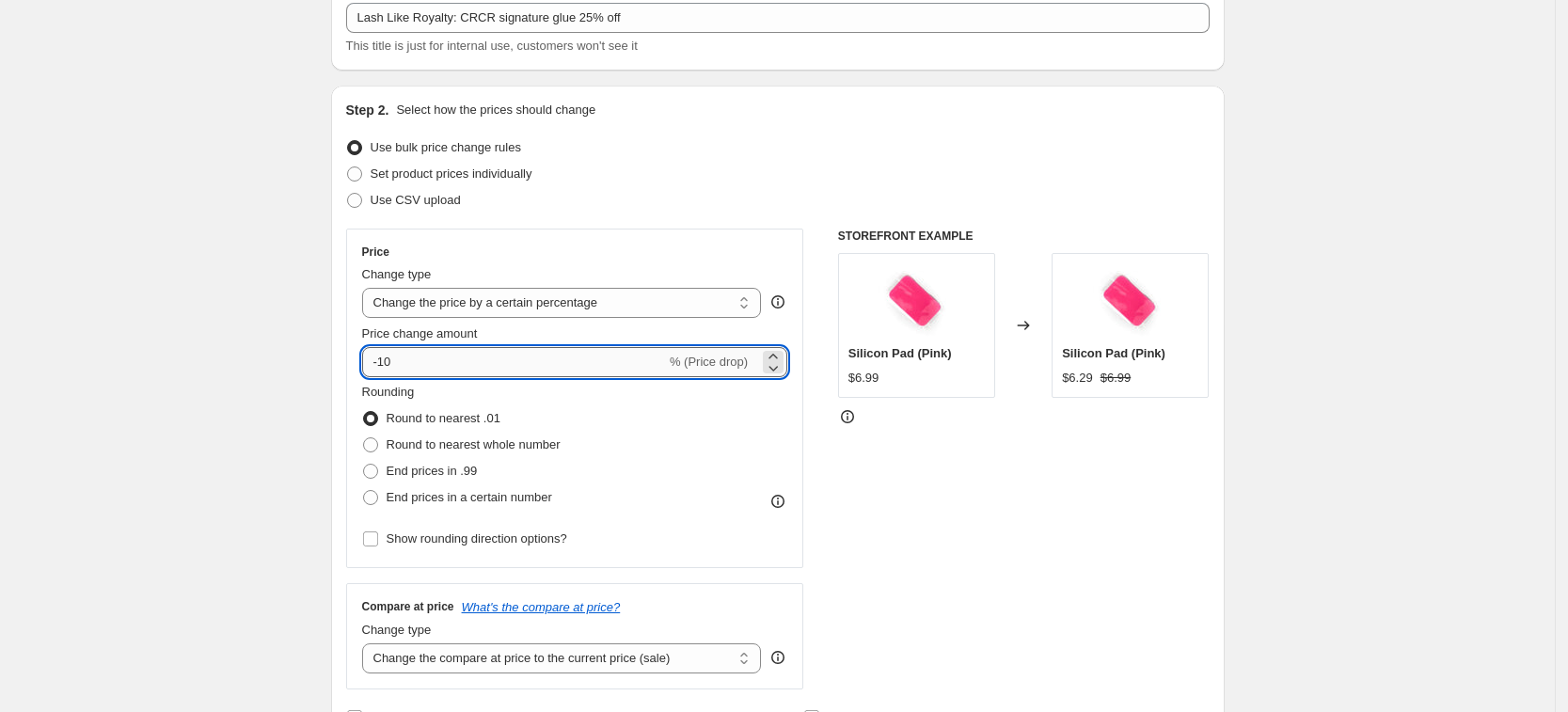
click at [453, 364] on input "-10" at bounding box center [514, 362] width 304 height 30
type input "-1"
type input "-25"
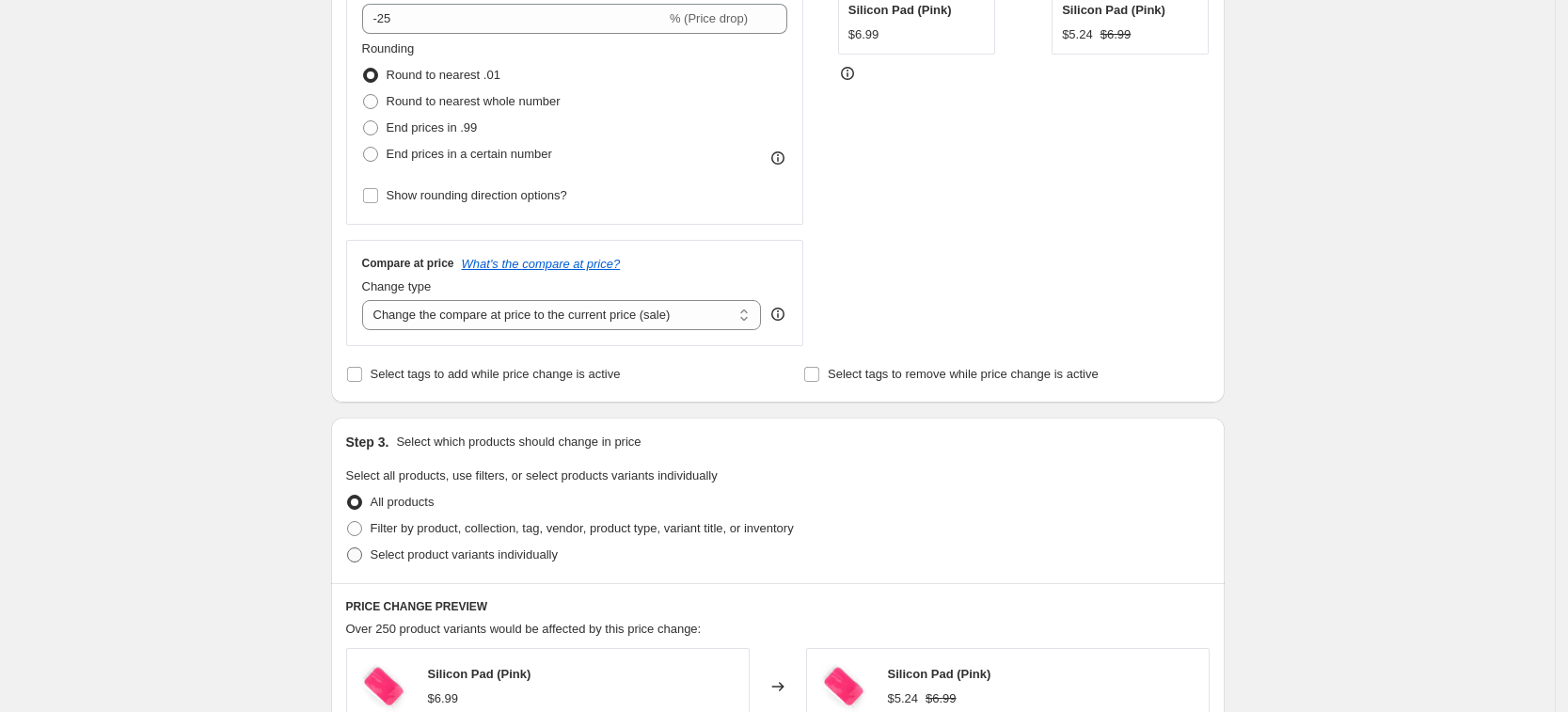
scroll to position [705, 0]
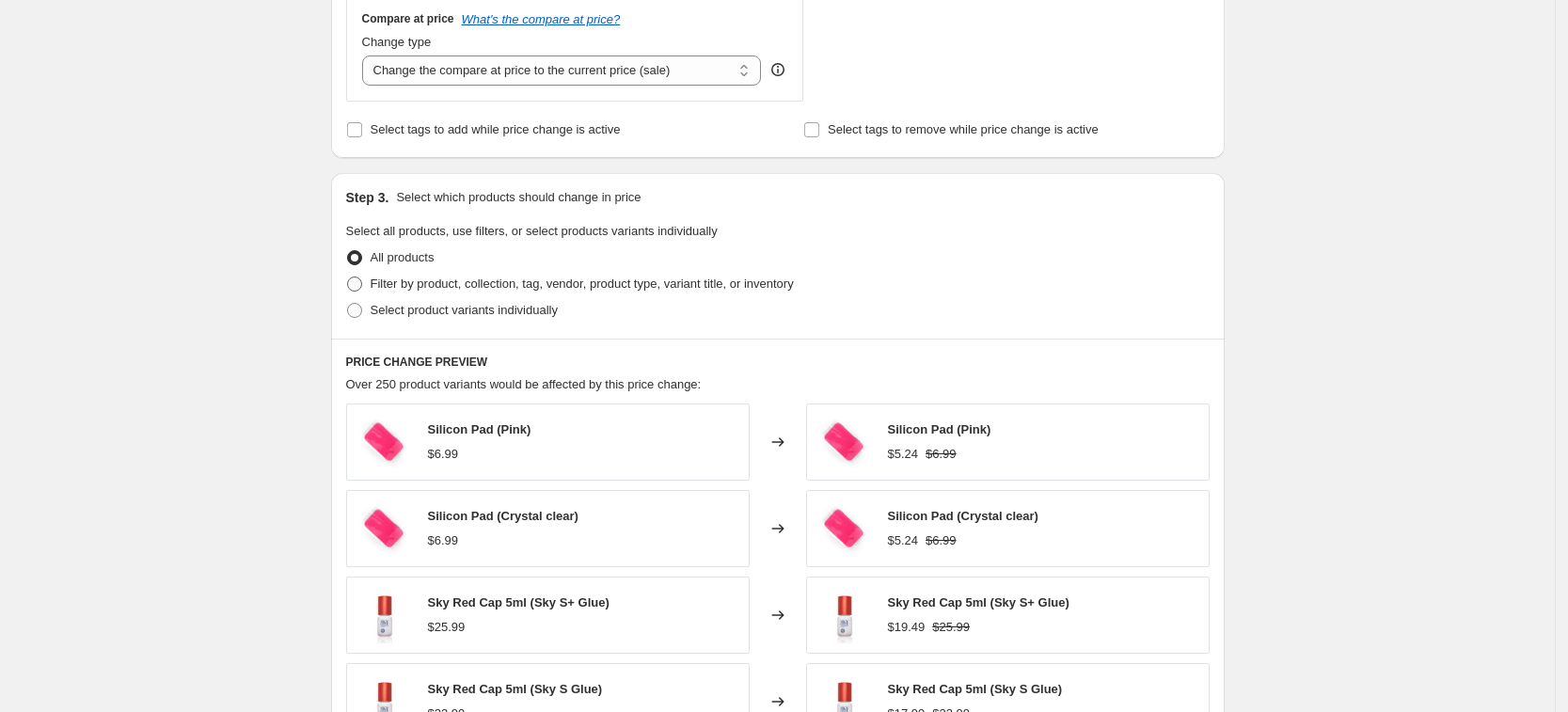
click at [467, 290] on span "Filter by product, collection, tag, vendor, product type, variant title, or inv…" at bounding box center [582, 283] width 423 height 14
click at [348, 277] on input "Filter by product, collection, tag, vendor, product type, variant title, or inv…" at bounding box center [347, 276] width 1 height 1
radio input "true"
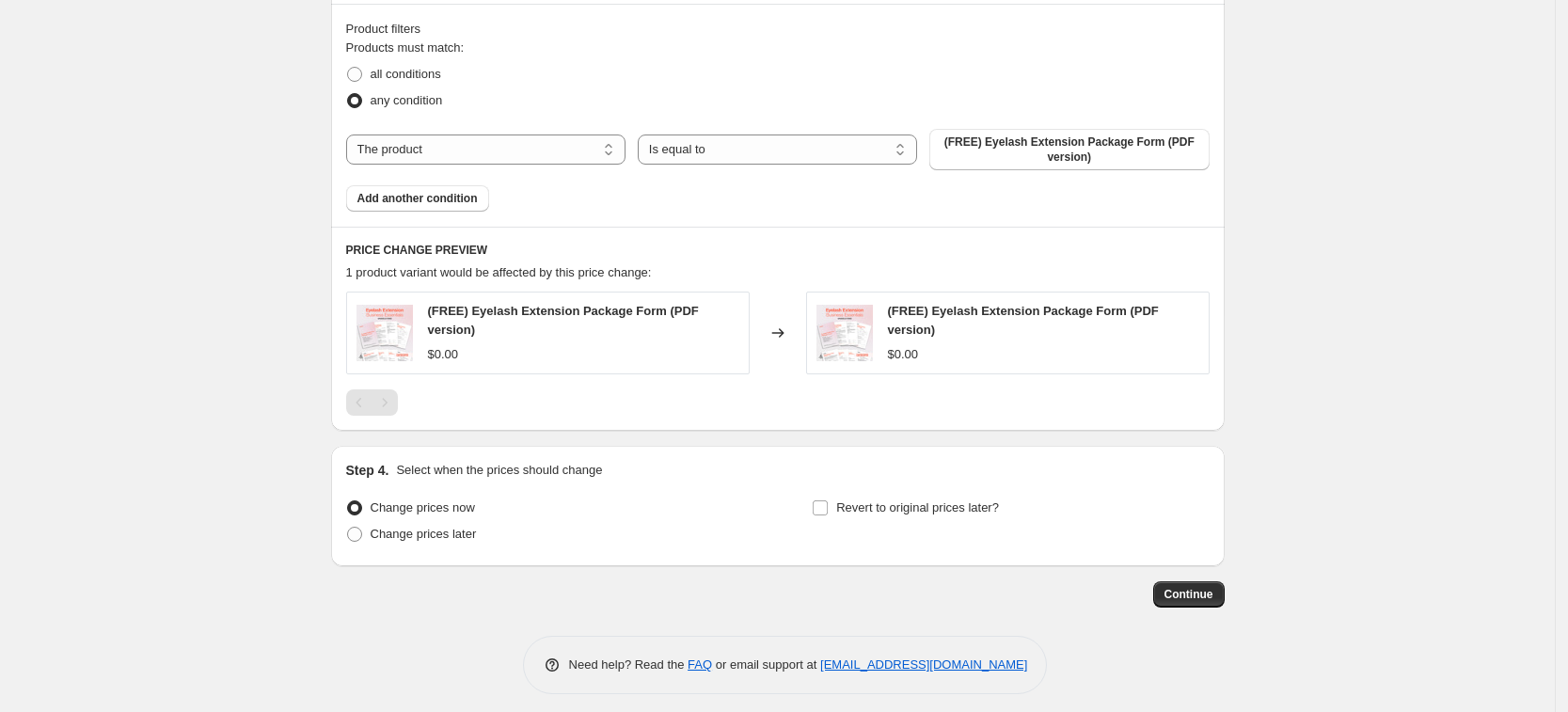
scroll to position [1047, 0]
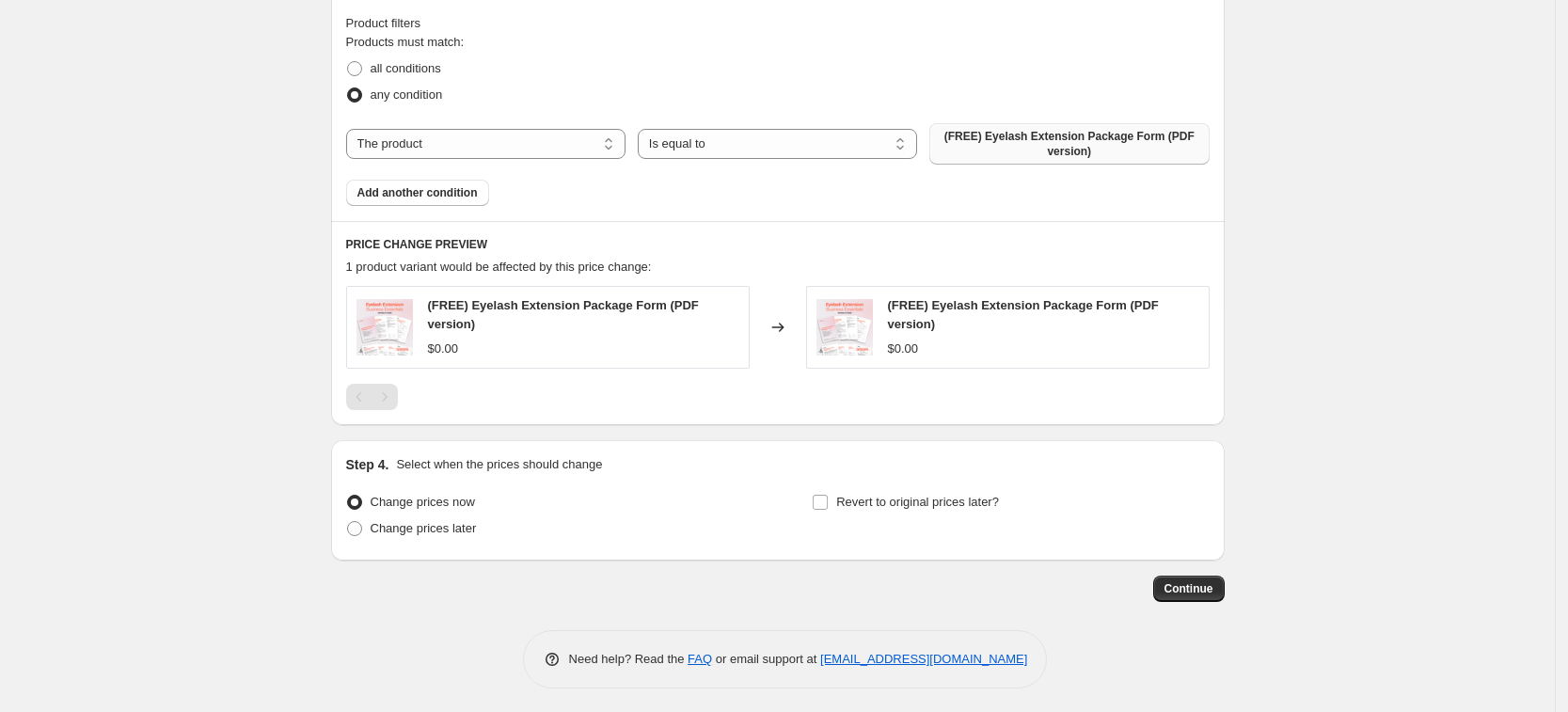
click at [1051, 141] on span "(FREE) Eyelash Extension Package Form (PDF version)" at bounding box center [1069, 144] width 256 height 30
click at [526, 142] on select "The product The product's collection The product's tag The product's vendor The…" at bounding box center [486, 144] width 279 height 30
select select "product_type"
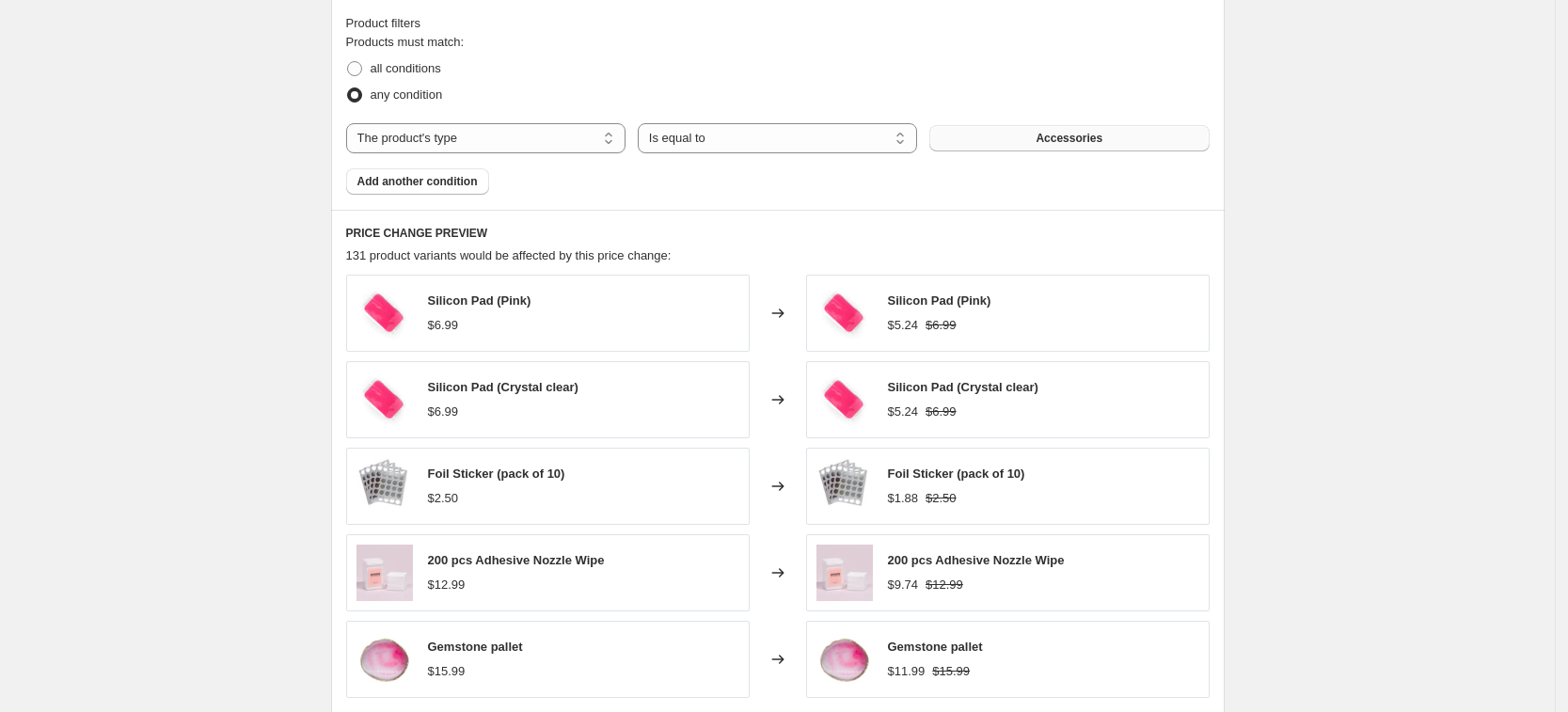
click at [1093, 129] on button "Accessories" at bounding box center [1069, 139] width 279 height 26
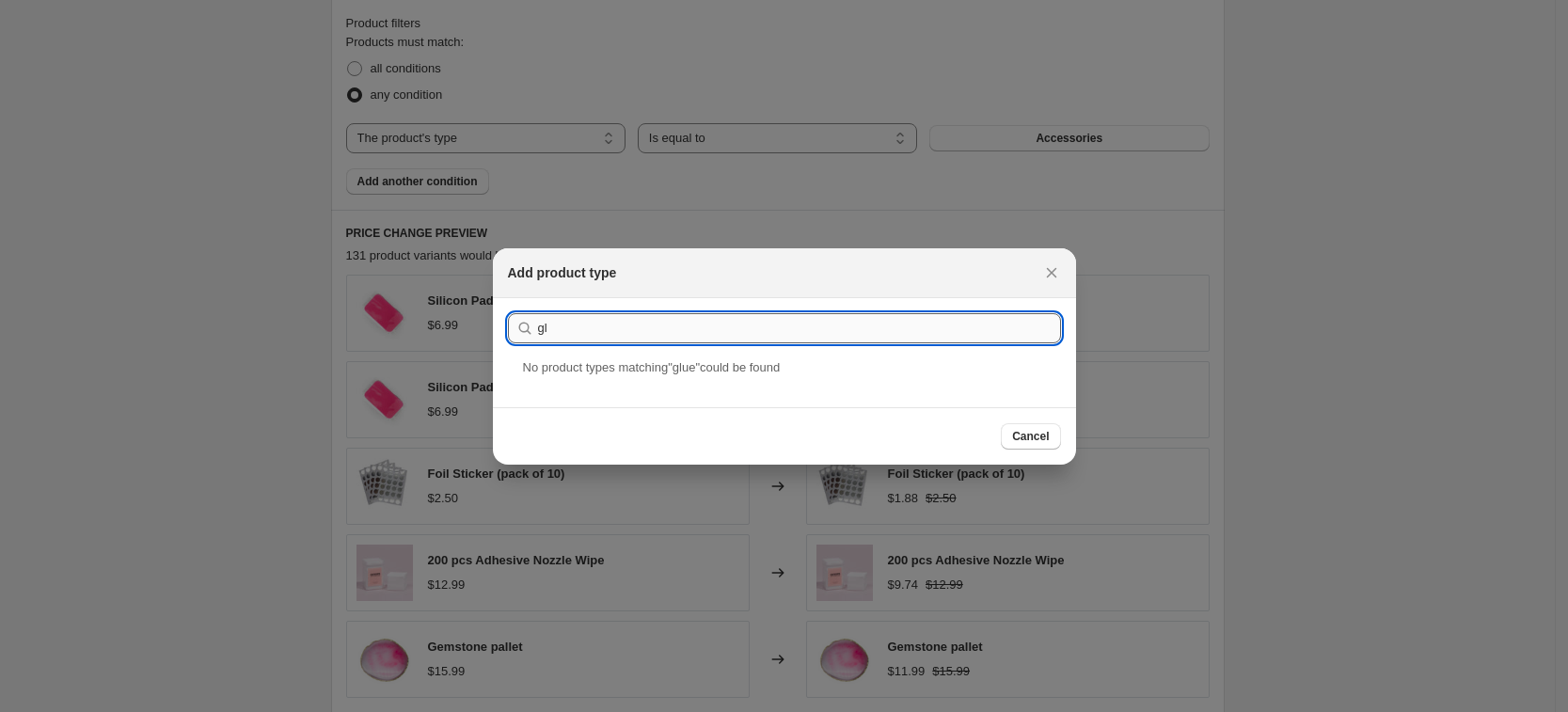
type input "g"
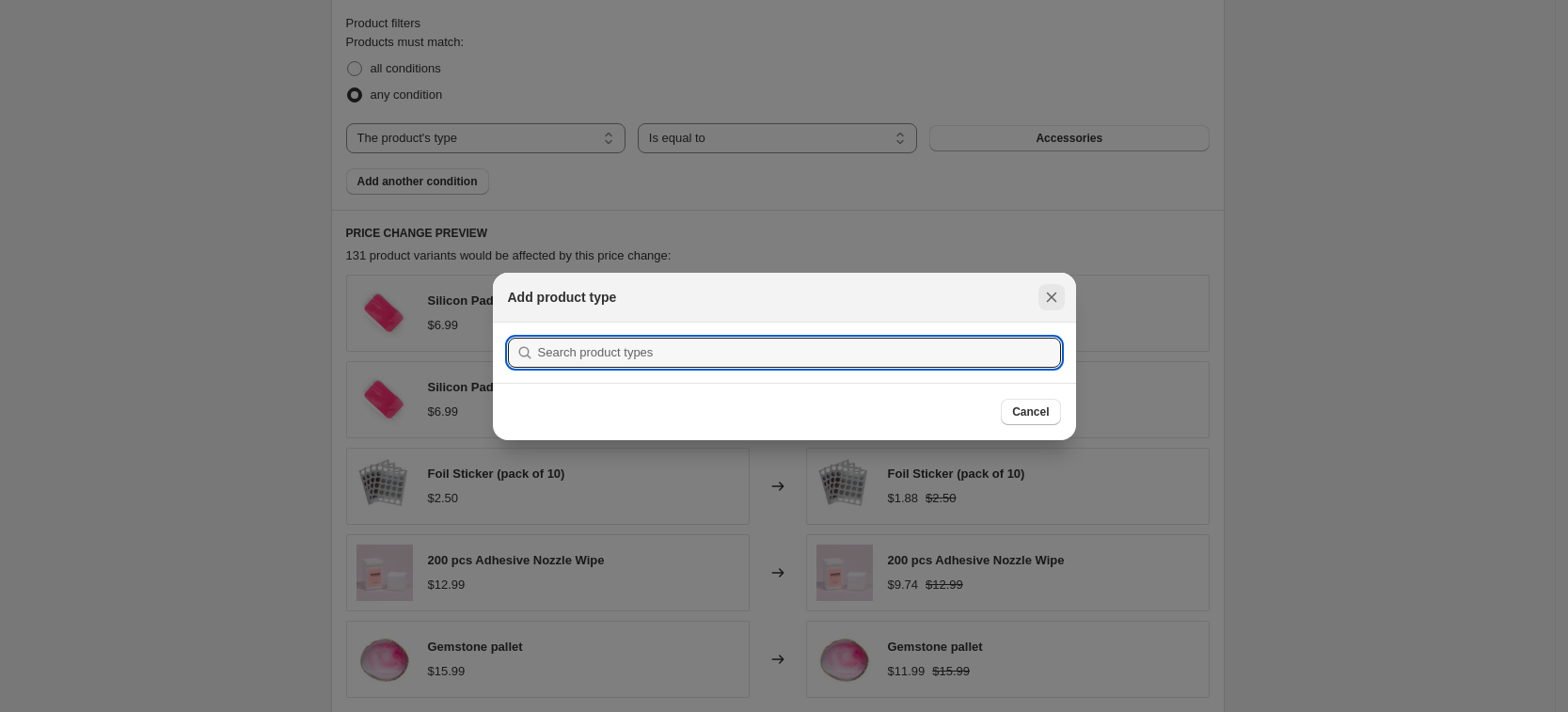
click at [1050, 303] on icon "Close" at bounding box center [1052, 297] width 19 height 19
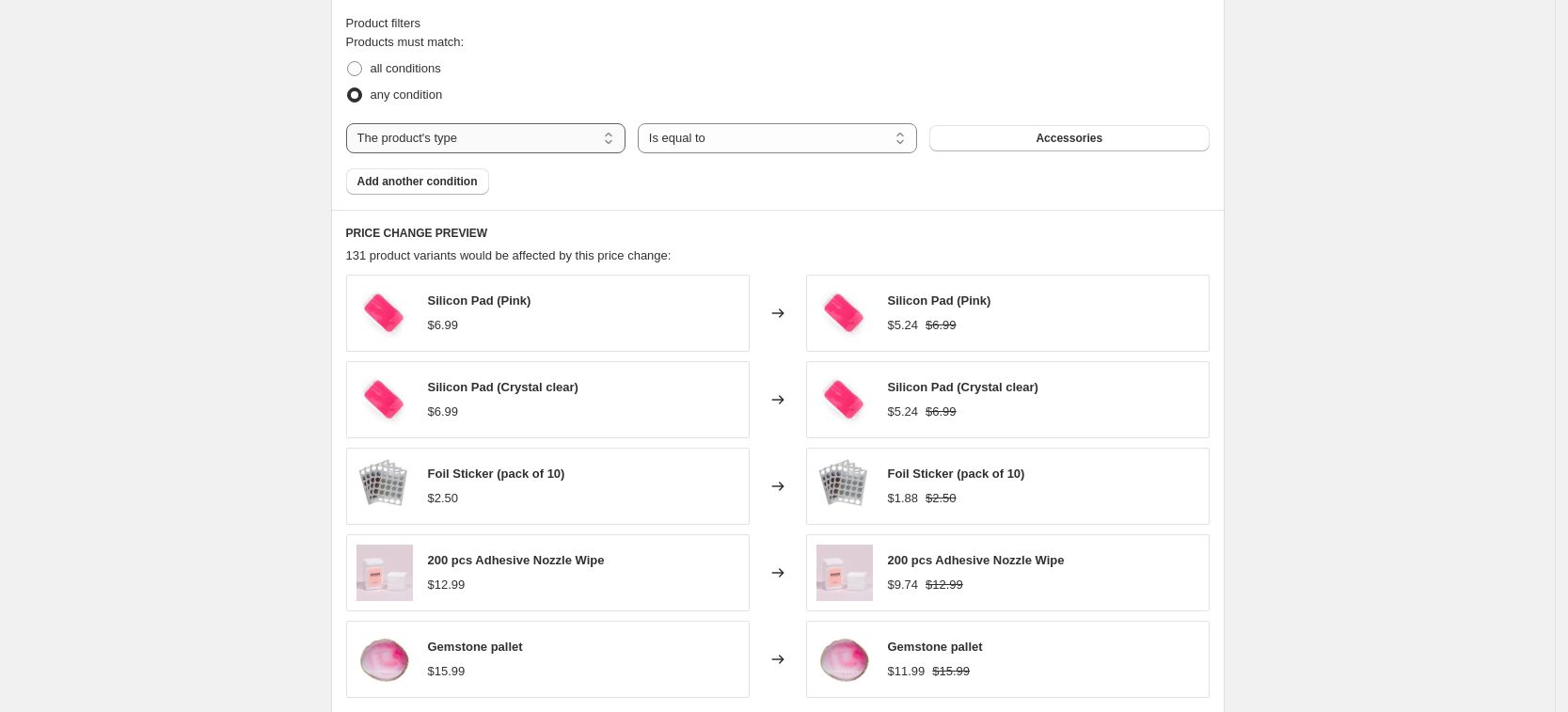
click at [514, 124] on select "The product The product's collection The product's tag The product's vendor The…" at bounding box center [486, 139] width 279 height 30
select select "collection"
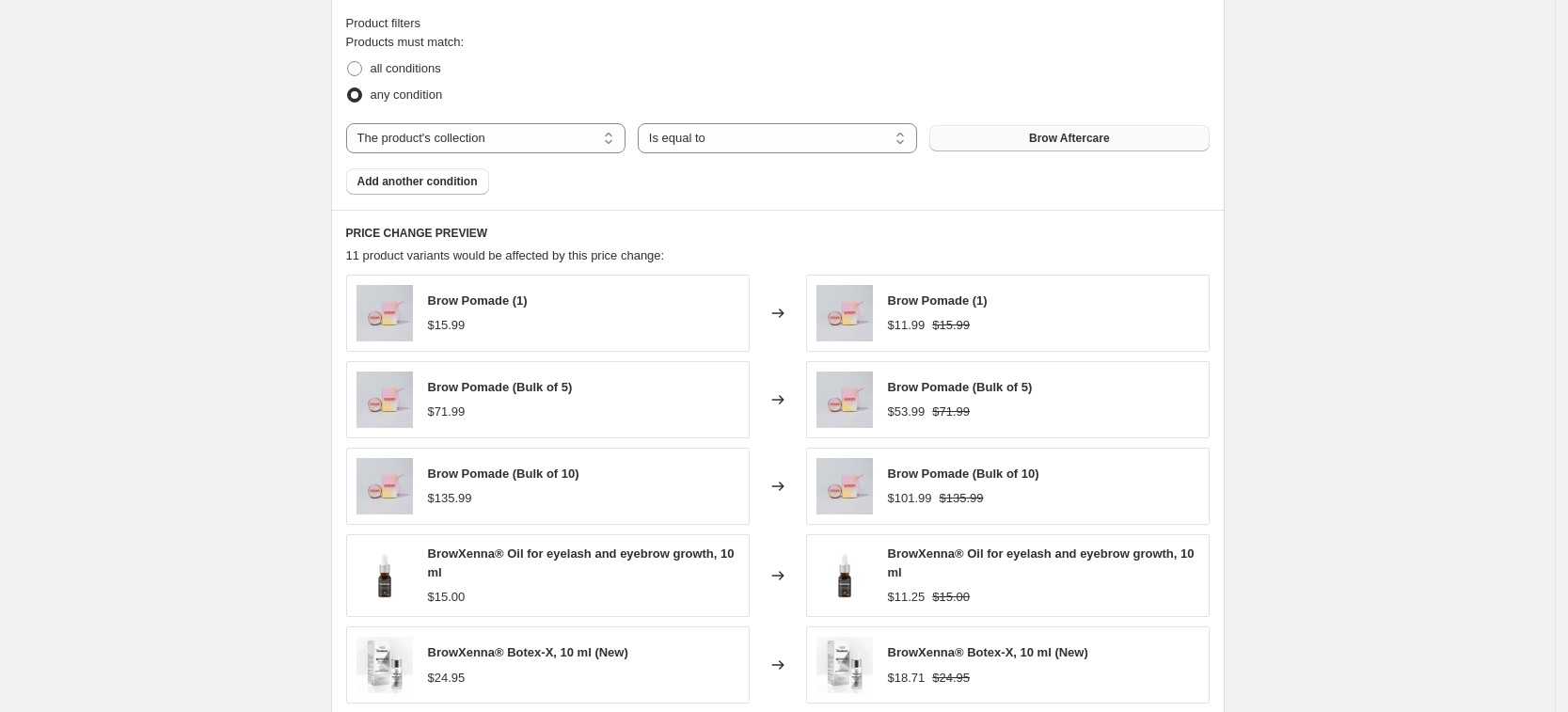
click at [1082, 132] on span "Brow Aftercare" at bounding box center [1070, 139] width 81 height 15
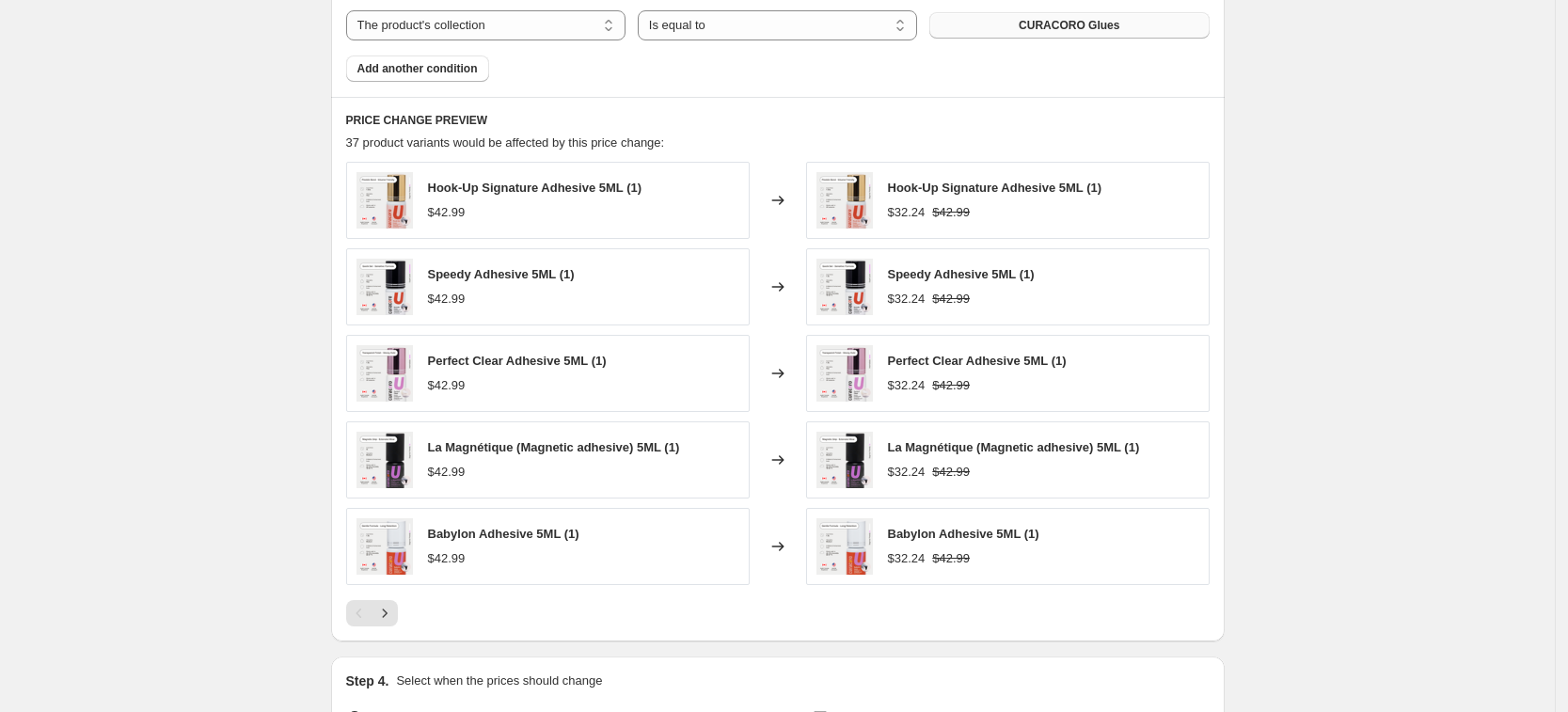
scroll to position [1382, 0]
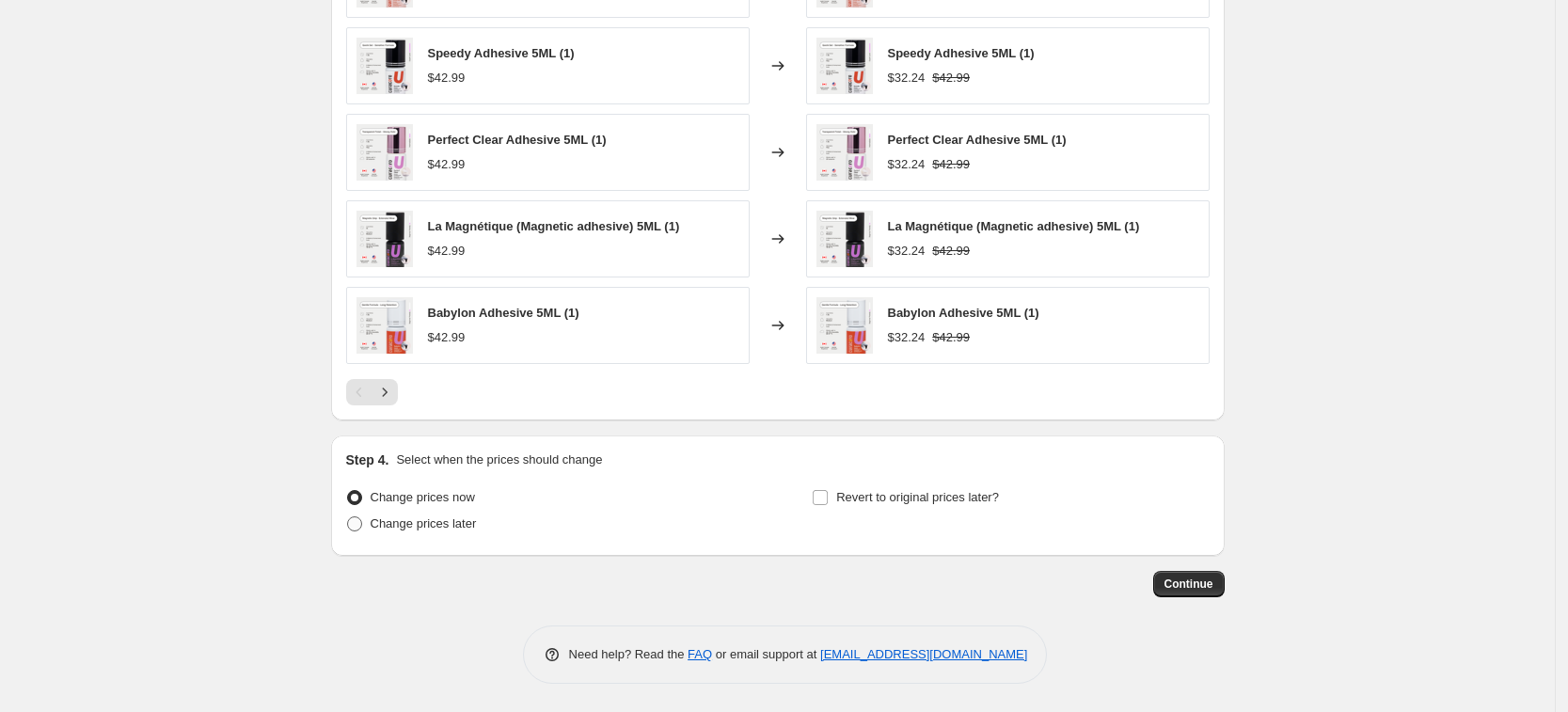
click at [468, 524] on span "Change prices later" at bounding box center [423, 523] width 107 height 14
click at [348, 518] on input "Change prices later" at bounding box center [347, 517] width 1 height 1
radio input "true"
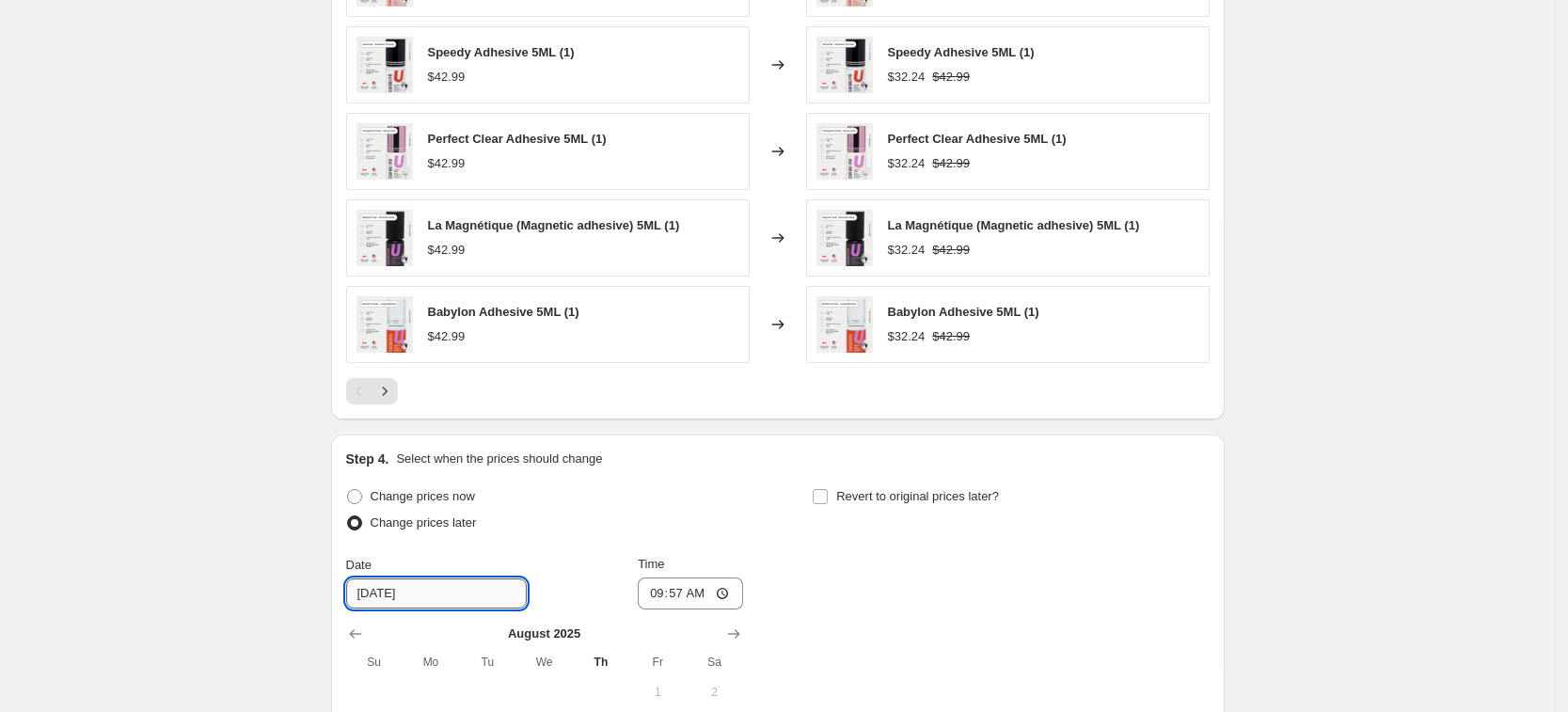
click at [482, 588] on input "8/22/2025" at bounding box center [437, 594] width 181 height 30
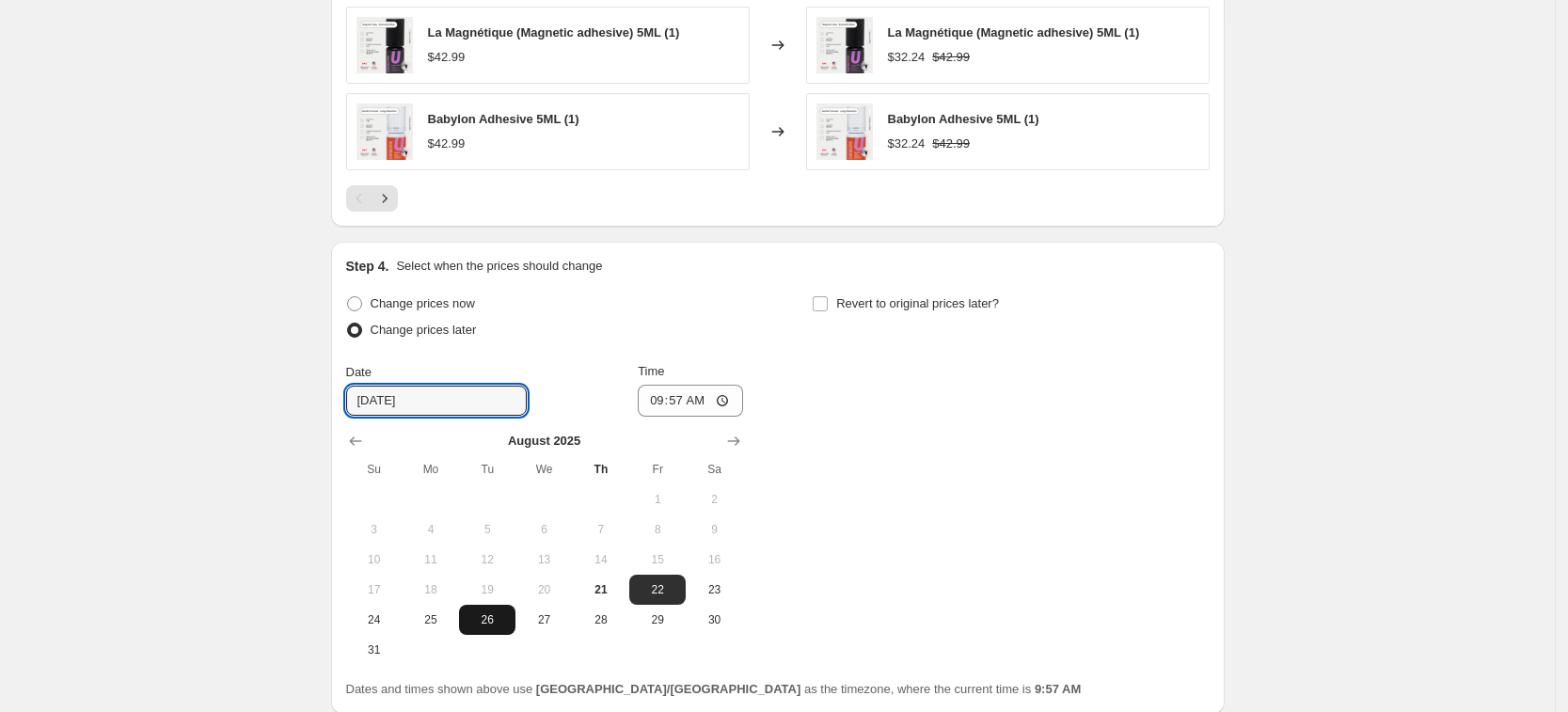
scroll to position [1616, 0]
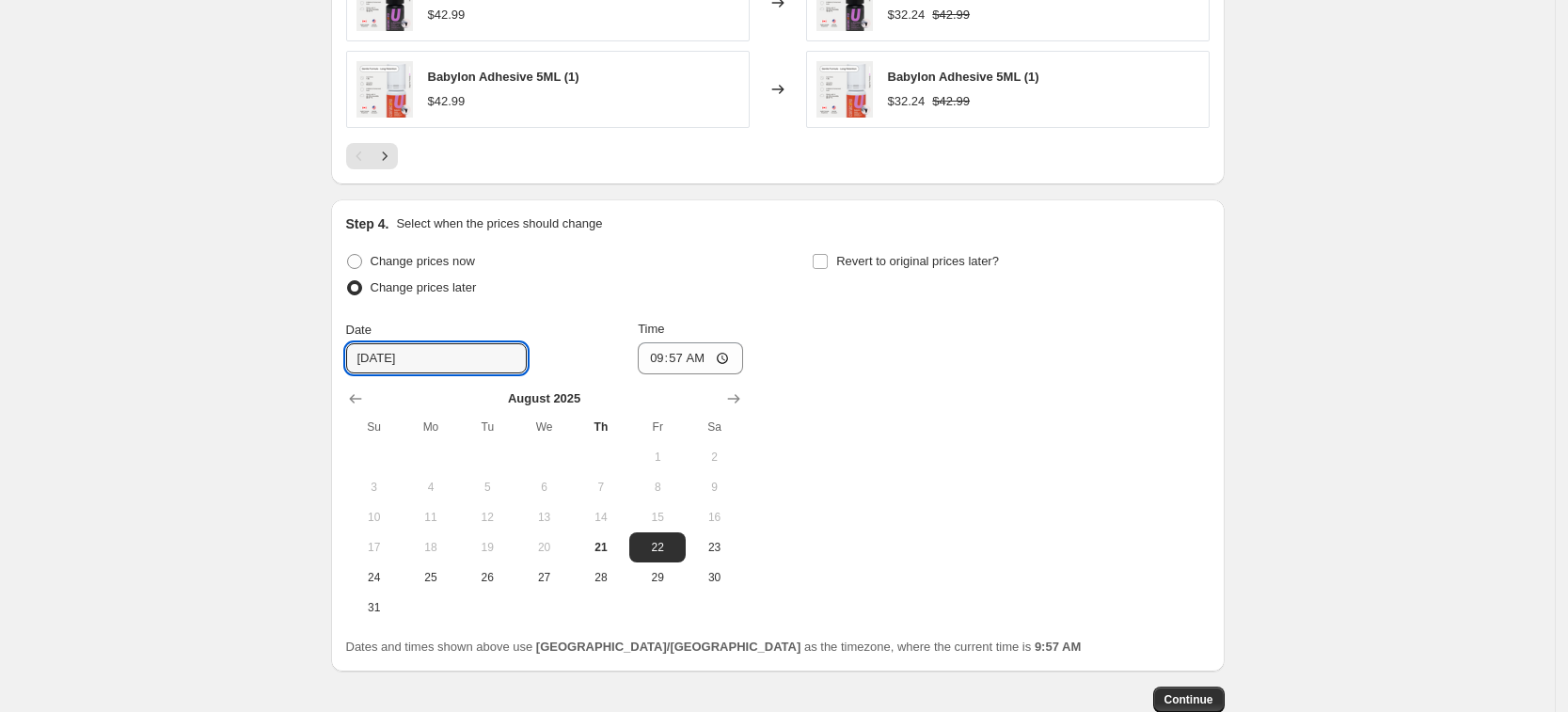
click at [572, 548] on button "20" at bounding box center [544, 548] width 57 height 30
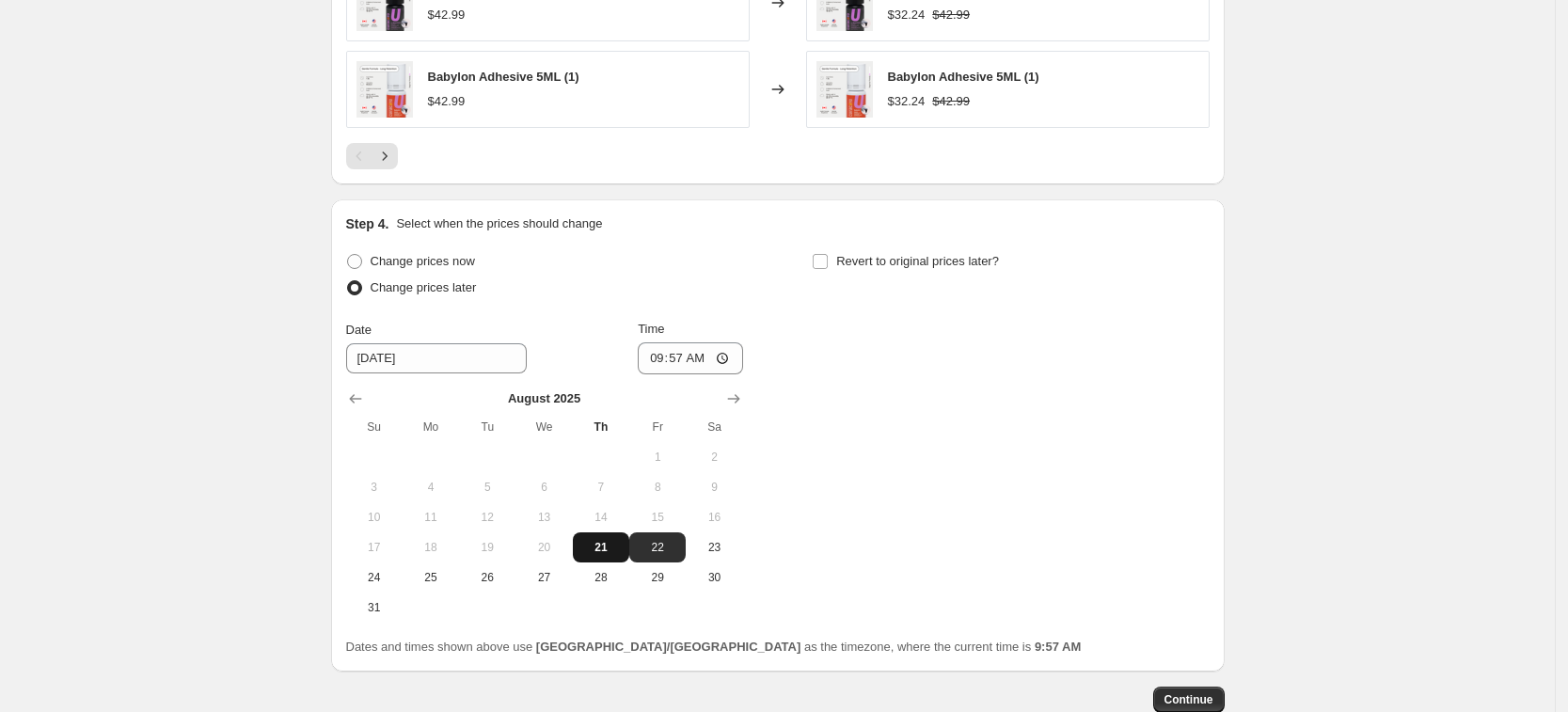
click at [619, 537] on button "21" at bounding box center [602, 548] width 57 height 30
type input "8/21/2025"
click at [688, 343] on input "09:57" at bounding box center [691, 358] width 106 height 32
type input "11:00"
click at [895, 264] on span "Revert to original prices later?" at bounding box center [917, 260] width 163 height 14
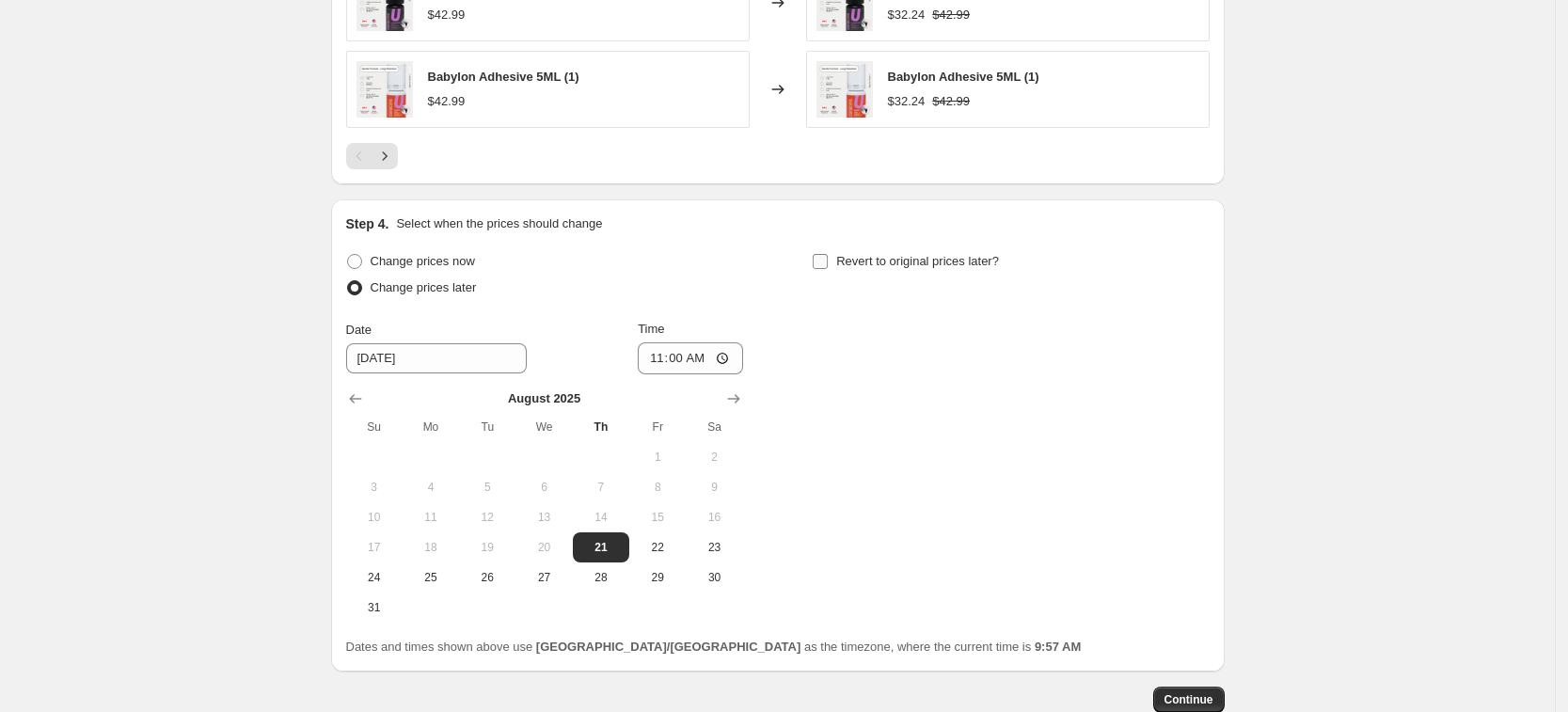
click at [828, 264] on input "Revert to original prices later?" at bounding box center [820, 261] width 15 height 15
checkbox input "true"
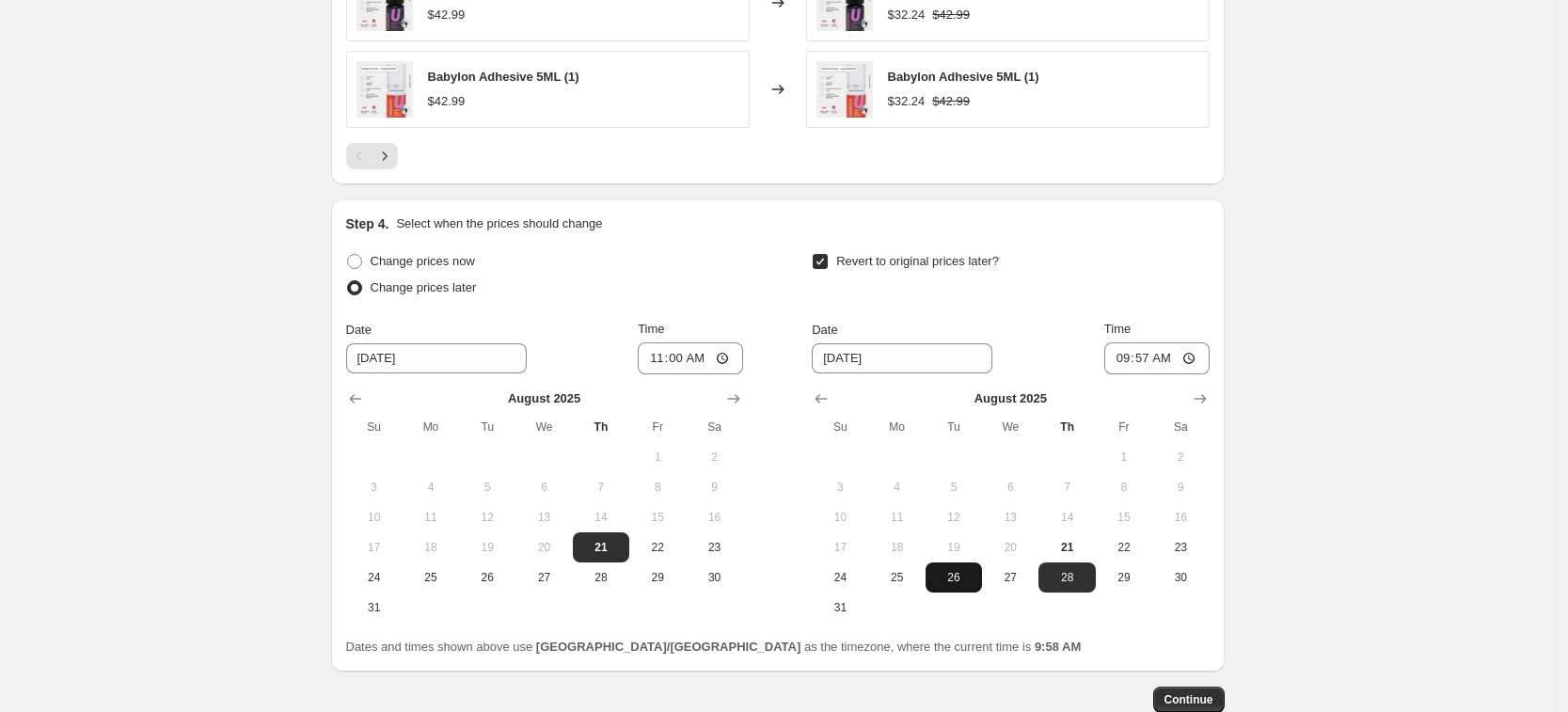
click at [972, 570] on button "26" at bounding box center [954, 578] width 57 height 30
type input "8/26/2025"
click at [1164, 361] on input "09:57" at bounding box center [1157, 358] width 106 height 32
click at [1155, 362] on input "09:57" at bounding box center [1157, 358] width 106 height 32
type input "13:00"
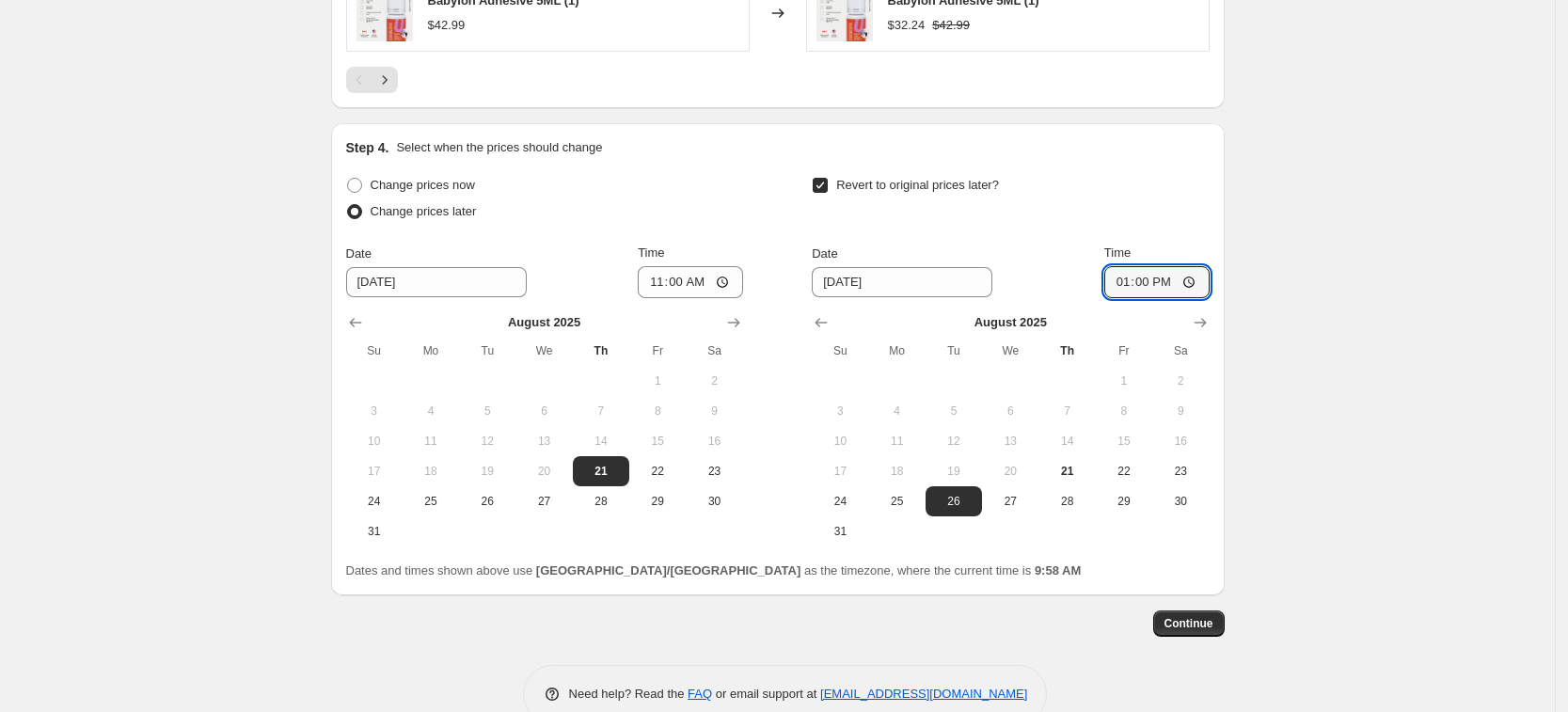
scroll to position [1733, 0]
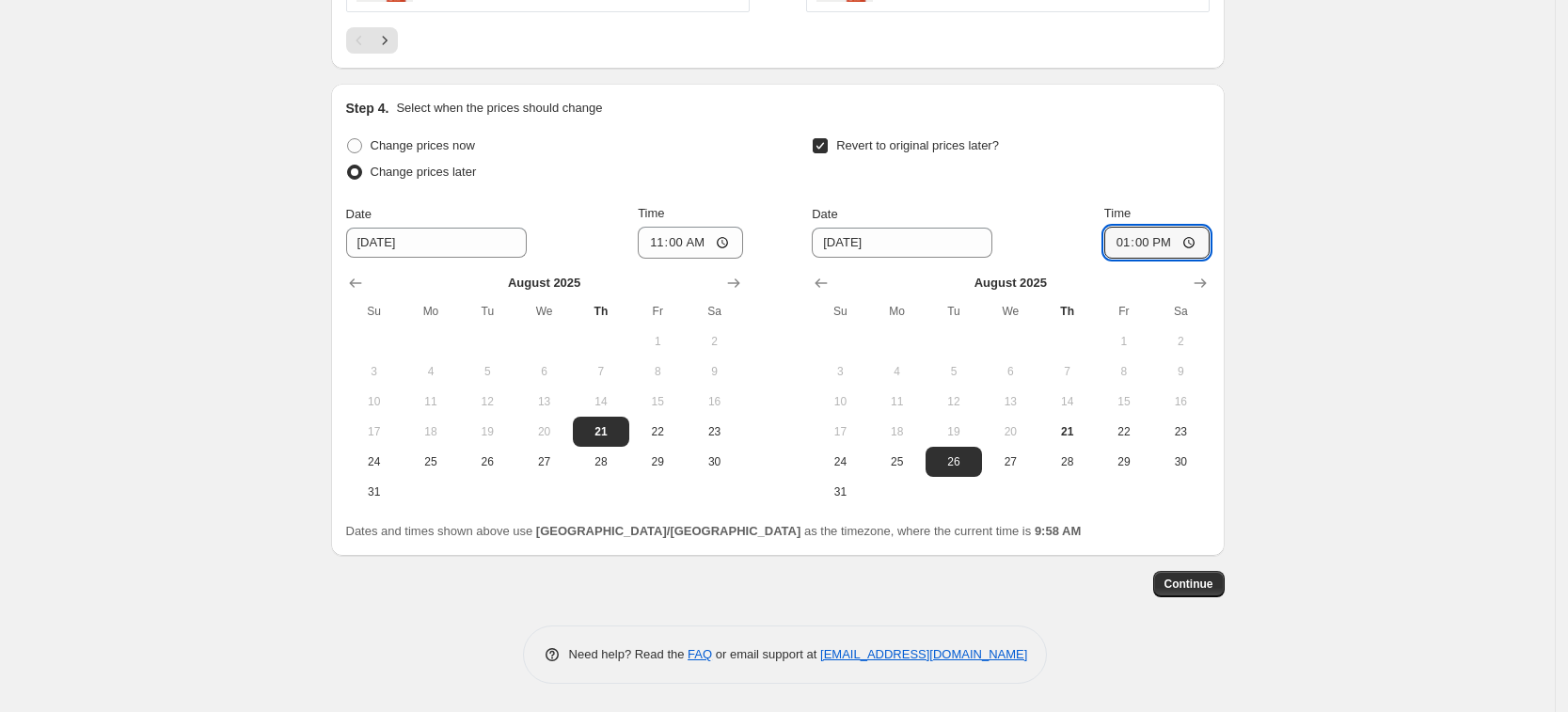
click at [1203, 589] on span "Continue" at bounding box center [1189, 585] width 49 height 15
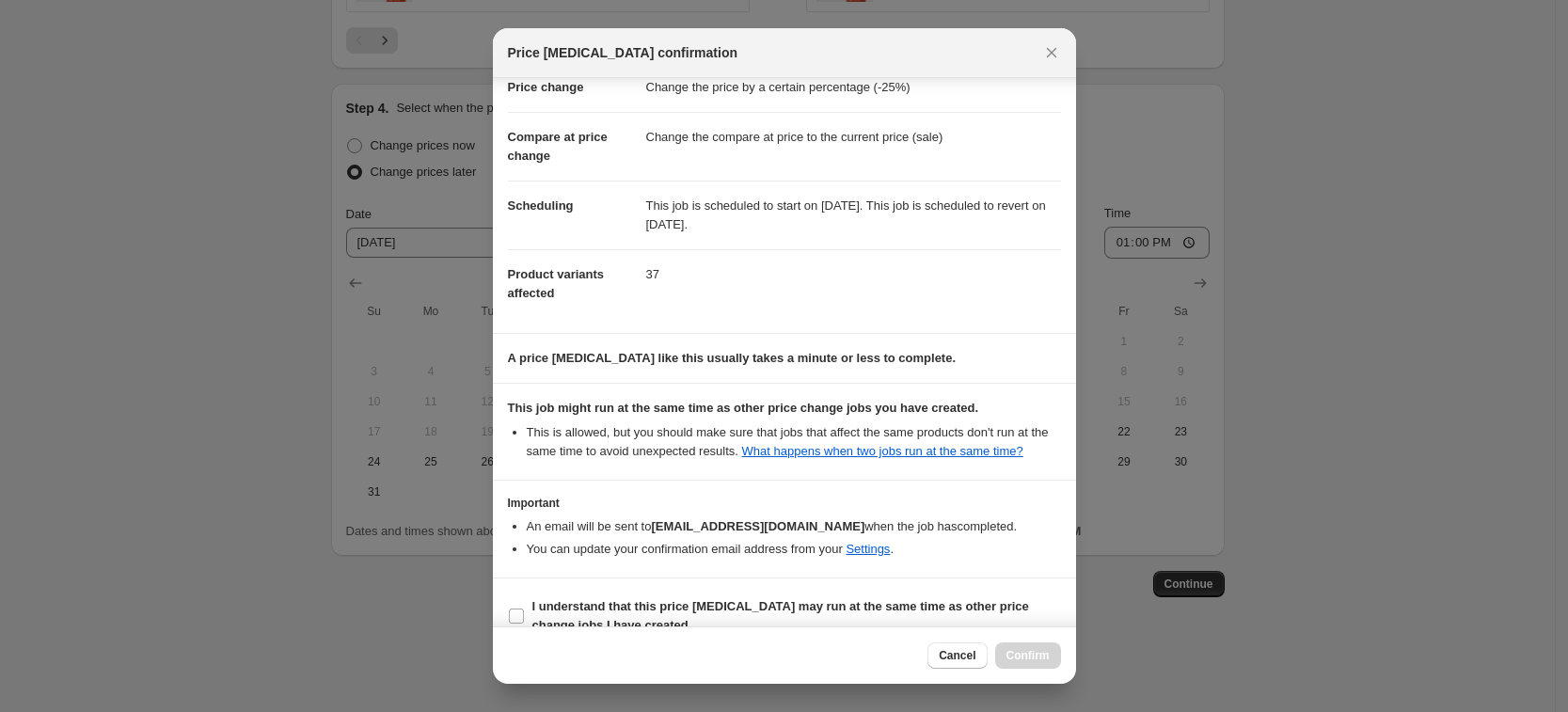
scroll to position [76, 0]
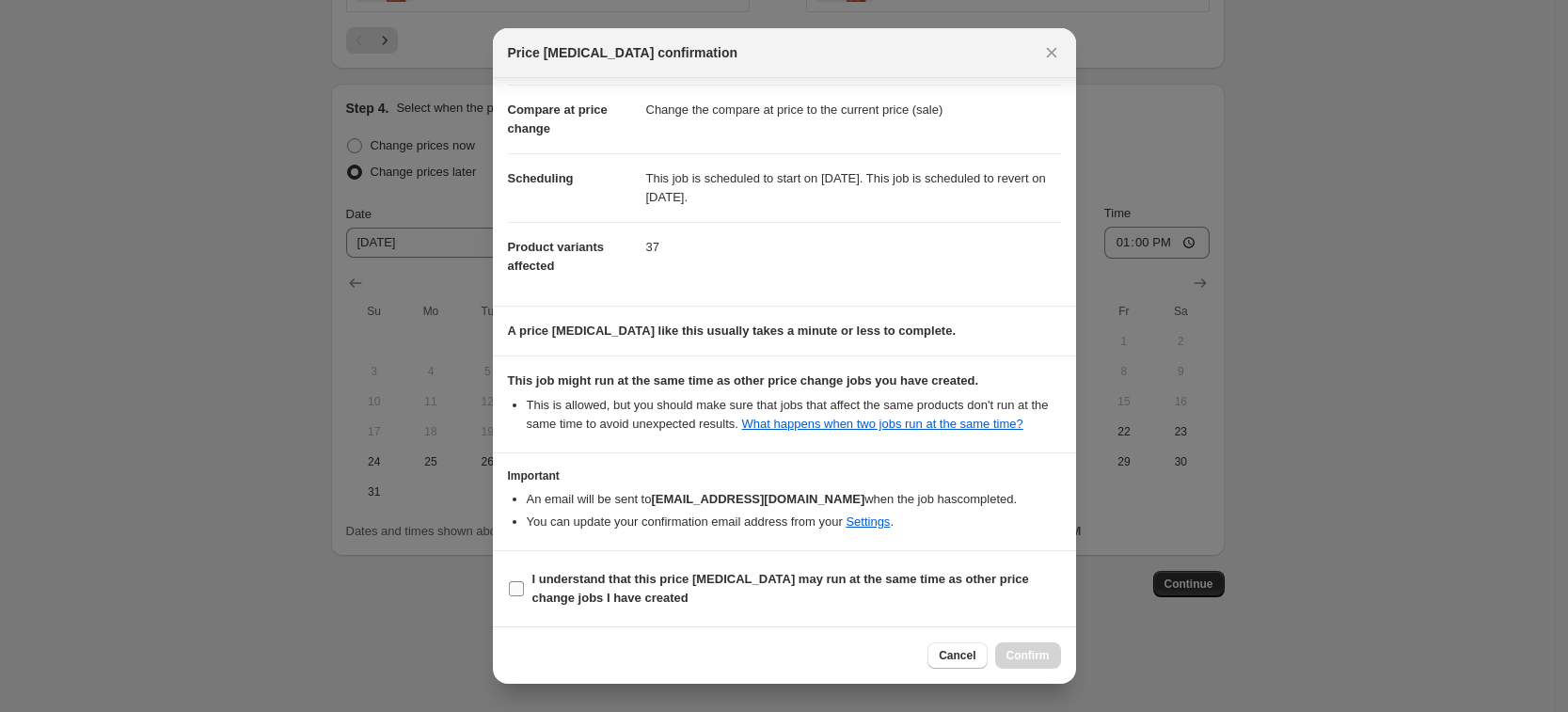
click at [643, 581] on b "I understand that this price change job may run at the same time as other price…" at bounding box center [781, 588] width 497 height 33
click at [524, 582] on input "I understand that this price change job may run at the same time as other price…" at bounding box center [517, 589] width 15 height 15
checkbox input "true"
click at [1008, 657] on button "Confirm" at bounding box center [1029, 655] width 66 height 26
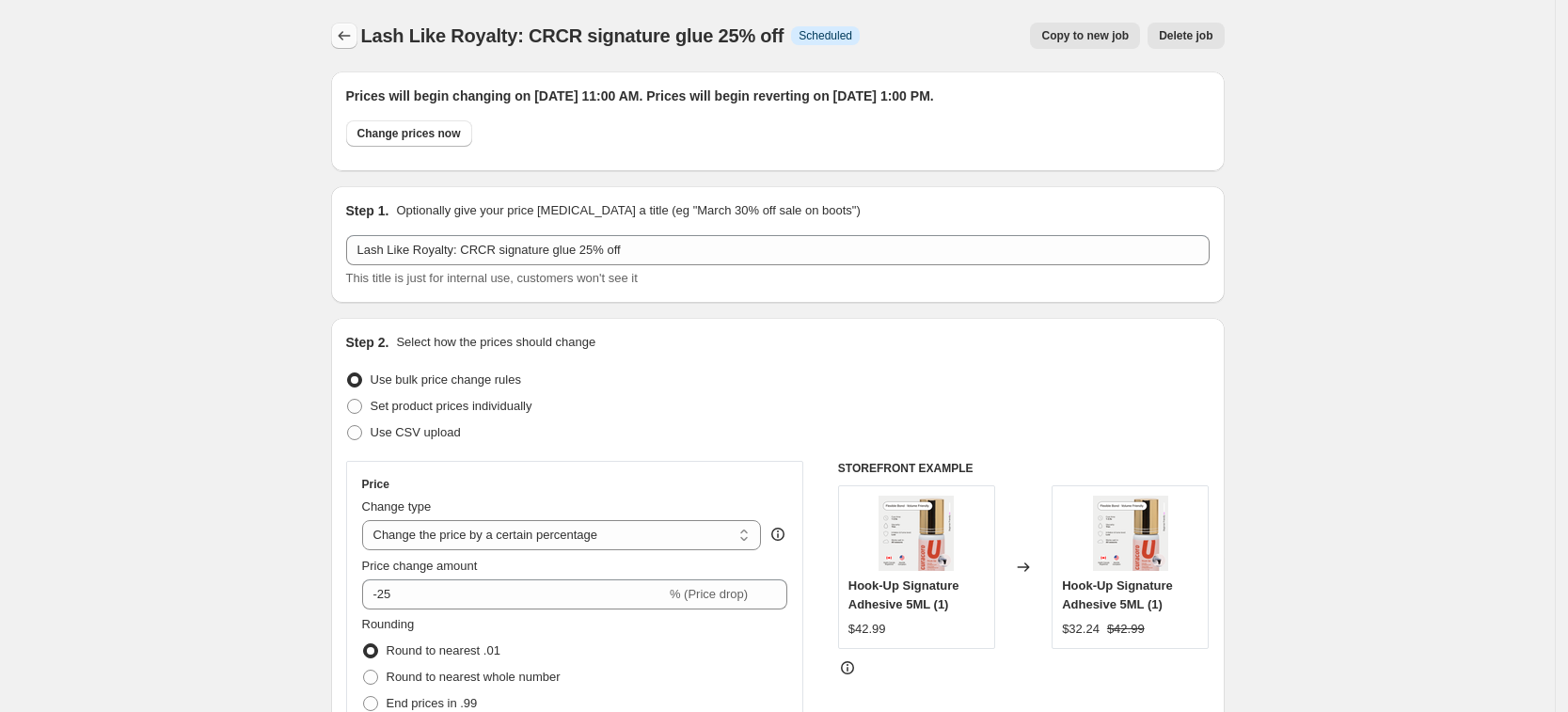
click at [346, 30] on icon "Price change jobs" at bounding box center [344, 36] width 19 height 19
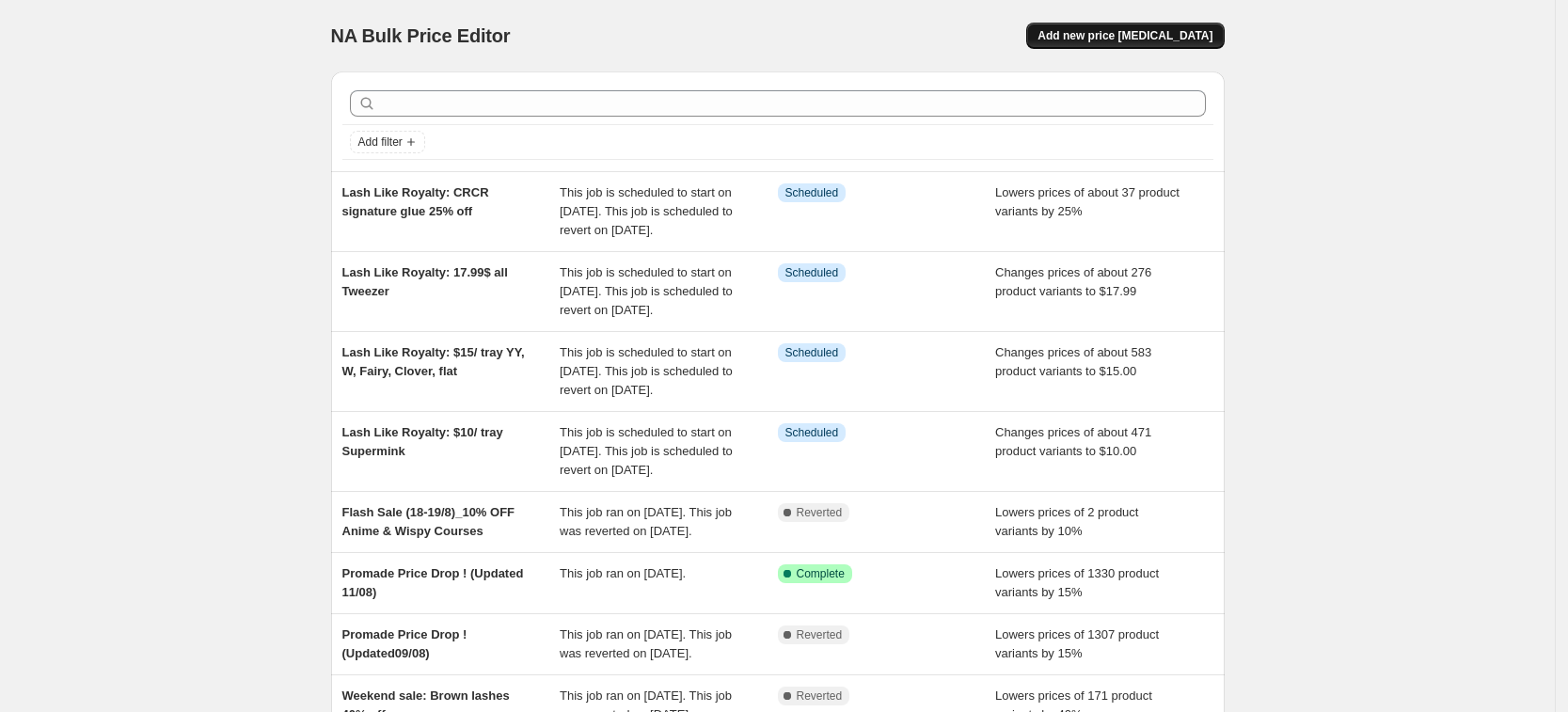
click at [1183, 30] on span "Add new price change job" at bounding box center [1126, 36] width 175 height 15
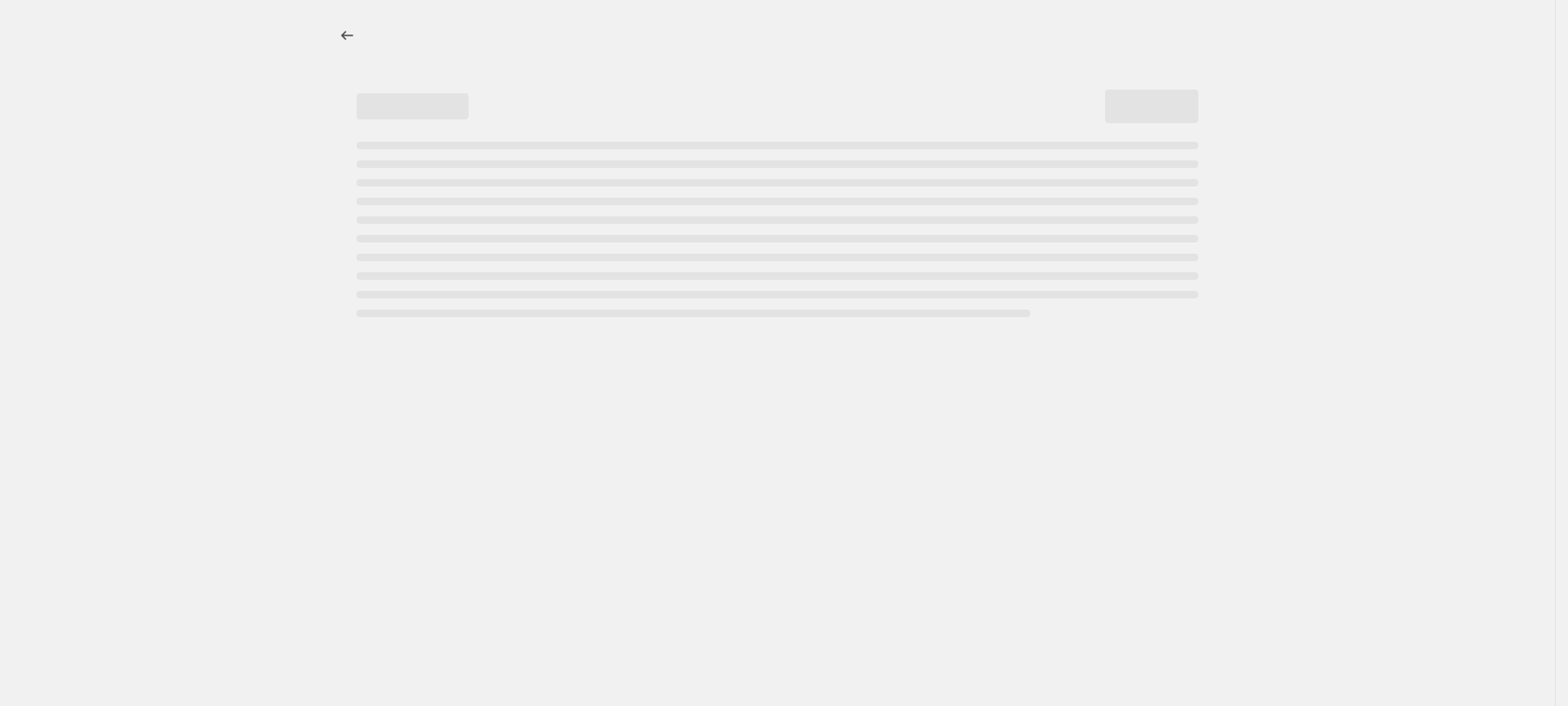
select select "percentage"
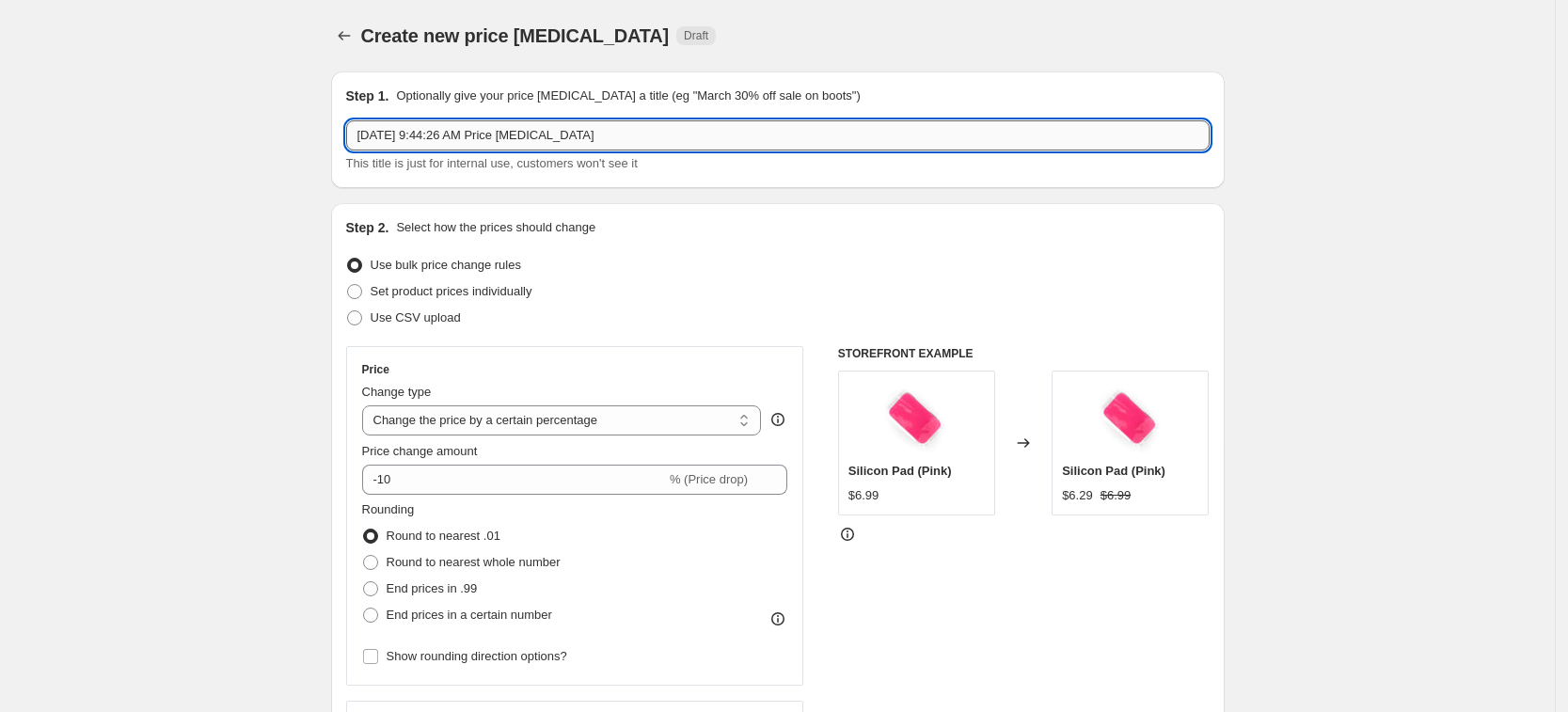
click at [691, 134] on input "Aug 21, 2025, 9:44:26 AM Price change job" at bounding box center [778, 136] width 864 height 30
paste input "Lash Like Royalty: promade 15% off"
type input "Lash Like Royalty: promade 15% off"
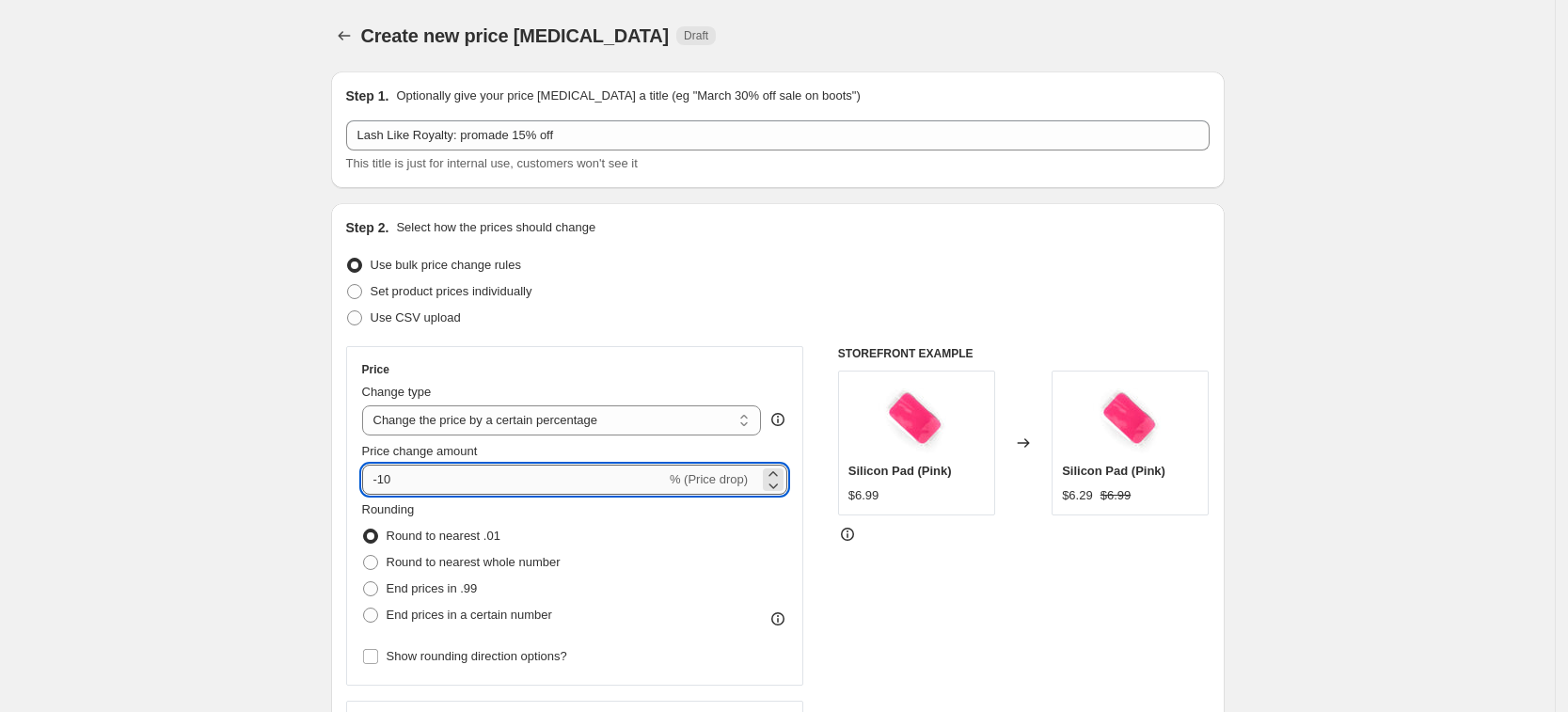
click at [444, 482] on input "-10" at bounding box center [514, 480] width 304 height 30
type input "-15"
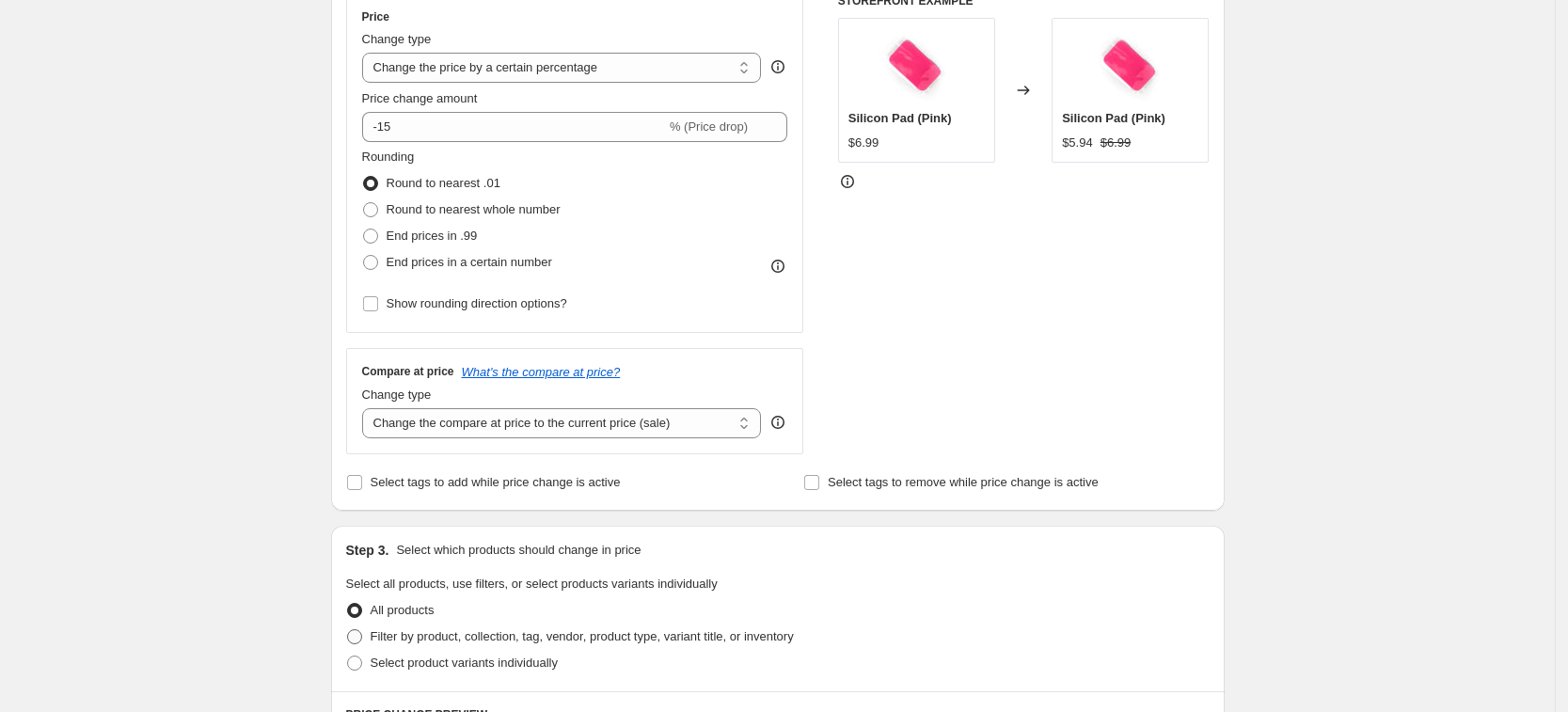
click at [426, 636] on span "Filter by product, collection, tag, vendor, product type, variant title, or inv…" at bounding box center [582, 637] width 423 height 14
click at [348, 631] on input "Filter by product, collection, tag, vendor, product type, variant title, or inv…" at bounding box center [347, 630] width 1 height 1
radio input "true"
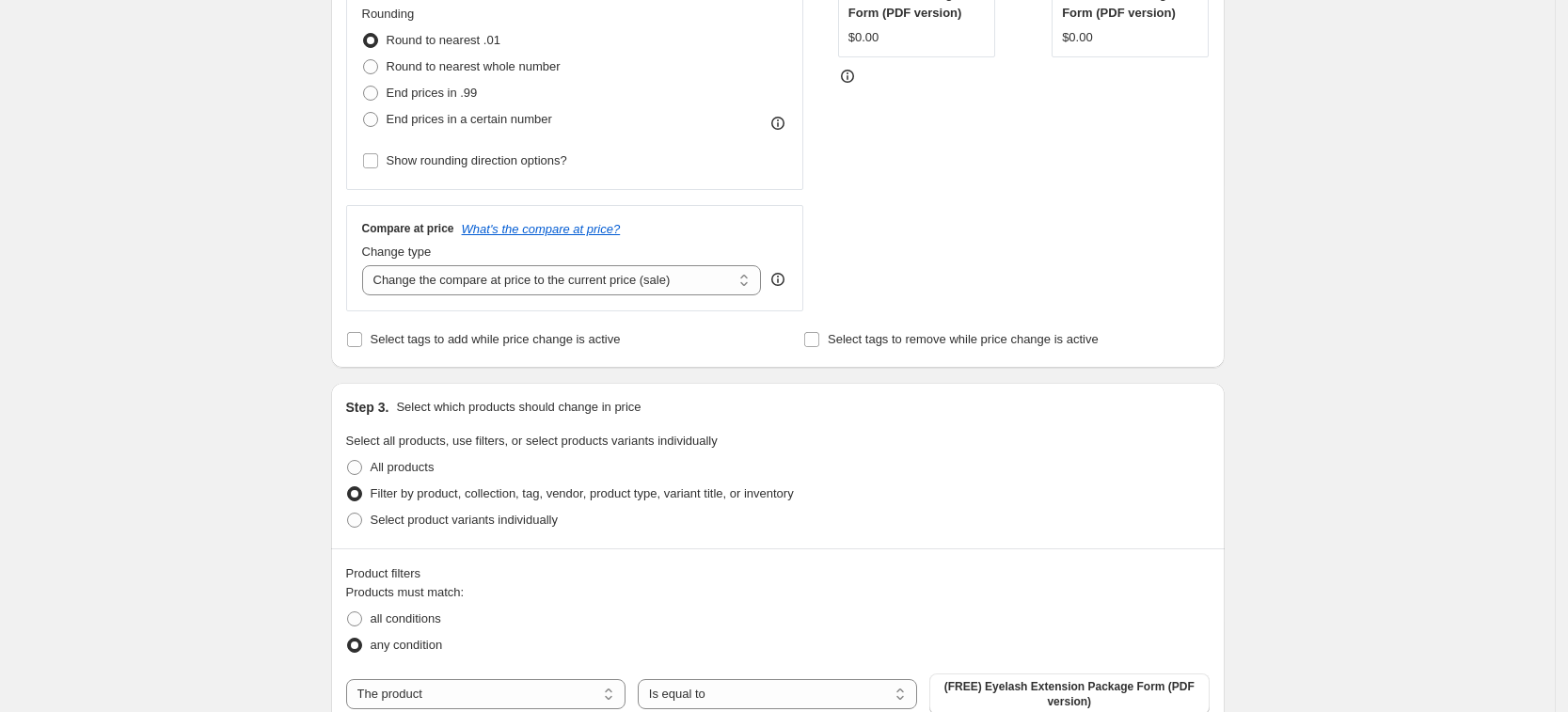
scroll to position [823, 0]
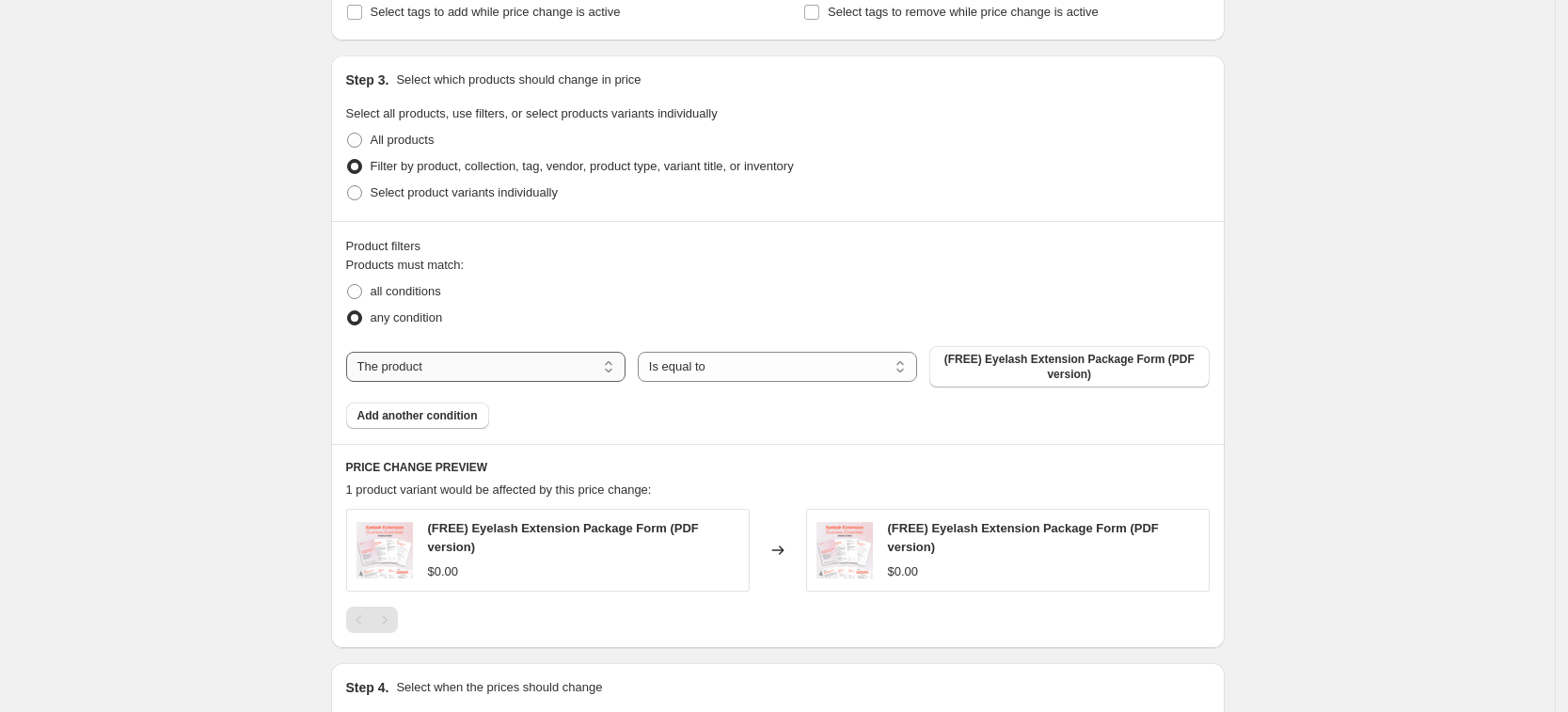
click at [463, 362] on select "The product The product's collection The product's tag The product's vendor The…" at bounding box center [486, 367] width 279 height 30
select select "product_type"
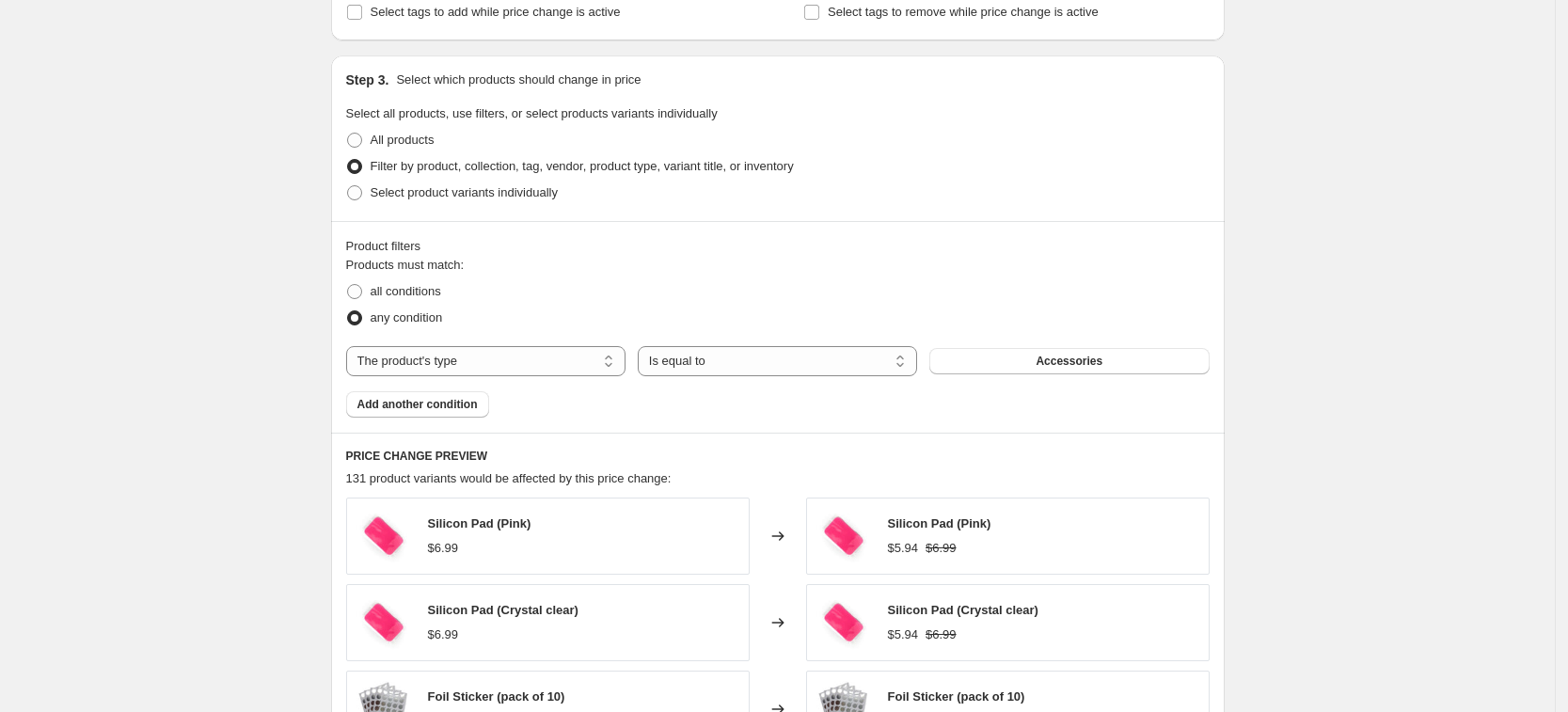
click at [1056, 362] on span "Accessories" at bounding box center [1069, 361] width 67 height 15
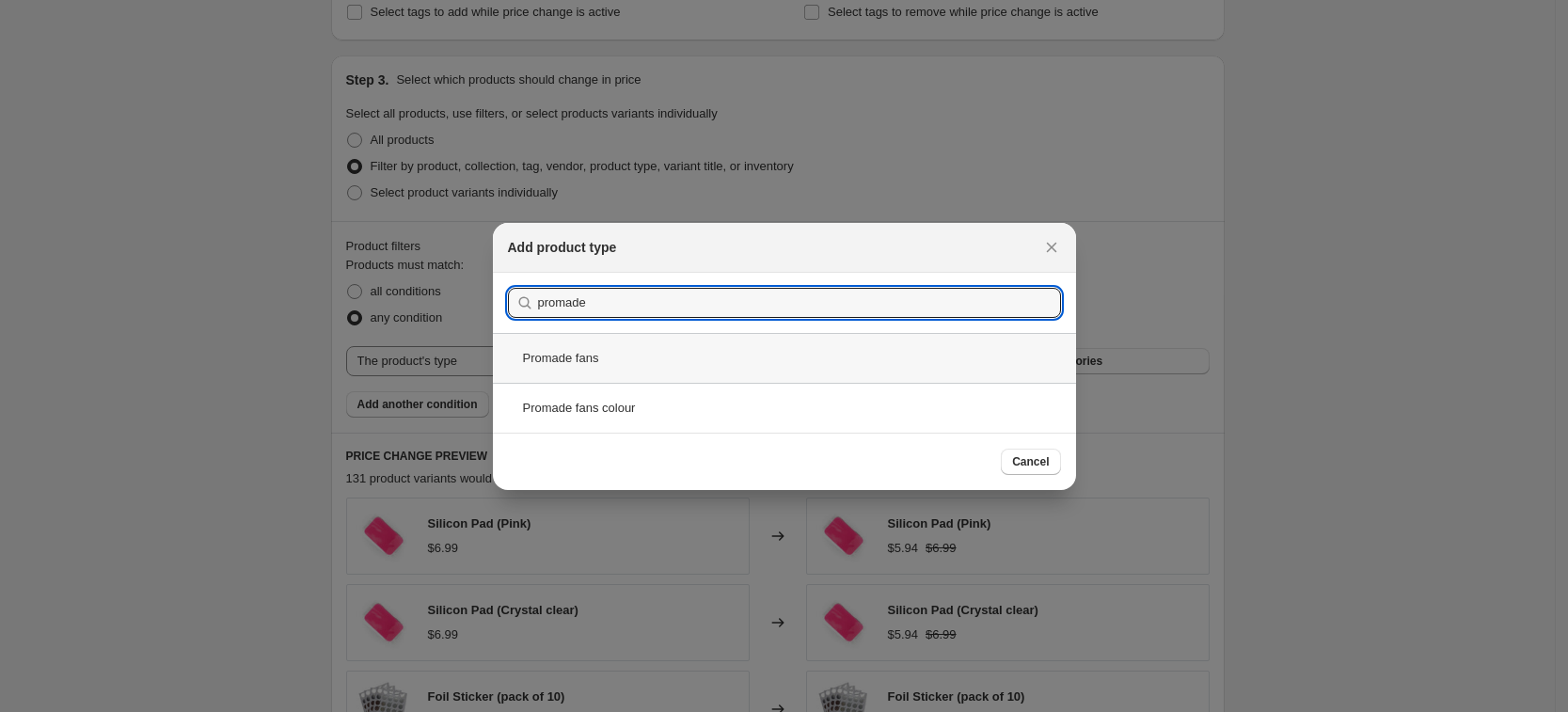
type input "promade"
click at [870, 373] on div "Promade fans" at bounding box center [784, 357] width 584 height 50
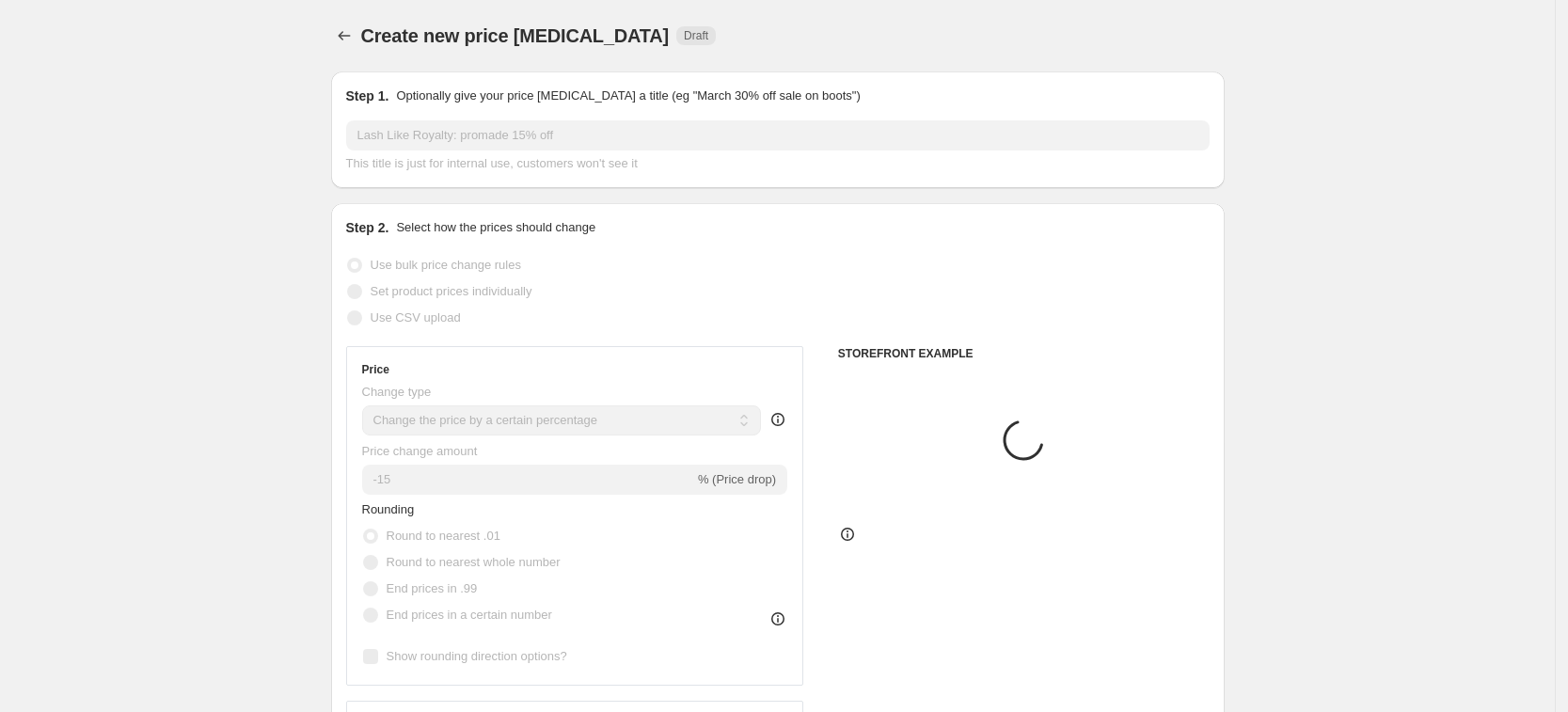
scroll to position [823, 0]
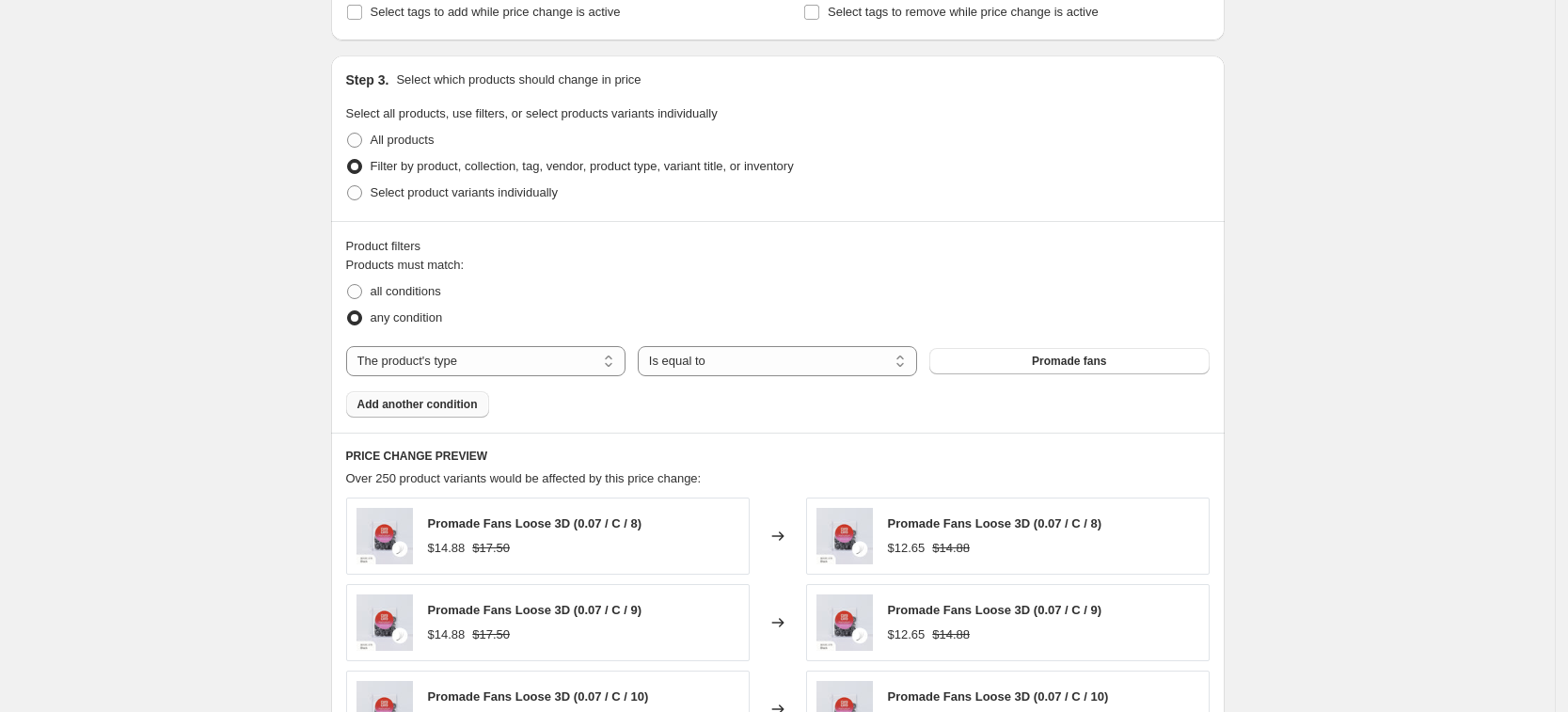
click at [431, 416] on button "Add another condition" at bounding box center [418, 405] width 143 height 26
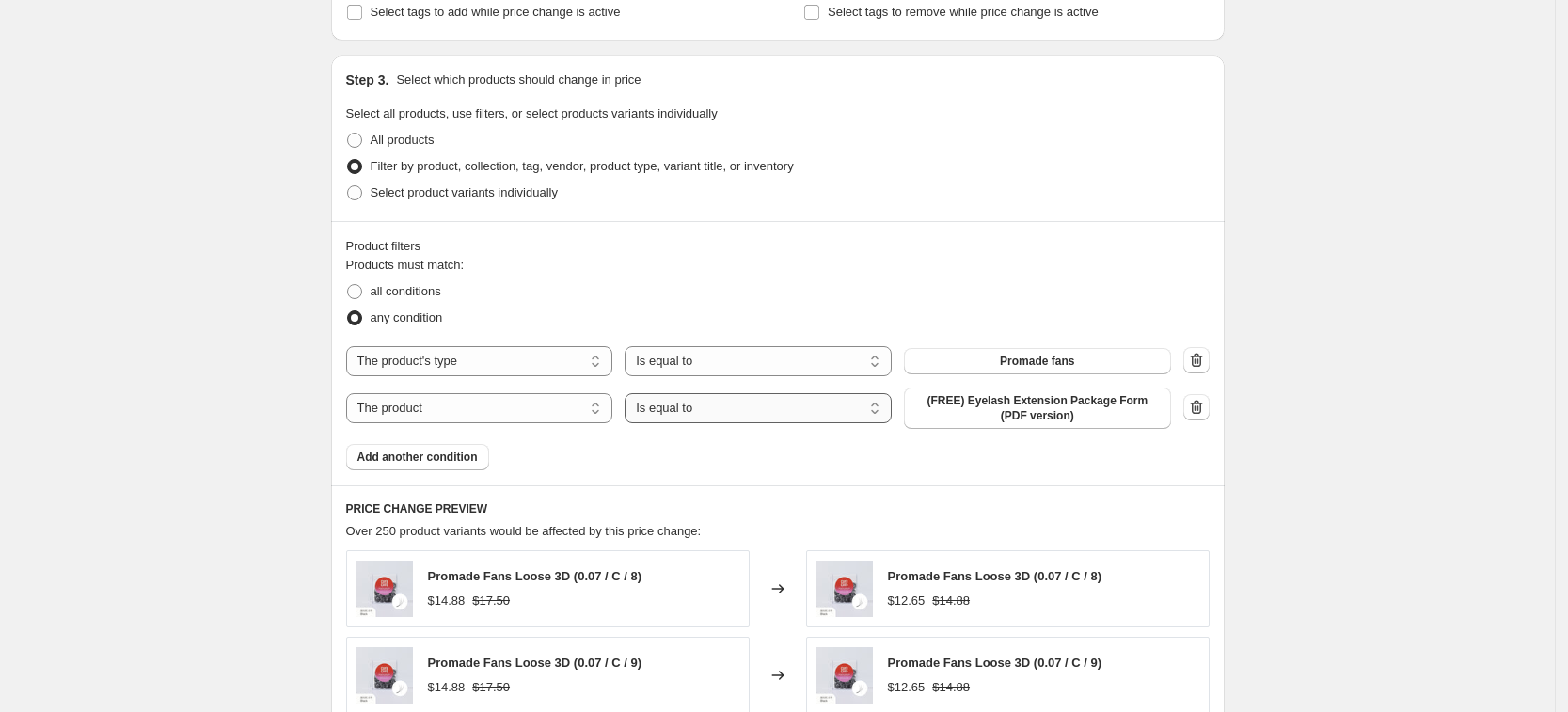
click at [732, 414] on select "Is equal to Is not equal to" at bounding box center [758, 408] width 267 height 30
click at [502, 406] on select "The product The product's collection The product's tag The product's vendor The…" at bounding box center [479, 408] width 267 height 30
select select "product_type"
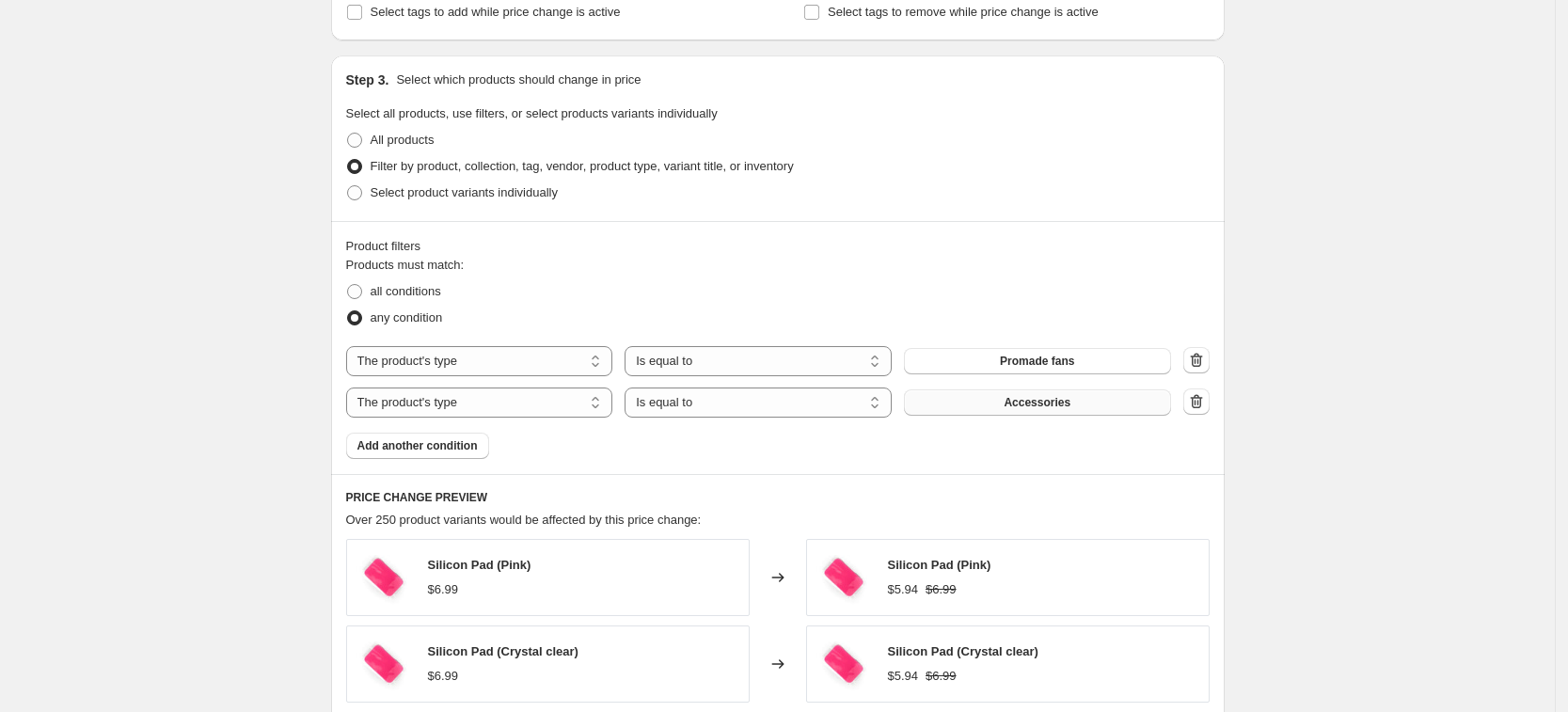
click at [1083, 408] on button "Accessories" at bounding box center [1037, 403] width 267 height 26
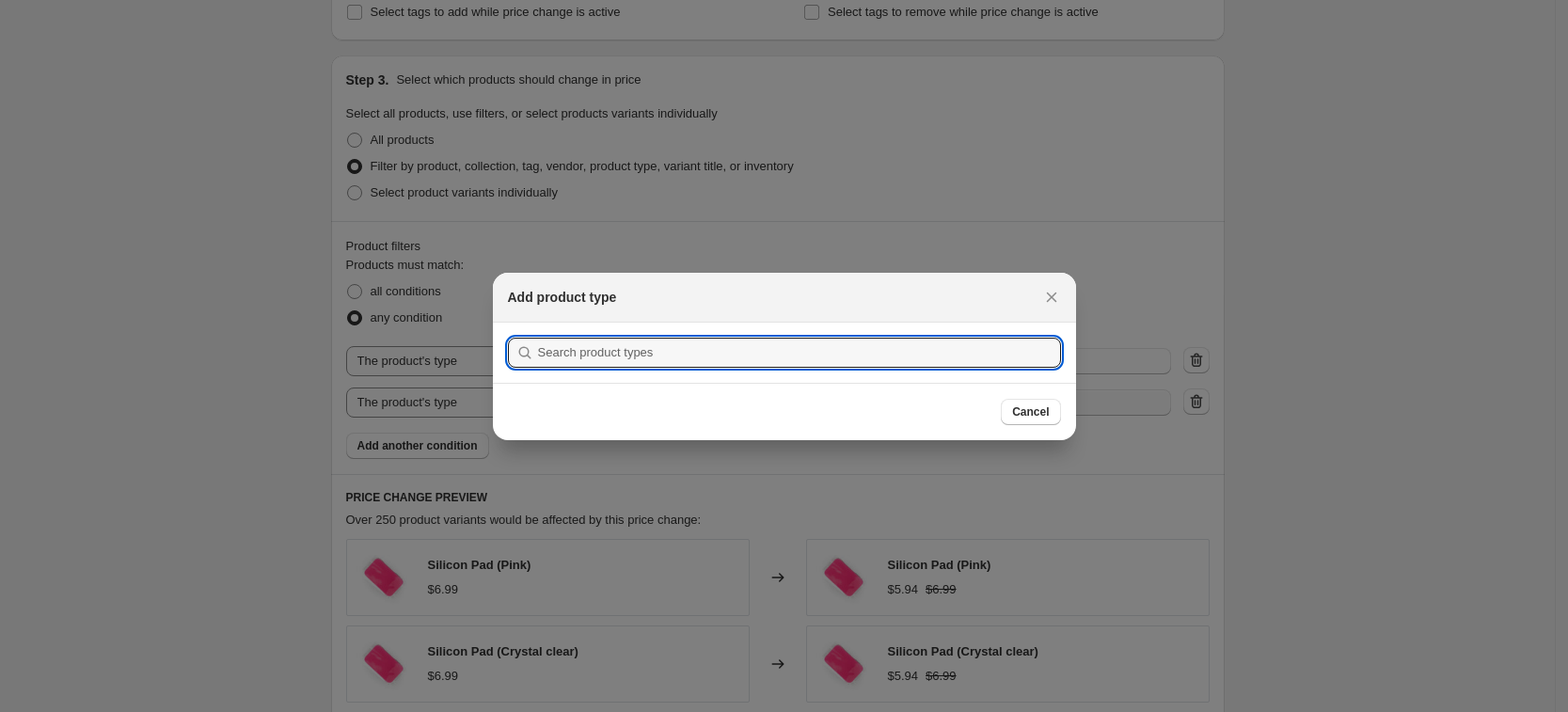
scroll to position [0, 0]
click at [754, 343] on input ":rig:" at bounding box center [800, 353] width 523 height 30
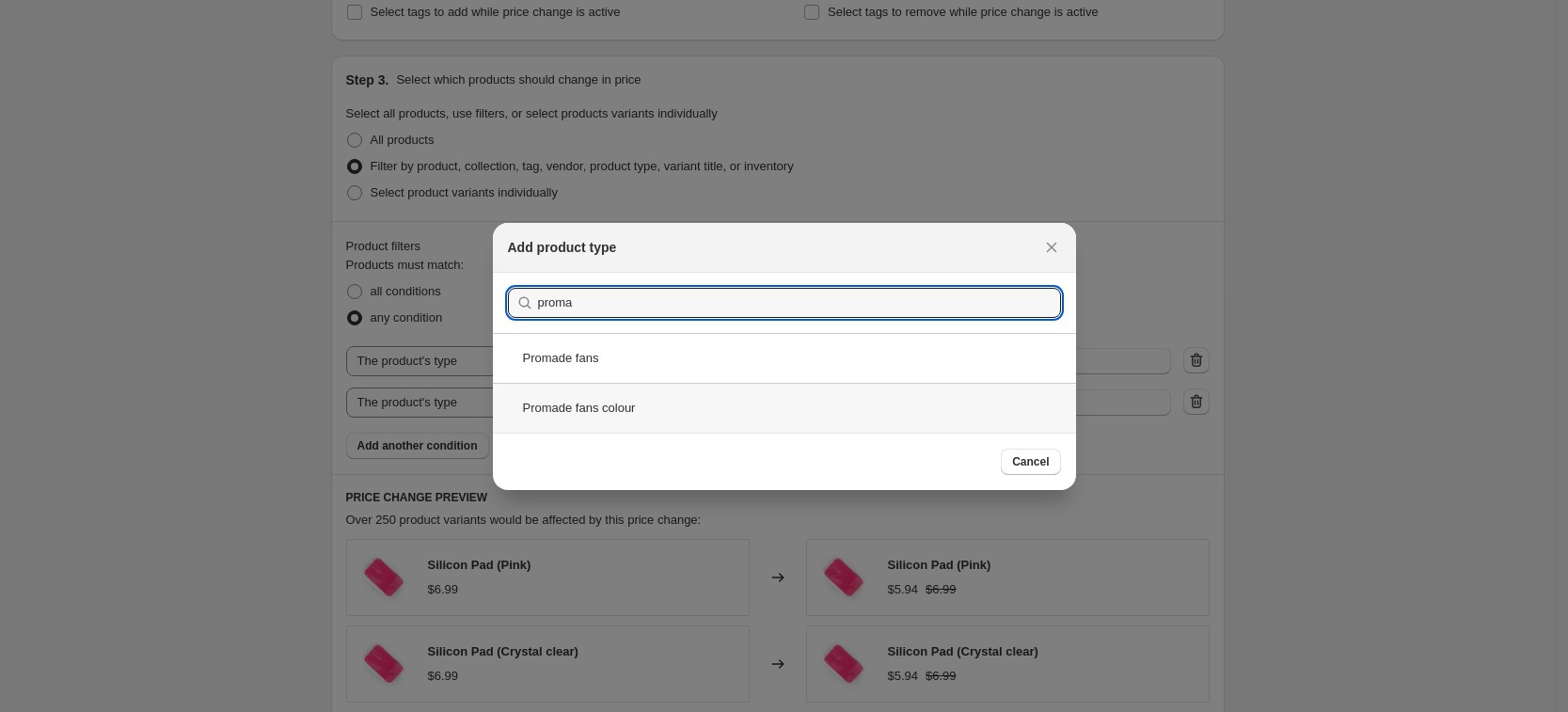
type input "proma"
click at [751, 398] on div "Promade fans colour" at bounding box center [784, 407] width 584 height 50
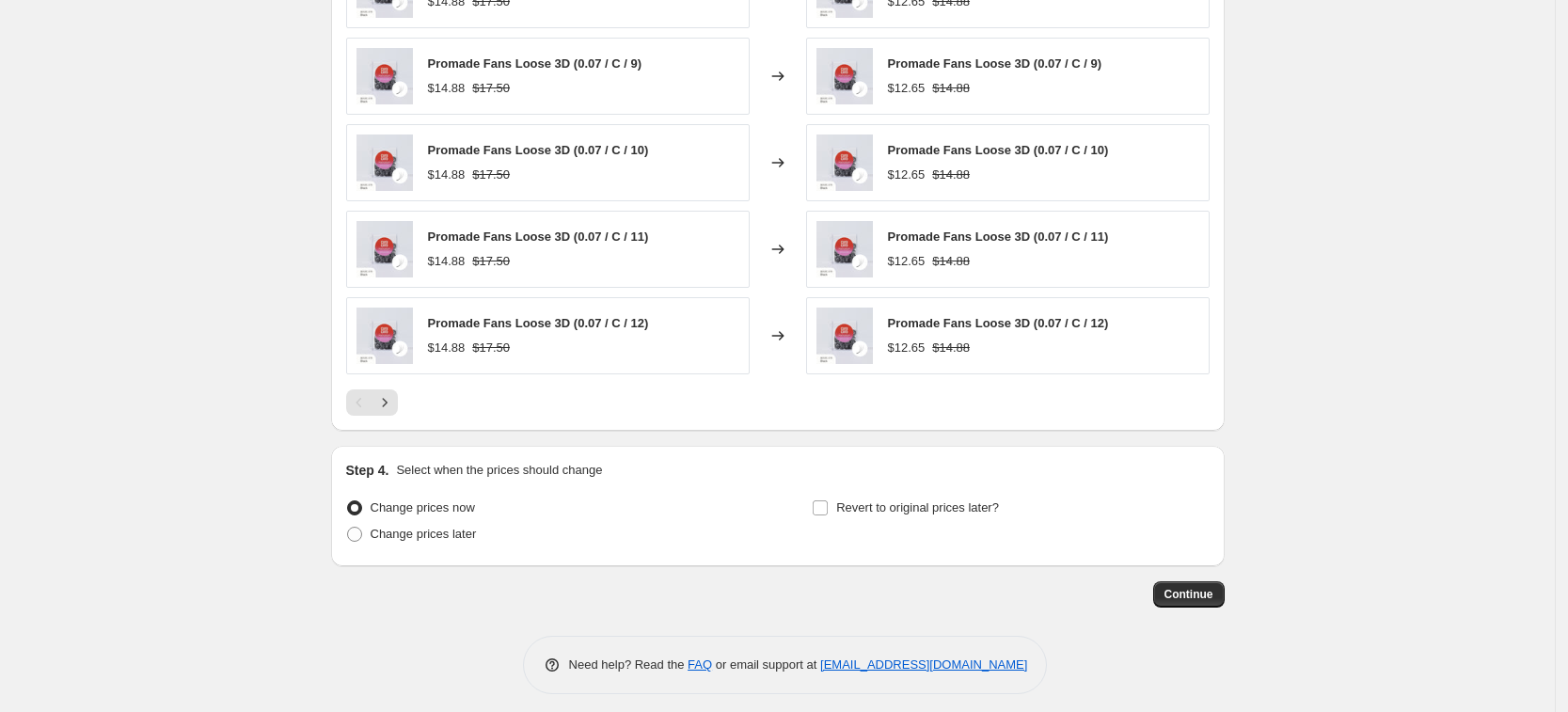
scroll to position [1423, 0]
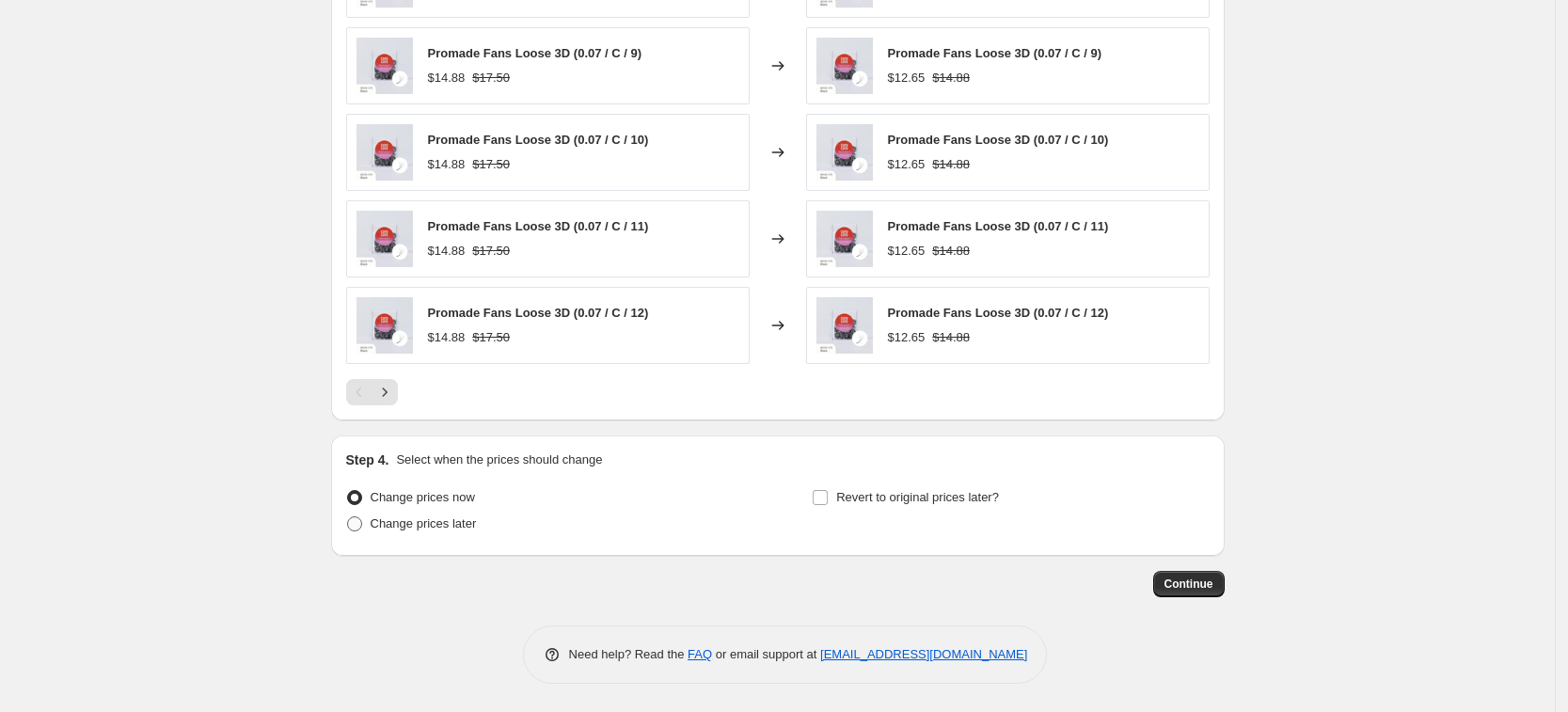
click at [447, 525] on span "Change prices later" at bounding box center [423, 523] width 107 height 14
click at [348, 518] on input "Change prices later" at bounding box center [347, 517] width 1 height 1
radio input "true"
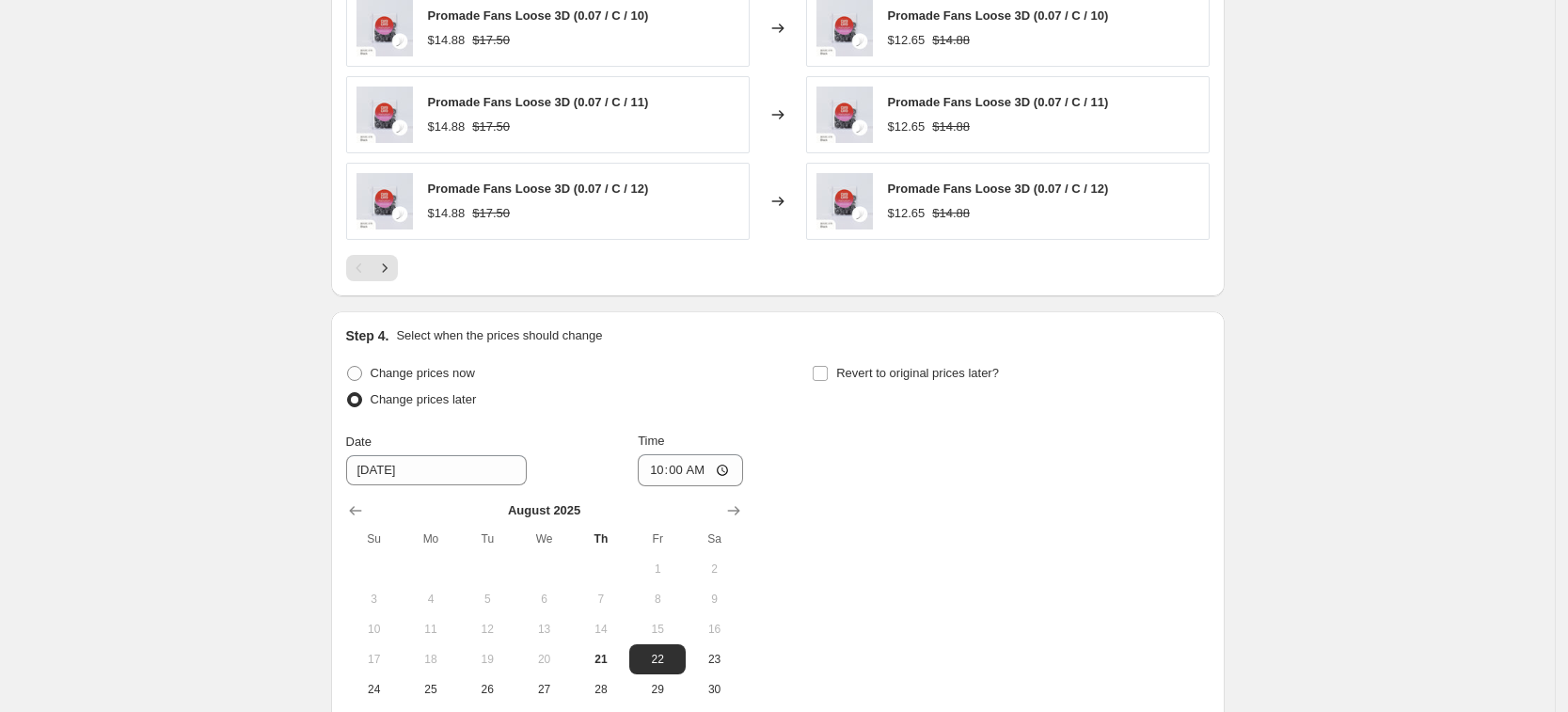
scroll to position [1775, 0]
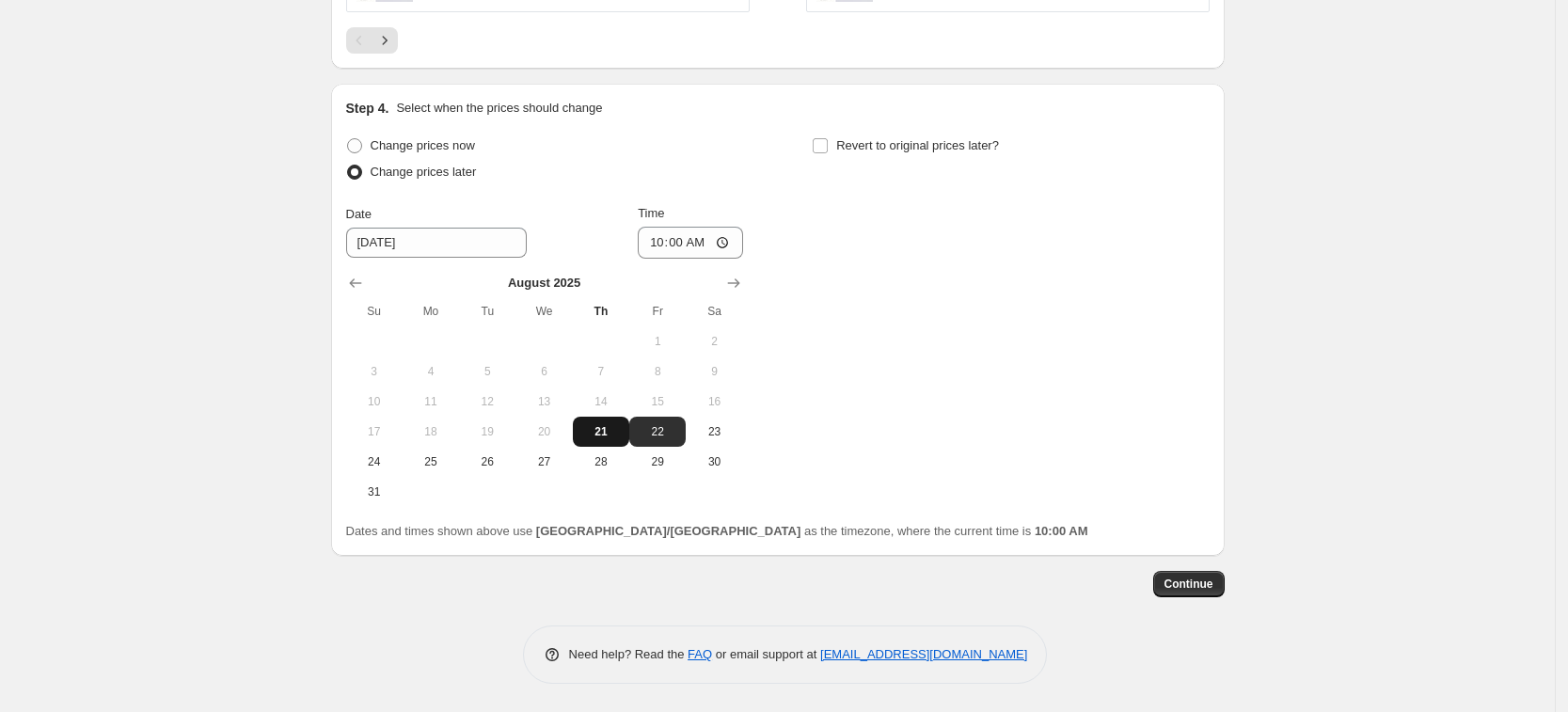
click at [584, 437] on button "21" at bounding box center [602, 432] width 57 height 30
type input "8/21/2025"
click at [686, 242] on input "10:00" at bounding box center [691, 242] width 106 height 32
type input "11:00"
click at [923, 163] on div "Revert to original prices later?" at bounding box center [1010, 161] width 397 height 57
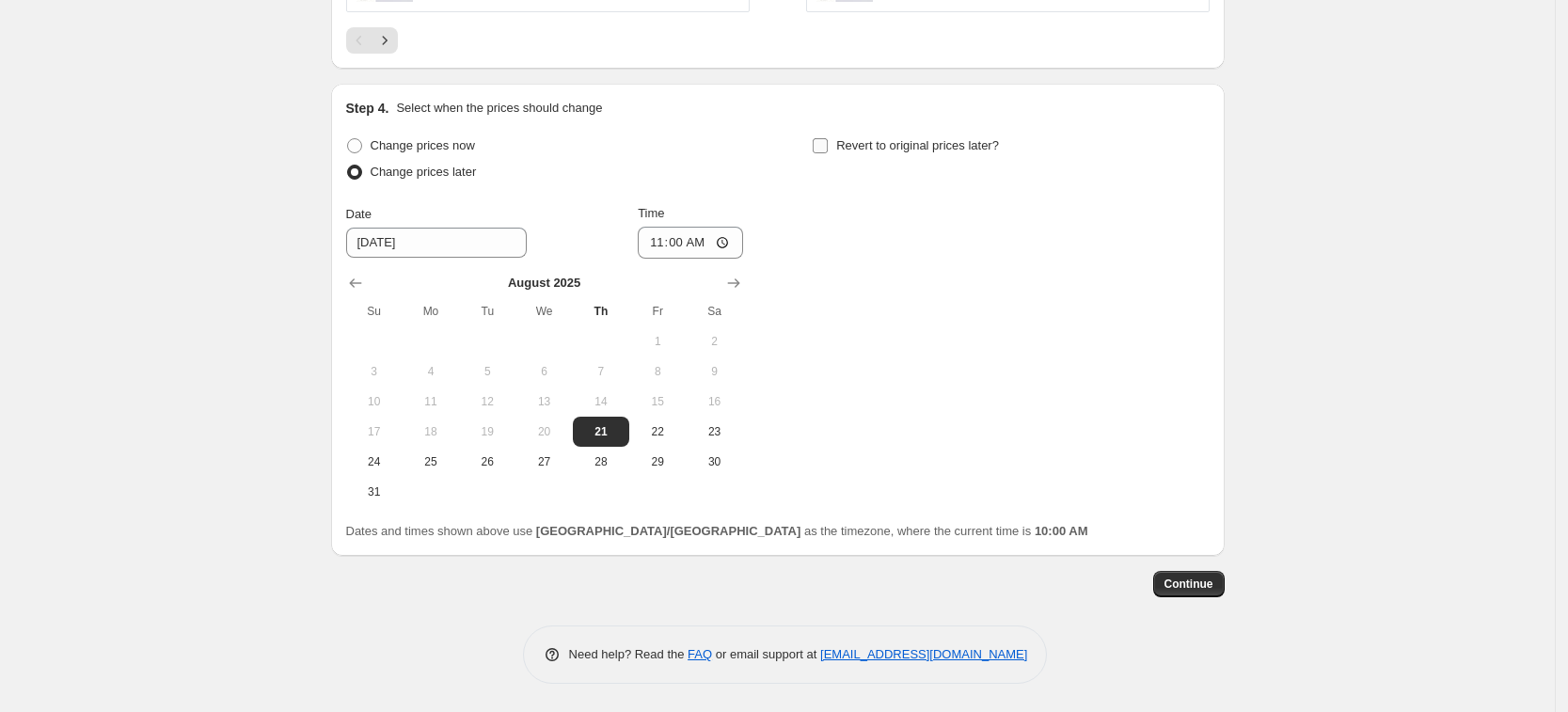
click at [923, 158] on label "Revert to original prices later?" at bounding box center [905, 146] width 188 height 26
click at [828, 154] on input "Revert to original prices later?" at bounding box center [820, 146] width 15 height 15
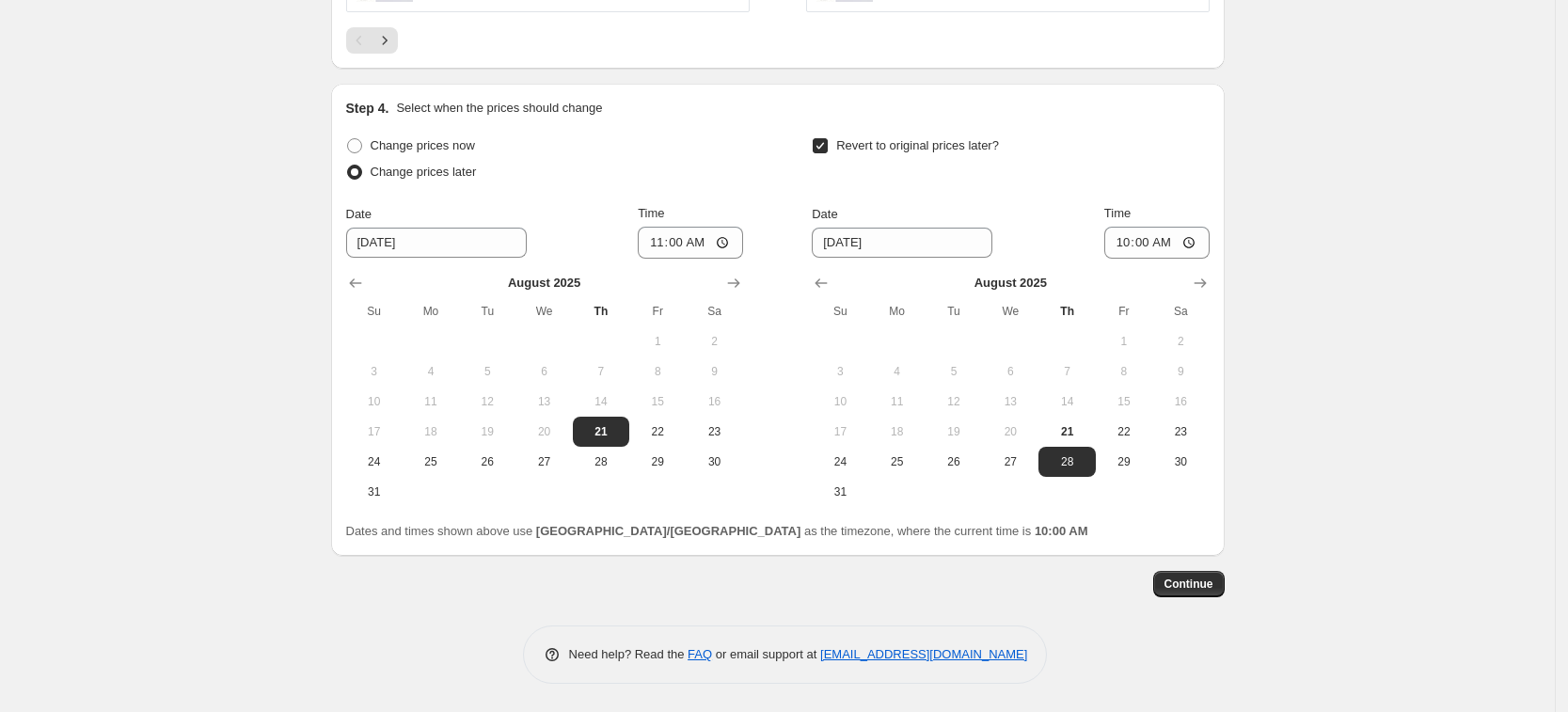
click at [929, 142] on span "Revert to original prices later?" at bounding box center [917, 145] width 163 height 14
click at [828, 142] on input "Revert to original prices later?" at bounding box center [820, 146] width 15 height 15
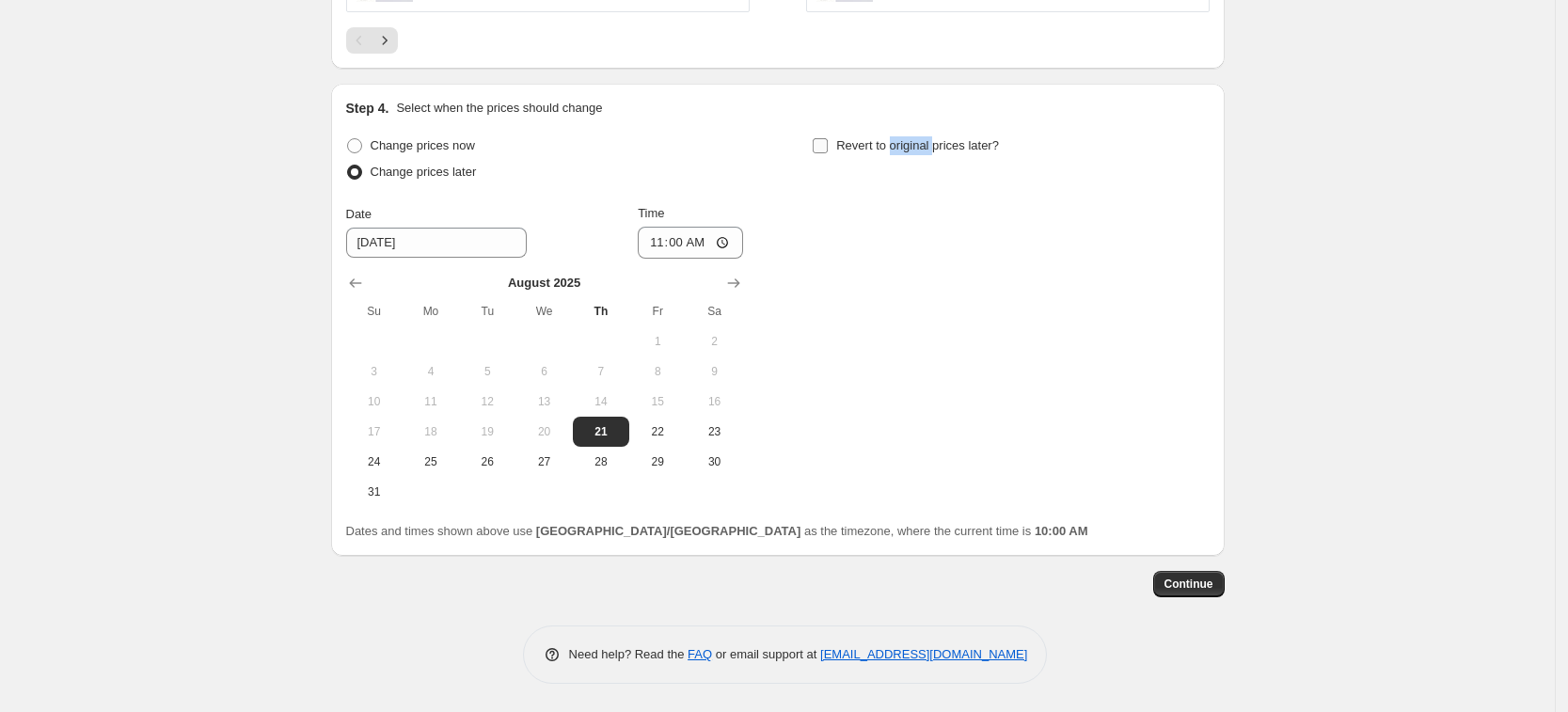
click at [929, 142] on span "Revert to original prices later?" at bounding box center [917, 145] width 163 height 14
click at [828, 142] on input "Revert to original prices later?" at bounding box center [820, 146] width 15 height 15
checkbox input "true"
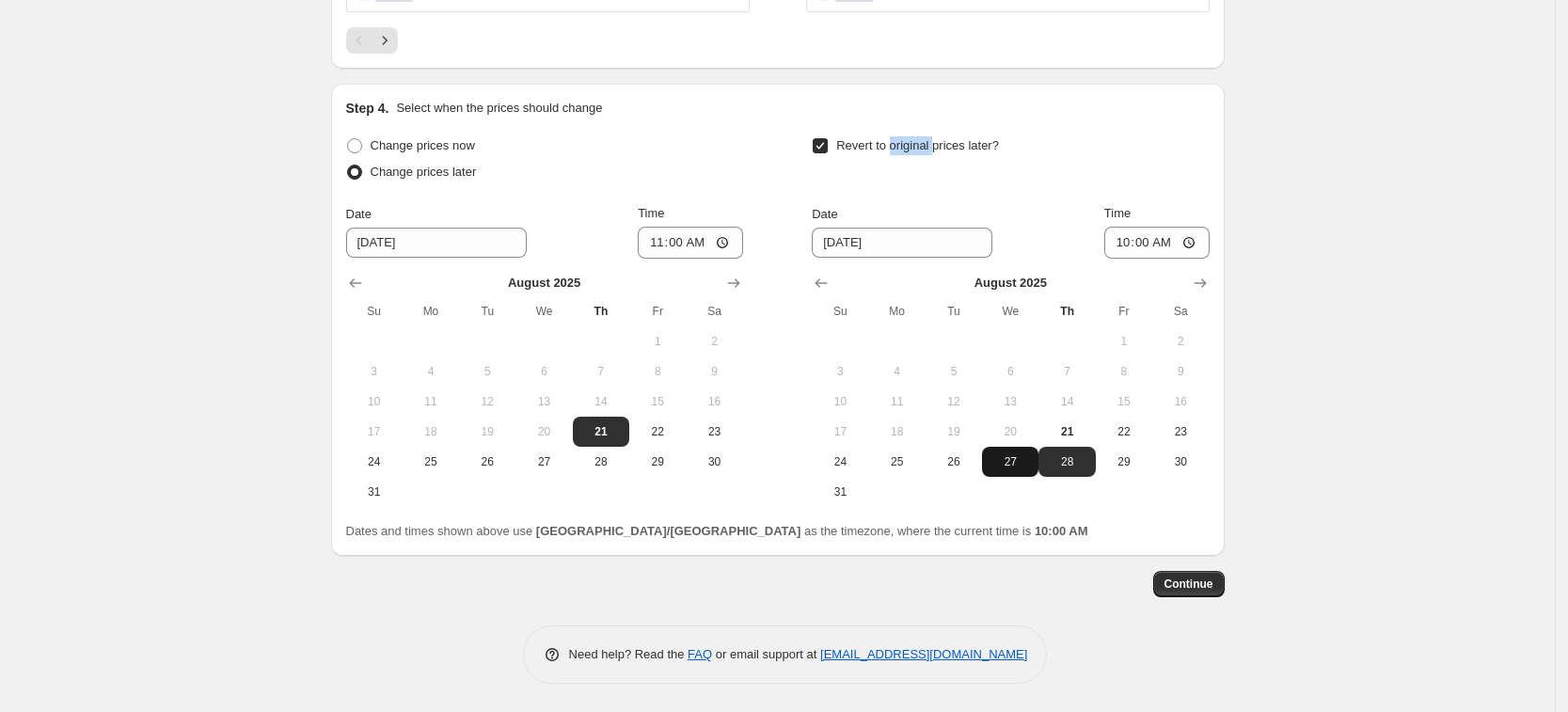
click at [1011, 467] on span "27" at bounding box center [1011, 462] width 41 height 15
click at [900, 466] on span "25" at bounding box center [898, 462] width 41 height 15
click at [949, 467] on span "26" at bounding box center [954, 462] width 41 height 15
type input "8/26/2025"
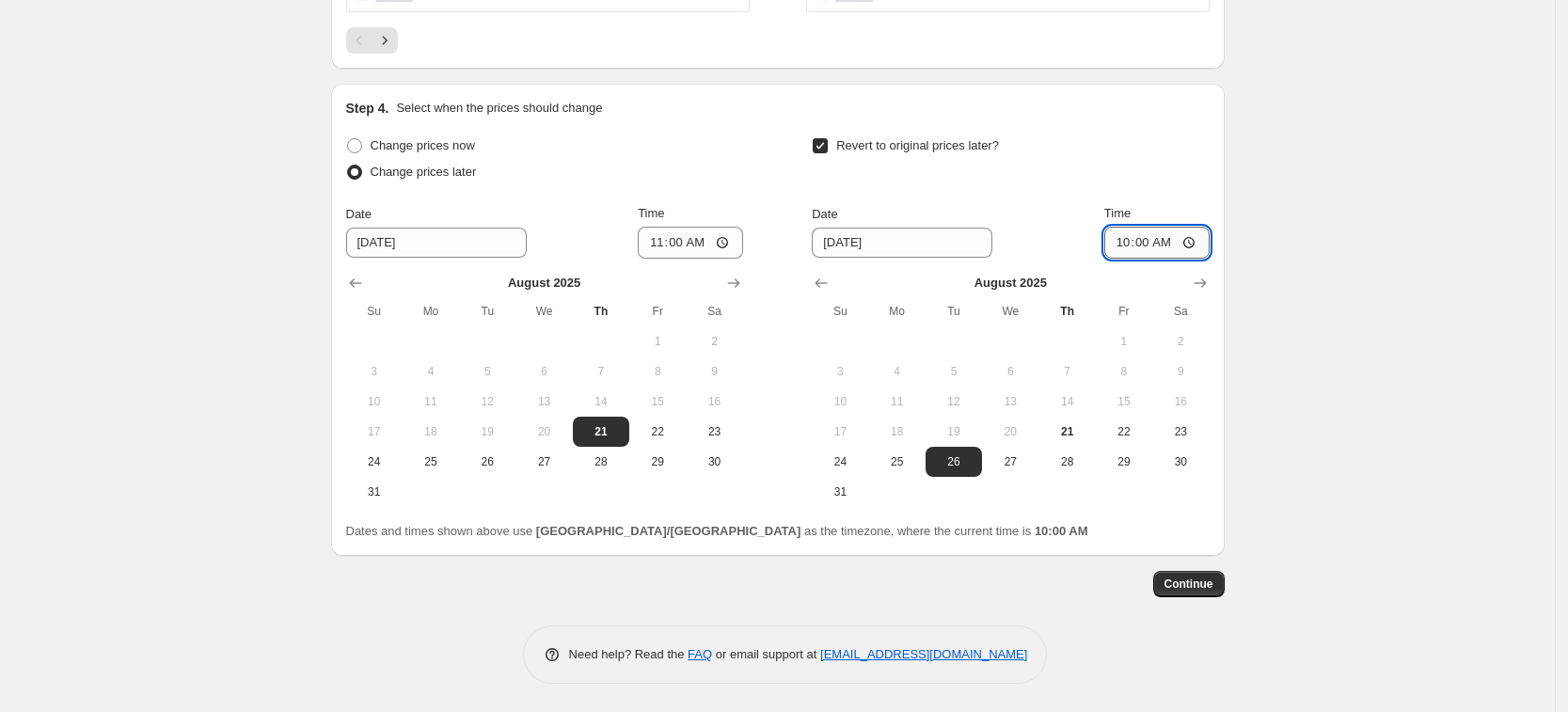
click at [1147, 234] on input "10:00" at bounding box center [1157, 242] width 106 height 32
type input "13:00"
click at [1197, 583] on span "Continue" at bounding box center [1189, 585] width 49 height 15
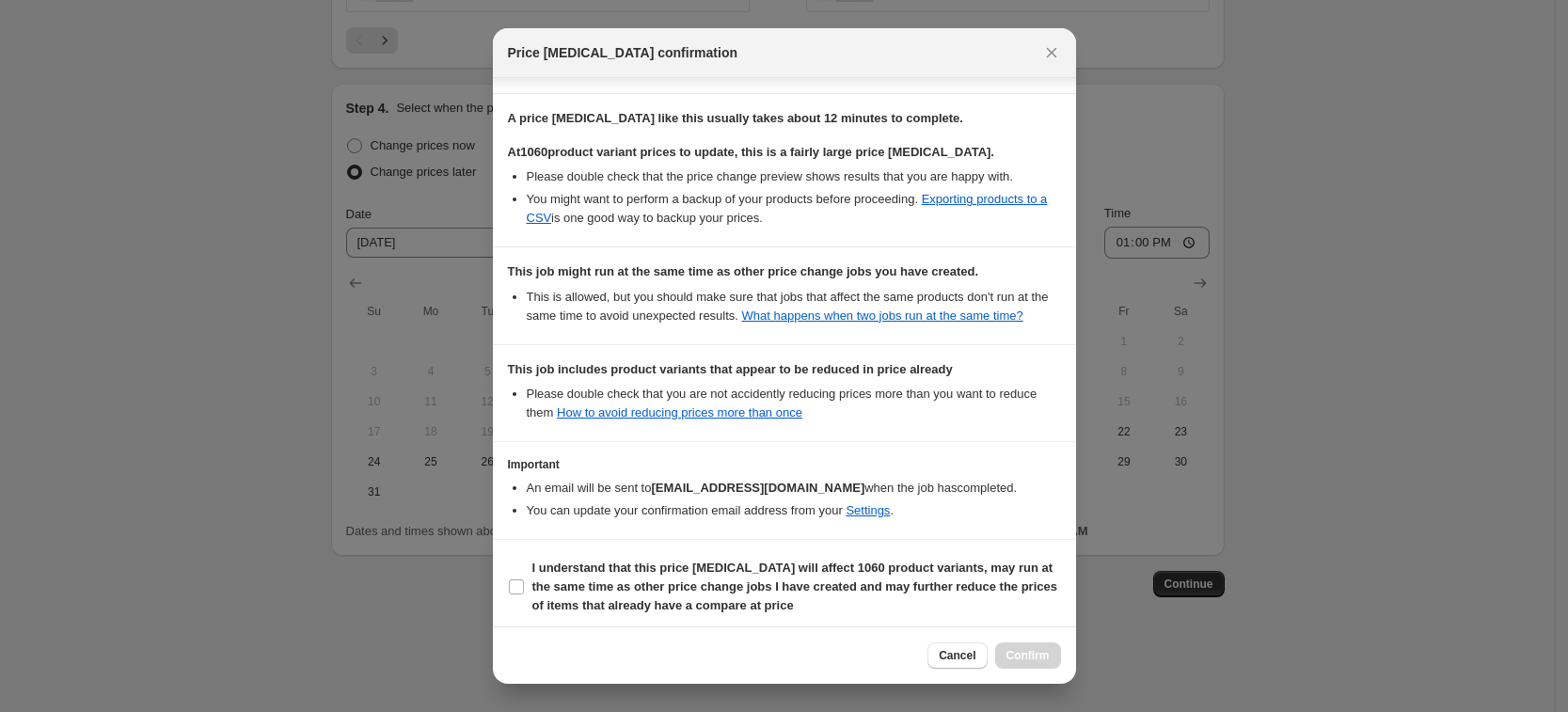
scroll to position [296, 0]
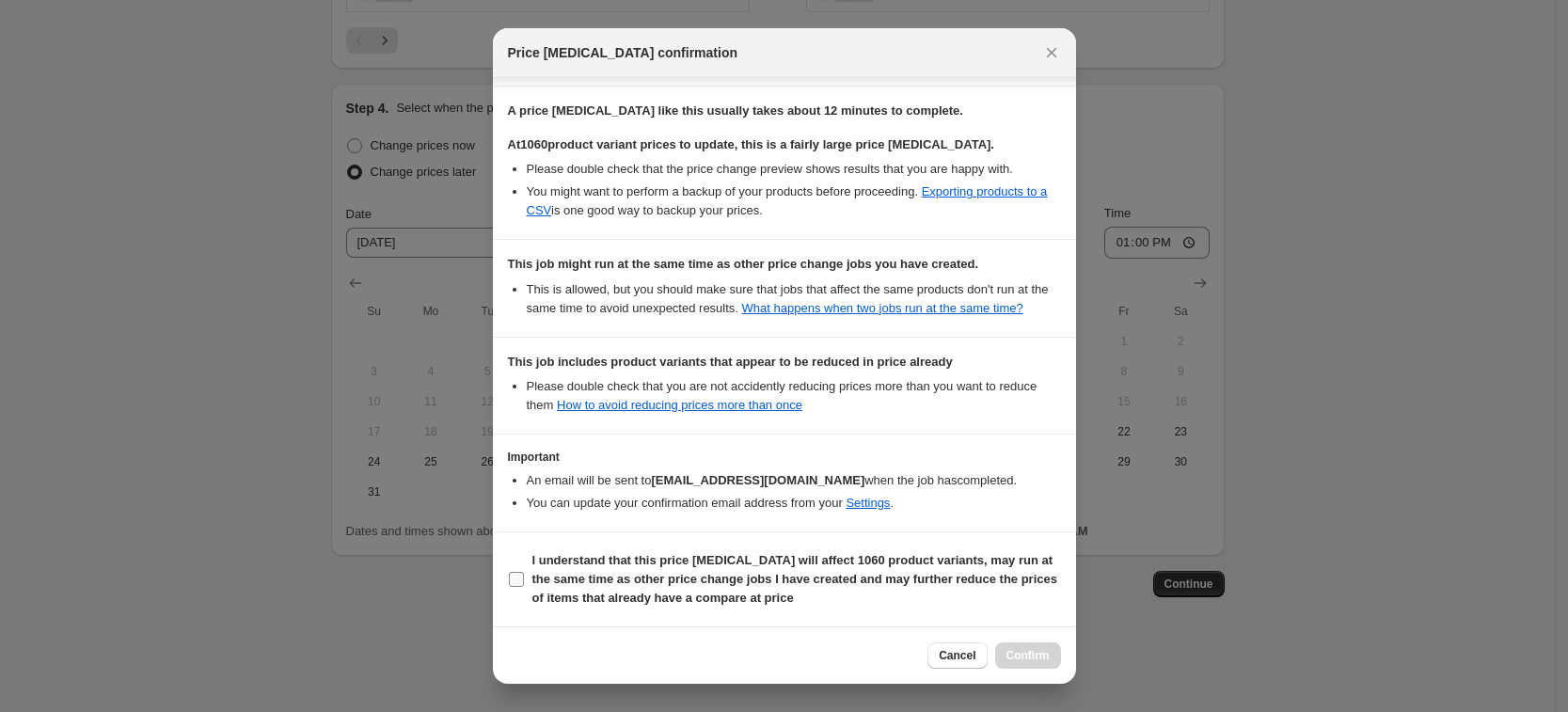
drag, startPoint x: 570, startPoint y: 574, endPoint x: 586, endPoint y: 580, distance: 17.1
click at [570, 574] on b "I understand that this price change job will affect 1060 product variants, may …" at bounding box center [795, 579] width 525 height 52
click at [524, 574] on input "I understand that this price change job will affect 1060 product variants, may …" at bounding box center [517, 580] width 15 height 15
checkbox input "true"
click at [1042, 654] on span "Confirm" at bounding box center [1029, 655] width 43 height 15
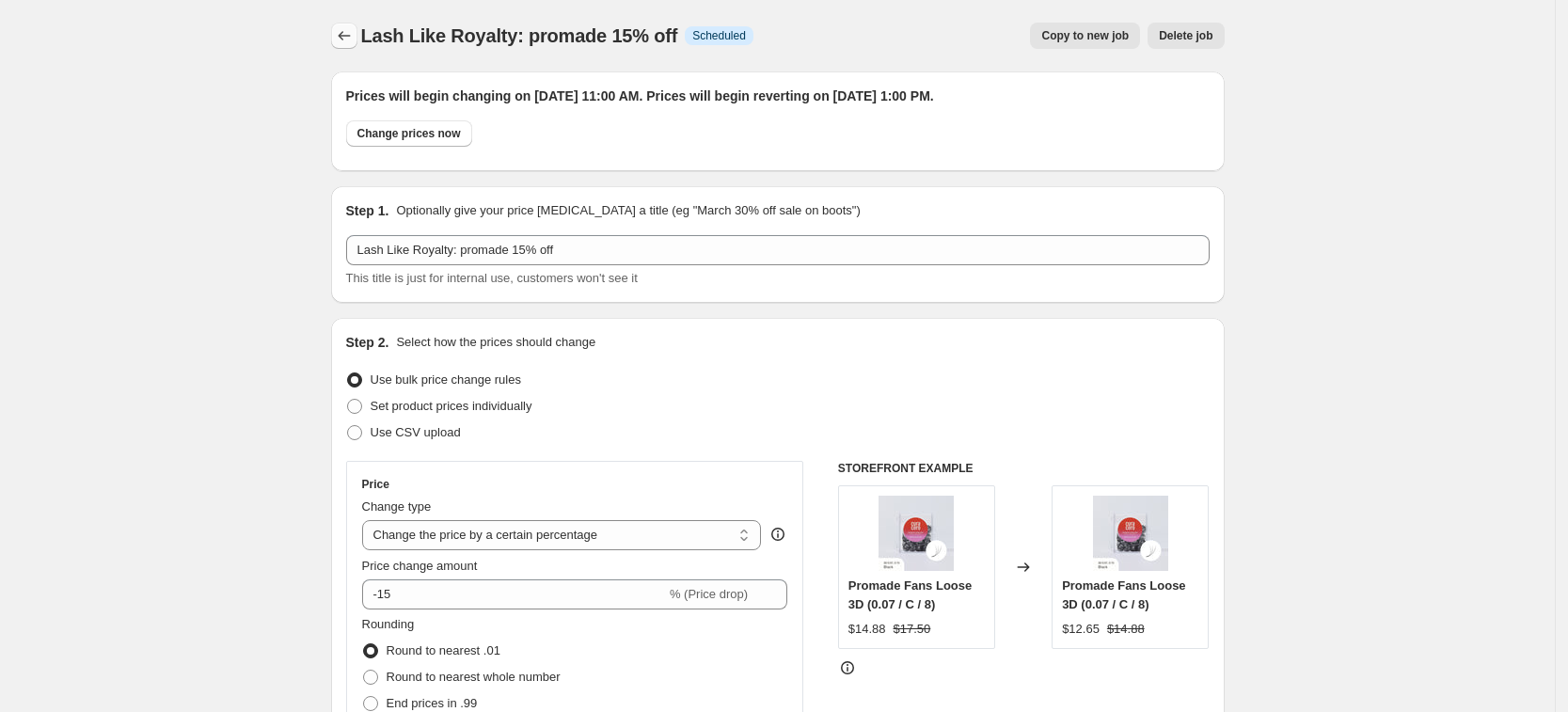
click at [349, 26] on icon "Price change jobs" at bounding box center [344, 36] width 19 height 19
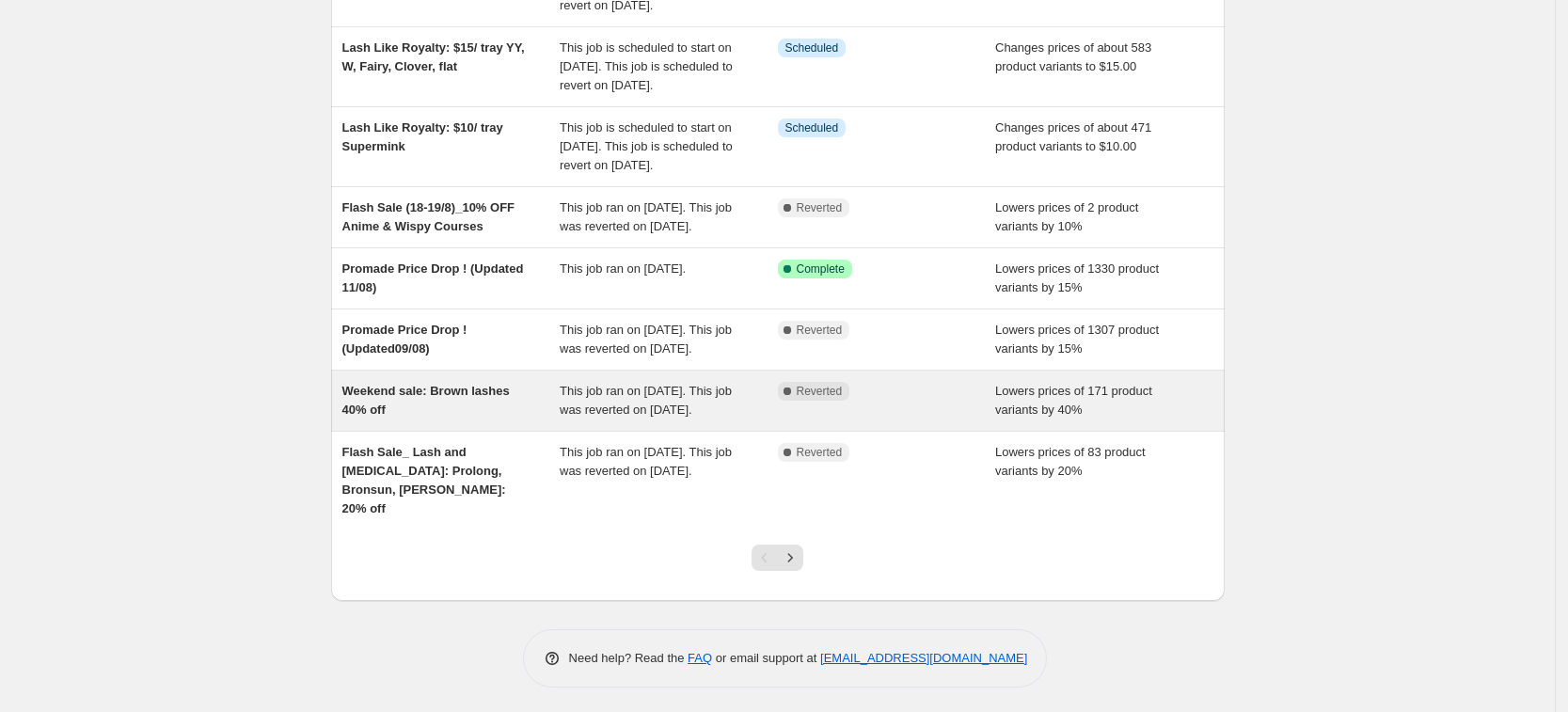
scroll to position [521, 0]
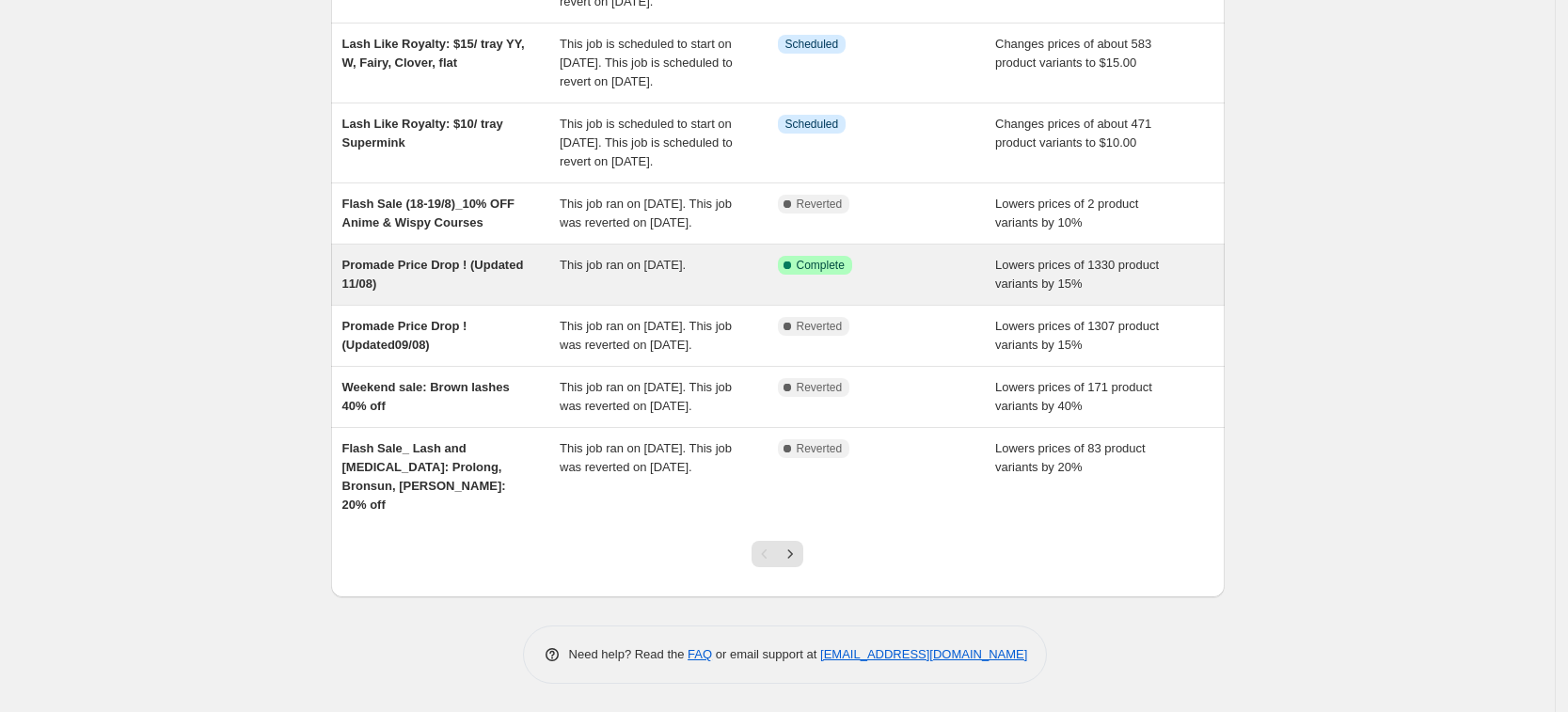
click at [524, 260] on div "Promade Price Drop ! (Updated 11/08)" at bounding box center [451, 274] width 218 height 38
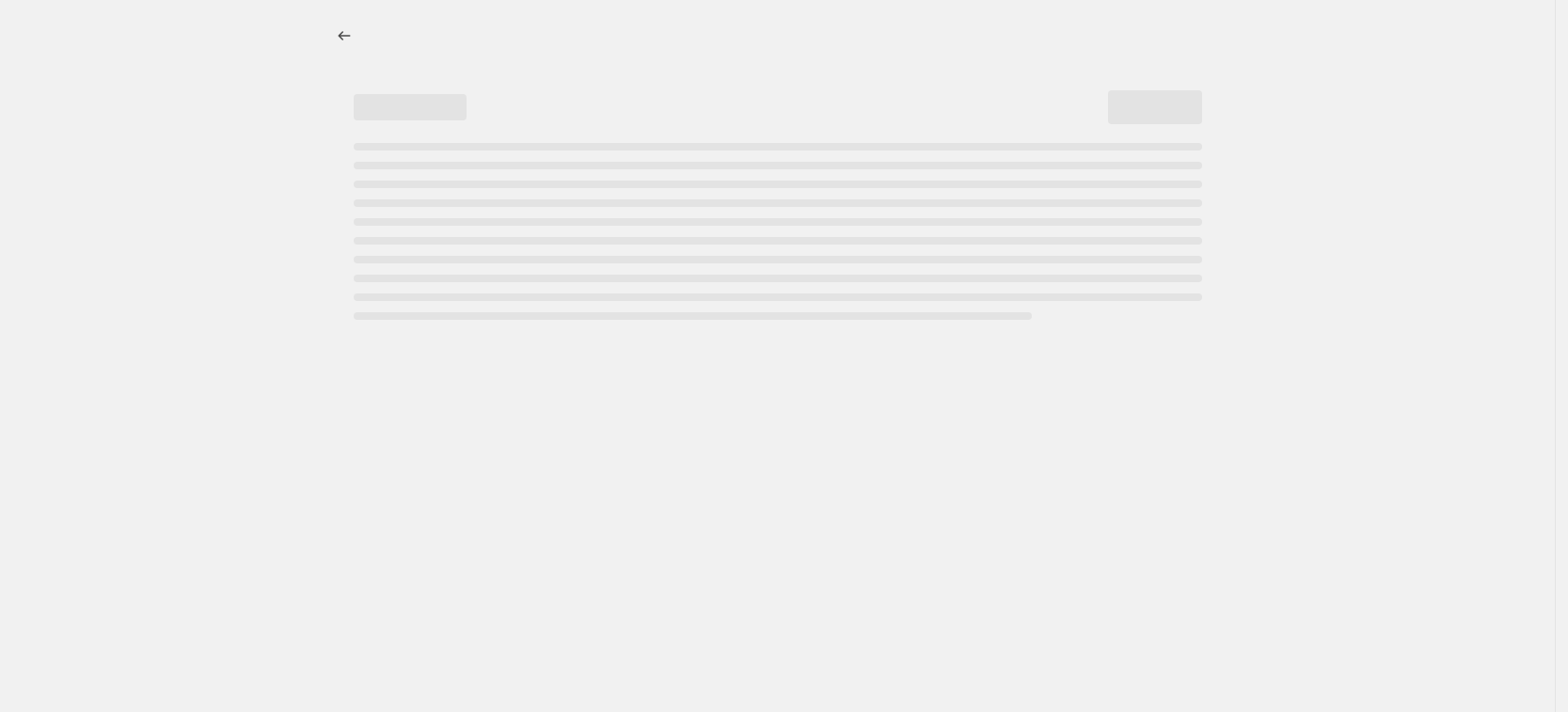
select select "percentage"
select select "collection"
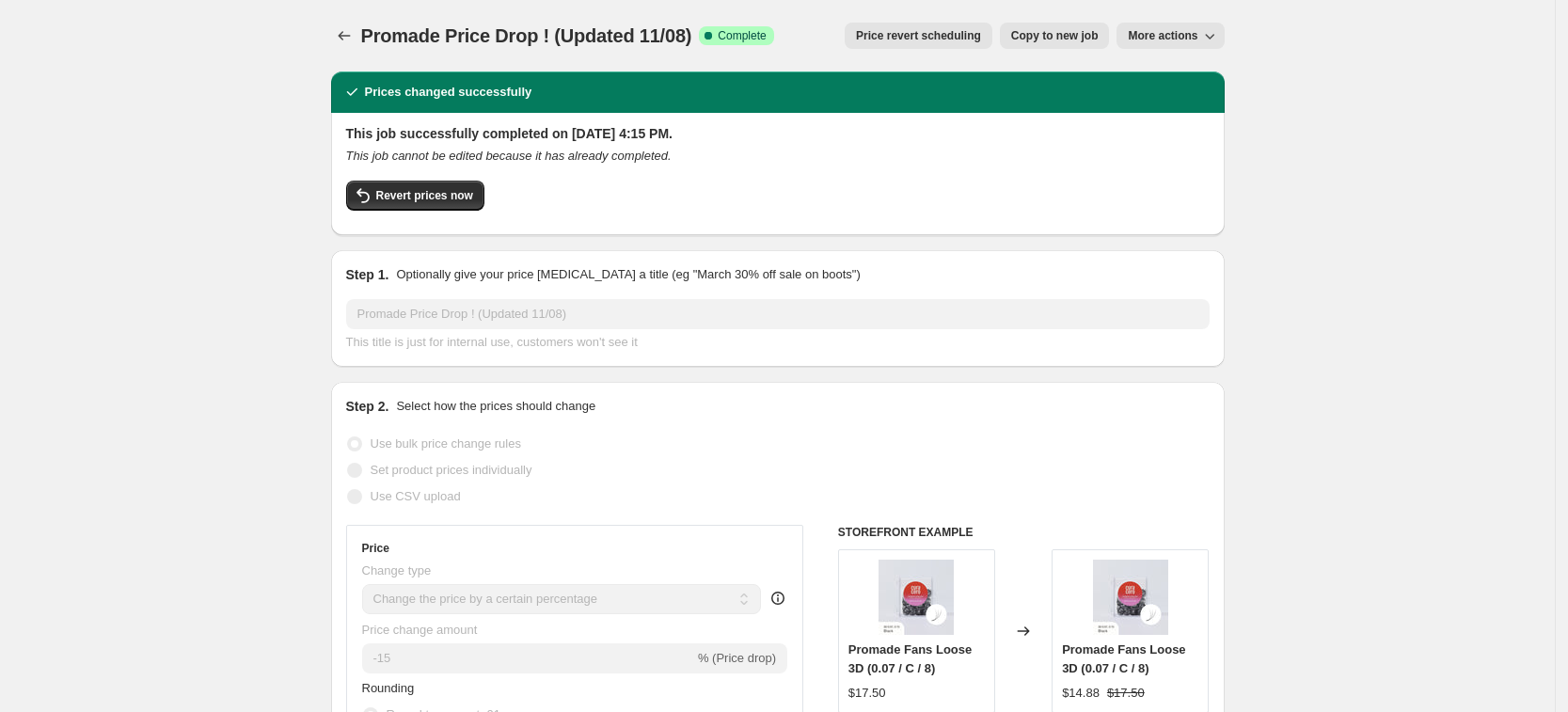
click at [934, 40] on span "Price revert scheduling" at bounding box center [918, 36] width 125 height 15
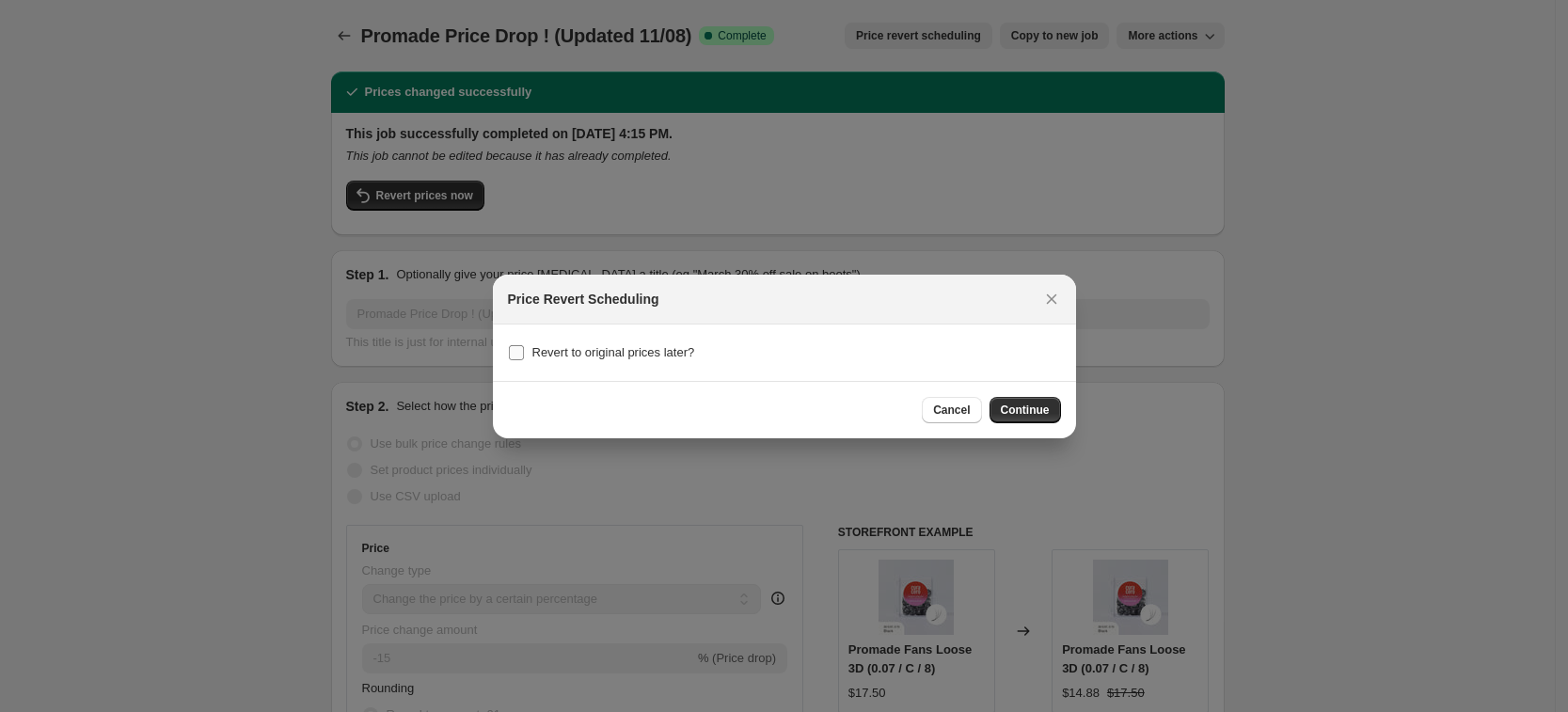
click at [586, 356] on span "Revert to original prices later?" at bounding box center [614, 352] width 163 height 14
click at [524, 356] on input "Revert to original prices later?" at bounding box center [517, 353] width 15 height 15
checkbox input "true"
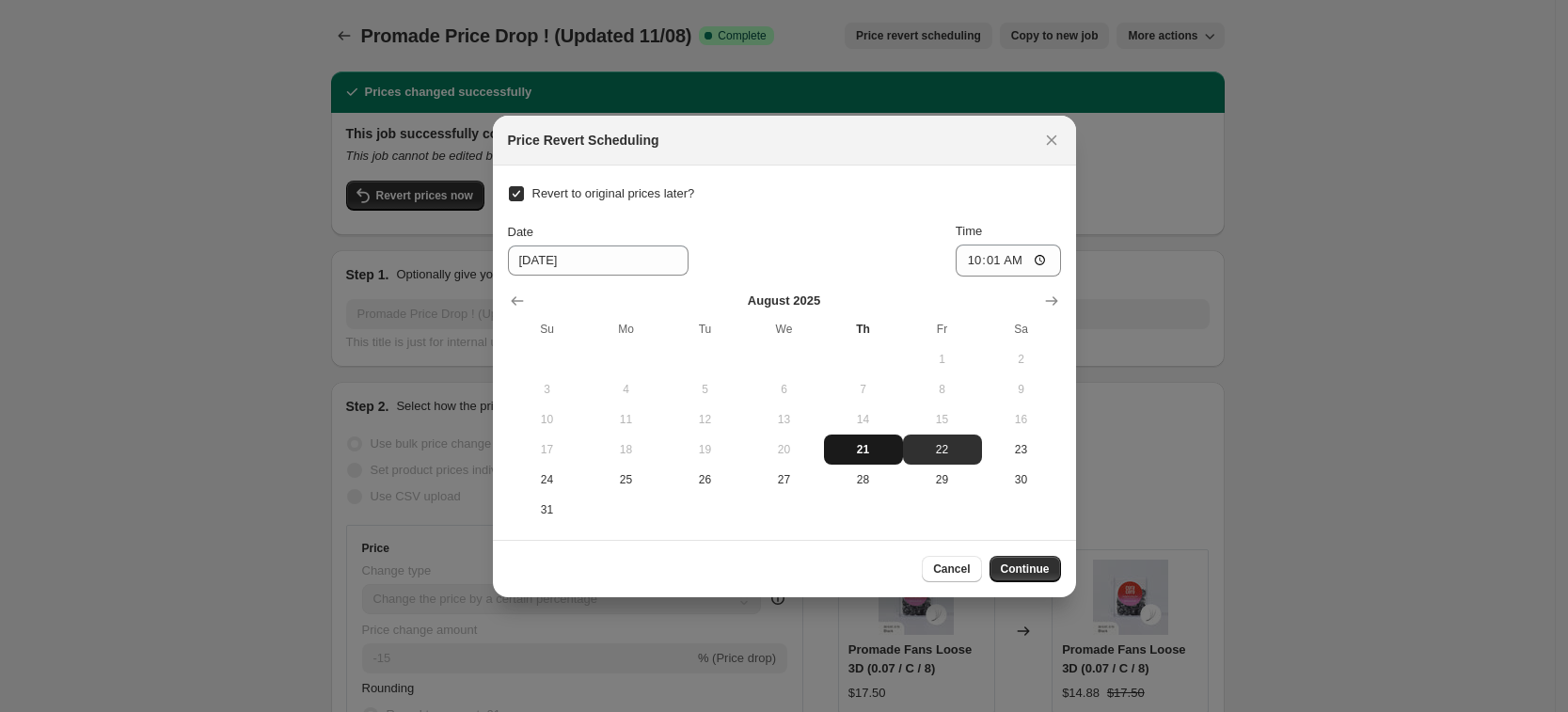
click at [855, 453] on span "21" at bounding box center [864, 450] width 64 height 15
type input "8/21/2025"
click at [1021, 263] on input "10:01" at bounding box center [1009, 260] width 106 height 32
type input "10:30"
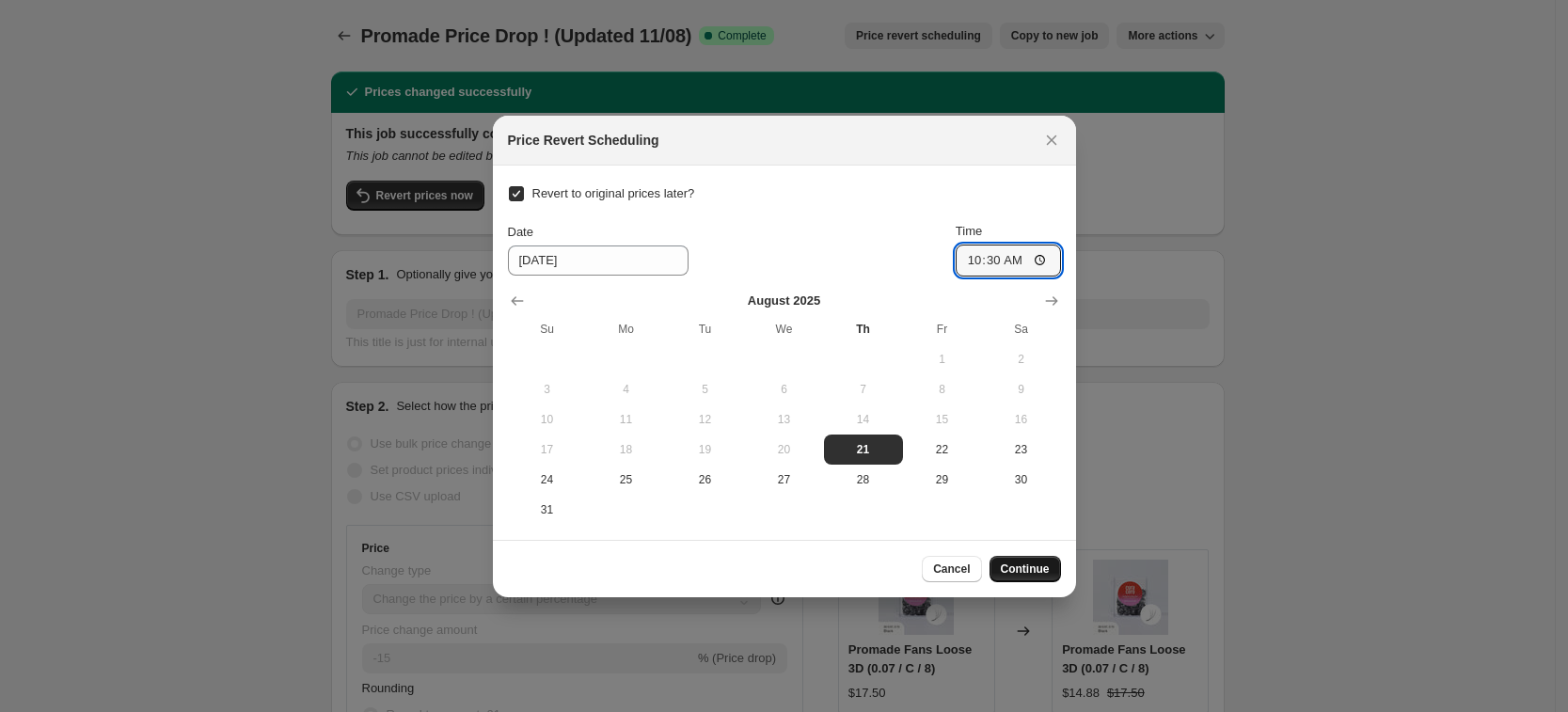
click at [1024, 565] on span "Continue" at bounding box center [1026, 570] width 49 height 15
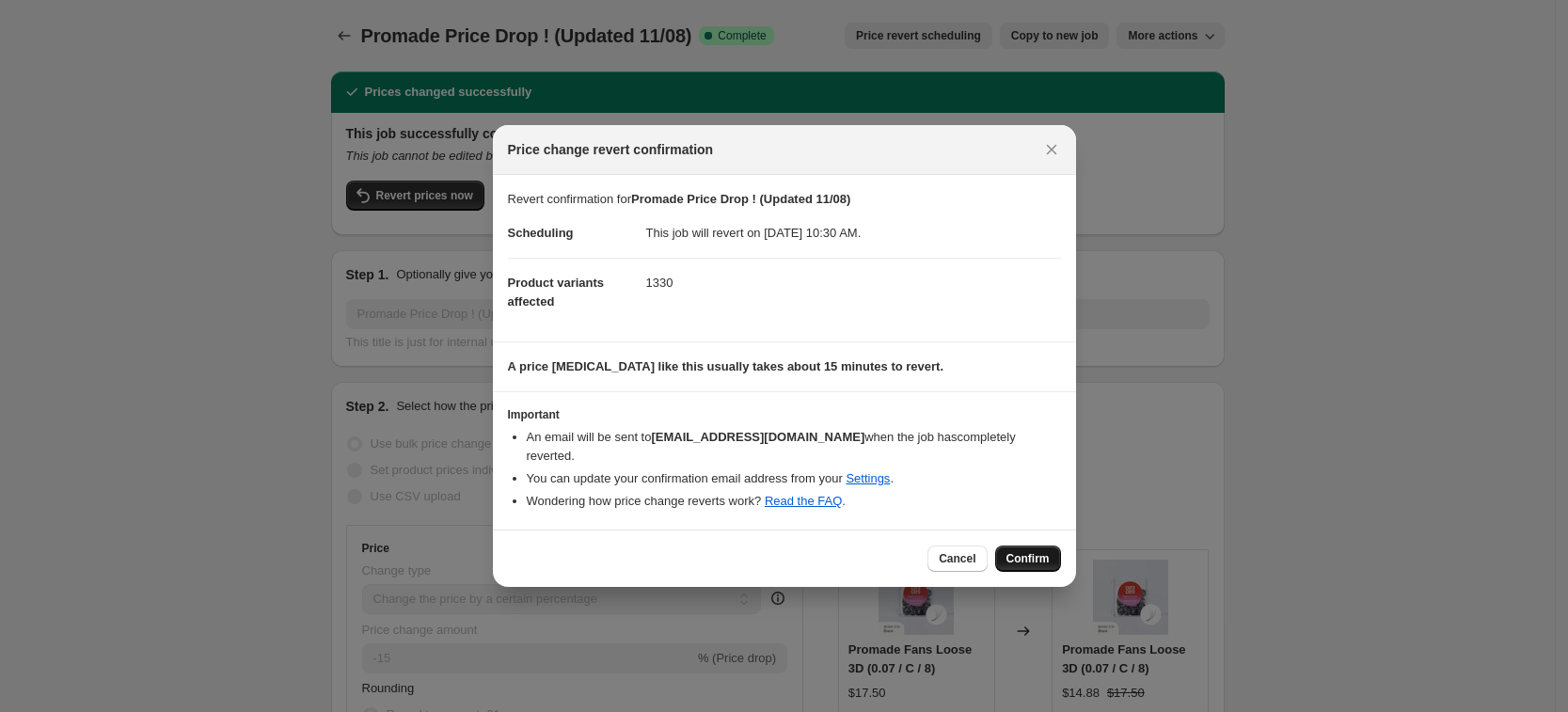
click at [1049, 555] on span "Confirm" at bounding box center [1029, 559] width 43 height 15
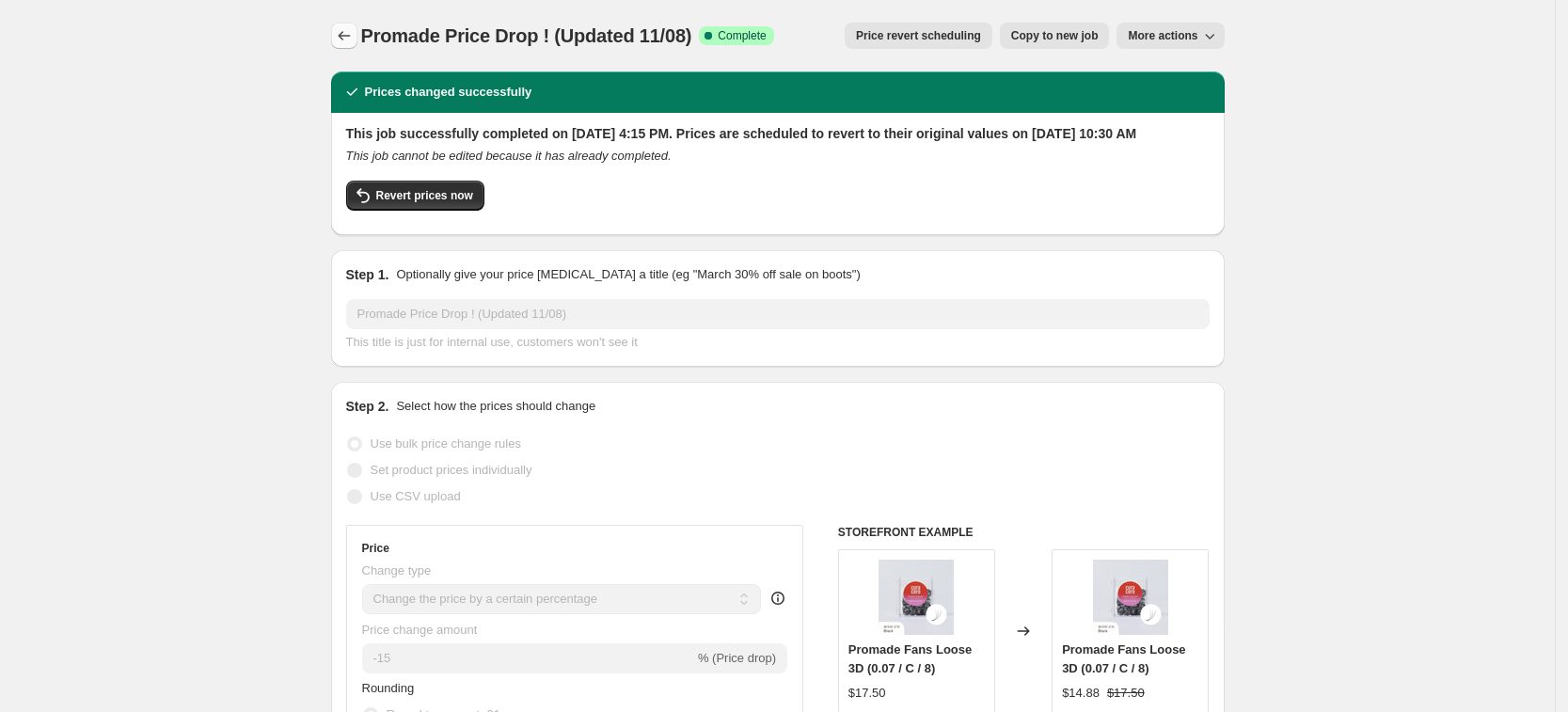
click at [343, 38] on icon "Price change jobs" at bounding box center [344, 36] width 19 height 19
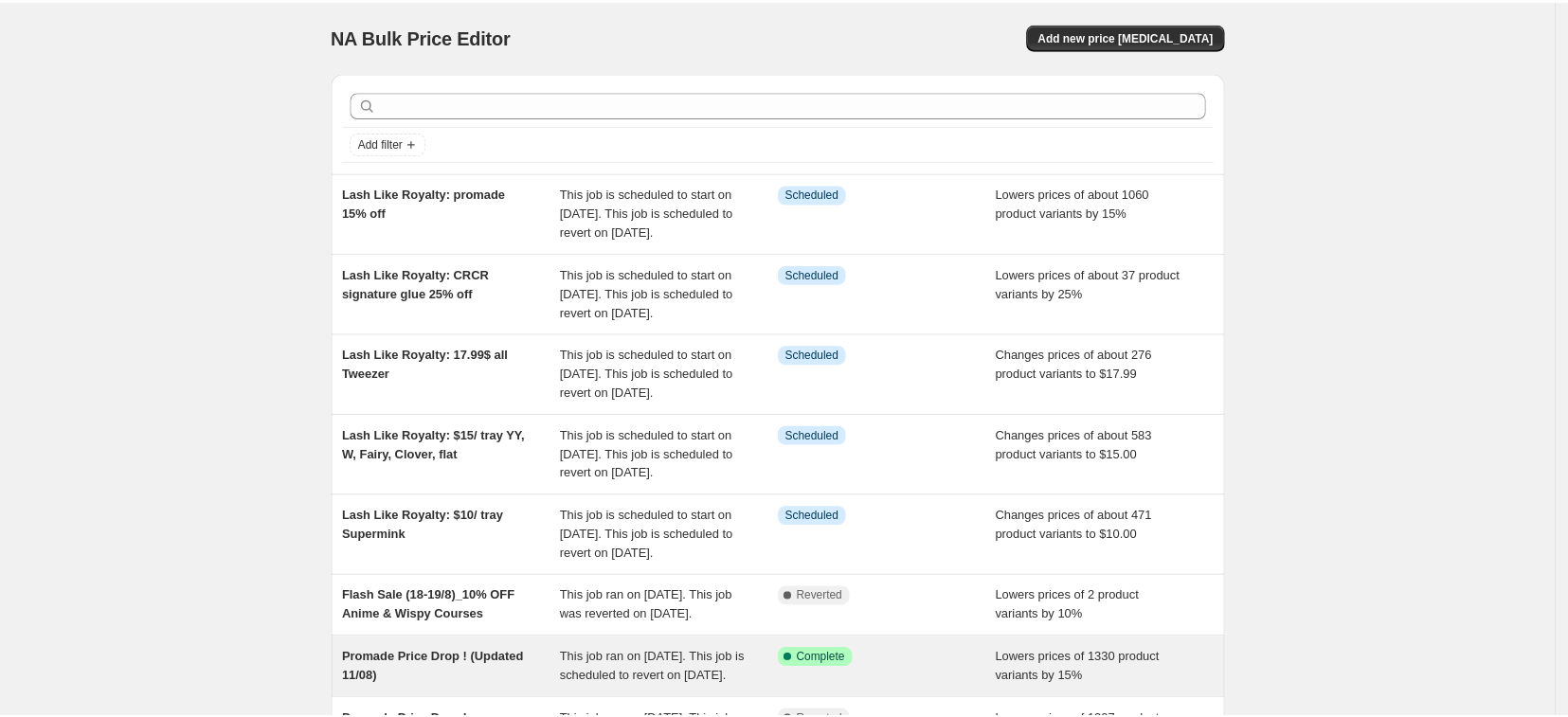
scroll to position [543, 0]
